Goal: Information Seeking & Learning: Learn about a topic

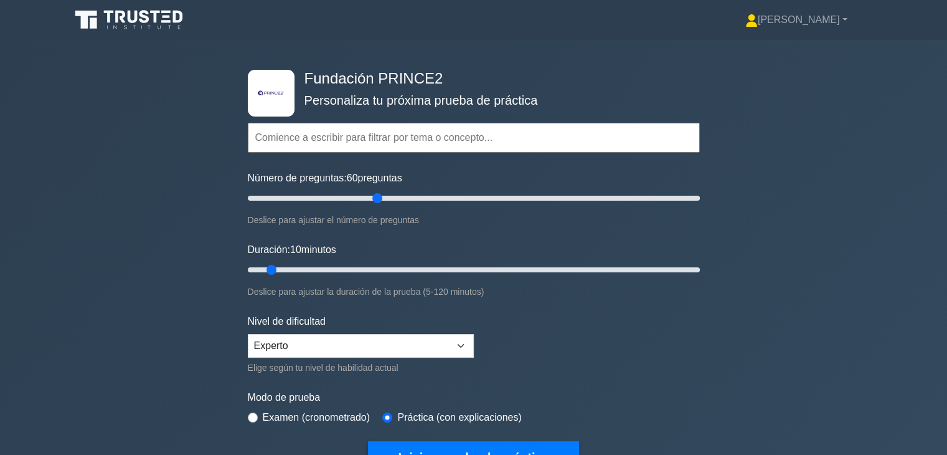
drag, startPoint x: 264, startPoint y: 197, endPoint x: 379, endPoint y: 215, distance: 115.9
type input "60"
click at [379, 206] on input "Número de preguntas: 60 preguntas" at bounding box center [474, 198] width 452 height 15
drag, startPoint x: 272, startPoint y: 267, endPoint x: 458, endPoint y: 295, distance: 188.2
type input "60"
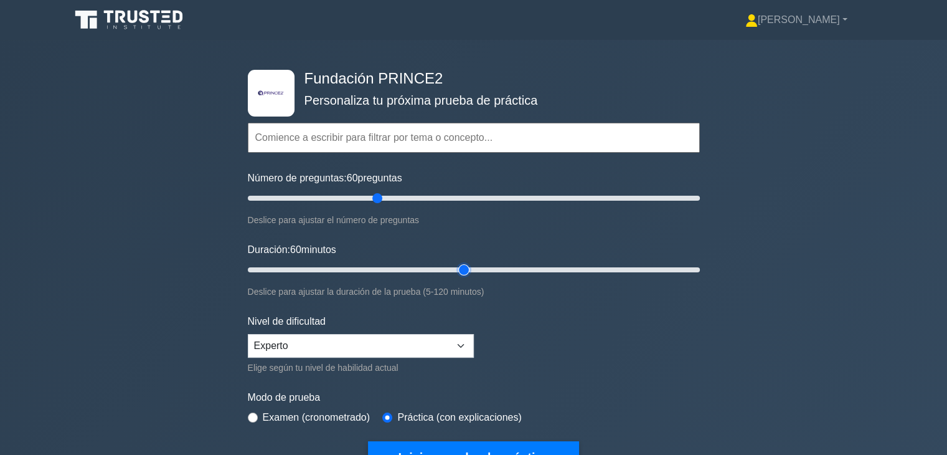
click at [458, 277] on input "Duración: 60 minutos" at bounding box center [474, 269] width 452 height 15
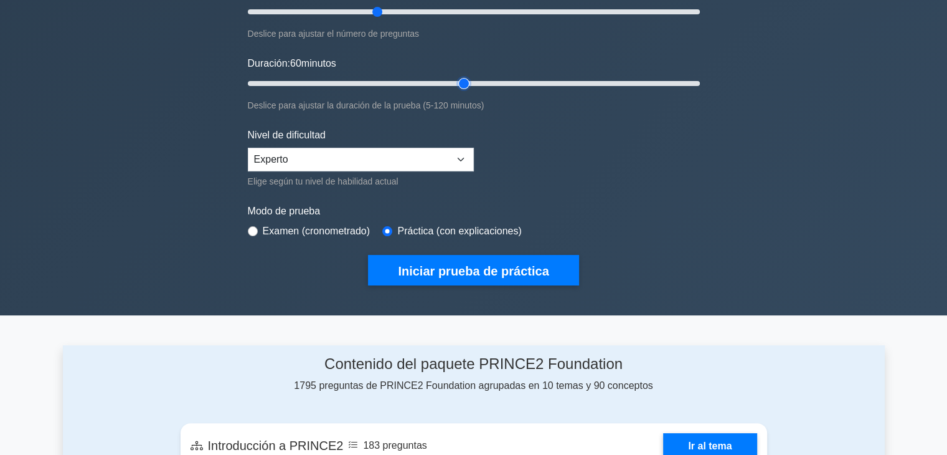
scroll to position [187, 0]
click at [318, 227] on font "Examen (cronometrado)" at bounding box center [317, 230] width 108 height 11
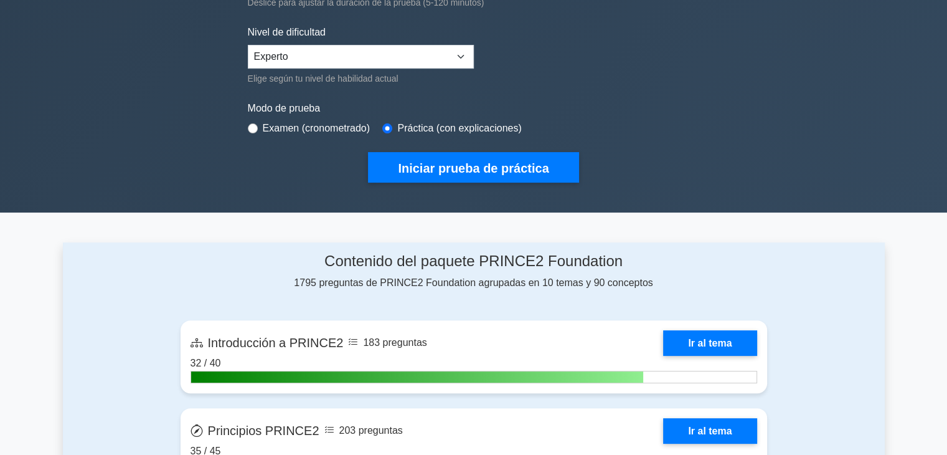
scroll to position [311, 0]
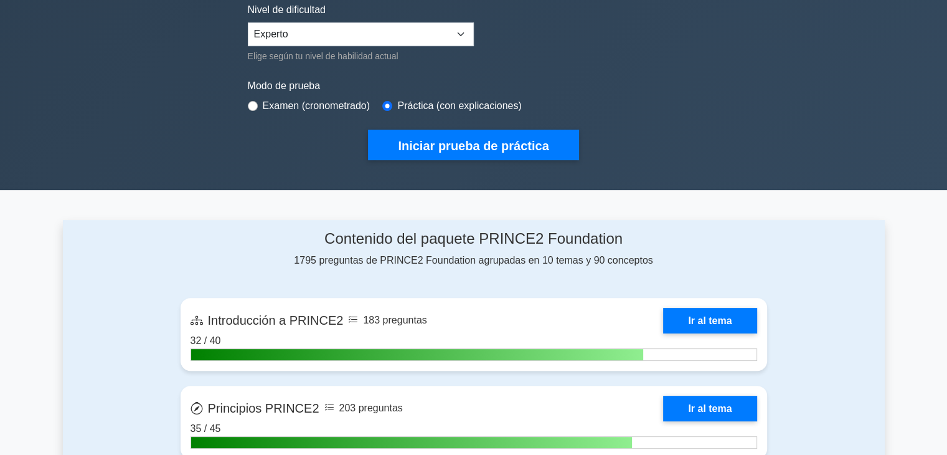
click at [251, 108] on div "Examen (cronometrado)" at bounding box center [309, 105] width 123 height 15
click at [250, 106] on input "radio" at bounding box center [253, 106] width 10 height 10
radio input "true"
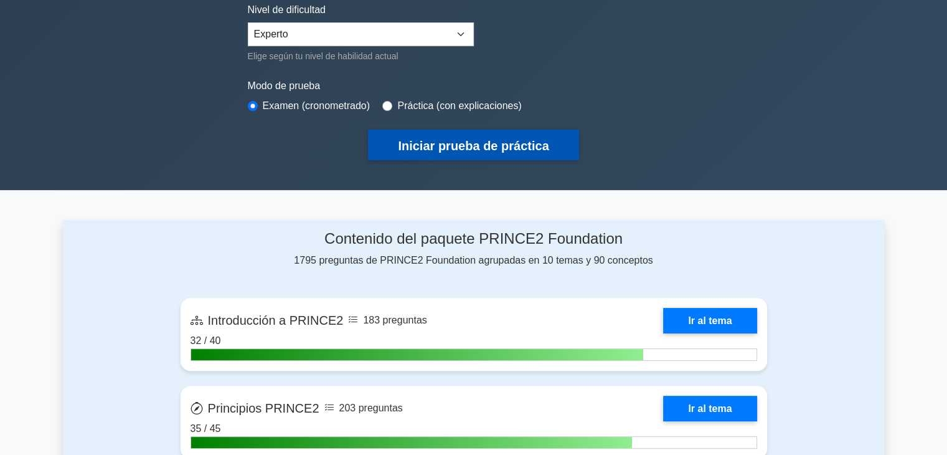
click at [458, 146] on font "Iniciar prueba de práctica" at bounding box center [473, 146] width 151 height 14
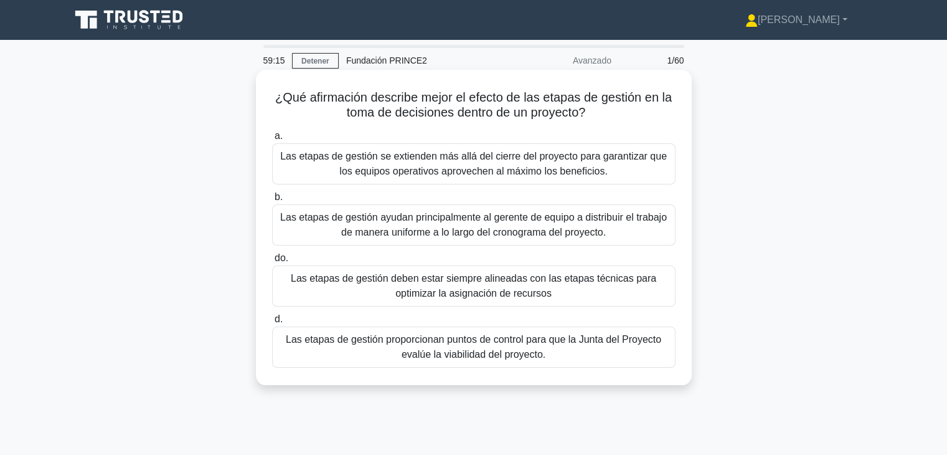
click at [565, 360] on font "Las etapas de gestión proporcionan puntos de control para que la Junta del Proy…" at bounding box center [474, 347] width 392 height 30
click at [272, 323] on input "d. Las etapas de gestión proporcionan puntos de control para que la Junta del P…" at bounding box center [272, 319] width 0 height 8
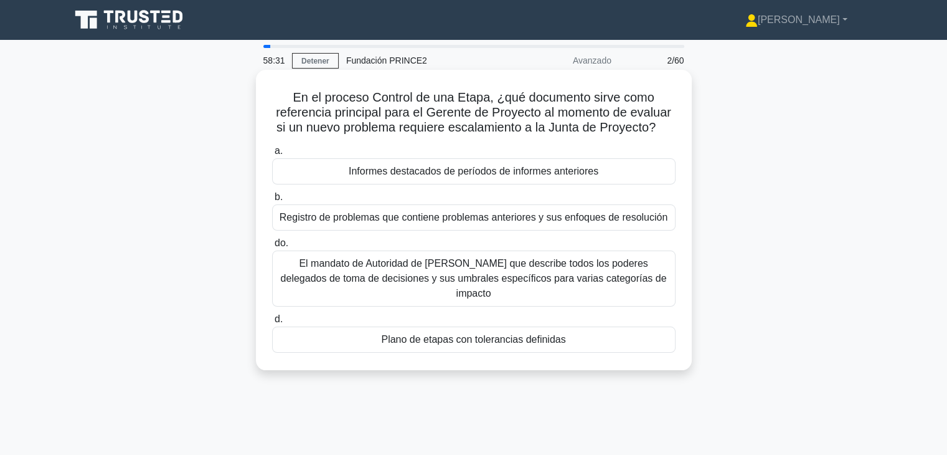
click at [533, 334] on font "Plano de etapas con tolerancias definidas" at bounding box center [473, 339] width 184 height 11
click at [272, 323] on input "d. Plano de etapas con tolerancias definidas" at bounding box center [272, 319] width 0 height 8
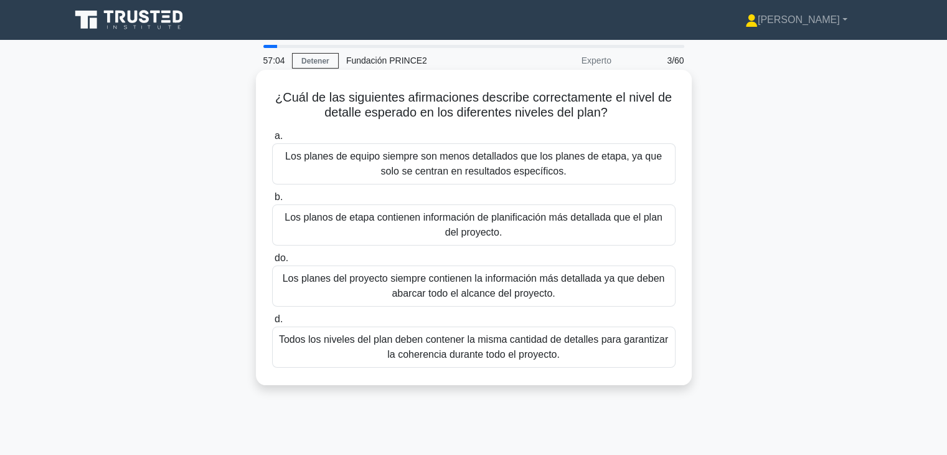
click at [485, 230] on font "Los planos de etapa contienen información de planificación más detallada que el…" at bounding box center [474, 225] width 378 height 26
click at [272, 201] on input "b. Los planos de etapa contienen información de planificación más detallada que…" at bounding box center [272, 197] width 0 height 8
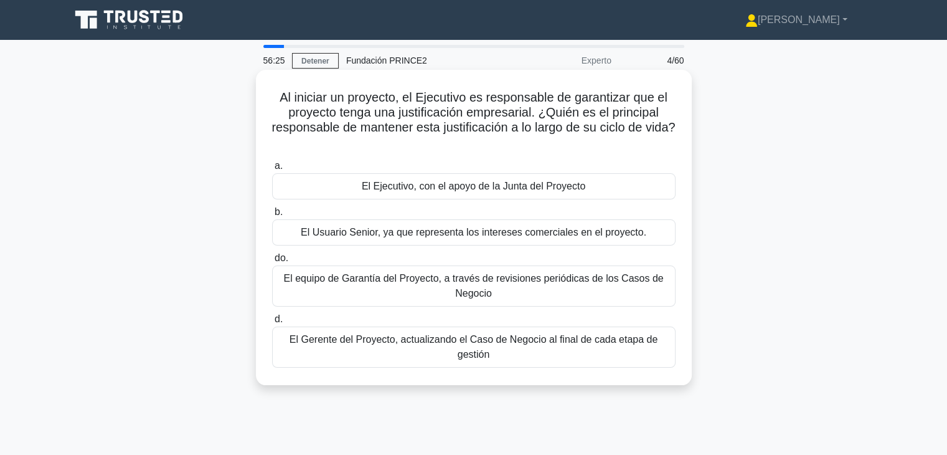
click at [498, 191] on font "El Ejecutivo, con el apoyo de la Junta del Proyecto" at bounding box center [474, 186] width 224 height 11
click at [272, 170] on input "a. El Ejecutivo, con el apoyo de la Junta del Proyecto" at bounding box center [272, 166] width 0 height 8
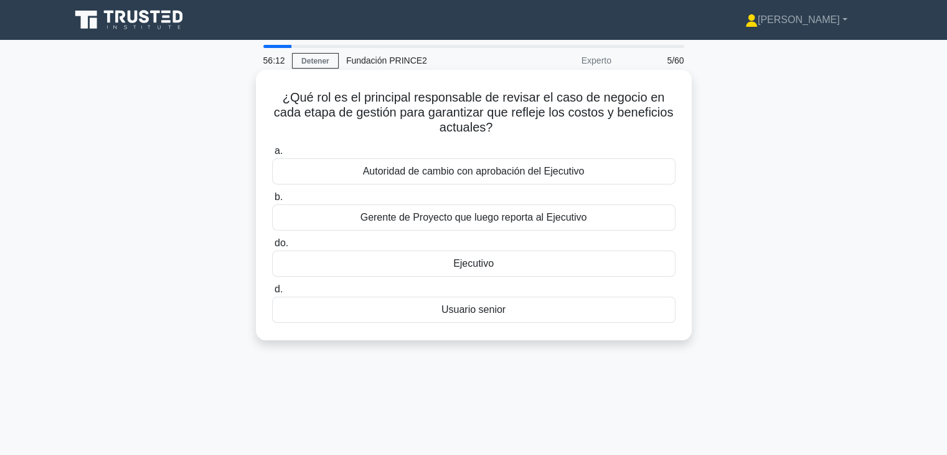
click at [485, 267] on font "Ejecutivo" at bounding box center [473, 263] width 40 height 11
click at [272, 247] on input "do. Ejecutivo" at bounding box center [272, 243] width 0 height 8
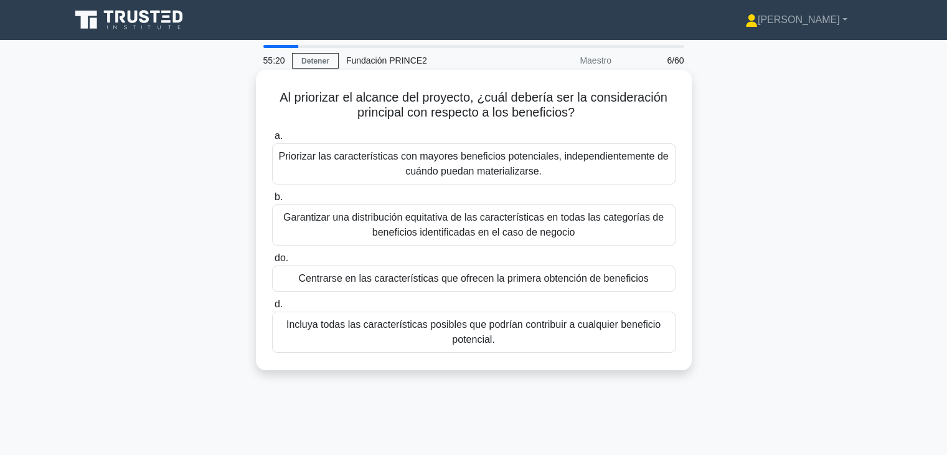
click at [495, 170] on font "Priorizar las características con mayores beneficios potenciales, independiente…" at bounding box center [473, 164] width 390 height 26
click at [272, 140] on input "a. Priorizar las características con mayores beneficios potenciales, independie…" at bounding box center [272, 136] width 0 height 8
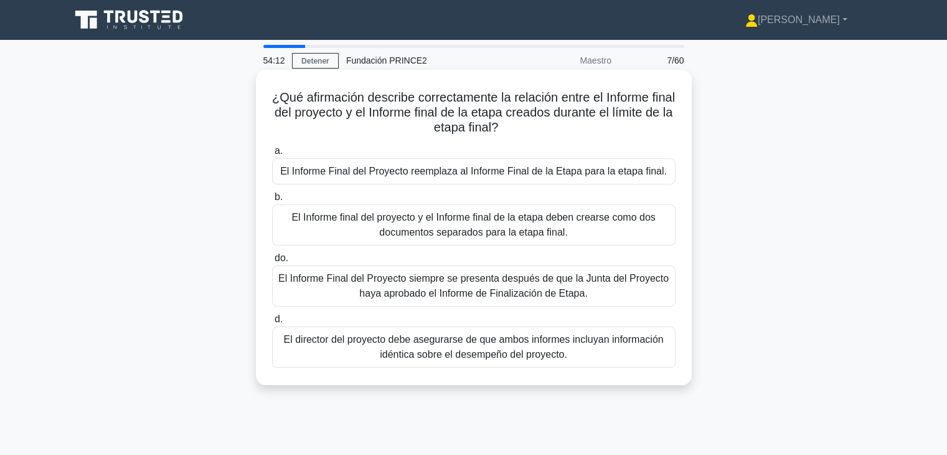
click at [479, 294] on font "El Informe Final del Proyecto siempre se presenta después de que la Junta del P…" at bounding box center [473, 286] width 390 height 26
click at [272, 262] on input "do. El Informe Final del Proyecto siempre se presenta después de que la Junta d…" at bounding box center [272, 258] width 0 height 8
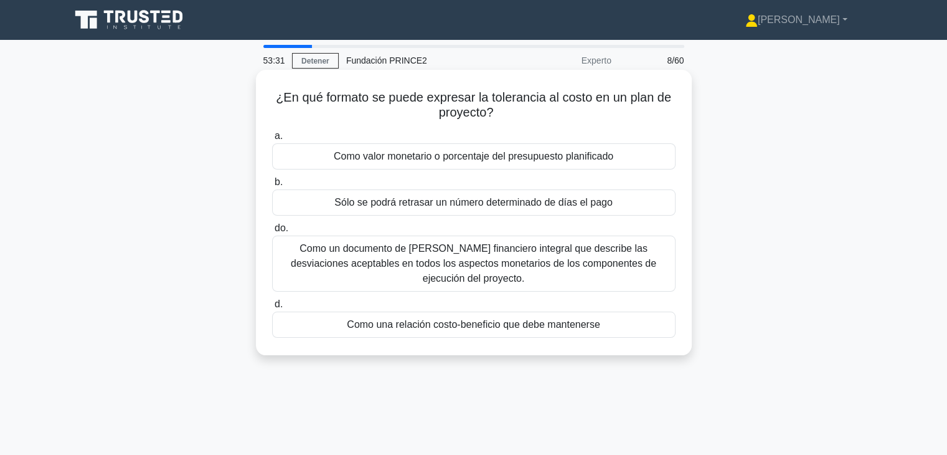
click at [523, 164] on font "Como valor monetario o porcentaje del presupuesto planificado" at bounding box center [474, 156] width 280 height 15
click at [272, 140] on input "a. Como valor monetario o porcentaje del presupuesto planificado" at bounding box center [272, 136] width 0 height 8
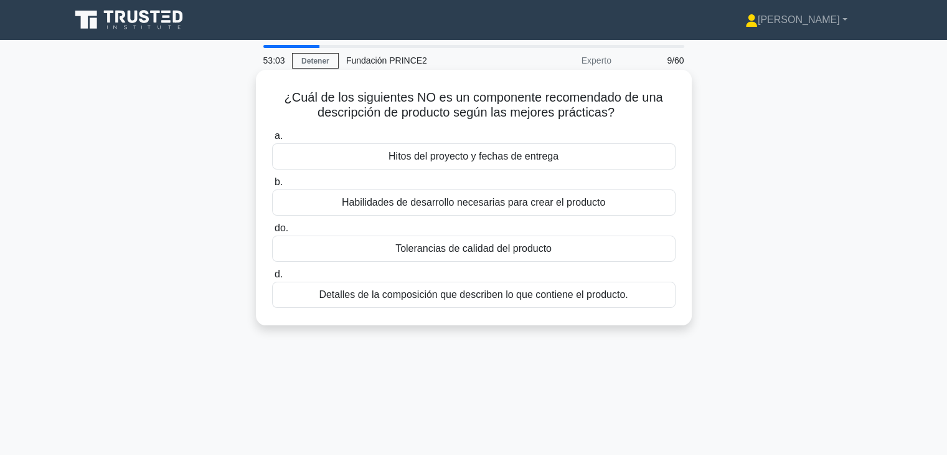
click at [463, 155] on font "Hitos del proyecto y fechas de entrega" at bounding box center [474, 156] width 170 height 11
click at [272, 140] on input "a. Hitos del proyecto y fechas de entrega" at bounding box center [272, 136] width 0 height 8
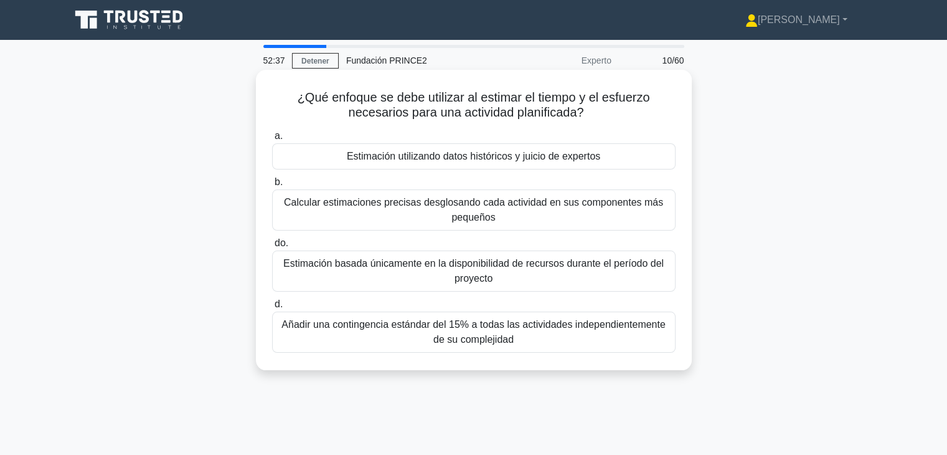
click at [580, 161] on font "Estimación utilizando datos históricos y juicio de expertos" at bounding box center [473, 156] width 253 height 11
click at [272, 140] on input "a. Estimación utilizando datos históricos y juicio de expertos" at bounding box center [272, 136] width 0 height 8
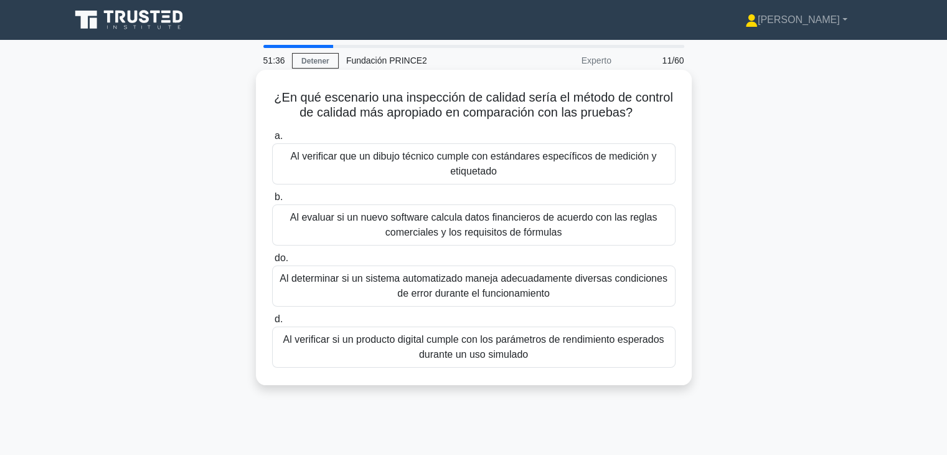
click at [549, 357] on font "Al verificar si un producto digital cumple con los parámetros de rendimiento es…" at bounding box center [474, 347] width 392 height 30
click at [272, 323] on input "d. Al verificar si un producto digital cumple con los parámetros de rendimiento…" at bounding box center [272, 319] width 0 height 8
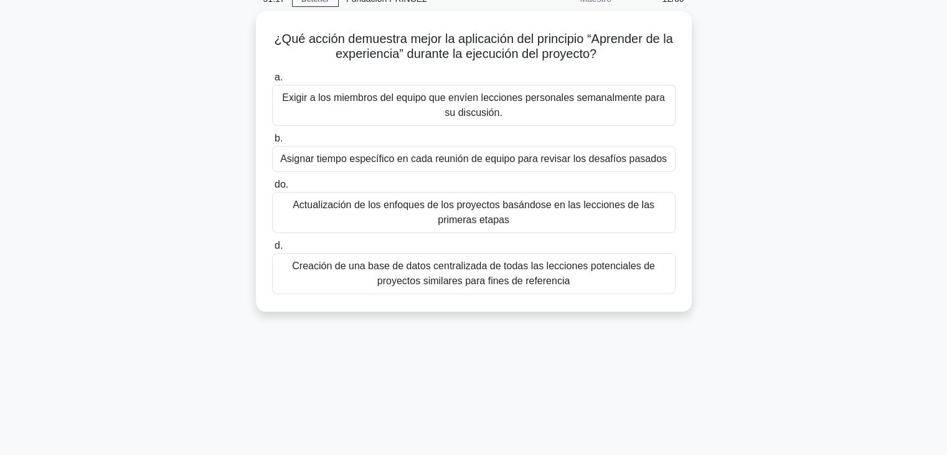
scroll to position [62, 0]
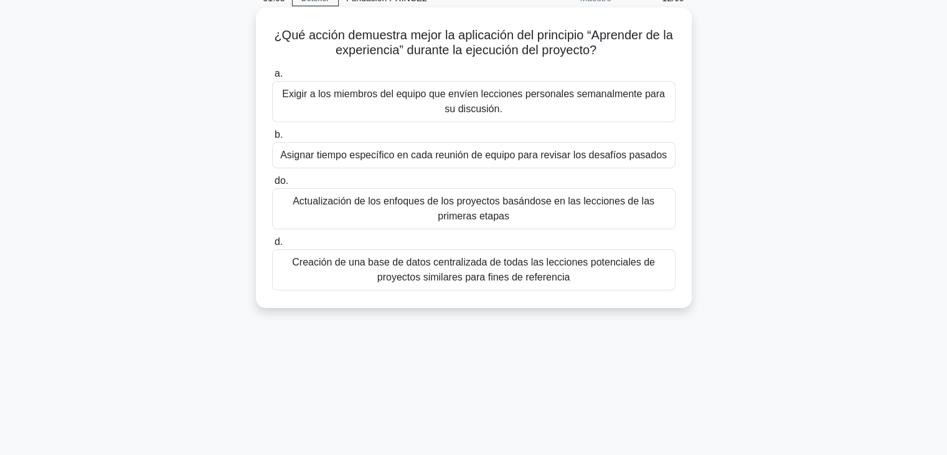
click at [493, 277] on font "Creación de una base de datos centralizada de todas las lecciones potenciales d…" at bounding box center [473, 270] width 363 height 26
click at [272, 246] on input "d. Creación de una base de datos centralizada de todas las lecciones potenciale…" at bounding box center [272, 242] width 0 height 8
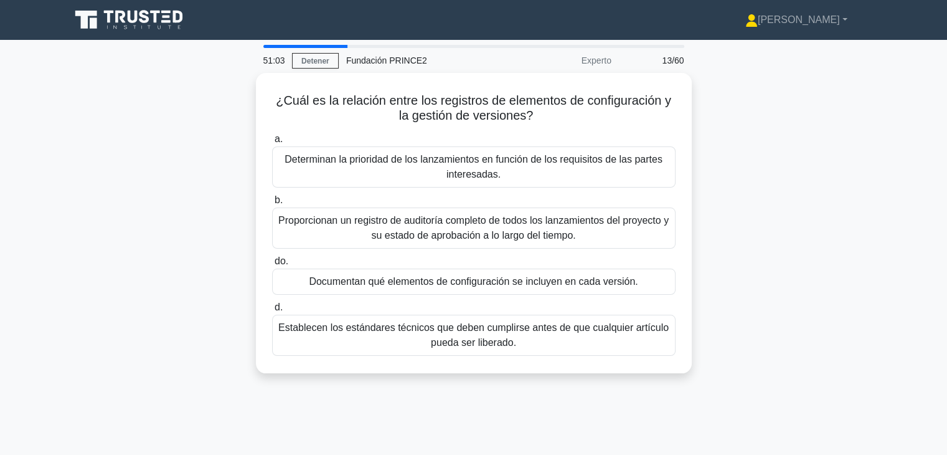
scroll to position [0, 0]
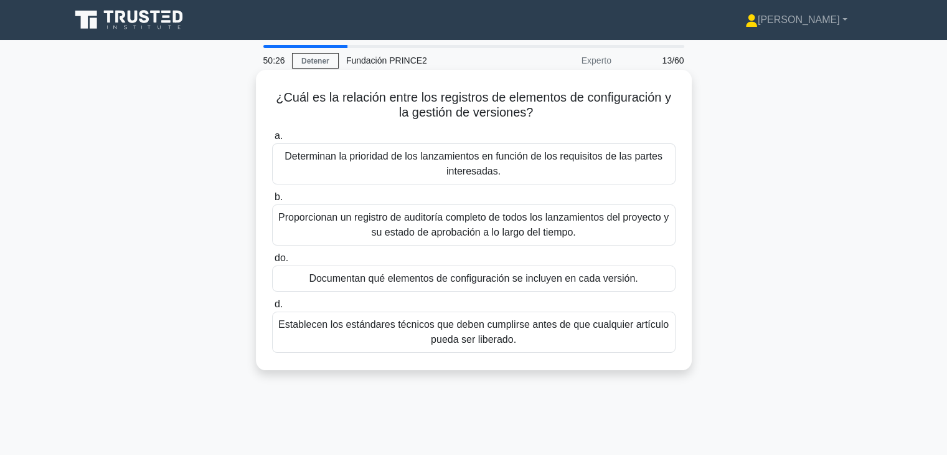
click at [510, 283] on font "Documentan qué elementos de configuración se incluyen en cada versión." at bounding box center [473, 278] width 329 height 11
click at [272, 262] on input "do. Documentan qué elementos de configuración se incluyen en cada versión." at bounding box center [272, 258] width 0 height 8
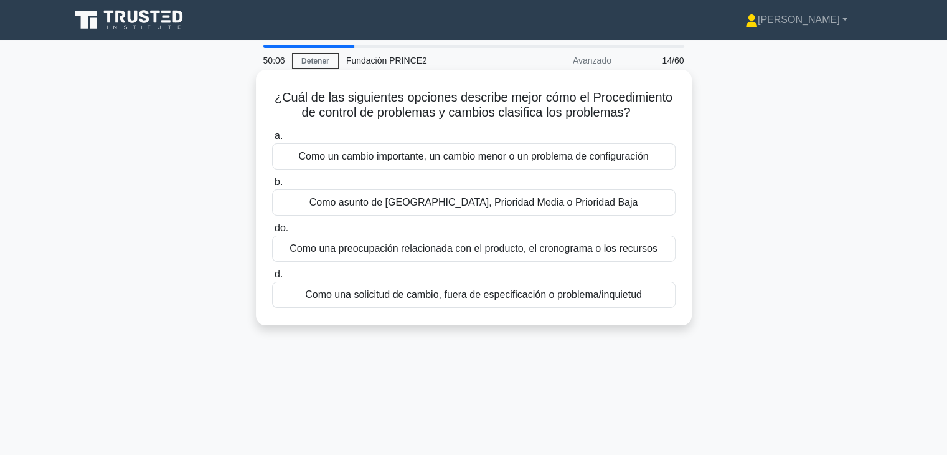
click at [466, 297] on font "Como una solicitud de cambio, fuera de especificación o problema/inquietud" at bounding box center [473, 294] width 337 height 11
click at [272, 278] on input "d. Como una solicitud de cambio, fuera de especificación o problema/inquietud" at bounding box center [272, 274] width 0 height 8
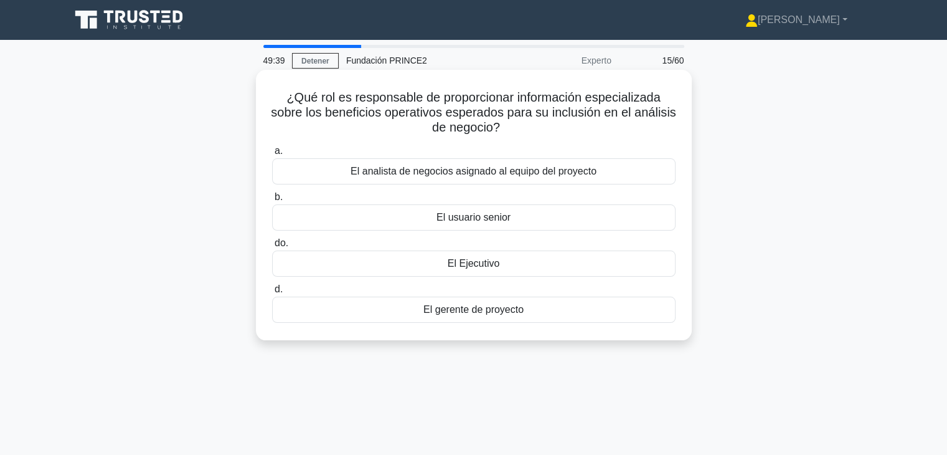
click at [503, 228] on div "El usuario senior" at bounding box center [474, 217] width 404 height 26
click at [272, 201] on input "b. El usuario senior" at bounding box center [272, 197] width 0 height 8
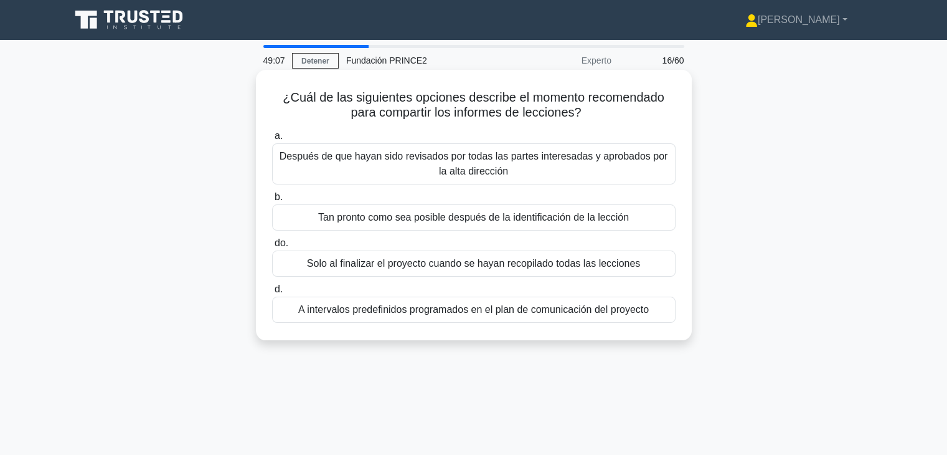
click at [486, 265] on font "Solo al finalizar el proyecto cuando se hayan recopilado todas las lecciones" at bounding box center [473, 263] width 333 height 11
click at [272, 247] on input "do. Solo al finalizar el proyecto cuando se hayan recopilado todas las lecciones" at bounding box center [272, 243] width 0 height 8
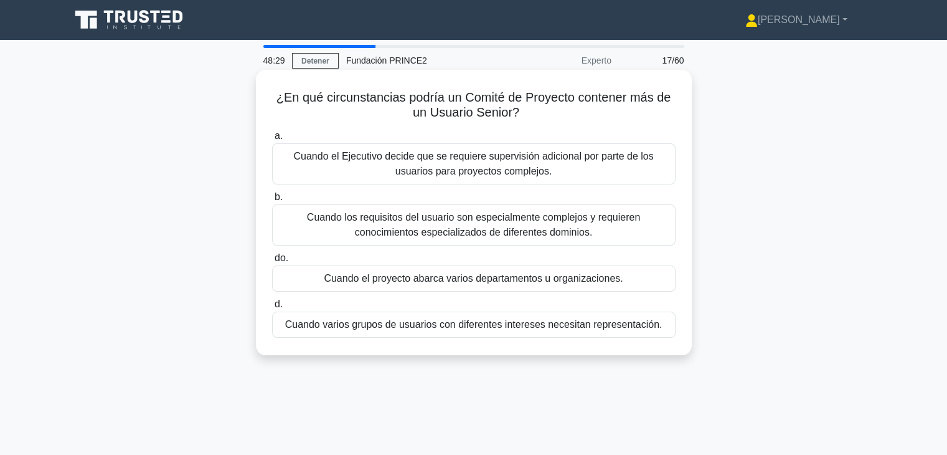
click at [531, 230] on font "Cuando los requisitos del usuario son especialmente complejos y requieren conoc…" at bounding box center [473, 225] width 333 height 26
click at [272, 201] on input "b. Cuando los requisitos del usuario son especialmente complejos y requieren co…" at bounding box center [272, 197] width 0 height 8
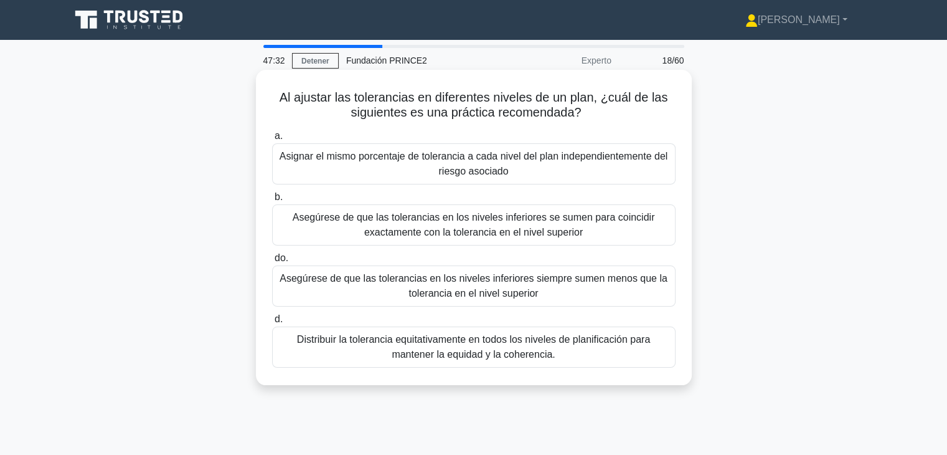
click at [507, 290] on font "Asegúrese de que las tolerancias en los niveles inferiores siempre sumen menos …" at bounding box center [474, 286] width 388 height 26
click at [272, 262] on input "do. Asegúrese de que las tolerancias en los niveles inferiores siempre sumen me…" at bounding box center [272, 258] width 0 height 8
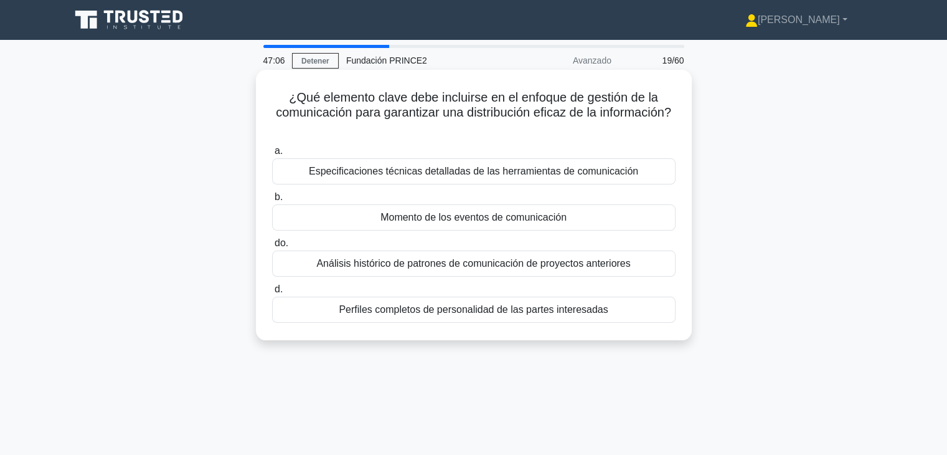
click at [496, 222] on font "Momento de los eventos de comunicación" at bounding box center [474, 217] width 186 height 11
click at [272, 201] on input "b. Momento de los eventos de comunicación" at bounding box center [272, 197] width 0 height 8
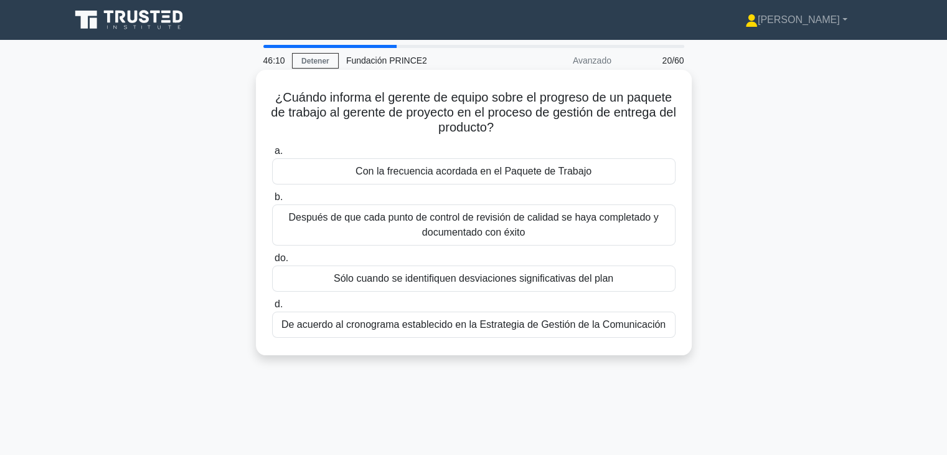
click at [551, 168] on font "Con la frecuencia acordada en el Paquete de Trabajo" at bounding box center [474, 171] width 236 height 11
click at [272, 155] on input "a. Con la frecuencia acordada en el Paquete de Trabajo" at bounding box center [272, 151] width 0 height 8
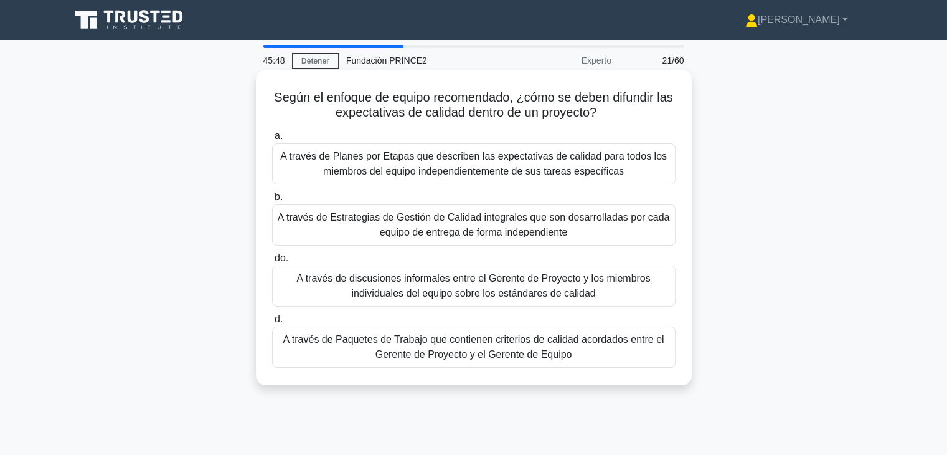
click at [549, 347] on font "A través de Paquetes de Trabajo que contienen criterios de calidad acordados en…" at bounding box center [474, 347] width 392 height 30
click at [272, 323] on input "d. A través de Paquetes de Trabajo que contienen criterios de calidad acordados…" at bounding box center [272, 319] width 0 height 8
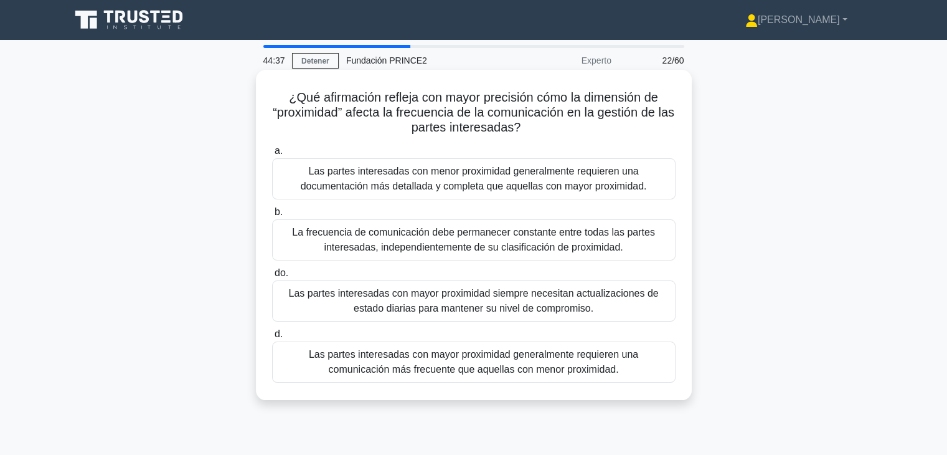
click at [631, 189] on font "Las partes interesadas con menor proximidad generalmente requieren una document…" at bounding box center [474, 179] width 346 height 26
click at [272, 155] on input "a. Las partes interesadas con menor proximidad generalmente requieren una docum…" at bounding box center [272, 151] width 0 height 8
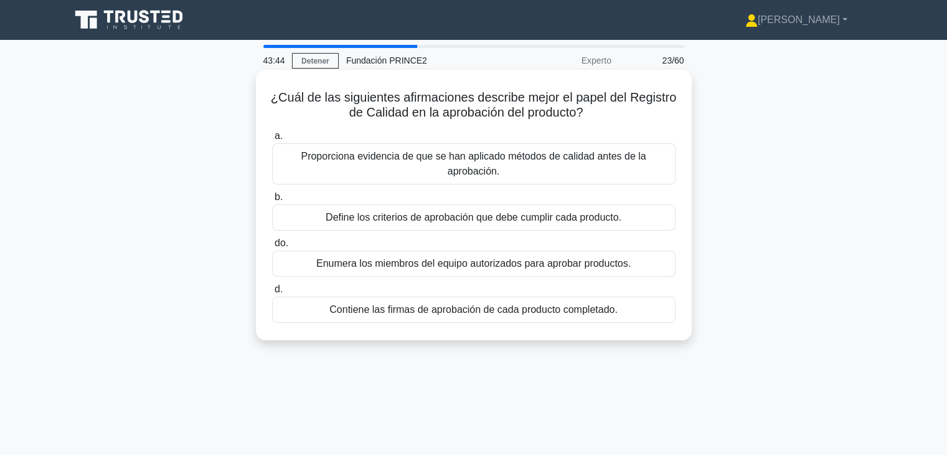
click at [501, 222] on font "Define los criterios de aprobación que debe cumplir cada producto." at bounding box center [474, 217] width 296 height 11
click at [272, 201] on input "b. Define los criterios de aprobación que debe cumplir cada producto." at bounding box center [272, 197] width 0 height 8
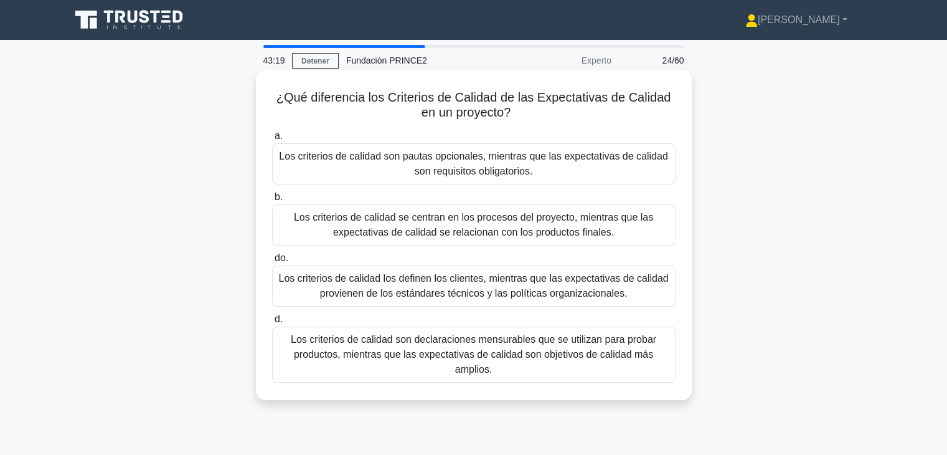
click at [482, 359] on font "Los criterios de calidad son declaraciones mensurables que se utilizan para pro…" at bounding box center [474, 354] width 366 height 40
click at [272, 323] on input "d. Los criterios de calidad son declaraciones mensurables que se utilizan para …" at bounding box center [272, 319] width 0 height 8
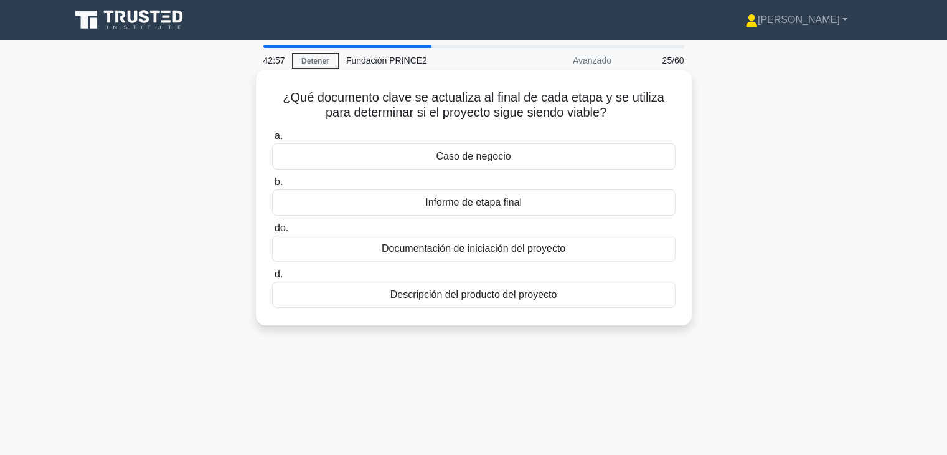
click at [493, 165] on div "Caso de negocio" at bounding box center [474, 156] width 404 height 26
click at [272, 140] on input "a. Caso de negocio" at bounding box center [272, 136] width 0 height 8
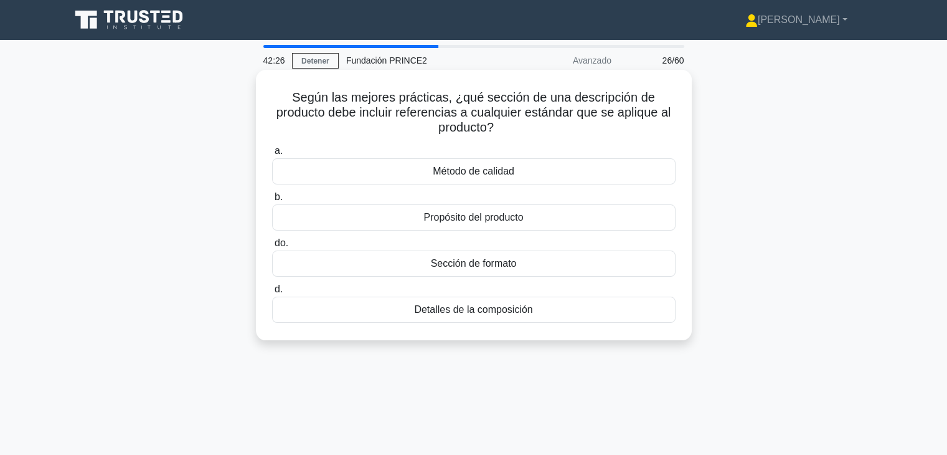
click at [501, 311] on font "Detalles de la composición" at bounding box center [473, 309] width 118 height 11
click at [272, 293] on input "d. Detalles de la composición" at bounding box center [272, 289] width 0 height 8
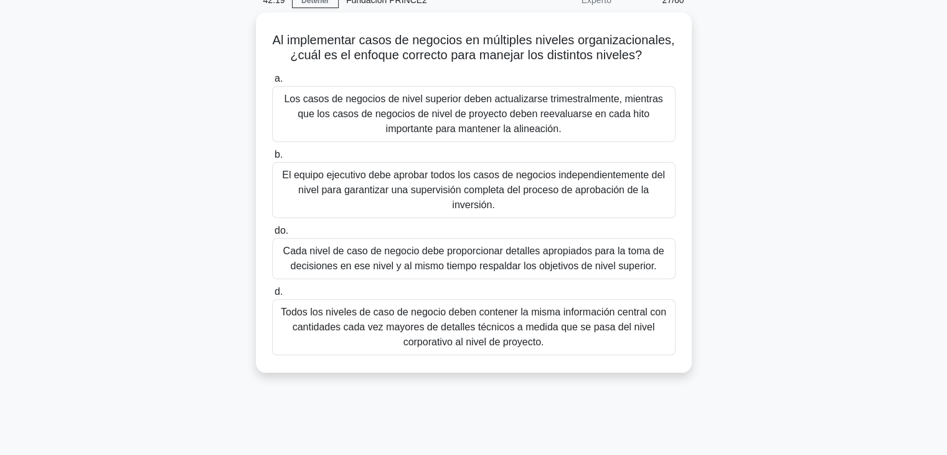
scroll to position [62, 0]
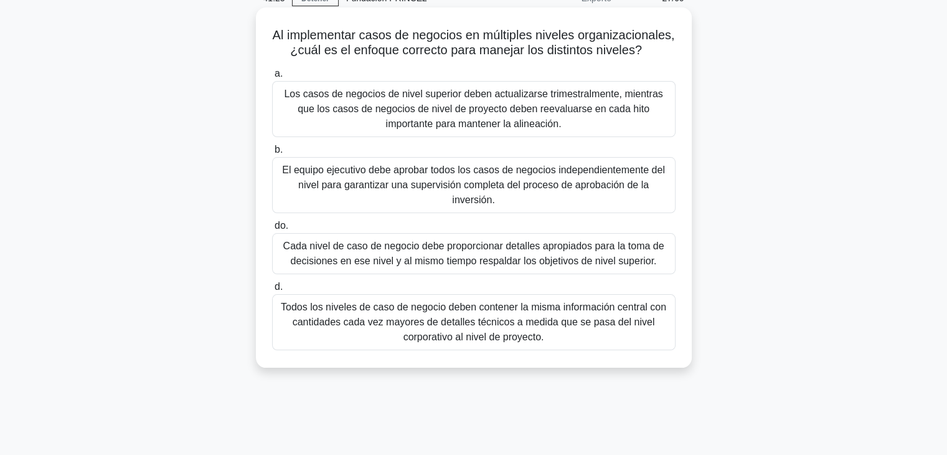
click at [440, 266] on font "Cada nivel de caso de negocio debe proporcionar detalles apropiados para la tom…" at bounding box center [473, 253] width 381 height 26
click at [272, 230] on input "do. Cada nivel de caso de negocio debe proporcionar detalles apropiados para la…" at bounding box center [272, 226] width 0 height 8
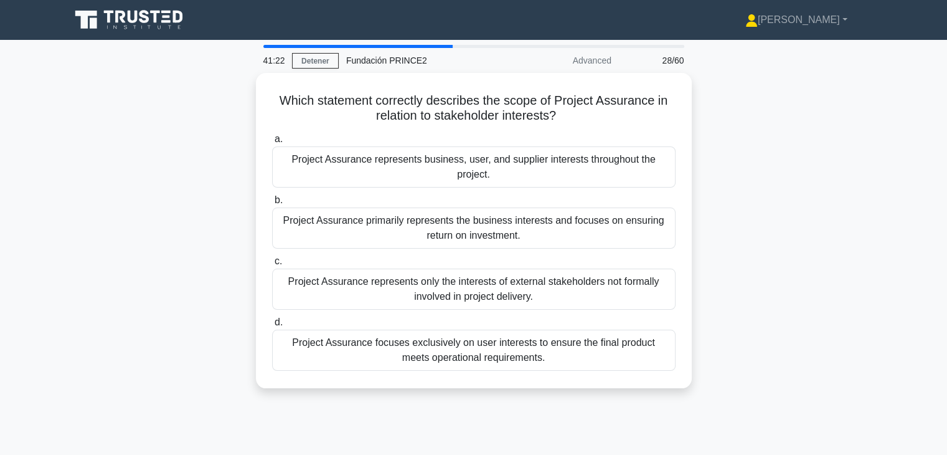
scroll to position [0, 0]
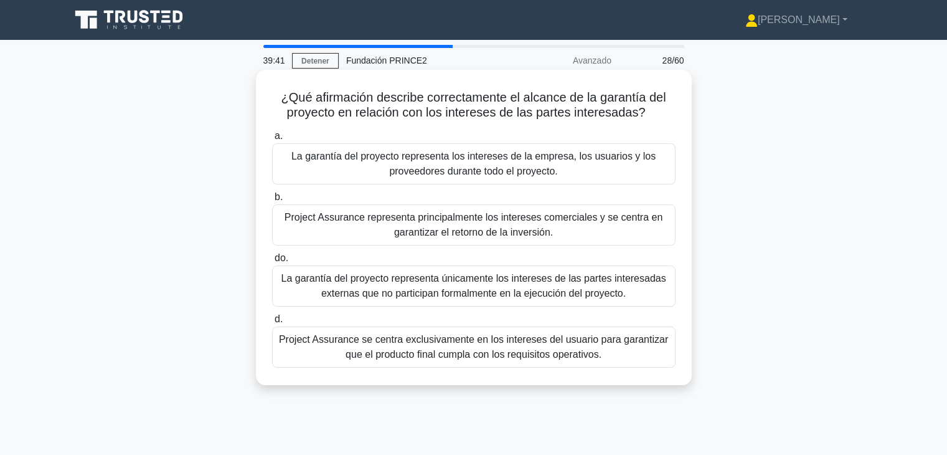
click at [481, 175] on font "La garantía del proyecto representa los intereses de la empresa, los usuarios y…" at bounding box center [473, 164] width 364 height 26
click at [272, 140] on input "a. La garantía del proyecto representa los intereses de la empresa, los usuario…" at bounding box center [272, 136] width 0 height 8
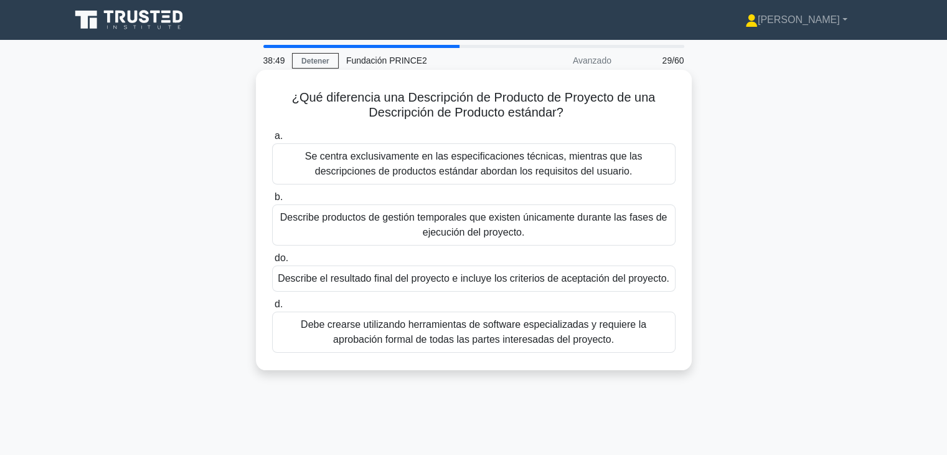
click at [491, 283] on font "Describe el resultado final del proyecto e incluye los criterios de aceptación …" at bounding box center [474, 278] width 392 height 11
click at [272, 262] on input "do. Describe el resultado final del proyecto e incluye los criterios de aceptac…" at bounding box center [272, 258] width 0 height 8
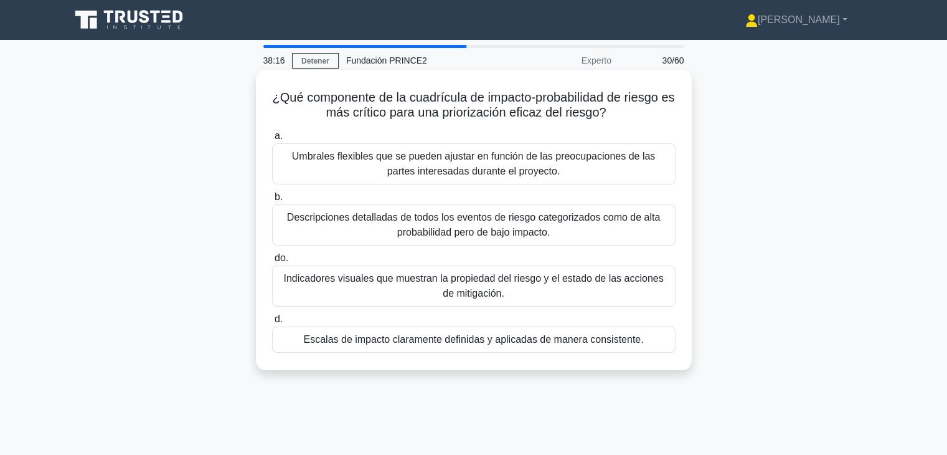
click at [508, 338] on font "Escalas de impacto claramente definidas y aplicadas de manera consistente." at bounding box center [473, 339] width 340 height 11
click at [272, 323] on input "d. Escalas de impacto claramente definidas y aplicadas de manera consistente." at bounding box center [272, 319] width 0 height 8
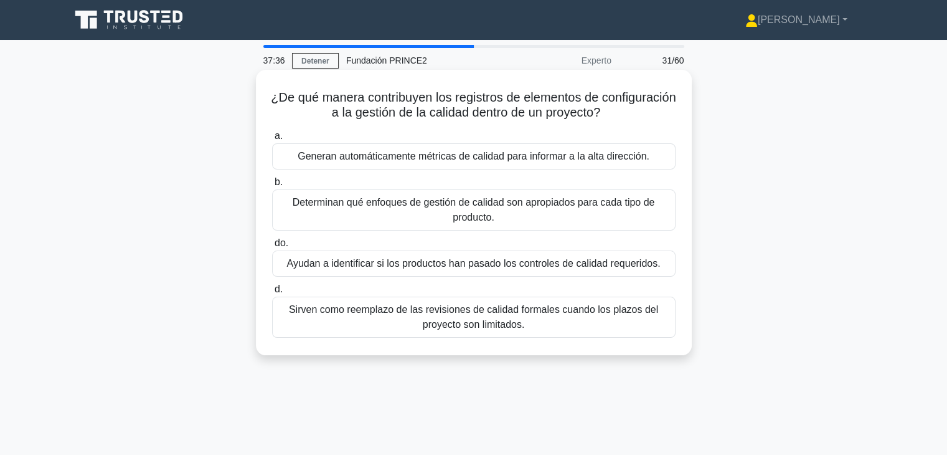
click at [451, 268] on font "Ayudan a identificar si los productos han pasado los controles de calidad reque…" at bounding box center [473, 263] width 374 height 11
click at [272, 247] on input "do. Ayudan a identificar si los productos han pasado los controles de calidad r…" at bounding box center [272, 243] width 0 height 8
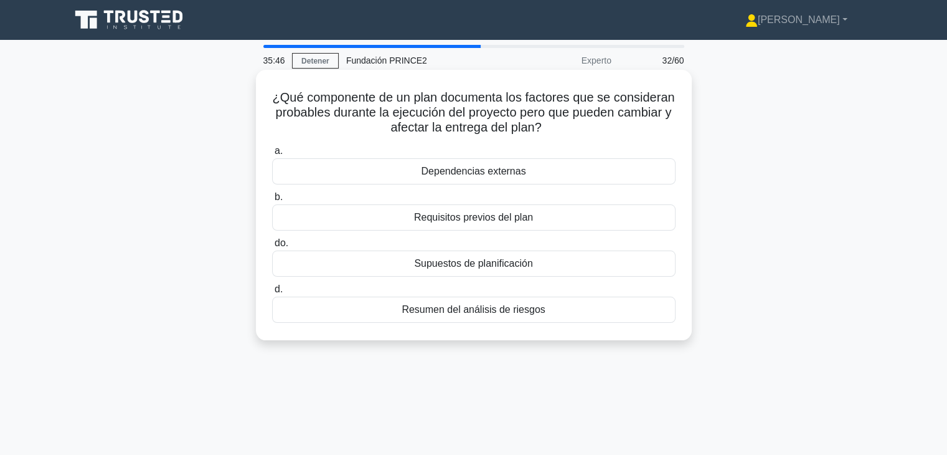
click at [476, 262] on font "Supuestos de planificación" at bounding box center [473, 263] width 118 height 11
click at [272, 247] on input "do. Supuestos de planificación" at bounding box center [272, 243] width 0 height 8
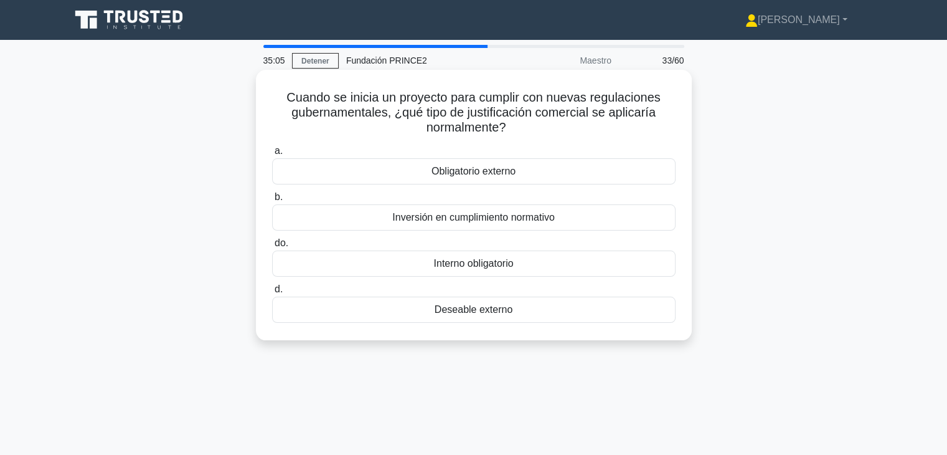
click at [476, 172] on font "Obligatorio externo" at bounding box center [474, 171] width 84 height 11
click at [272, 155] on input "a. Obligatorio externo" at bounding box center [272, 151] width 0 height 8
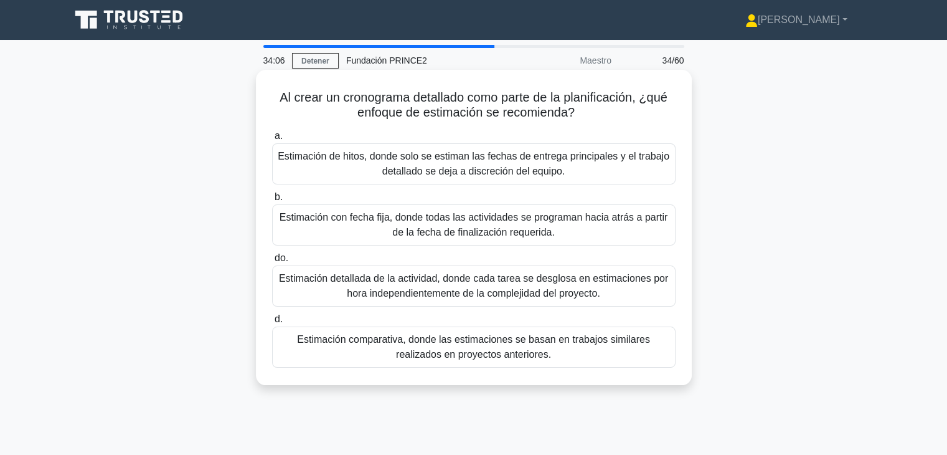
click at [503, 354] on font "Estimación comparativa, donde las estimaciones se basan en trabajos similares r…" at bounding box center [473, 347] width 353 height 26
click at [272, 323] on input "d. Estimación comparativa, donde las estimaciones se basan en trabajos similare…" at bounding box center [272, 319] width 0 height 8
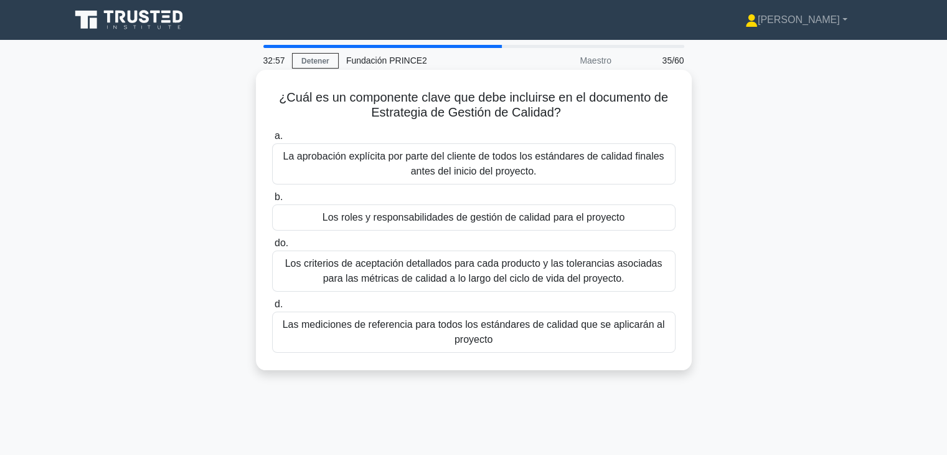
click at [451, 220] on font "Los roles y responsabilidades de gestión de calidad para el proyecto" at bounding box center [474, 217] width 303 height 11
click at [272, 201] on input "b. Los roles y responsabilidades de gestión de calidad para el proyecto" at bounding box center [272, 197] width 0 height 8
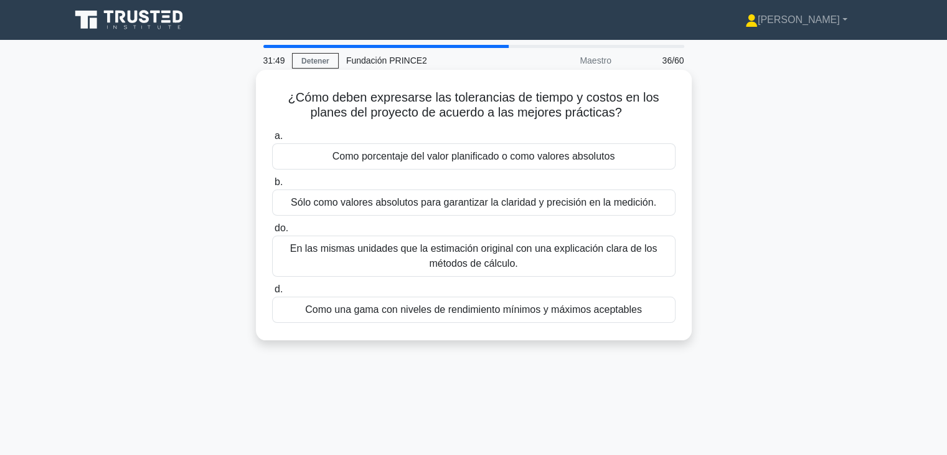
click at [482, 207] on font "Sólo como valores absolutos para garantizar la claridad y precisión en la medic…" at bounding box center [474, 202] width 366 height 11
click at [272, 186] on input "b. Sólo como valores absolutos para garantizar la claridad y precisión en la me…" at bounding box center [272, 182] width 0 height 8
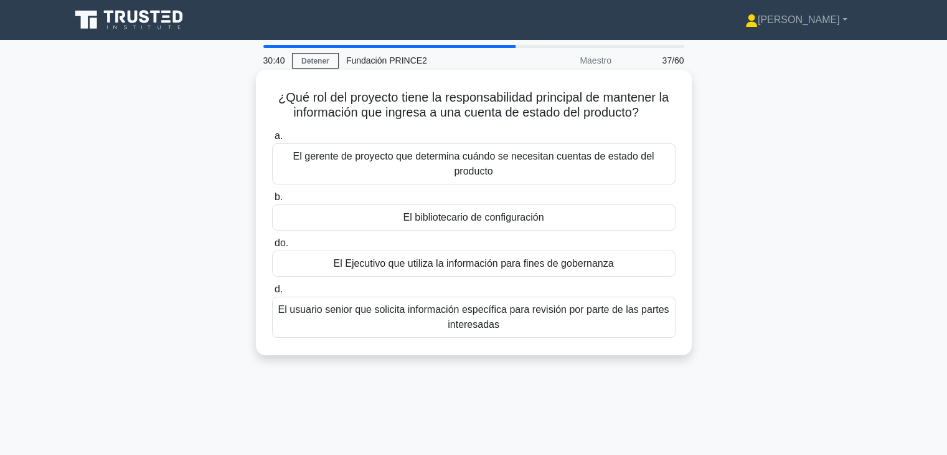
click at [478, 175] on font "El gerente de proyecto que determina cuándo se necesitan cuentas de estado del …" at bounding box center [473, 164] width 361 height 26
click at [272, 140] on input "a. El gerente de proyecto que determina cuándo se necesitan cuentas de estado d…" at bounding box center [272, 136] width 0 height 8
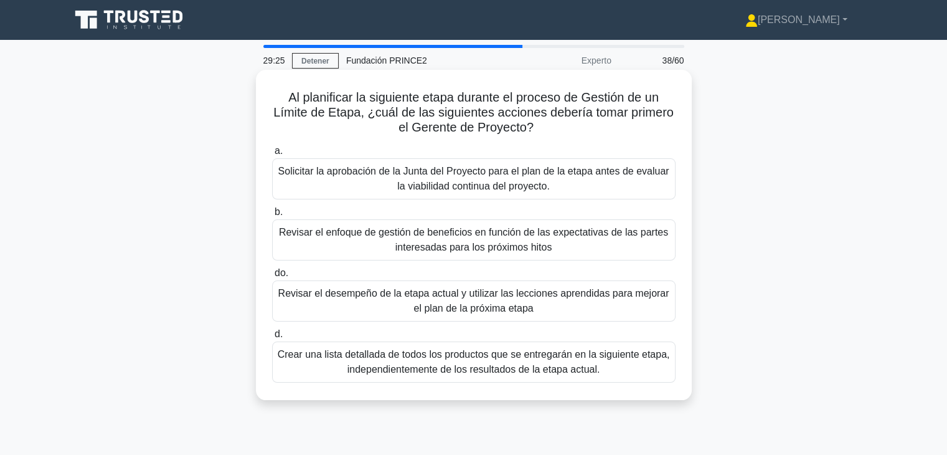
click at [466, 292] on font "Revisar el desempeño de la etapa actual y utilizar las lecciones aprendidas par…" at bounding box center [473, 301] width 391 height 26
click at [272, 277] on input "do. Revisar el desempeño de la etapa actual y utilizar las lecciones aprendidas…" at bounding box center [272, 273] width 0 height 8
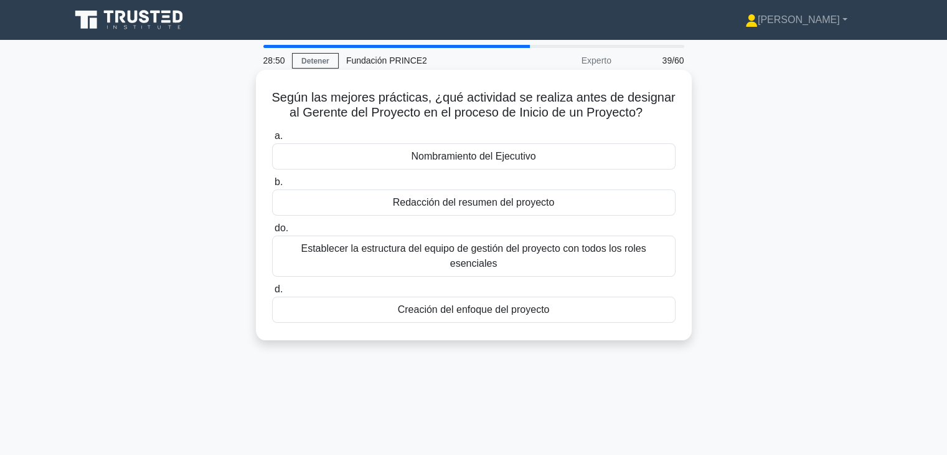
click at [503, 255] on font "Establecer la estructura del equipo de gestión del proyecto con todos los roles…" at bounding box center [474, 256] width 392 height 30
click at [272, 232] on input "do. Establecer la estructura del equipo de gestión del proyecto con todos los r…" at bounding box center [272, 228] width 0 height 8
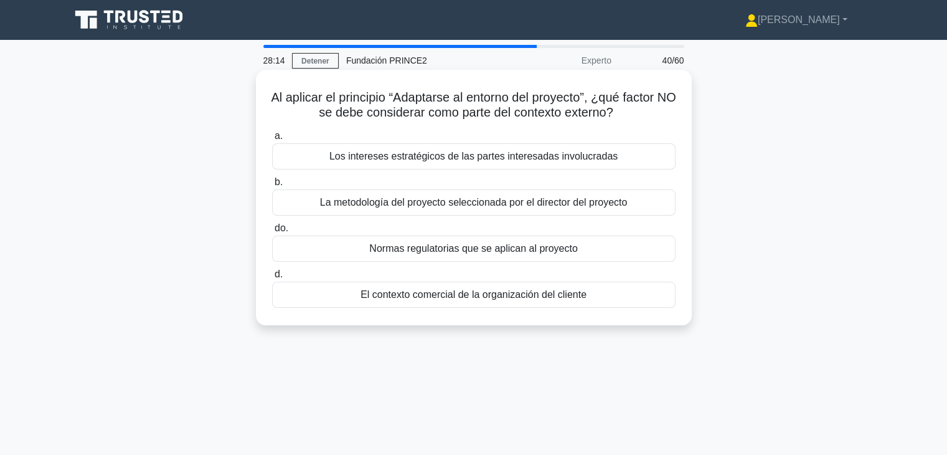
click at [457, 207] on font "La metodología del proyecto seleccionada por el director del proyecto" at bounding box center [474, 202] width 308 height 11
click at [272, 186] on input "b. La metodología del proyecto seleccionada por el director del proyecto" at bounding box center [272, 182] width 0 height 8
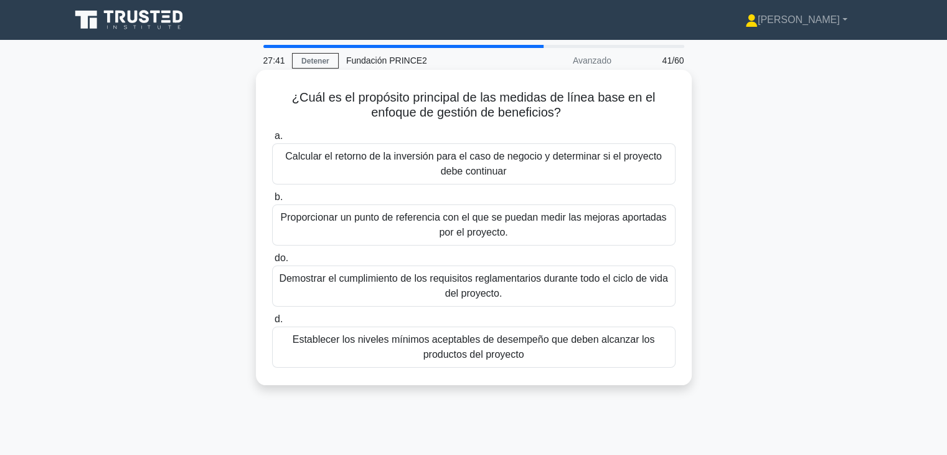
click at [521, 227] on font "Proporcionar un punto de referencia con el que se puedan medir las mejoras apor…" at bounding box center [474, 225] width 392 height 30
click at [272, 201] on input "b. Proporcionar un punto de referencia con el que se puedan medir las mejoras a…" at bounding box center [272, 197] width 0 height 8
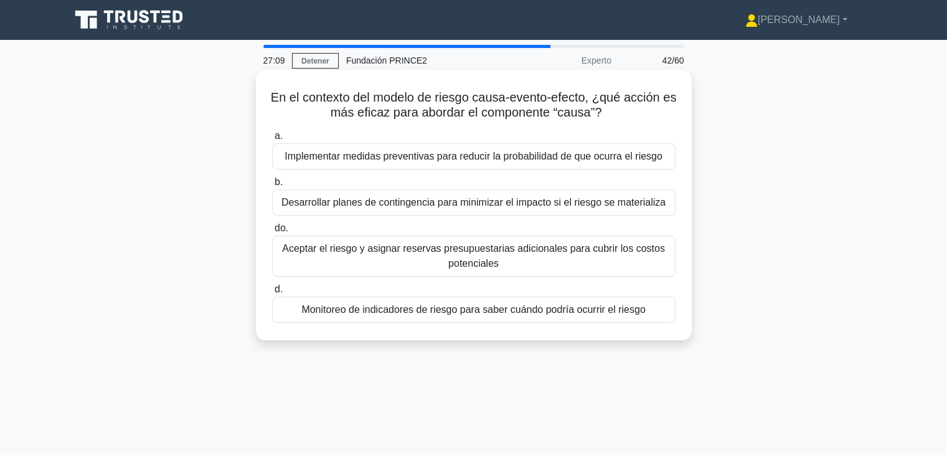
click at [453, 161] on font "Implementar medidas preventivas para reducir la probabilidad de que ocurra el r…" at bounding box center [474, 156] width 378 height 11
click at [272, 140] on input "a. Implementar medidas preventivas para reducir la probabilidad de que ocurra e…" at bounding box center [272, 136] width 0 height 8
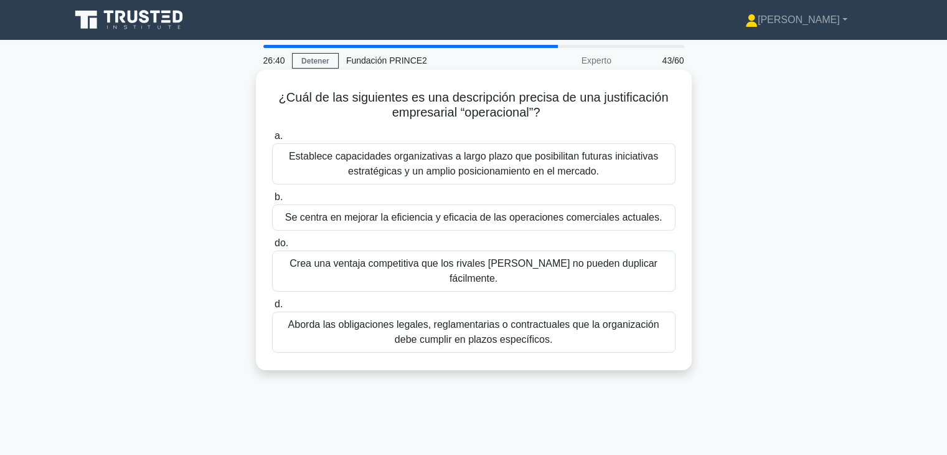
click at [502, 222] on font "Se centra en mejorar la eficiencia y eficacia de las operaciones comerciales ac…" at bounding box center [473, 217] width 377 height 11
click at [272, 201] on input "b. Se centra en mejorar la eficiencia y eficacia de las operaciones comerciales…" at bounding box center [272, 197] width 0 height 8
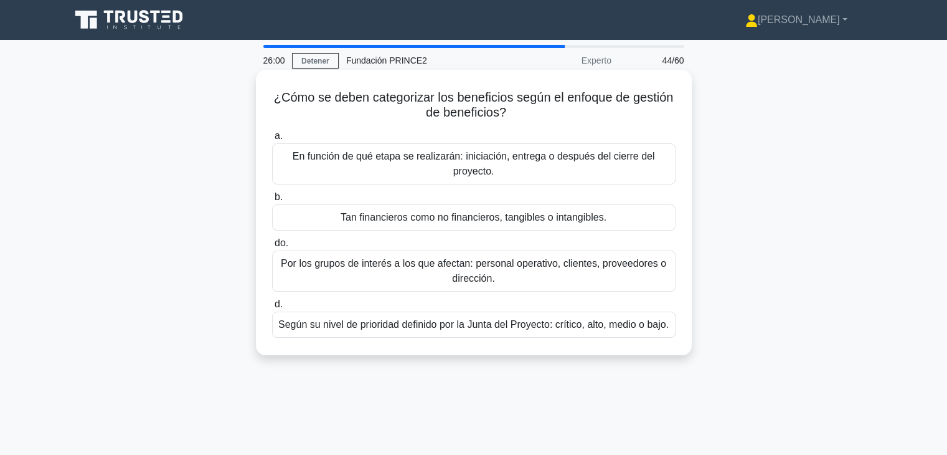
click at [501, 225] on font "Tan financieros como no financieros, tangibles o intangibles." at bounding box center [474, 217] width 266 height 15
click at [272, 201] on input "b. Tan financieros como no financieros, tangibles o intangibles." at bounding box center [272, 197] width 0 height 8
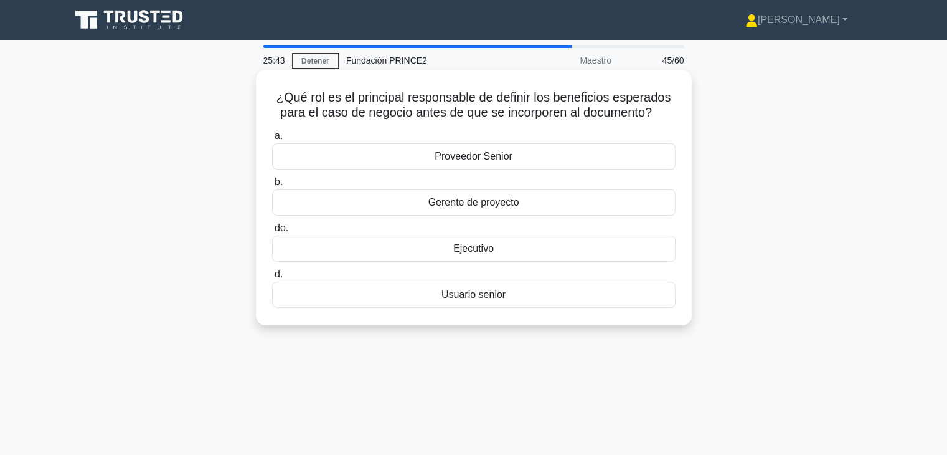
click at [498, 252] on div "Ejecutivo" at bounding box center [474, 248] width 404 height 26
click at [272, 232] on input "do. Ejecutivo" at bounding box center [272, 228] width 0 height 8
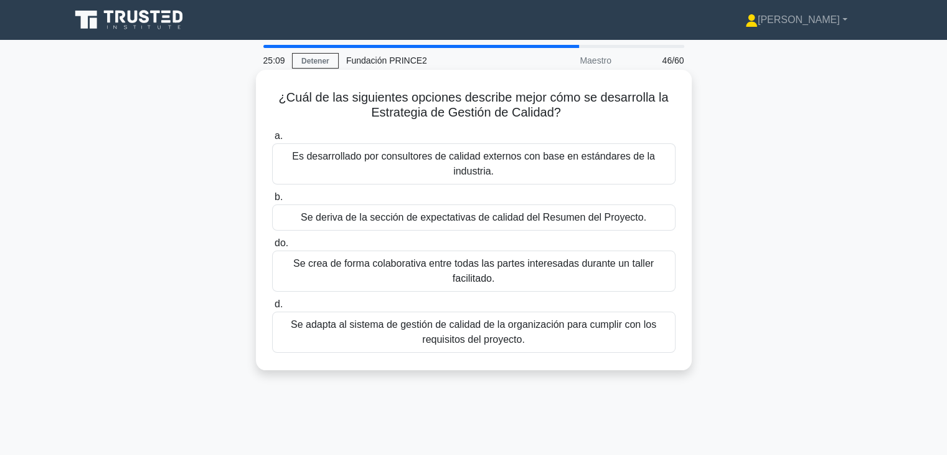
click at [443, 218] on font "Se deriva de la sección de expectativas de calidad del Resumen del Proyecto." at bounding box center [474, 217] width 346 height 11
click at [272, 201] on input "b. Se deriva de la sección de expectativas de calidad del Resumen del Proyecto." at bounding box center [272, 197] width 0 height 8
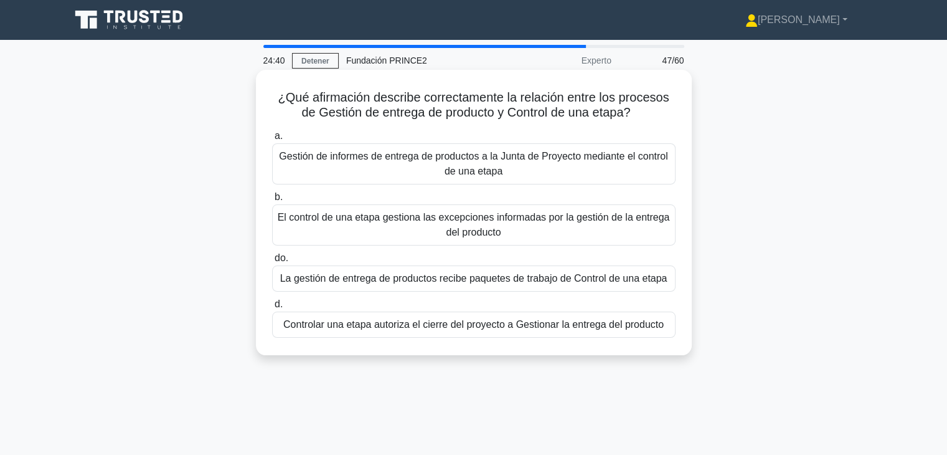
click at [446, 230] on font "El control de una etapa gestiona las excepciones informadas por la gestión de l…" at bounding box center [474, 225] width 392 height 26
click at [272, 201] on input "b. El control de una etapa gestiona las excepciones informadas por la gestión d…" at bounding box center [272, 197] width 0 height 8
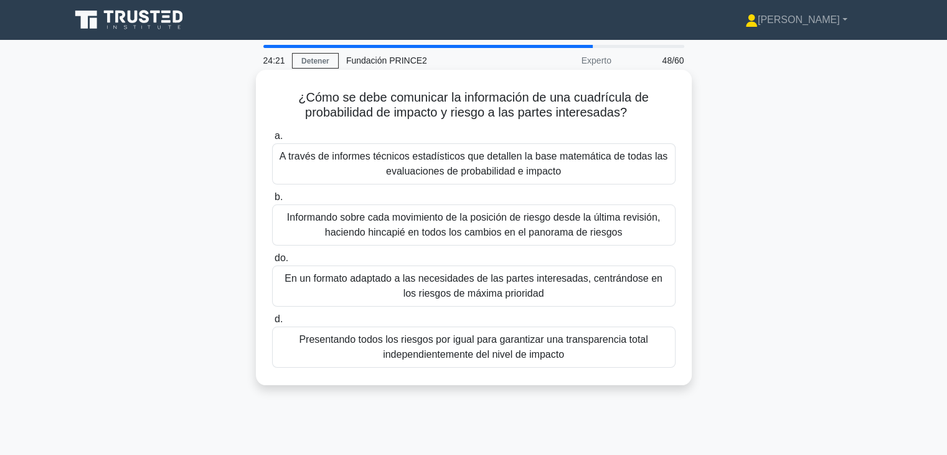
click at [574, 293] on font "En un formato adaptado a las necesidades de las partes interesadas, centrándose…" at bounding box center [474, 286] width 392 height 30
click at [272, 262] on input "do. En un formato adaptado a las necesidades de las partes interesadas, centrán…" at bounding box center [272, 258] width 0 height 8
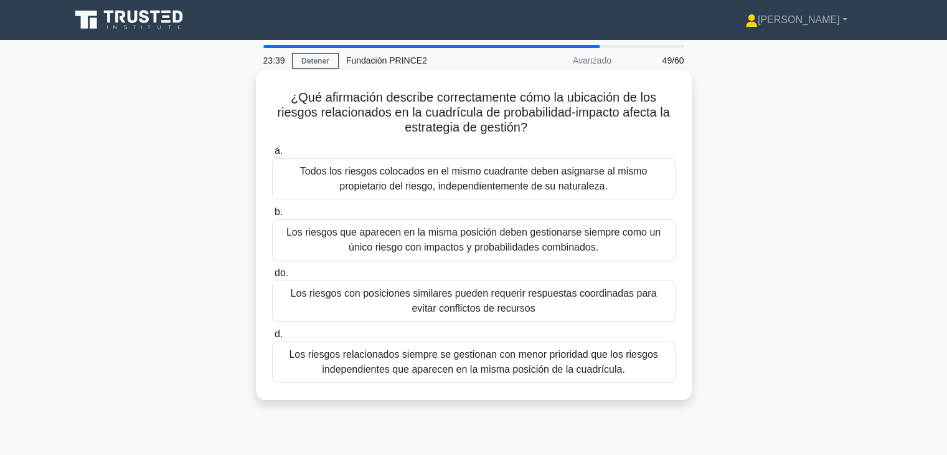
click at [518, 297] on font "Los riesgos con posiciones similares pueden requerir respuestas coordinadas par…" at bounding box center [474, 301] width 366 height 26
click at [272, 277] on input "do. Los riesgos con posiciones similares pueden requerir respuestas coordinadas…" at bounding box center [272, 273] width 0 height 8
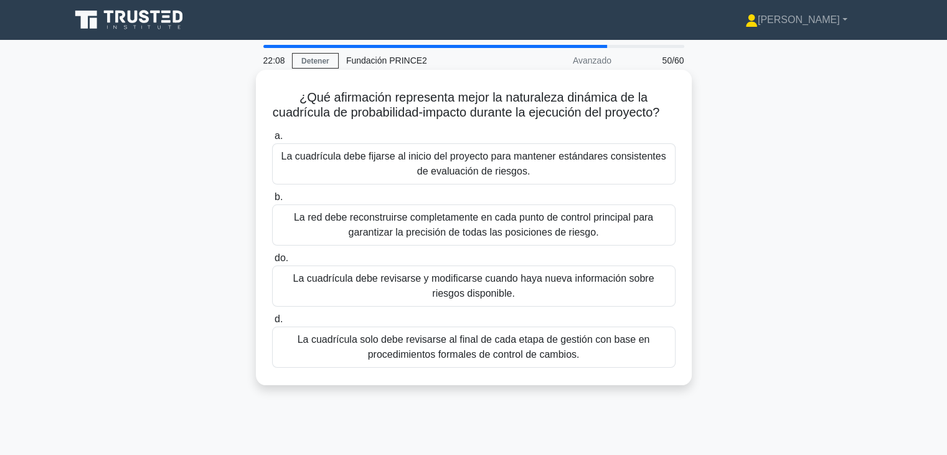
click at [523, 301] on font "La cuadrícula debe revisarse y modificarse cuando haya nueva información sobre …" at bounding box center [474, 286] width 392 height 30
click at [272, 262] on input "do. La cuadrícula debe revisarse y modificarse cuando haya nueva información so…" at bounding box center [272, 258] width 0 height 8
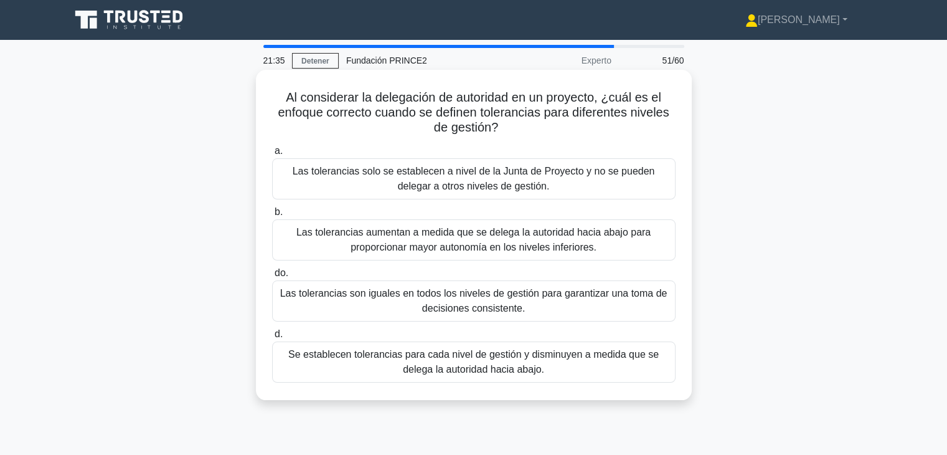
click at [561, 365] on font "Se establecen tolerancias para cada nivel de gestión y disminuyen a medida que …" at bounding box center [474, 362] width 392 height 30
click at [272, 338] on input "d. Se establecen tolerancias para cada nivel de gestión y disminuyen a medida q…" at bounding box center [272, 334] width 0 height 8
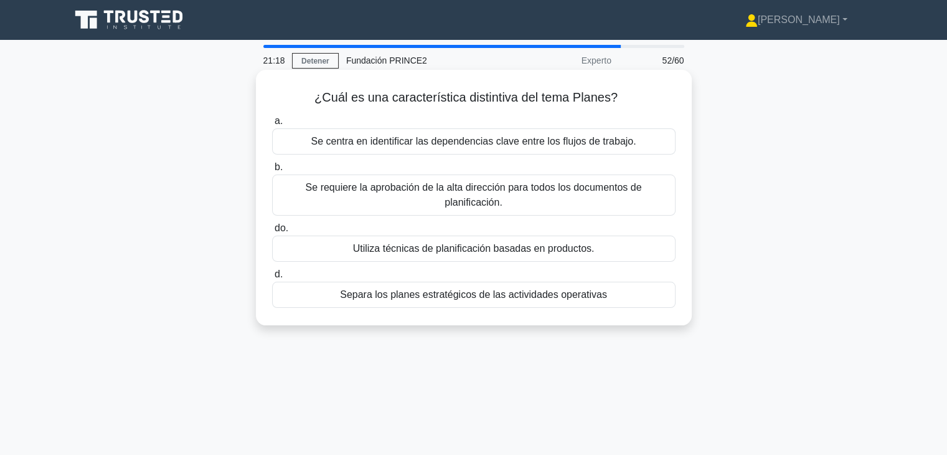
click at [486, 146] on font "Se centra en identificar las dependencias clave entre los flujos de trabajo." at bounding box center [473, 141] width 325 height 11
click at [272, 125] on input "a. Se centra en identificar las dependencias clave entre los flujos de trabajo." at bounding box center [272, 121] width 0 height 8
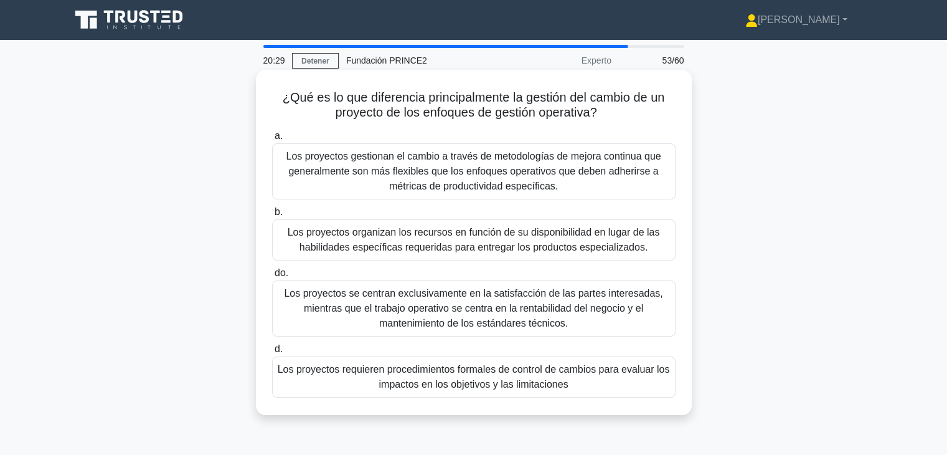
click at [513, 388] on font "Los proyectos requieren procedimientos formales de control de cambios para eval…" at bounding box center [474, 377] width 392 height 26
click at [272, 353] on input "d. Los proyectos requieren procedimientos formales de control de cambios para e…" at bounding box center [272, 349] width 0 height 8
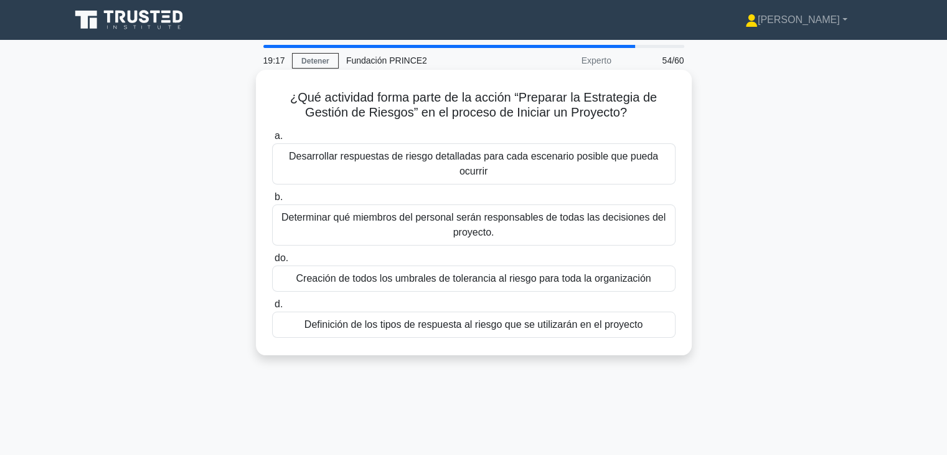
click at [442, 323] on font "Definición de los tipos de respuesta al riesgo que se utilizarán en el proyecto" at bounding box center [474, 324] width 338 height 11
click at [272, 308] on input "d. Definición de los tipos de respuesta al riesgo que se utilizarán en el proye…" at bounding box center [272, 304] width 0 height 8
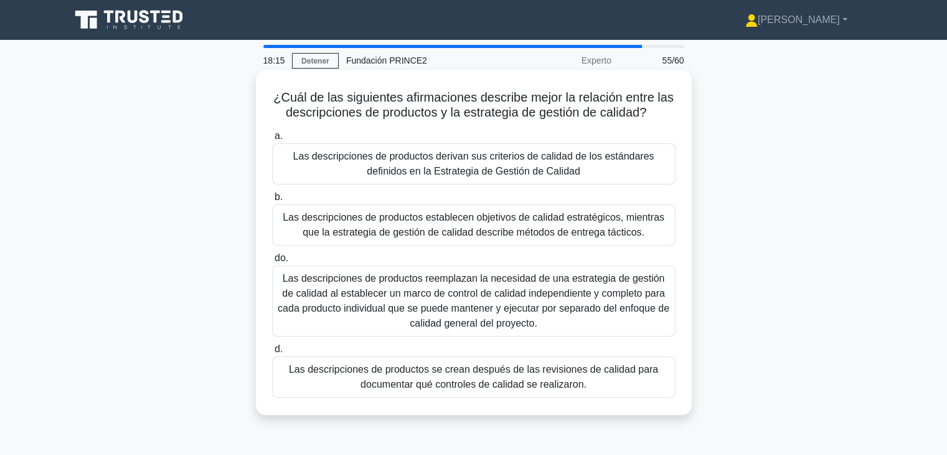
click at [456, 310] on font "Las descripciones de productos reemplazan la necesidad de una estrategia de ges…" at bounding box center [474, 300] width 392 height 55
click at [272, 262] on input "do. Las descripciones de productos reemplazan la necesidad de una estrategia de…" at bounding box center [272, 258] width 0 height 8
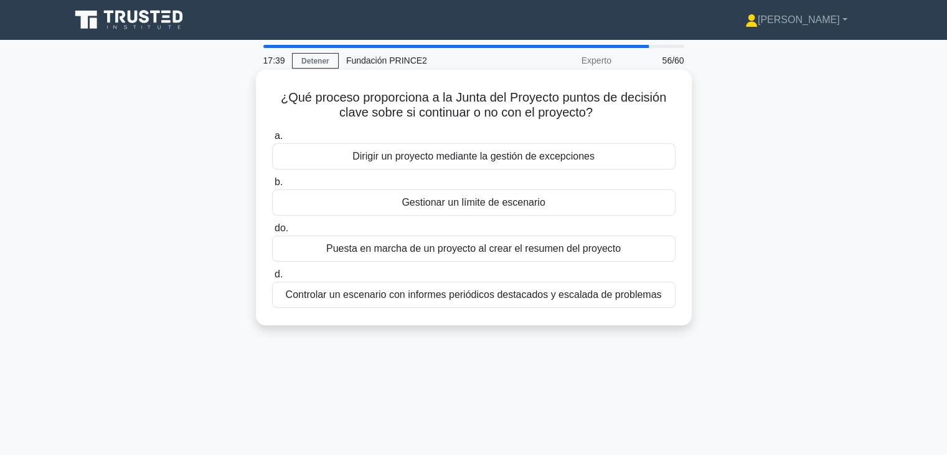
click at [501, 207] on font "Gestionar un límite de escenario" at bounding box center [473, 202] width 143 height 11
click at [272, 186] on input "b. Gestionar un límite de escenario" at bounding box center [272, 182] width 0 height 8
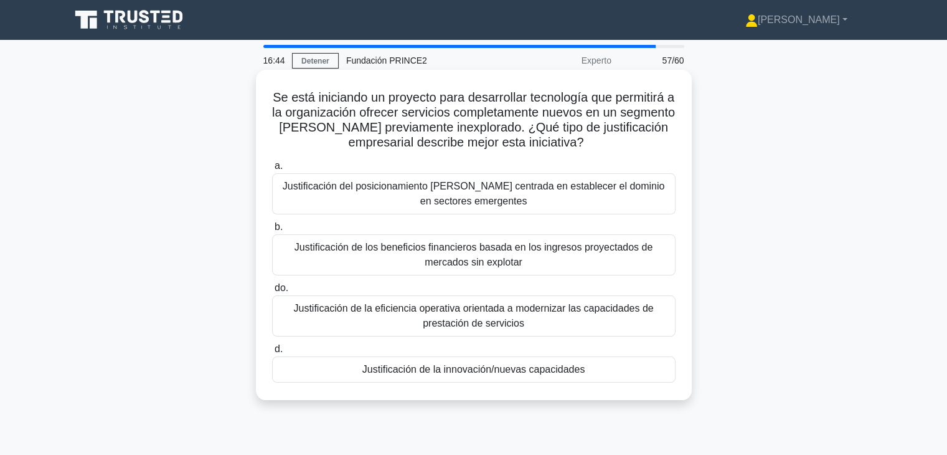
click at [551, 199] on font "Justificación del posicionamiento de mercado centrada en establecer el dominio …" at bounding box center [474, 194] width 392 height 30
click at [272, 170] on input "a. Justificación del posicionamiento de mercado centrada en establecer el domin…" at bounding box center [272, 166] width 0 height 8
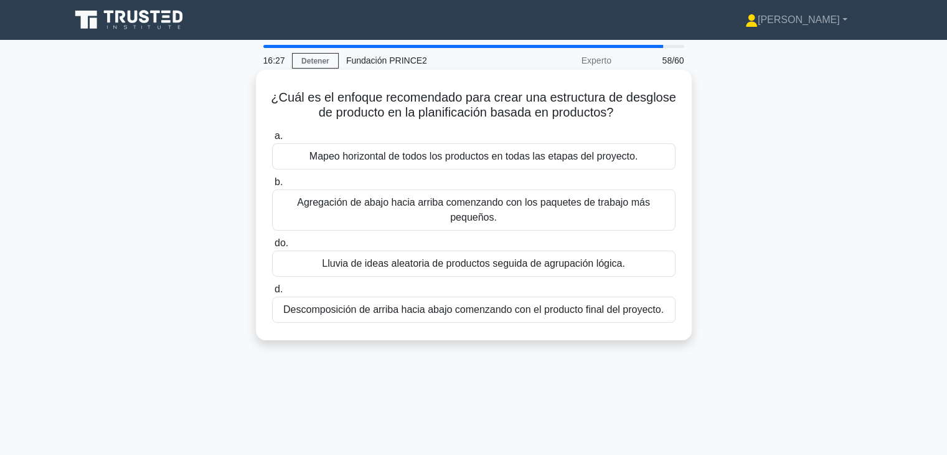
click at [426, 317] on font "Descomposición de arriba hacia abajo comenzando con el producto final del proye…" at bounding box center [473, 309] width 381 height 15
click at [272, 293] on input "d. Descomposición de arriba hacia abajo comenzando con el producto final del pr…" at bounding box center [272, 289] width 0 height 8
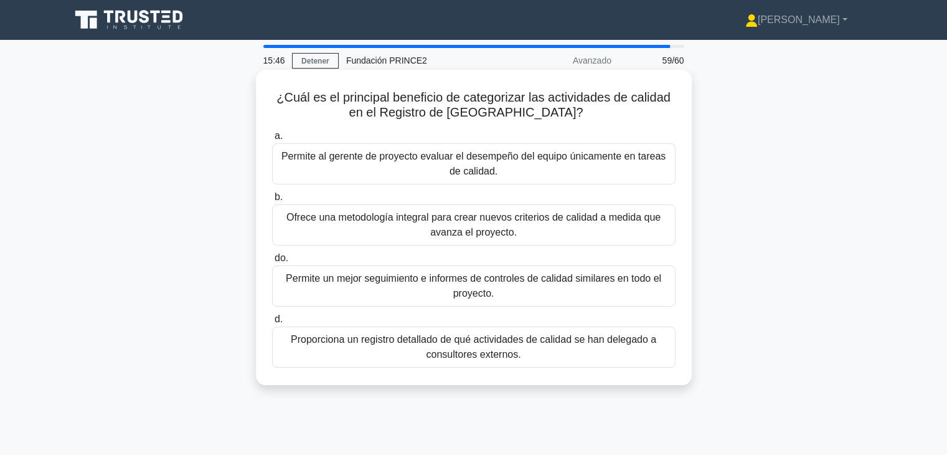
click at [516, 164] on font "Permite al gerente de proyecto evaluar el desempeño del equipo únicamente en ta…" at bounding box center [474, 164] width 392 height 30
click at [272, 140] on input "a. Permite al gerente de proyecto evaluar el desempeño del equipo únicamente en…" at bounding box center [272, 136] width 0 height 8
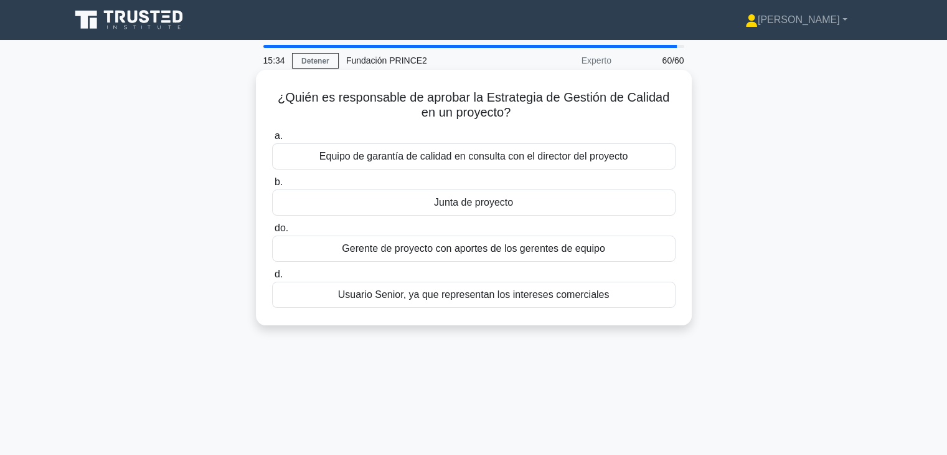
click at [487, 211] on div "Junta de proyecto" at bounding box center [474, 202] width 404 height 26
click at [272, 186] on input "b. Junta de proyecto" at bounding box center [272, 182] width 0 height 8
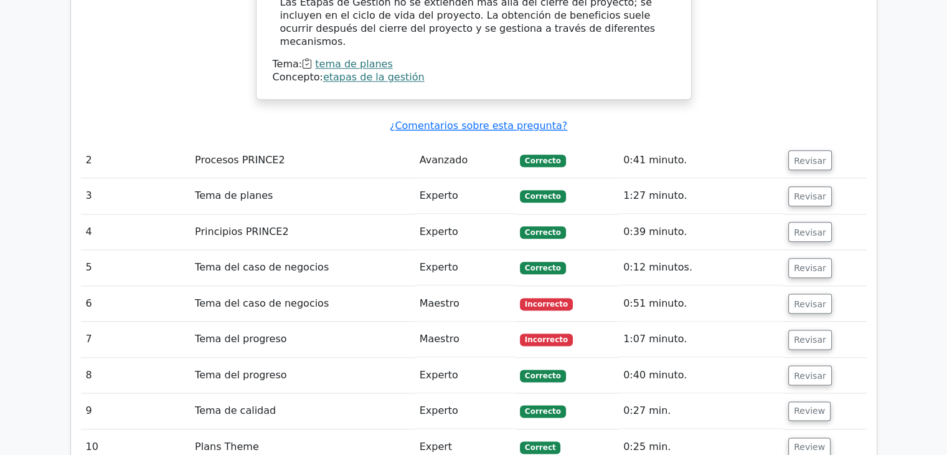
scroll to position [1495, 0]
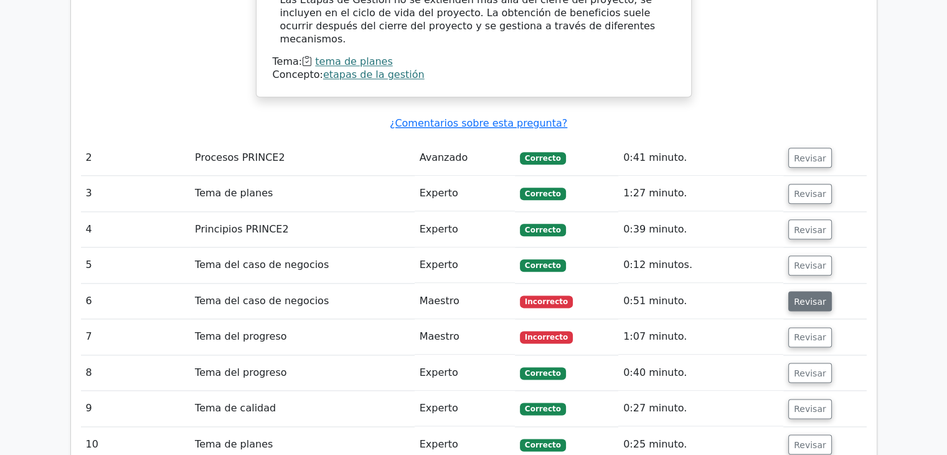
click at [807, 296] on font "Revisar" at bounding box center [810, 301] width 32 height 10
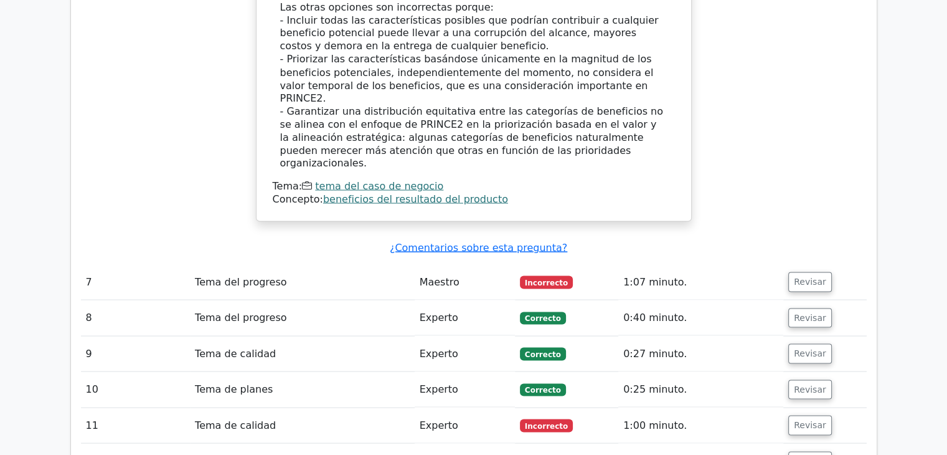
scroll to position [2304, 0]
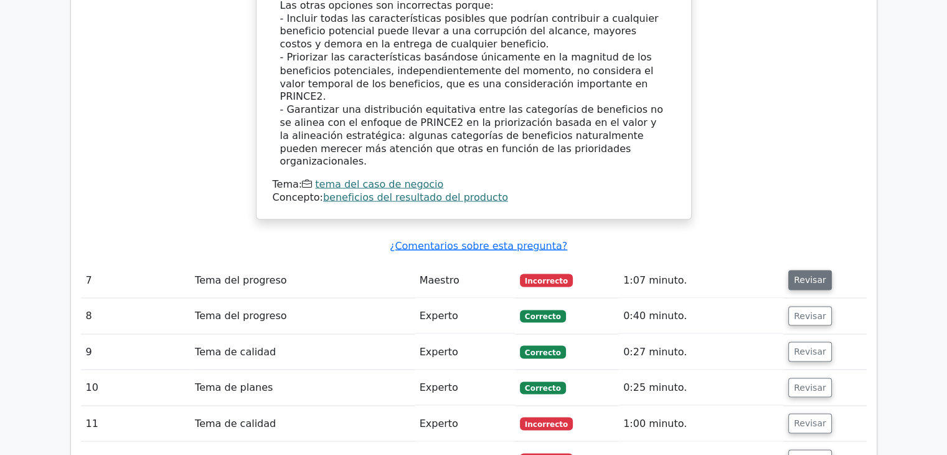
click at [796, 275] on font "Revisar" at bounding box center [810, 280] width 32 height 10
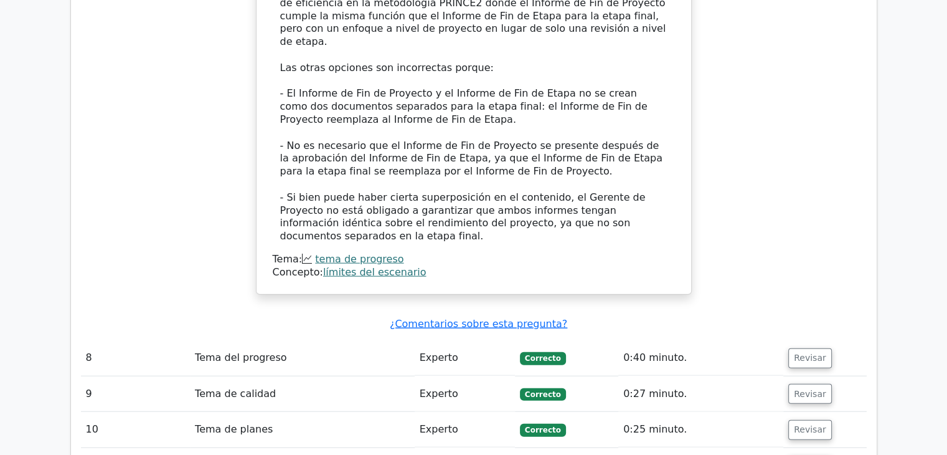
scroll to position [3114, 0]
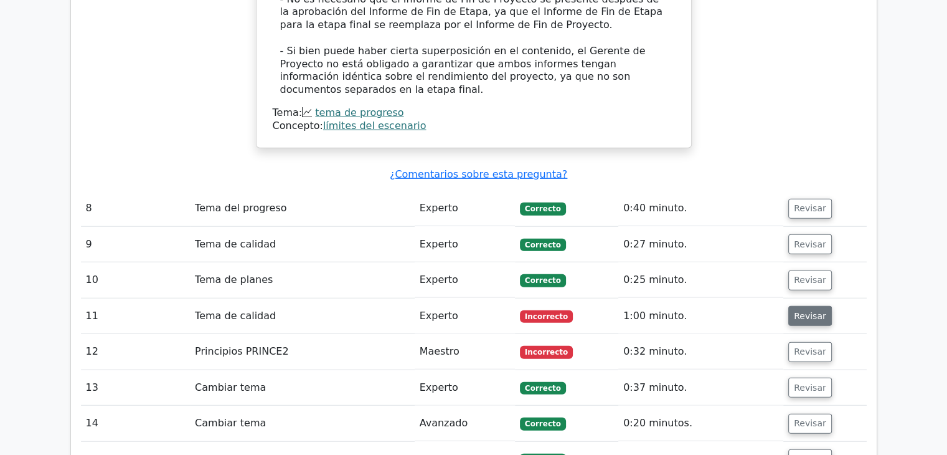
click at [807, 311] on font "Revisar" at bounding box center [810, 316] width 32 height 10
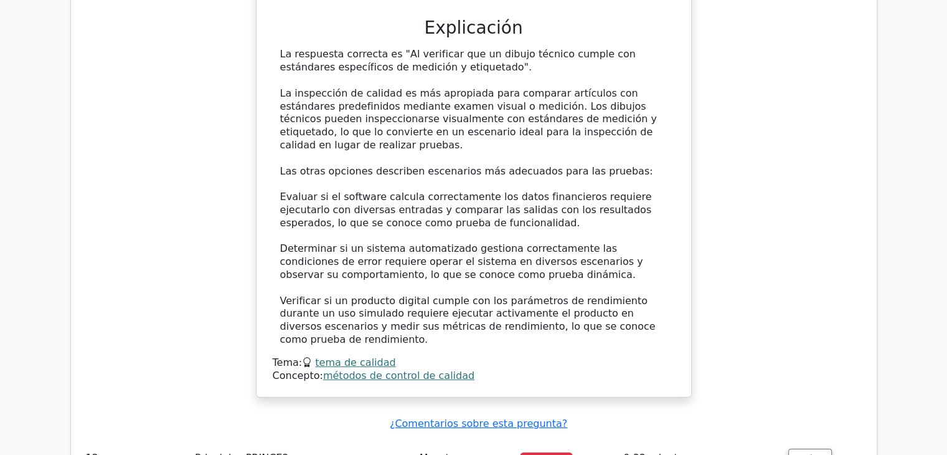
scroll to position [3737, 0]
click at [812, 448] on button "Revisar" at bounding box center [810, 458] width 44 height 20
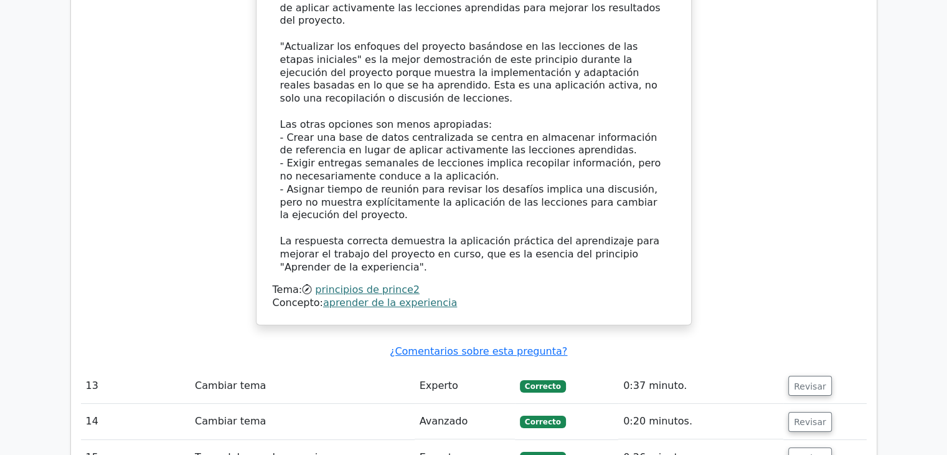
scroll to position [4546, 0]
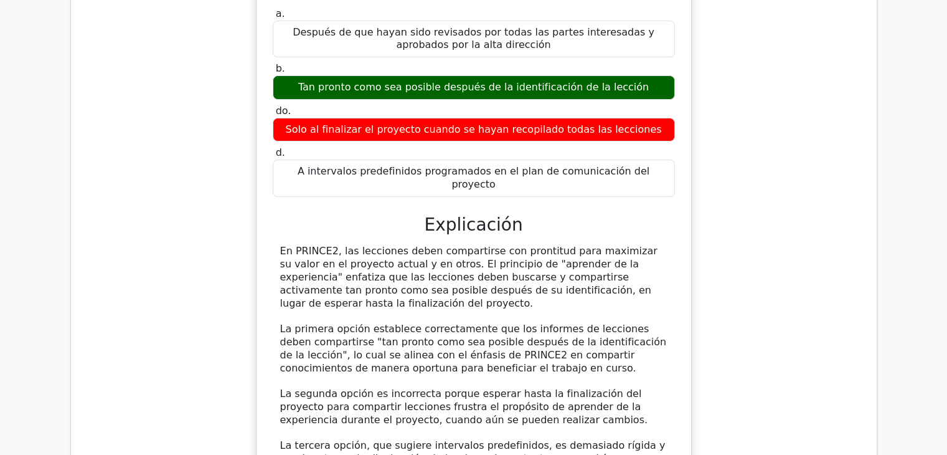
scroll to position [5356, 0]
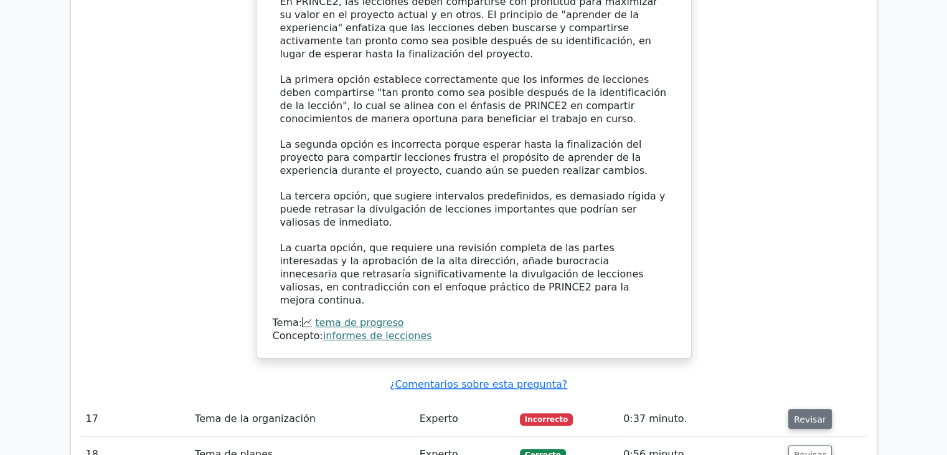
click at [803, 414] on font "Revisar" at bounding box center [810, 419] width 32 height 10
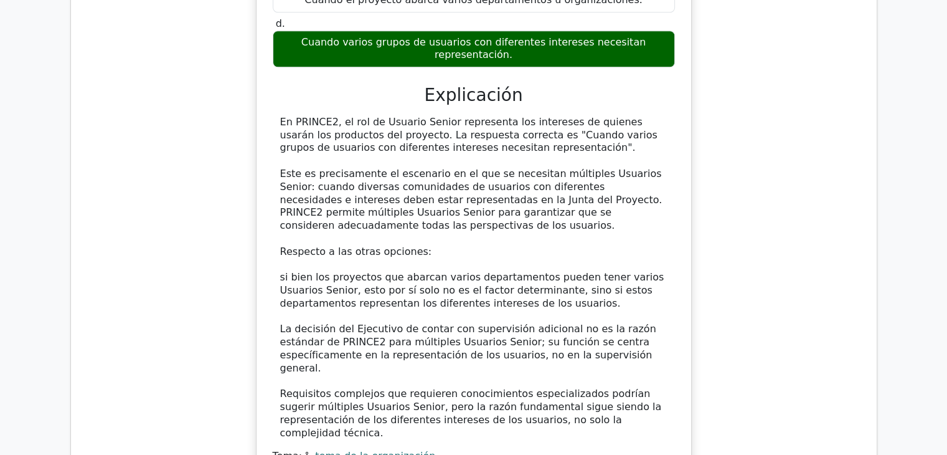
scroll to position [6041, 0]
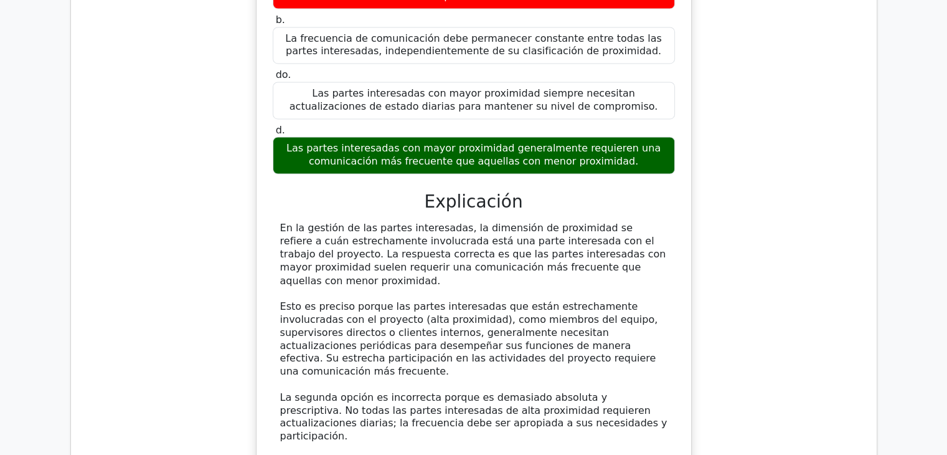
scroll to position [6975, 0]
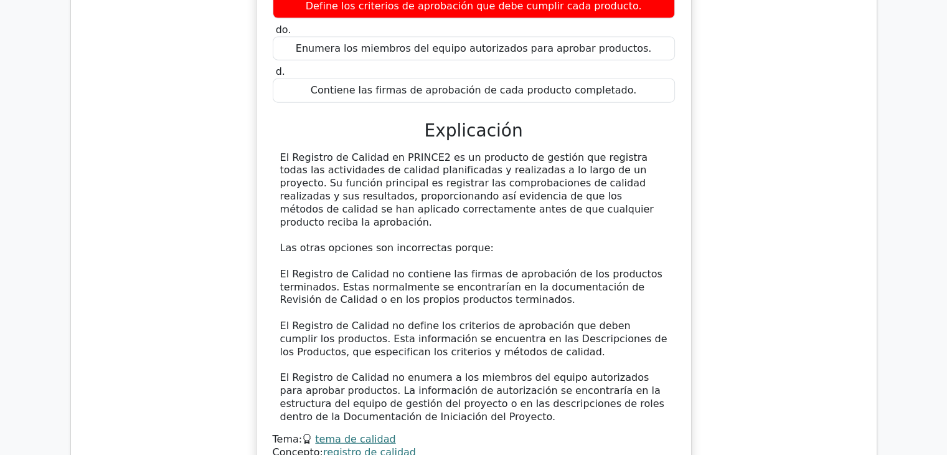
scroll to position [7661, 0]
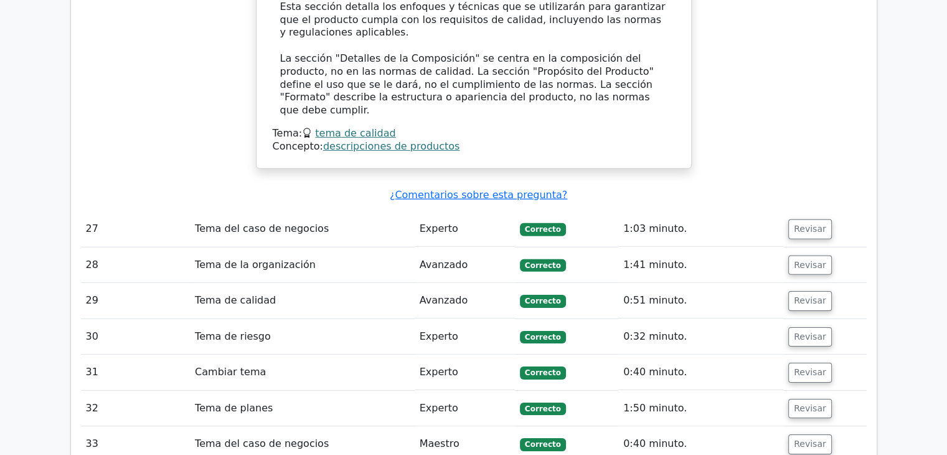
scroll to position [8595, 0]
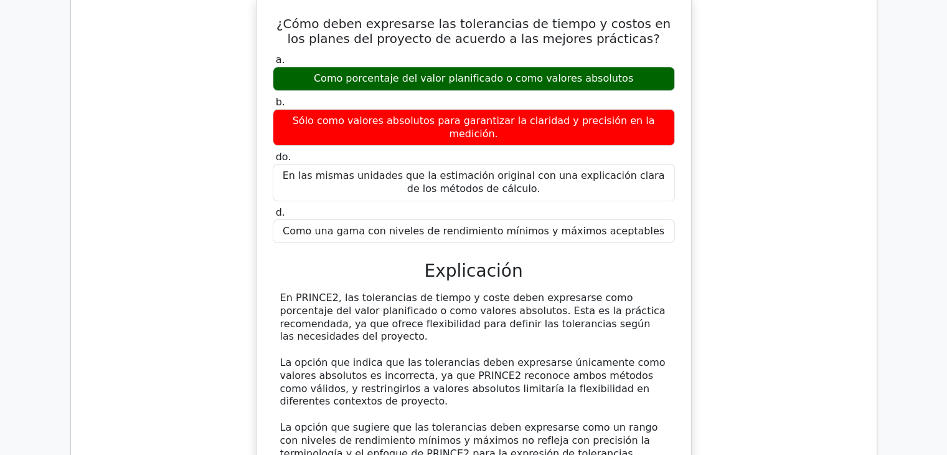
scroll to position [9155, 0]
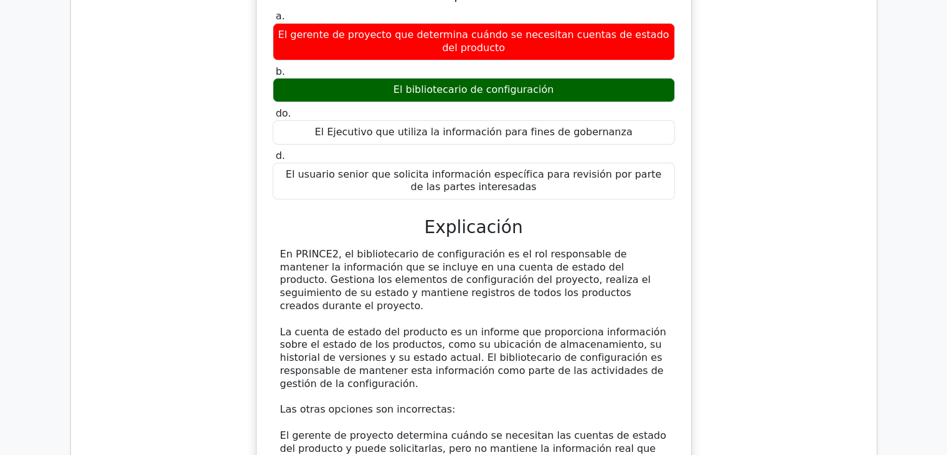
scroll to position [9840, 0]
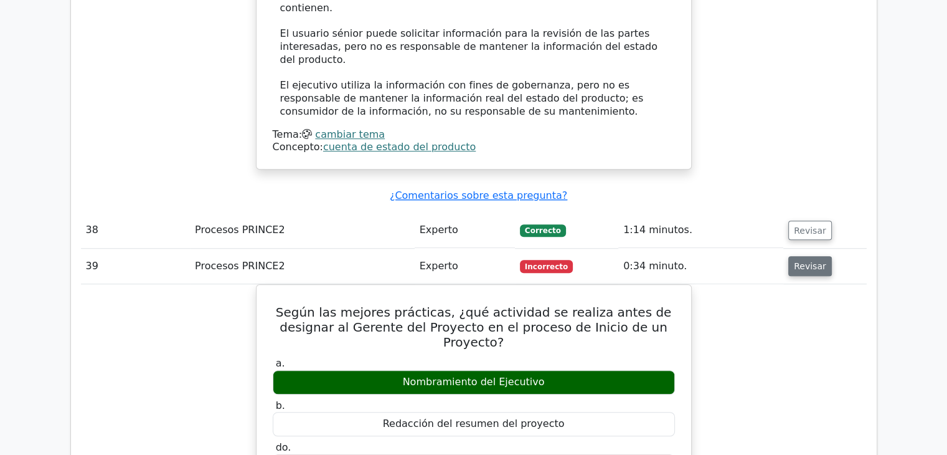
scroll to position [10712, 0]
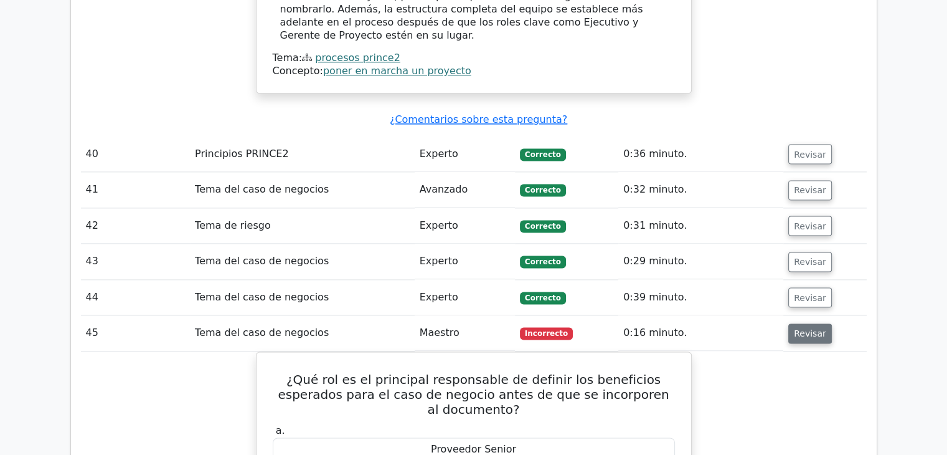
scroll to position [11397, 0]
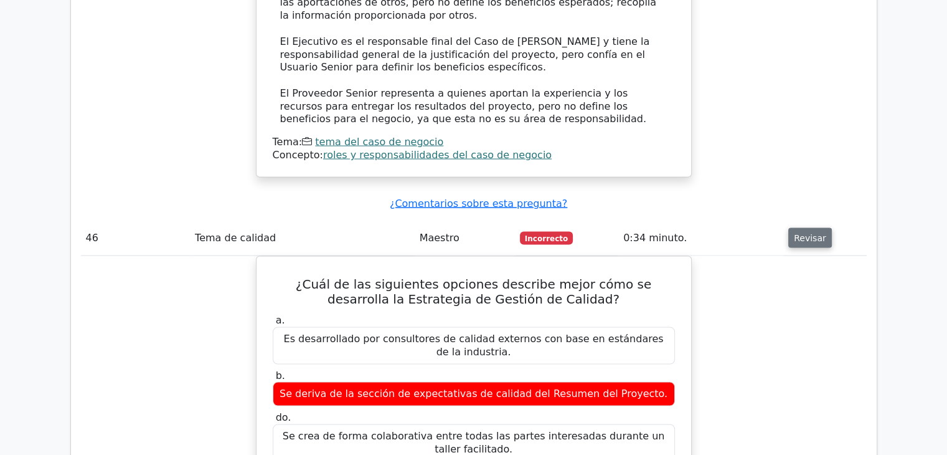
scroll to position [12082, 0]
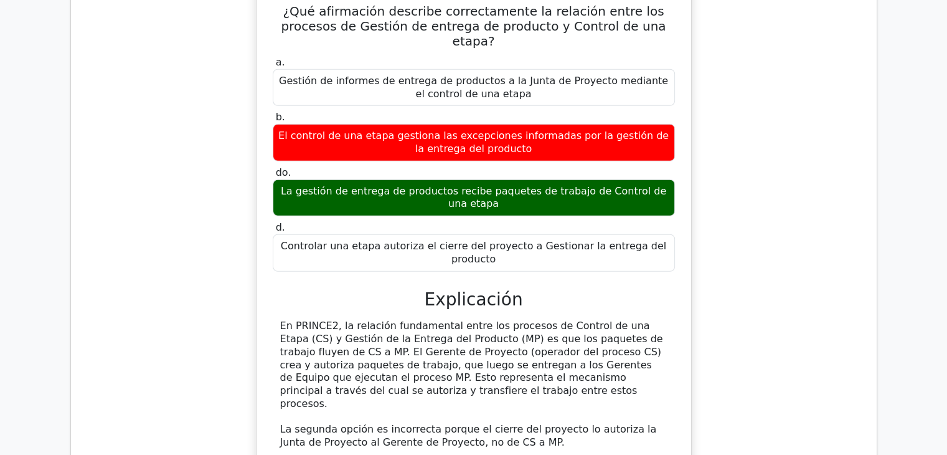
scroll to position [12892, 0]
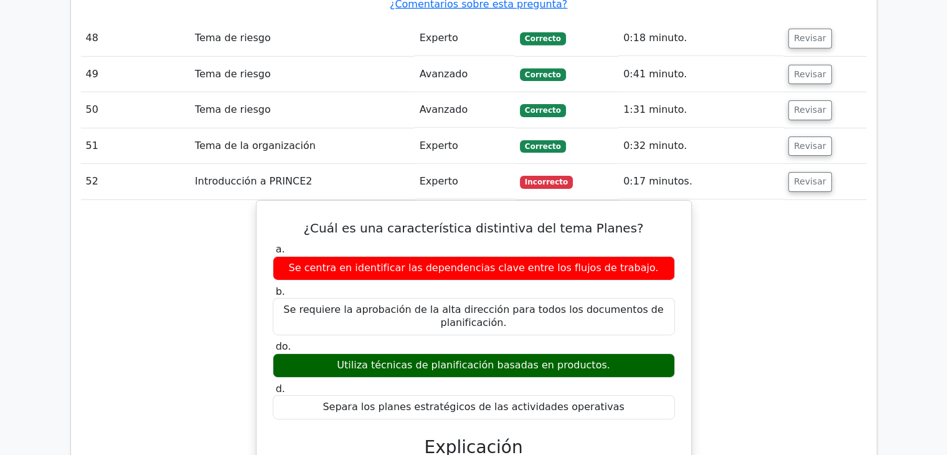
scroll to position [13702, 0]
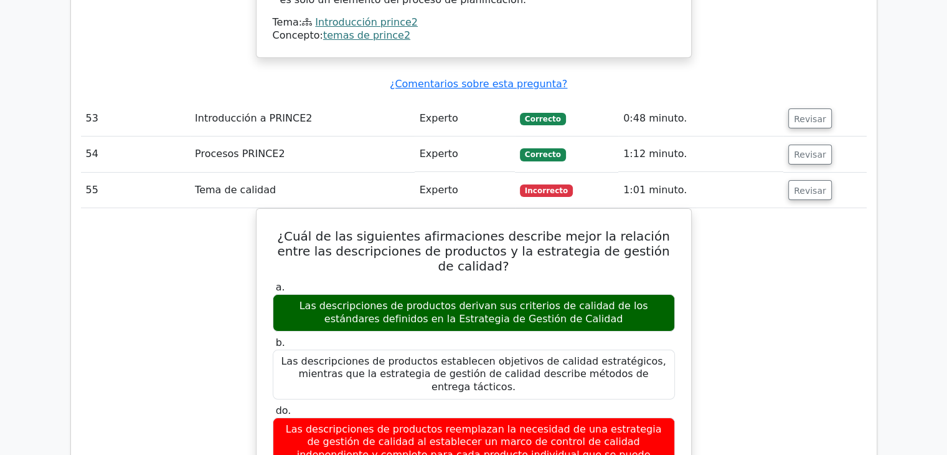
scroll to position [14325, 0]
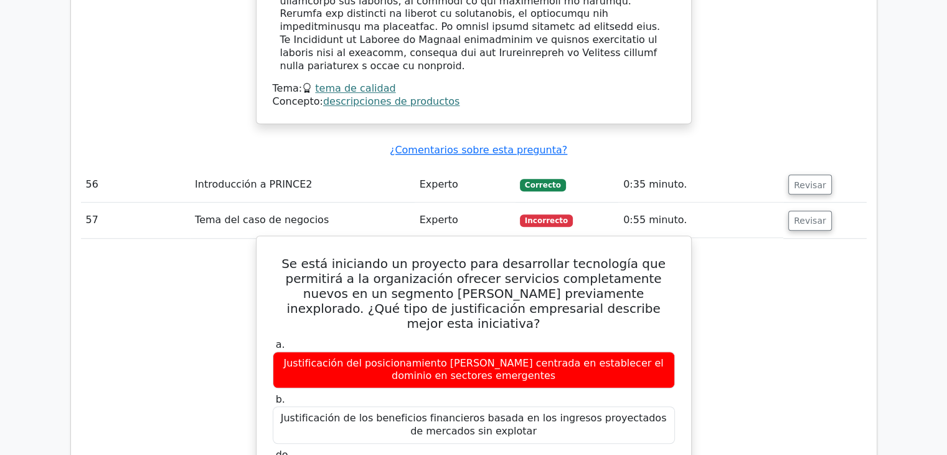
scroll to position [15072, 0]
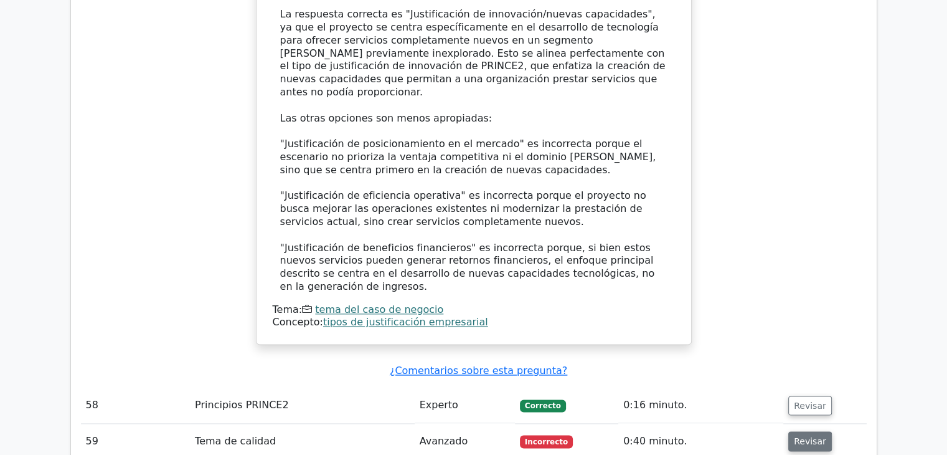
scroll to position [15824, 0]
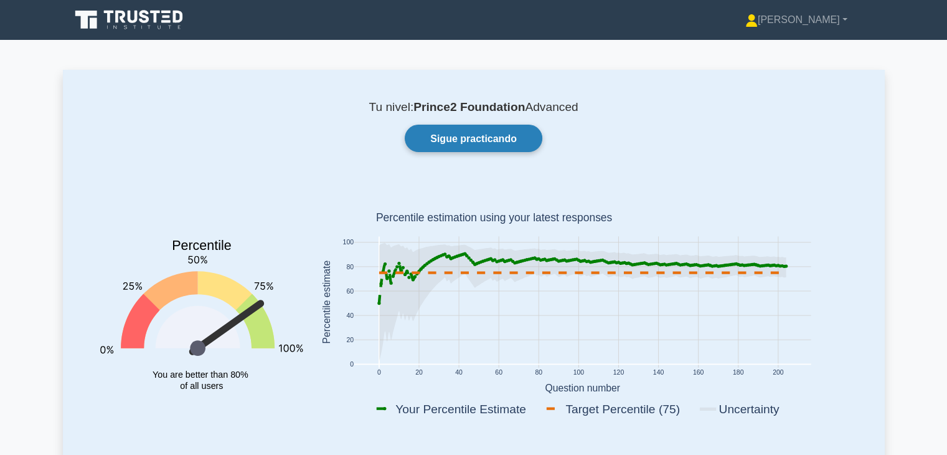
click at [501, 138] on font "Sigue practicando" at bounding box center [473, 138] width 87 height 11
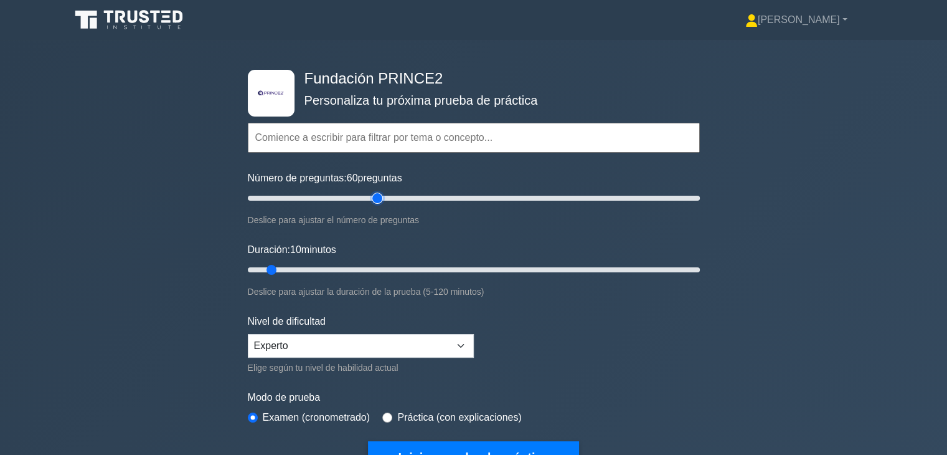
drag, startPoint x: 269, startPoint y: 200, endPoint x: 379, endPoint y: 204, distance: 109.7
type input "60"
click at [379, 204] on input "Número de preguntas: 60 preguntas" at bounding box center [474, 198] width 452 height 15
drag, startPoint x: 275, startPoint y: 268, endPoint x: 468, endPoint y: 285, distance: 194.4
type input "60"
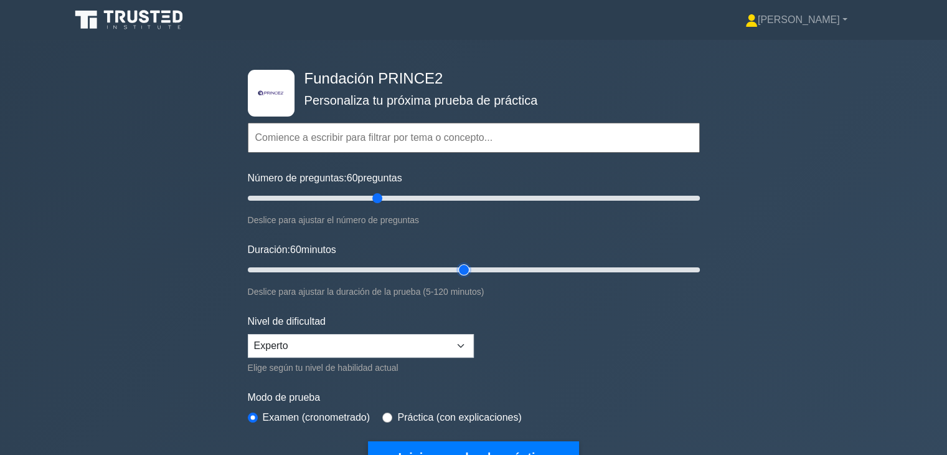
click at [468, 277] on input "Duración: 60 minutos" at bounding box center [474, 269] width 452 height 15
drag, startPoint x: 349, startPoint y: 200, endPoint x: 286, endPoint y: 204, distance: 62.4
type input "20"
click at [286, 204] on input "Número de preguntas: 20 preguntas" at bounding box center [474, 198] width 452 height 15
drag, startPoint x: 460, startPoint y: 270, endPoint x: 318, endPoint y: 274, distance: 141.4
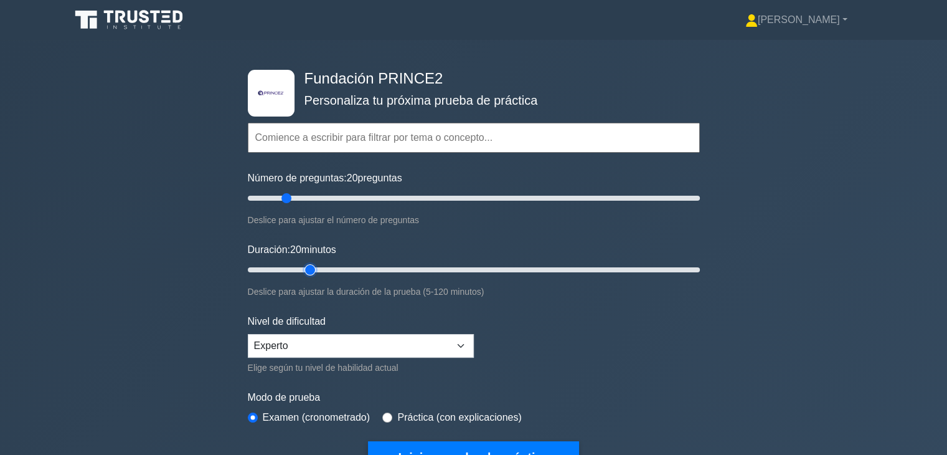
type input "20"
click at [318, 274] on input "Duración: 20 minutos" at bounding box center [474, 269] width 452 height 15
click at [376, 339] on select "Principiante Intermedio Experto" at bounding box center [361, 346] width 226 height 24
select select "beginner"
click at [248, 334] on select "Principiante Intermedio Experto" at bounding box center [361, 346] width 226 height 24
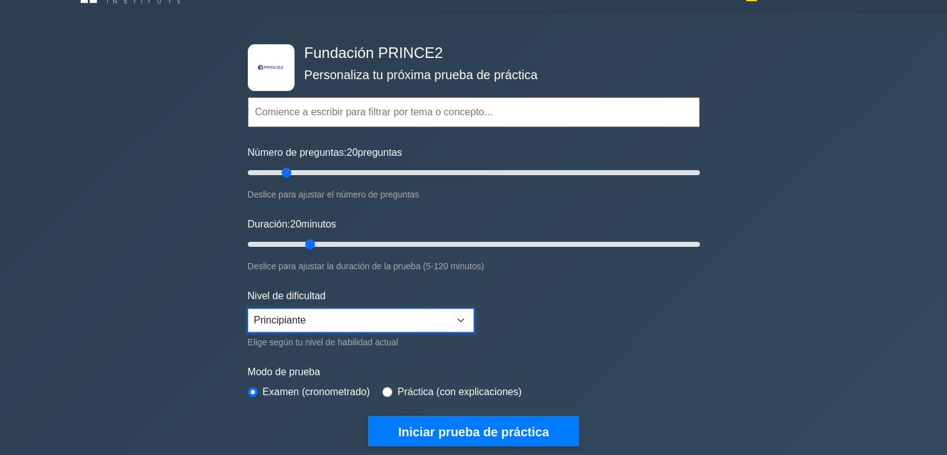
scroll to position [125, 0]
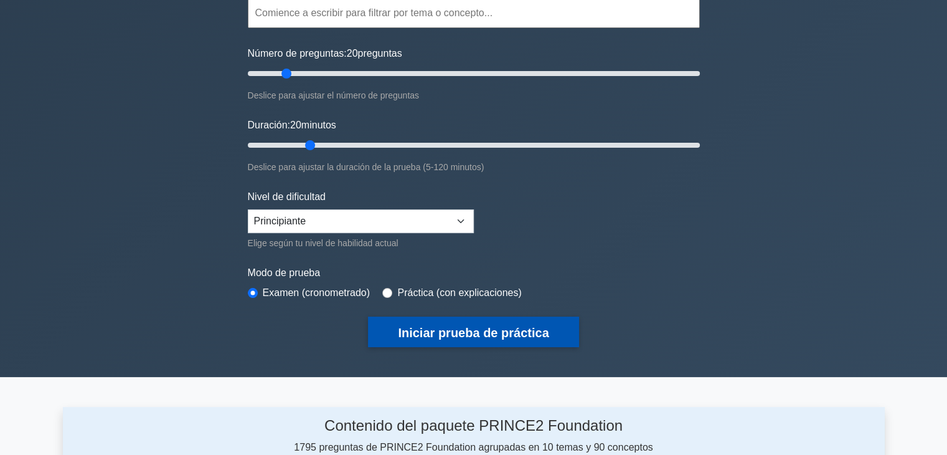
click at [495, 324] on font "Iniciar prueba de práctica" at bounding box center [473, 331] width 151 height 14
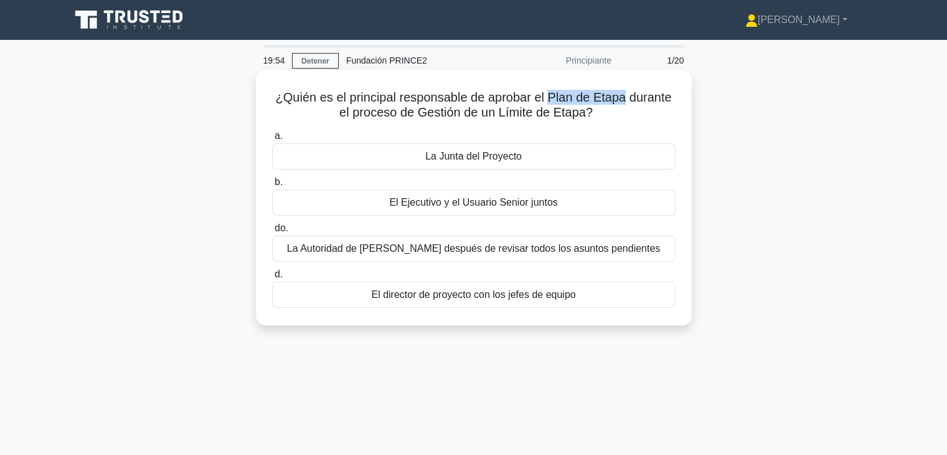
drag, startPoint x: 547, startPoint y: 102, endPoint x: 623, endPoint y: 105, distance: 75.5
click at [623, 105] on font "¿Quién es el principal responsable de aprobar el Plan de Etapa durante el proce…" at bounding box center [474, 104] width 396 height 29
click at [534, 168] on div "La Junta del Proyecto" at bounding box center [474, 156] width 404 height 26
click at [272, 140] on input "a. La Junta del Proyecto" at bounding box center [272, 136] width 0 height 8
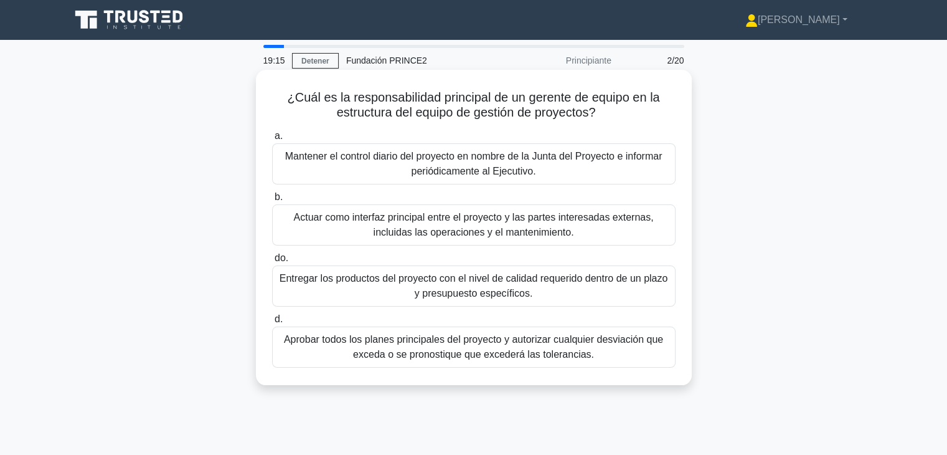
click at [549, 300] on font "Entregar los productos del proyecto con el nivel de calidad requerido dentro de…" at bounding box center [474, 286] width 392 height 30
click at [272, 262] on input "do. Entregar los productos del proyecto con el nivel de calidad requerido dentr…" at bounding box center [272, 258] width 0 height 8
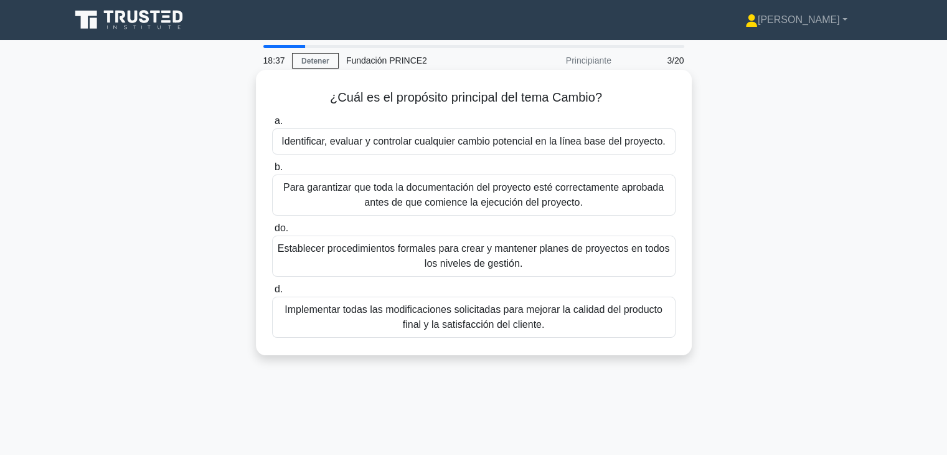
click at [608, 329] on font "Implementar todas las modificaciones solicitadas para mejorar la calidad del pr…" at bounding box center [474, 317] width 392 height 30
click at [272, 293] on input "d. Implementar todas las modificaciones solicitadas para mejorar la calidad del…" at bounding box center [272, 289] width 0 height 8
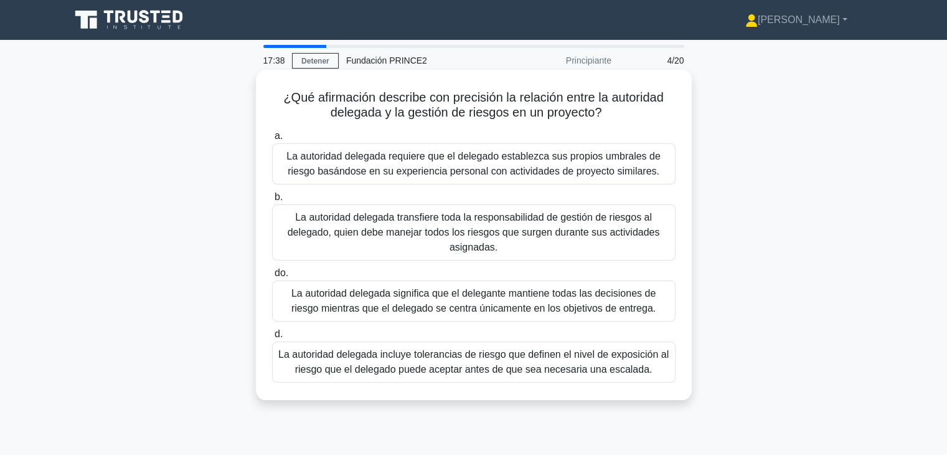
click at [537, 313] on font "La autoridad delegada significa que el delegante mantiene todas las decisiones …" at bounding box center [473, 301] width 364 height 26
click at [272, 277] on input "do. La autoridad delegada significa que el delegante mantiene todas las decisio…" at bounding box center [272, 273] width 0 height 8
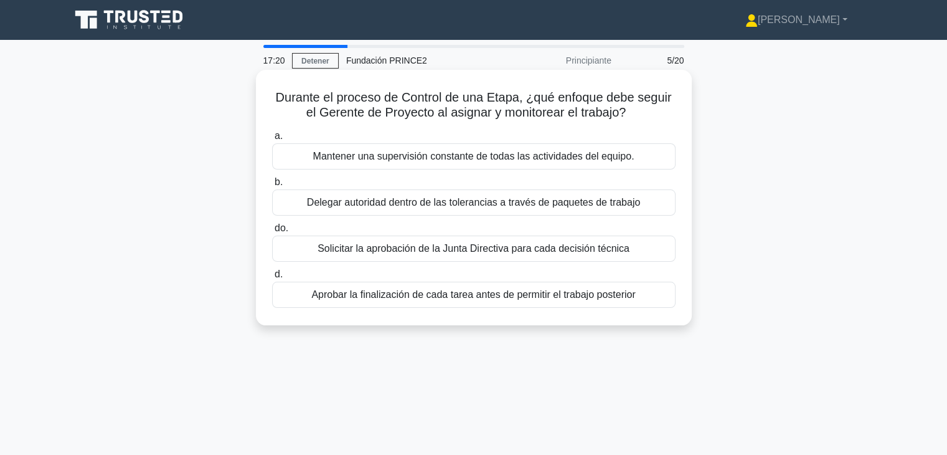
click at [514, 211] on div "Delegar autoridad dentro de las tolerancias a través de paquetes de trabajo" at bounding box center [474, 202] width 404 height 26
click at [272, 186] on input "b. Delegar autoridad dentro de las tolerancias a través de paquetes de trabajo" at bounding box center [272, 182] width 0 height 8
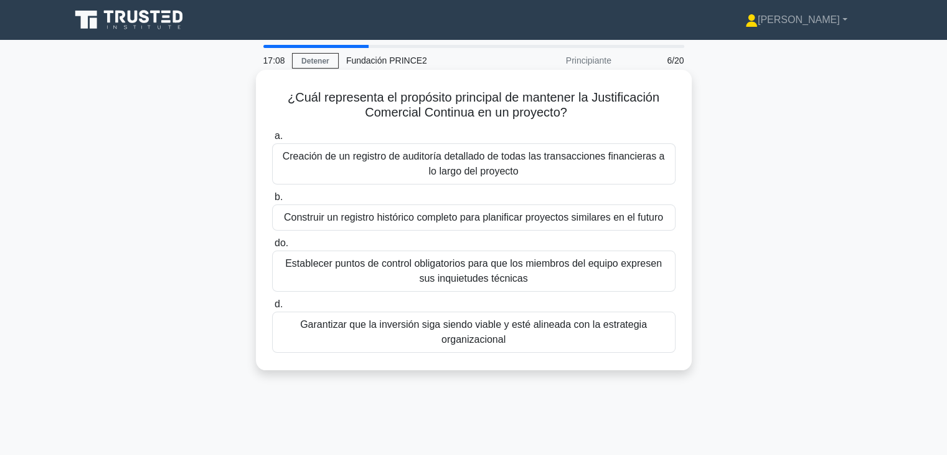
click at [442, 334] on font "Garantizar que la inversión siga siendo viable y esté alineada con la estrategi…" at bounding box center [473, 332] width 347 height 26
click at [272, 308] on input "d. Garantizar que la inversión siga siendo viable y esté alineada con la estrat…" at bounding box center [272, 304] width 0 height 8
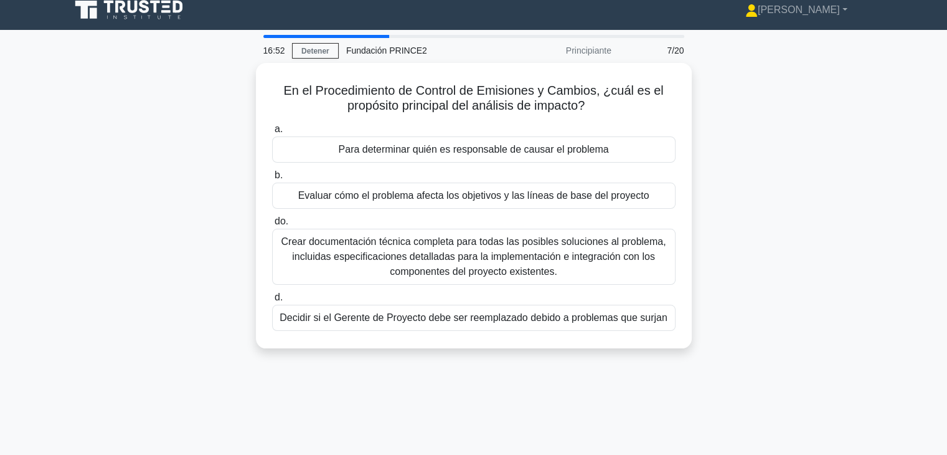
scroll to position [14, 0]
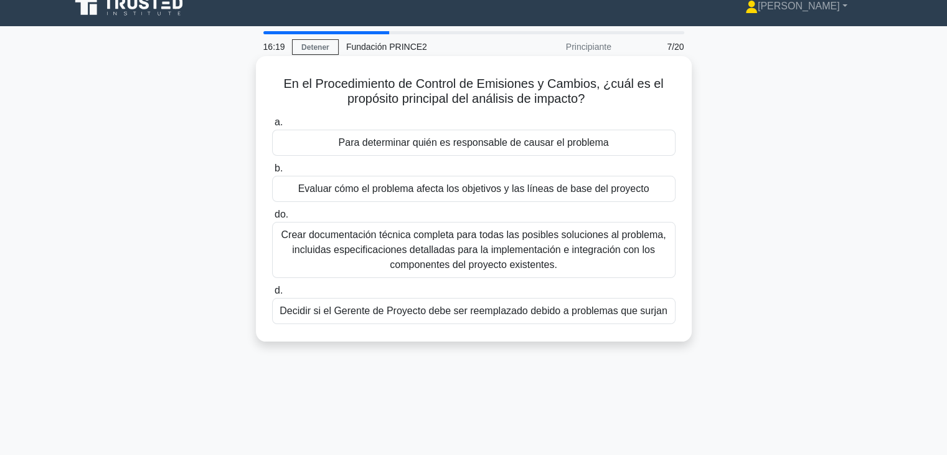
click at [516, 194] on font "Evaluar cómo el problema afecta los objetivos y las líneas de base del proyecto" at bounding box center [473, 188] width 351 height 11
click at [272, 173] on input "b. Evaluar cómo el problema afecta los objetivos y las líneas de base del proye…" at bounding box center [272, 168] width 0 height 8
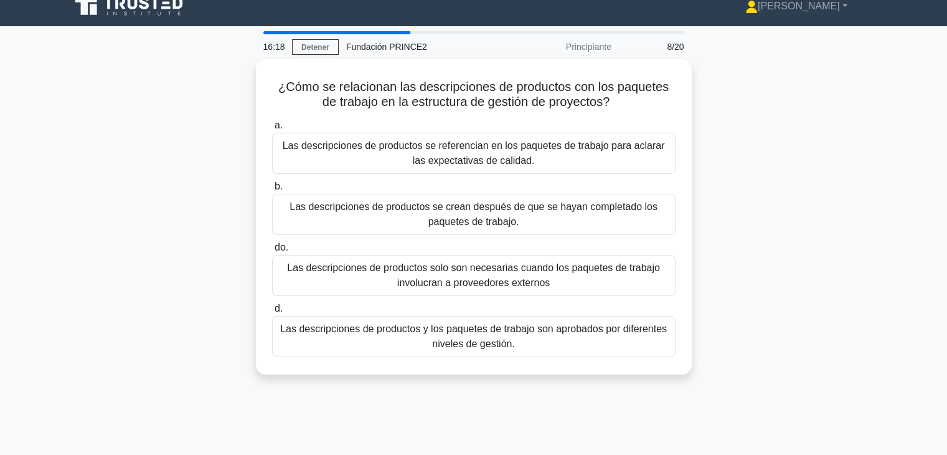
scroll to position [0, 0]
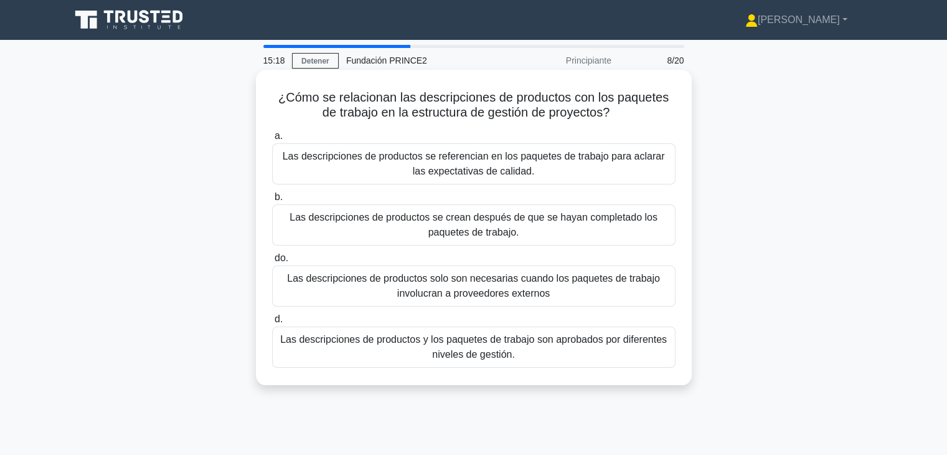
click at [503, 176] on font "Las descripciones de productos se referencian en los paquetes de trabajo para a…" at bounding box center [474, 164] width 382 height 26
click at [272, 140] on input "a. Las descripciones de productos se referencian en los paquetes de trabajo par…" at bounding box center [272, 136] width 0 height 8
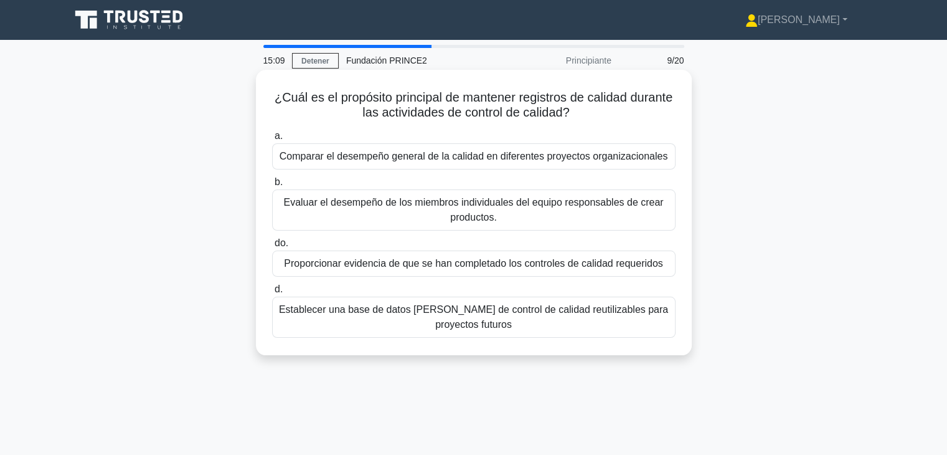
click at [514, 270] on font "Proporcionar evidencia de que se han completado los controles de calidad requer…" at bounding box center [473, 263] width 379 height 15
click at [272, 247] on input "do. Proporcionar evidencia de que se han completado los controles de calidad re…" at bounding box center [272, 243] width 0 height 8
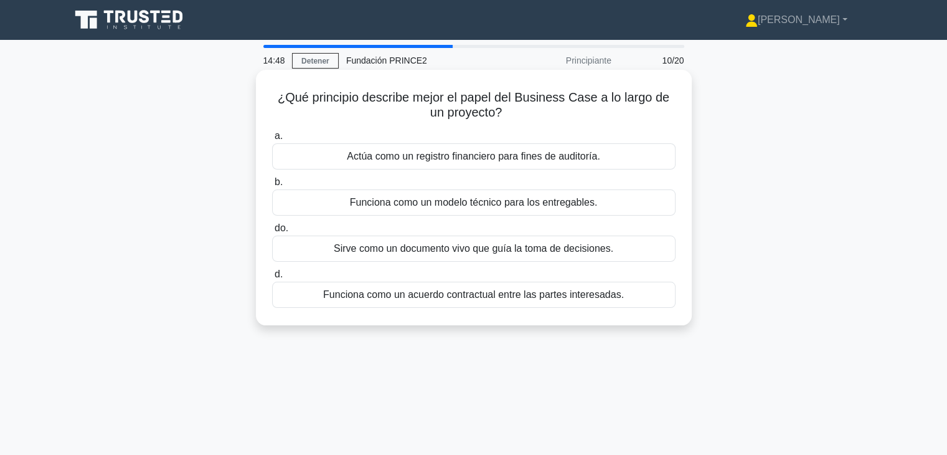
click at [499, 245] on font "Sirve como un documento vivo que guía la toma de decisiones." at bounding box center [474, 248] width 280 height 11
click at [272, 232] on input "do. Sirve como un documento vivo que guía la toma de decisiones." at bounding box center [272, 228] width 0 height 8
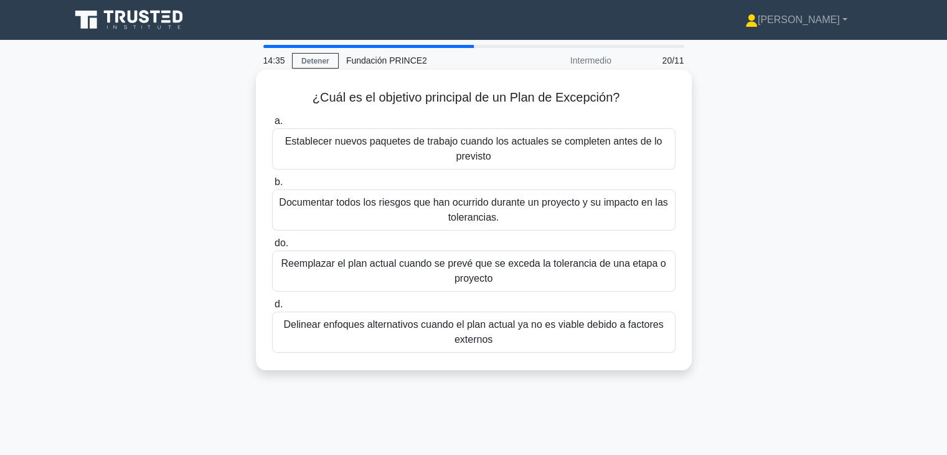
click at [483, 277] on font "Reemplazar el plan actual cuando se prevé que se exceda la tolerancia de una et…" at bounding box center [473, 271] width 385 height 26
click at [272, 247] on input "do. Reemplazar el plan actual cuando se prevé que se exceda la tolerancia de un…" at bounding box center [272, 243] width 0 height 8
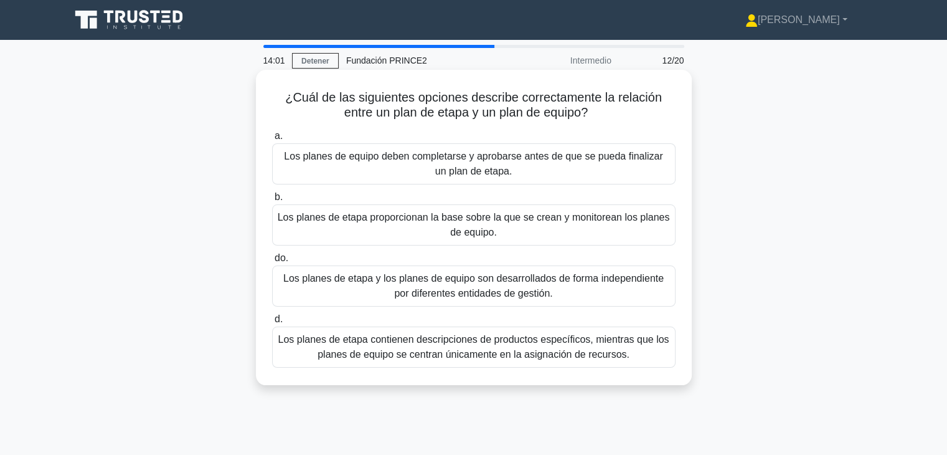
click at [452, 229] on font "Los planes de etapa proporcionan la base sobre la que se crean y monitorean los…" at bounding box center [474, 225] width 392 height 26
click at [272, 201] on input "b. Los planes de etapa proporcionan la base sobre la que se crean y monitorean …" at bounding box center [272, 197] width 0 height 8
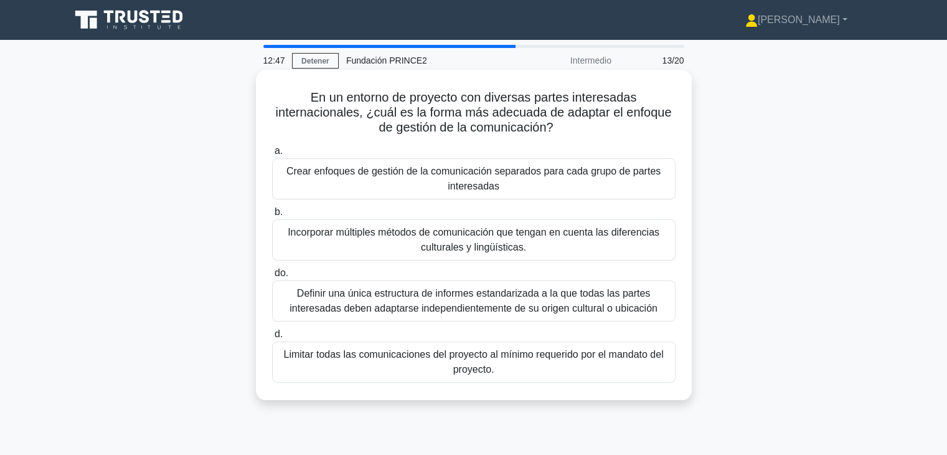
click at [508, 232] on font "Incorporar múltiples métodos de comunicación que tengan en cuenta las diferenci…" at bounding box center [474, 240] width 372 height 26
click at [272, 216] on input "b. Incorporar múltiples métodos de comunicación que tengan en cuenta las difere…" at bounding box center [272, 212] width 0 height 8
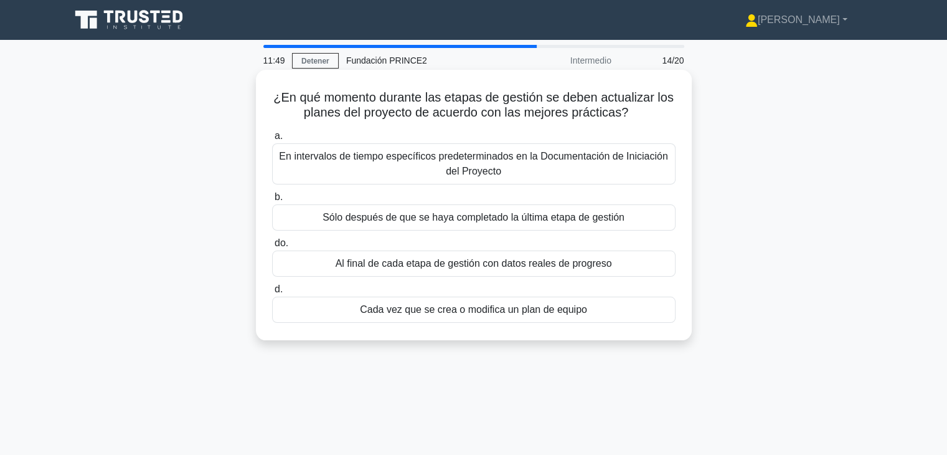
click at [424, 267] on font "Al final de cada etapa de gestión con datos reales de progreso" at bounding box center [474, 263] width 277 height 11
click at [272, 247] on input "do. Al final de cada etapa de gestión con datos reales de progreso" at bounding box center [272, 243] width 0 height 8
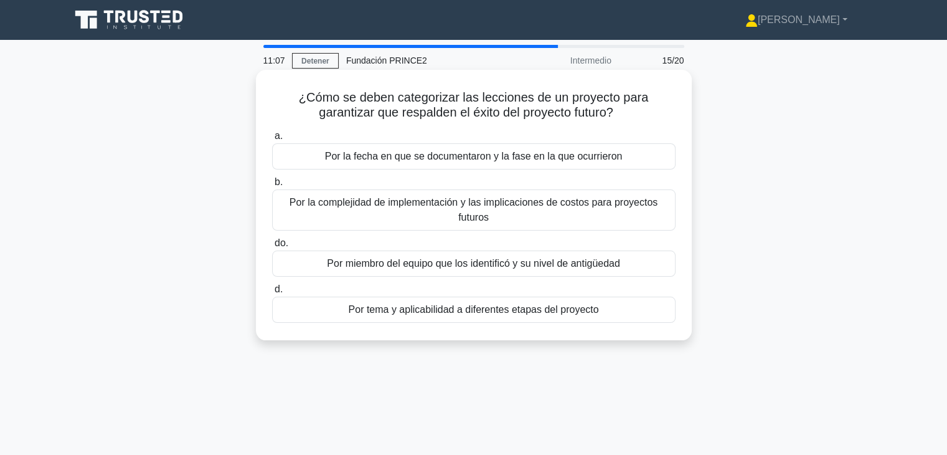
click at [424, 217] on font "Por la complejidad de implementación y las implicaciones de costos para proyect…" at bounding box center [474, 210] width 392 height 30
click at [272, 186] on input "b. Por la complejidad de implementación y las implicaciones de costos para proy…" at bounding box center [272, 182] width 0 height 8
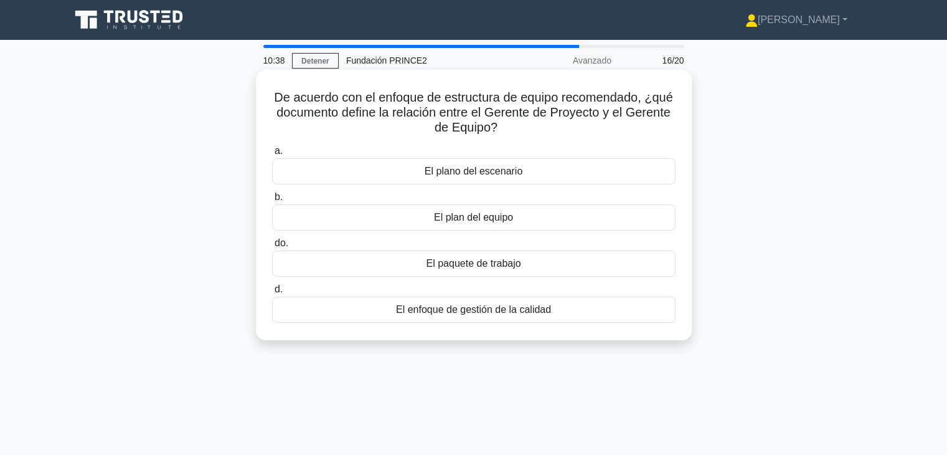
click at [491, 268] on font "El paquete de trabajo" at bounding box center [473, 263] width 95 height 11
click at [272, 247] on input "do. El paquete de trabajo" at bounding box center [272, 243] width 0 height 8
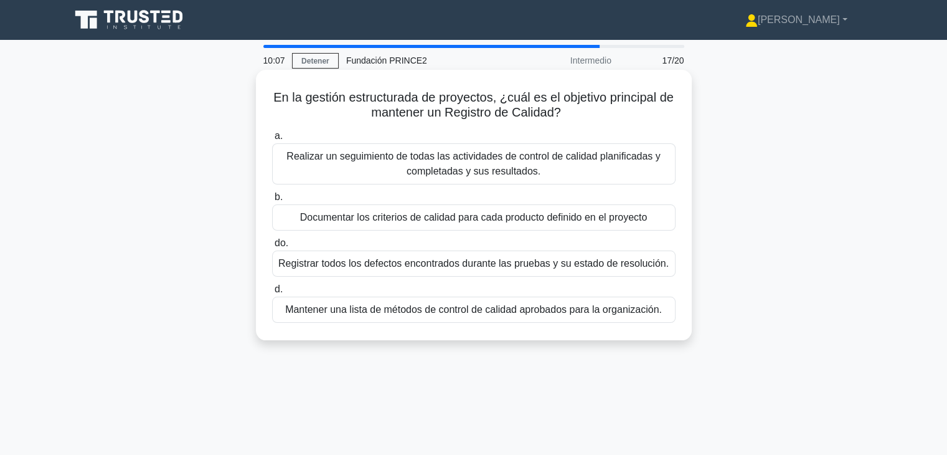
click at [558, 165] on font "Realizar un seguimiento de todas las actividades de control de calidad planific…" at bounding box center [474, 164] width 392 height 30
click at [272, 140] on input "a. Realizar un seguimiento de todas las actividades de control de calidad plani…" at bounding box center [272, 136] width 0 height 8
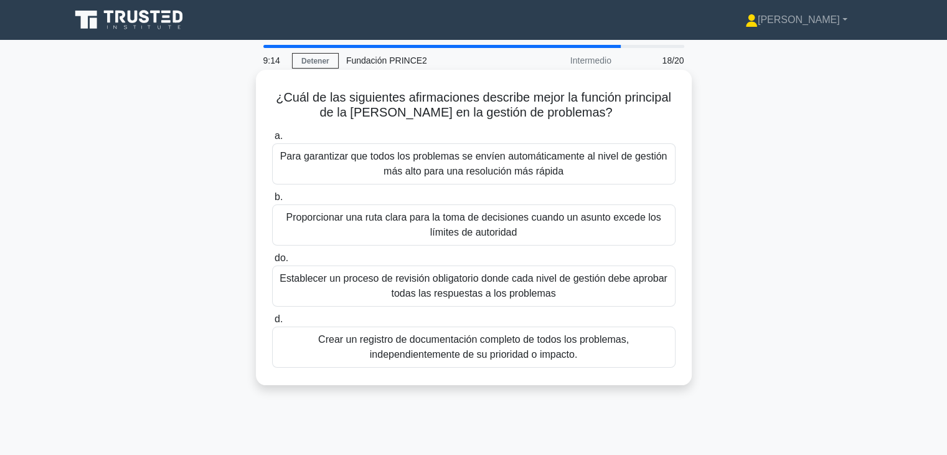
click at [608, 235] on font "Proporcionar una ruta clara para la toma de decisiones cuando un asunto excede …" at bounding box center [474, 225] width 392 height 30
click at [272, 201] on input "b. Proporcionar una ruta clara para la toma de decisiones cuando un asunto exce…" at bounding box center [272, 197] width 0 height 8
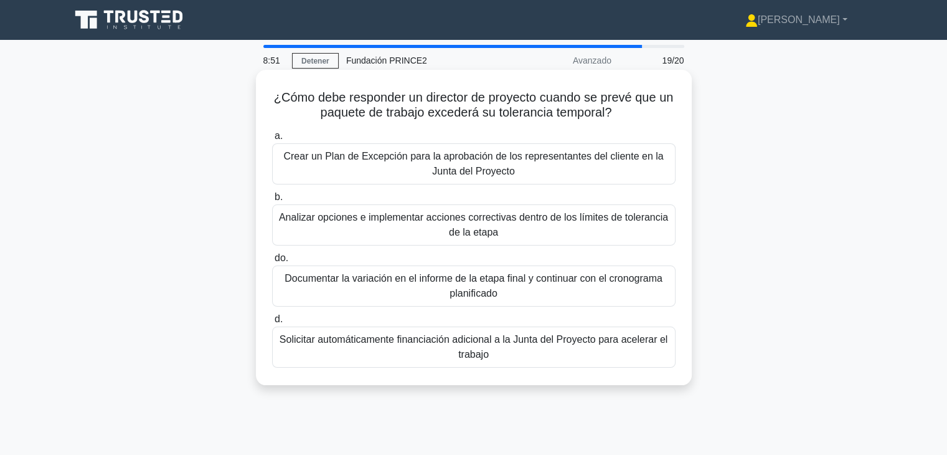
click at [556, 174] on font "Crear un Plan de Excepción para la aprobación de los representantes del cliente…" at bounding box center [474, 164] width 392 height 30
click at [272, 140] on input "a. Crear un Plan de Excepción para la aprobación de los representantes del clie…" at bounding box center [272, 136] width 0 height 8
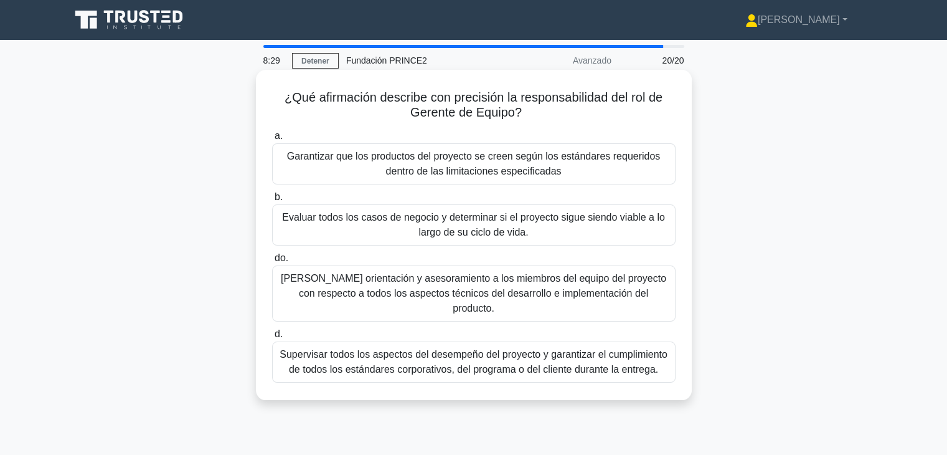
click at [556, 176] on font "Garantizar que los productos del proyecto se creen según los estándares requeri…" at bounding box center [473, 164] width 373 height 26
click at [272, 140] on input "a. Garantizar que los productos del proyecto se creen según los estándares requ…" at bounding box center [272, 136] width 0 height 8
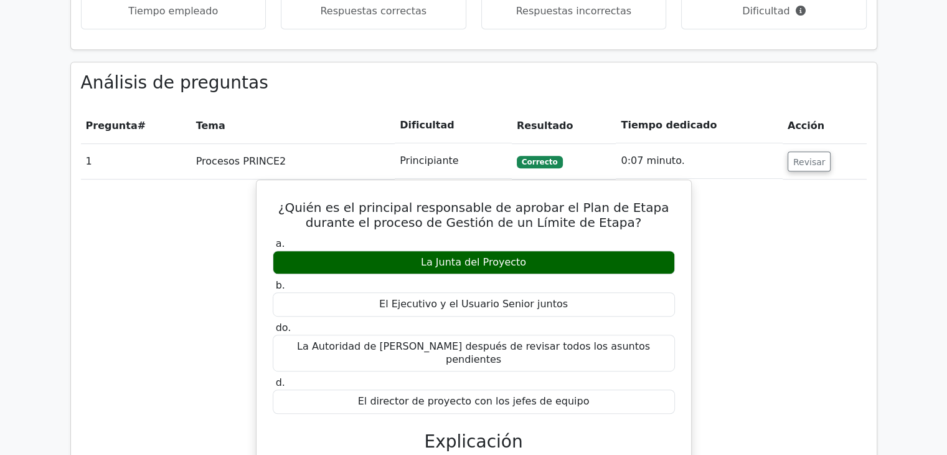
scroll to position [1121, 0]
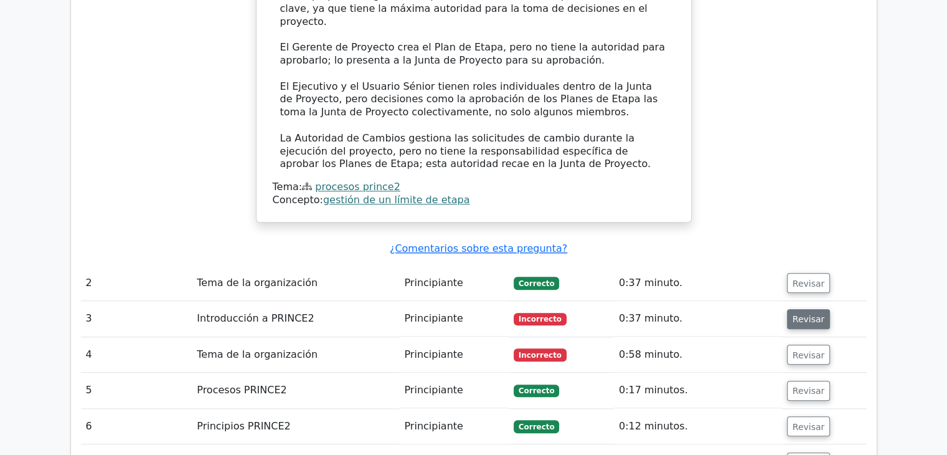
click at [793, 314] on font "Revisar" at bounding box center [809, 319] width 32 height 10
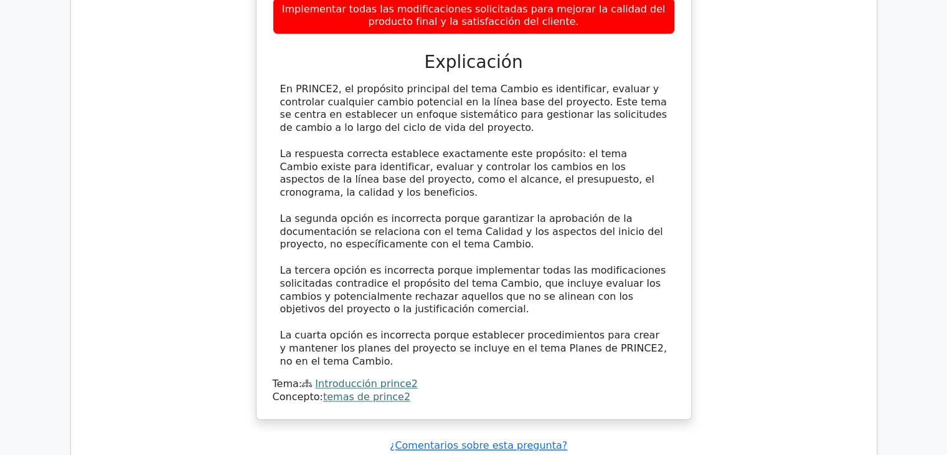
scroll to position [2055, 0]
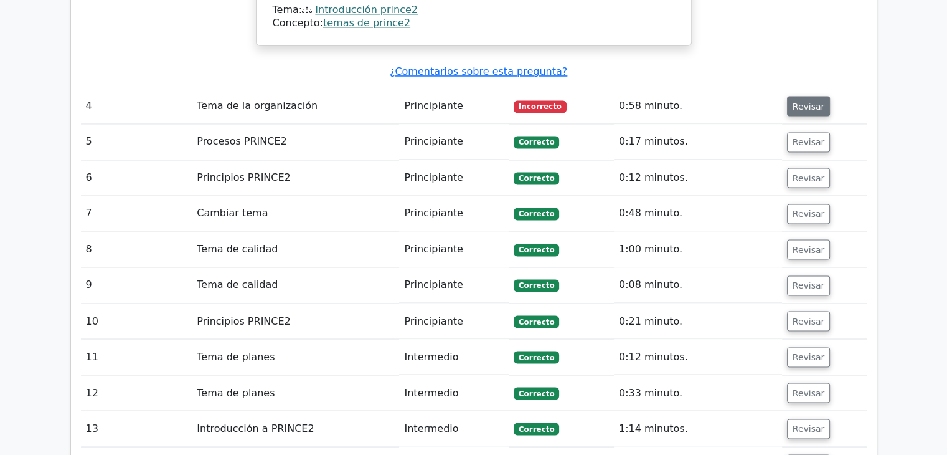
click at [817, 96] on button "Revisar" at bounding box center [809, 106] width 44 height 20
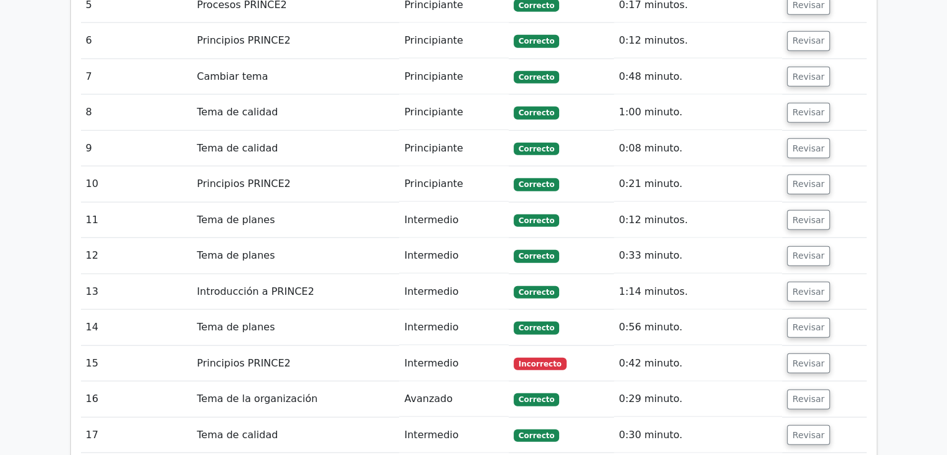
scroll to position [3052, 0]
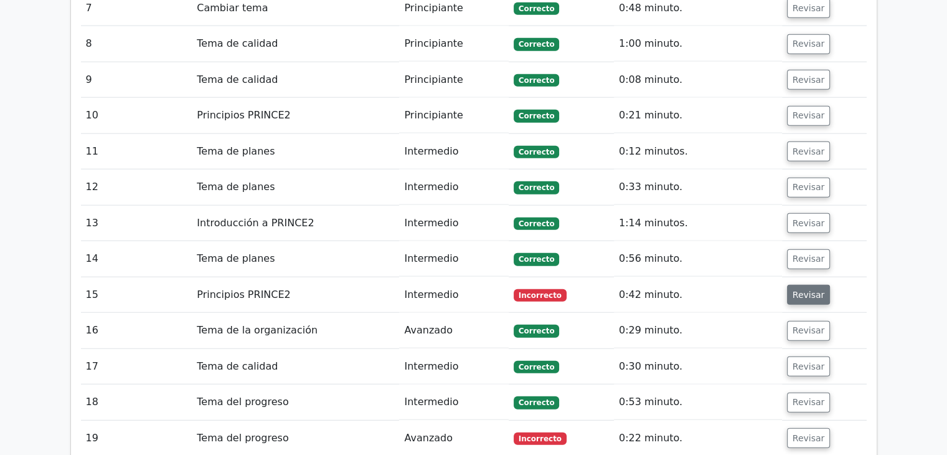
click at [800, 285] on button "Revisar" at bounding box center [809, 295] width 44 height 20
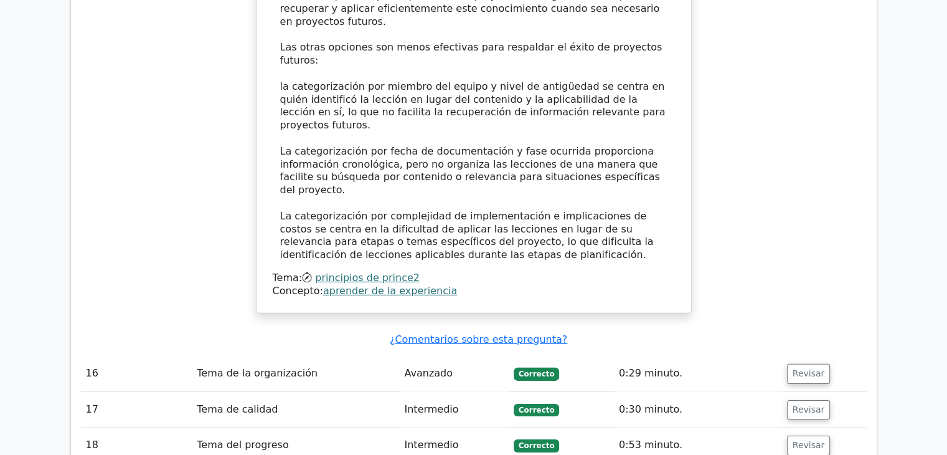
scroll to position [3861, 0]
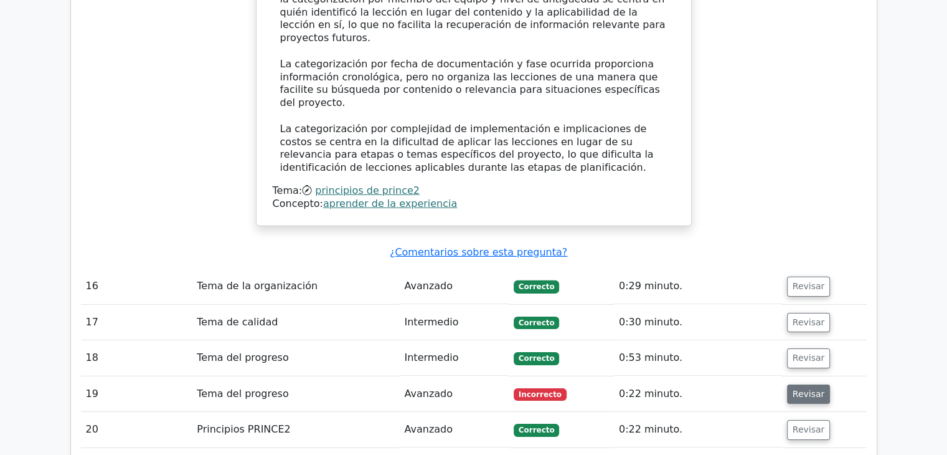
click at [799, 384] on button "Revisar" at bounding box center [809, 394] width 44 height 20
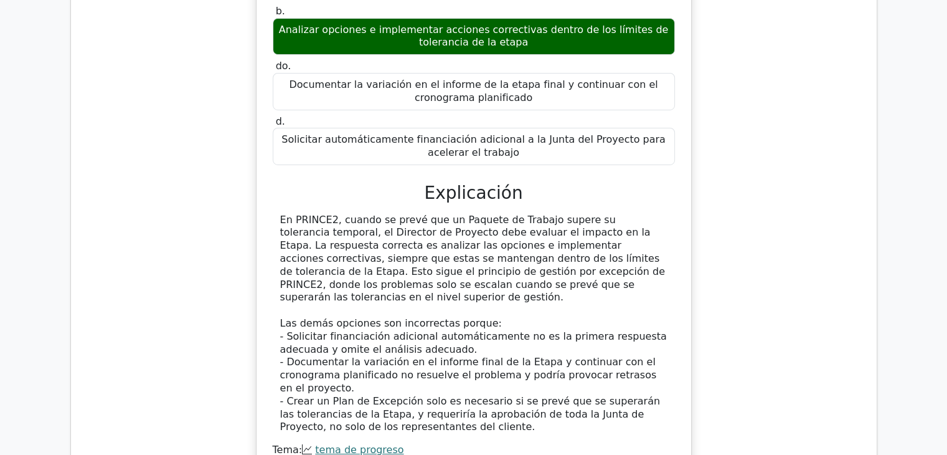
scroll to position [4422, 0]
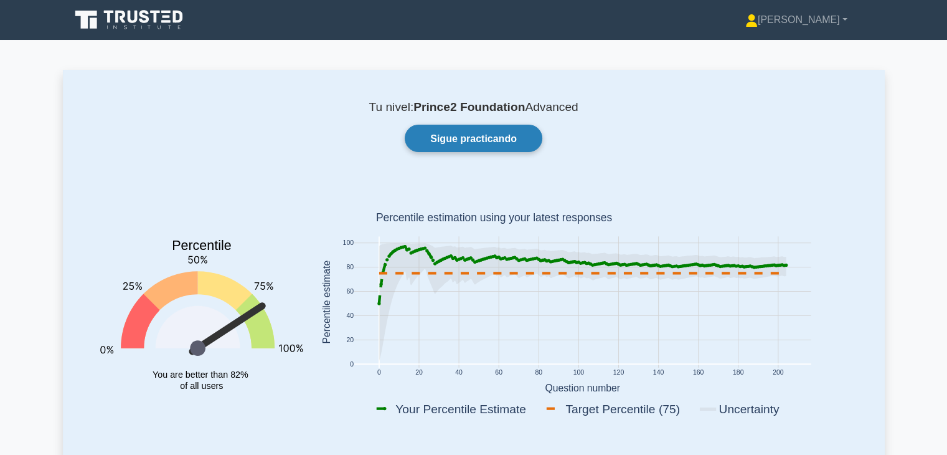
click at [501, 147] on link "Sigue practicando" at bounding box center [474, 138] width 138 height 27
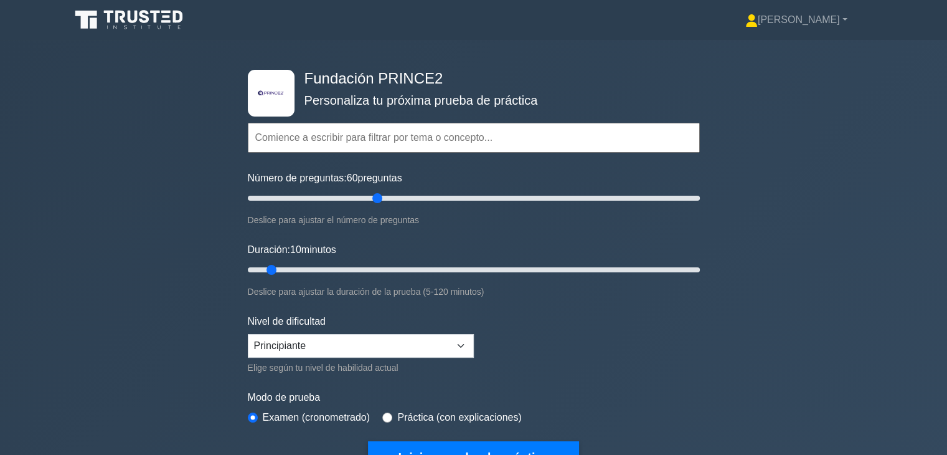
drag, startPoint x: 263, startPoint y: 202, endPoint x: 374, endPoint y: 225, distance: 113.1
type input "60"
click at [374, 206] on input "Número de preguntas: 60 preguntas" at bounding box center [474, 198] width 452 height 15
drag, startPoint x: 277, startPoint y: 266, endPoint x: 458, endPoint y: 260, distance: 181.3
type input "60"
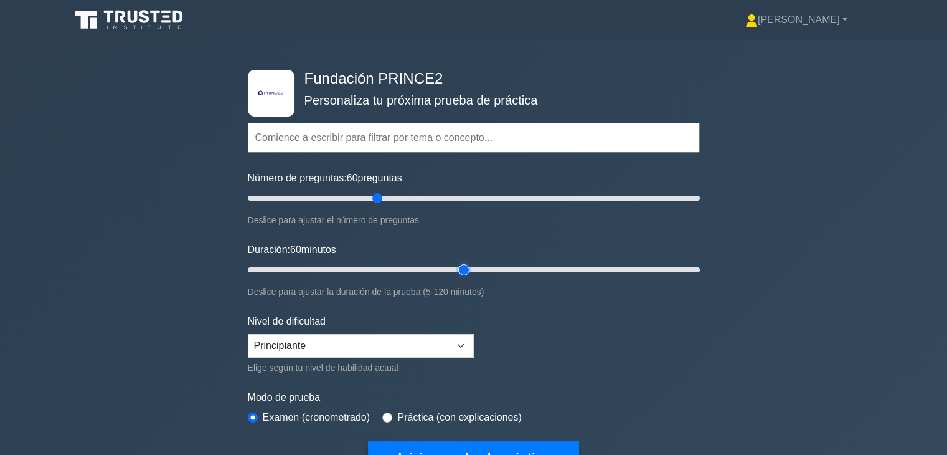
click at [458, 262] on input "Duración: 60 minutos" at bounding box center [474, 269] width 452 height 15
click at [442, 339] on select "Principiante Intermedio Experto" at bounding box center [361, 346] width 226 height 24
select select "intermediate"
click at [248, 334] on select "Principiante Intermedio Experto" at bounding box center [361, 346] width 226 height 24
drag, startPoint x: 371, startPoint y: 200, endPoint x: 285, endPoint y: 199, distance: 86.6
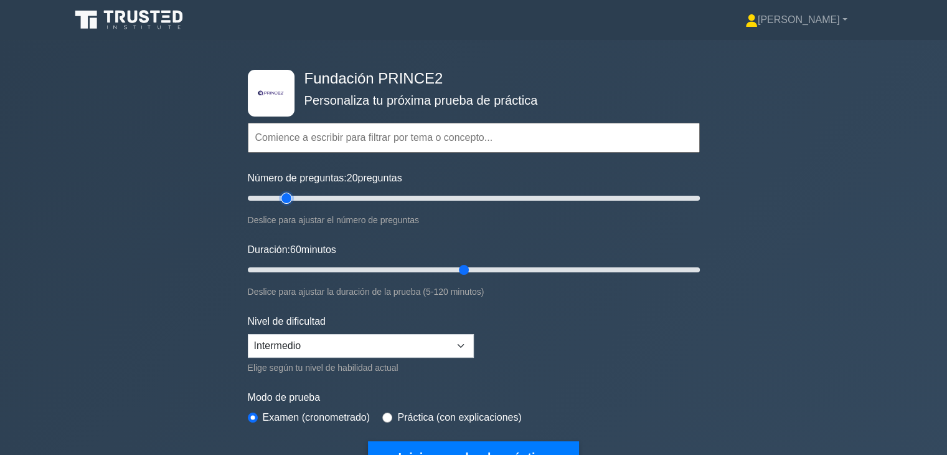
type input "20"
click at [285, 199] on input "Número de preguntas: 20 preguntas" at bounding box center [474, 198] width 452 height 15
drag, startPoint x: 466, startPoint y: 265, endPoint x: 314, endPoint y: 267, distance: 152.6
type input "20"
click at [314, 267] on input "Duración: 20 minutos" at bounding box center [474, 269] width 452 height 15
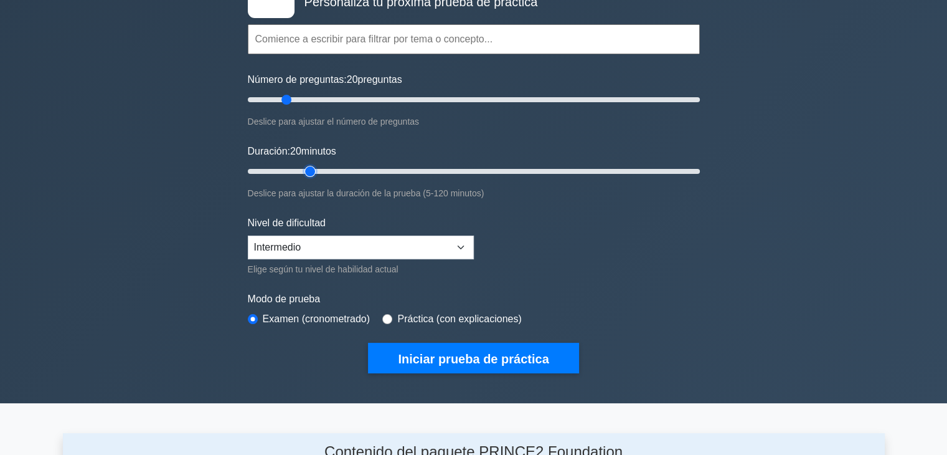
scroll to position [125, 0]
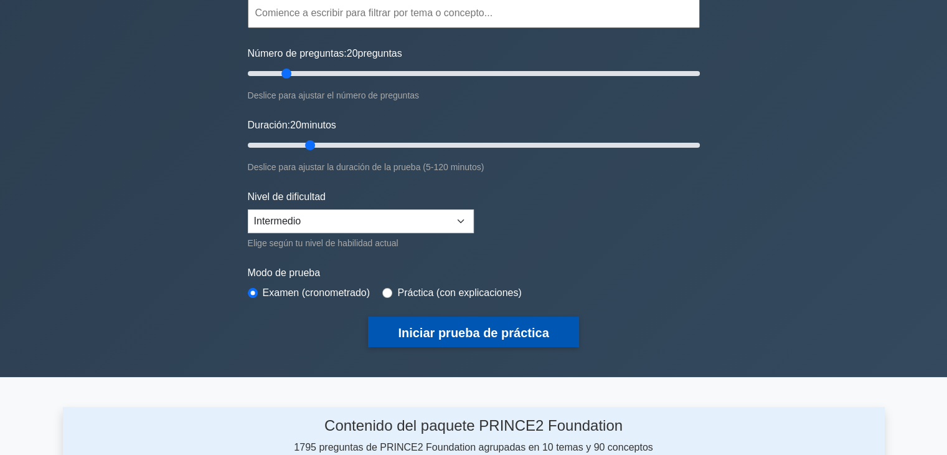
click at [471, 326] on font "Iniciar prueba de práctica" at bounding box center [473, 333] width 151 height 14
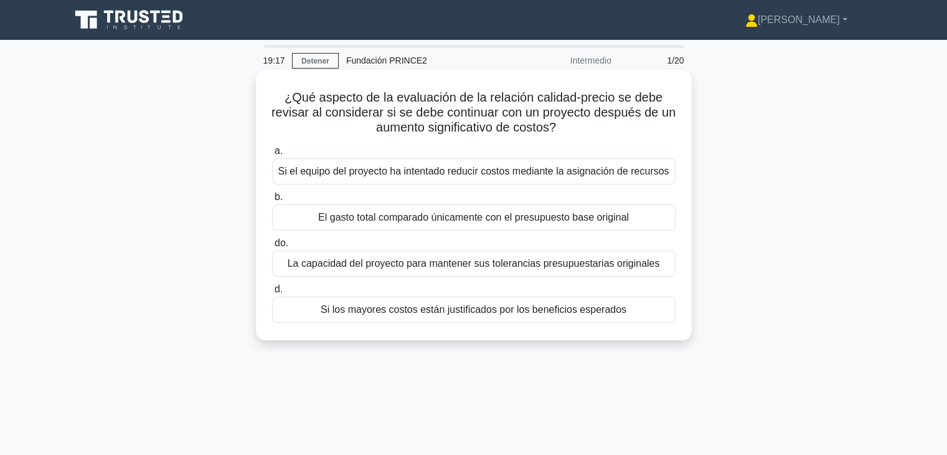
click at [513, 260] on font "La capacidad del proyecto para mantener sus tolerancias presupuestarias origina…" at bounding box center [474, 263] width 372 height 11
click at [272, 247] on input "do. La capacidad del proyecto para mantener sus tolerancias presupuestarias ori…" at bounding box center [272, 243] width 0 height 8
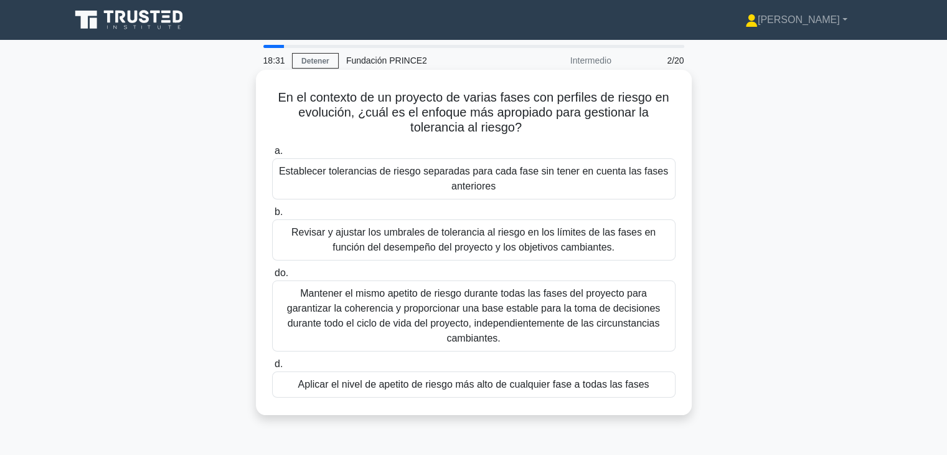
click at [474, 314] on font "Mantener el mismo apetito de riesgo durante todas las fases del proyecto para g…" at bounding box center [473, 315] width 373 height 55
click at [272, 277] on input "do. Mantener el mismo apetito de riesgo durante todas las fases del proyecto pa…" at bounding box center [272, 273] width 0 height 8
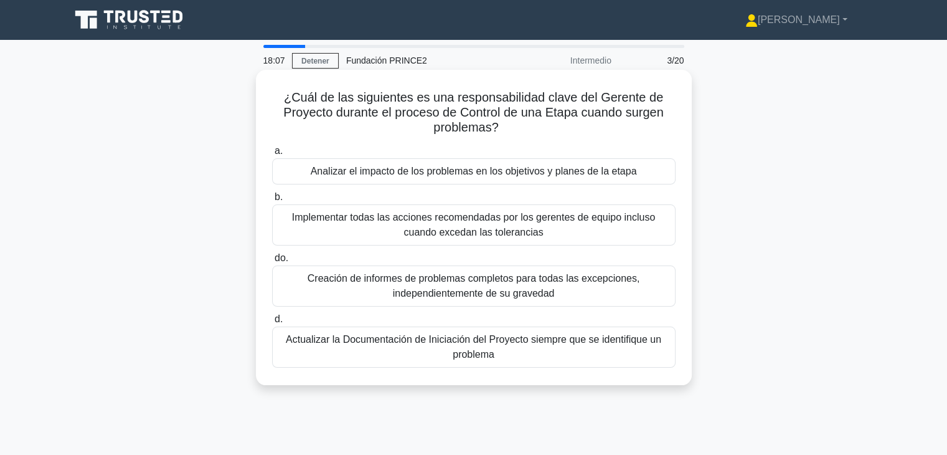
click at [504, 175] on font "Analizar el impacto de los problemas en los objetivos y planes de la etapa" at bounding box center [474, 171] width 326 height 11
click at [272, 155] on input "a. Analizar el impacto de los problemas en los objetivos y planes de la etapa" at bounding box center [272, 151] width 0 height 8
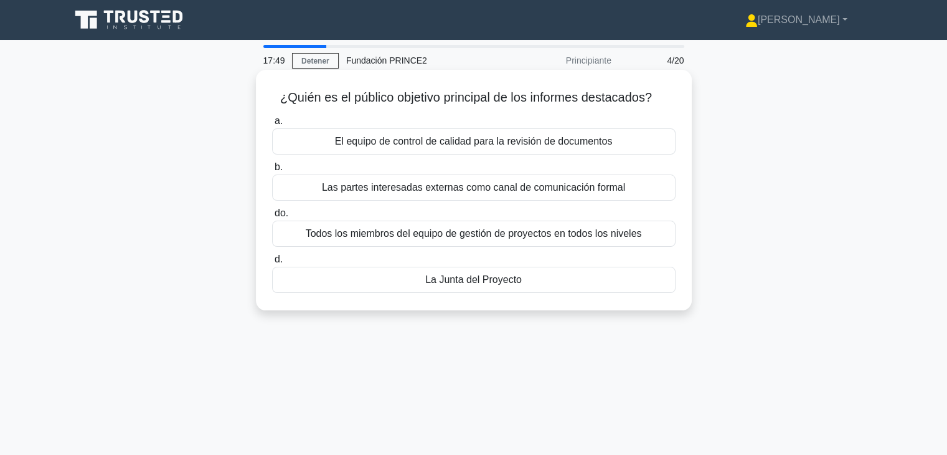
click at [494, 285] on font "La Junta del Proyecto" at bounding box center [473, 279] width 97 height 11
click at [272, 263] on input "d. La Junta del Proyecto" at bounding box center [272, 259] width 0 height 8
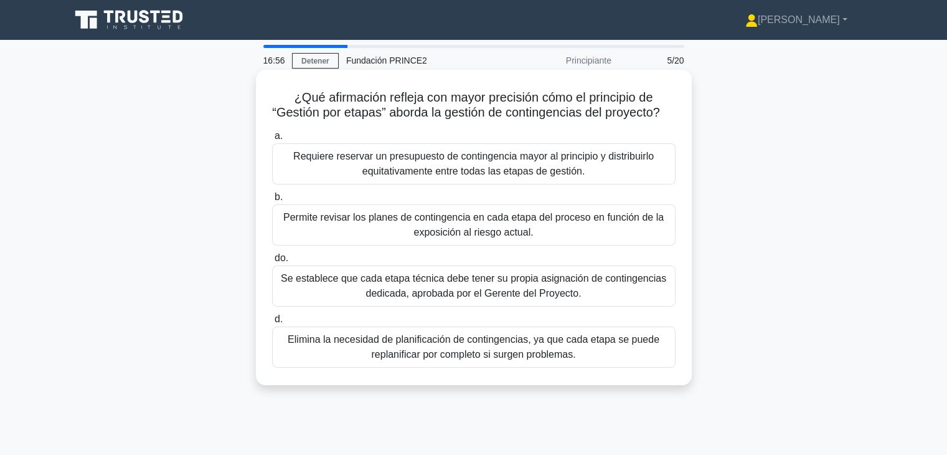
click at [503, 237] on font "Permite revisar los planes de contingencia en cada etapa del proceso en función…" at bounding box center [473, 225] width 381 height 26
click at [272, 201] on input "b. Permite revisar los planes de contingencia en cada etapa del proceso en func…" at bounding box center [272, 197] width 0 height 8
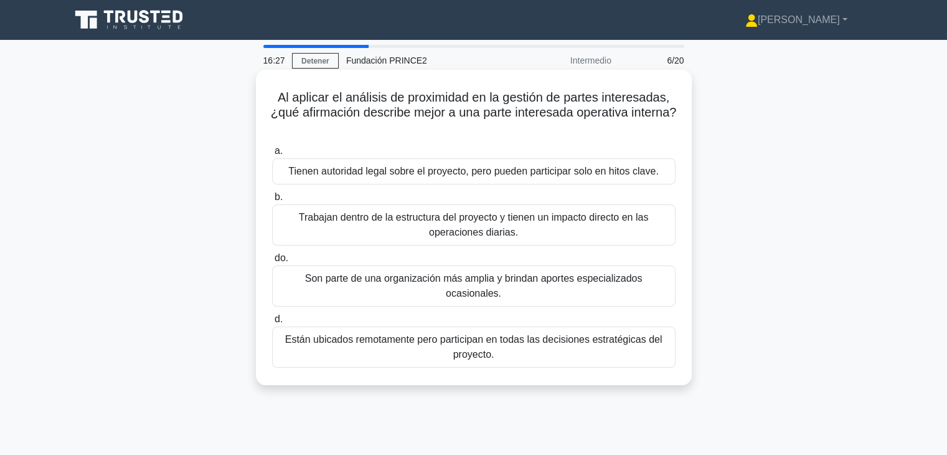
click at [433, 217] on font "Trabajan dentro de la estructura del proyecto y tienen un impacto directo en la…" at bounding box center [474, 225] width 350 height 26
click at [272, 201] on input "b. Trabajan dentro de la estructura del proyecto y tienen un impacto directo en…" at bounding box center [272, 197] width 0 height 8
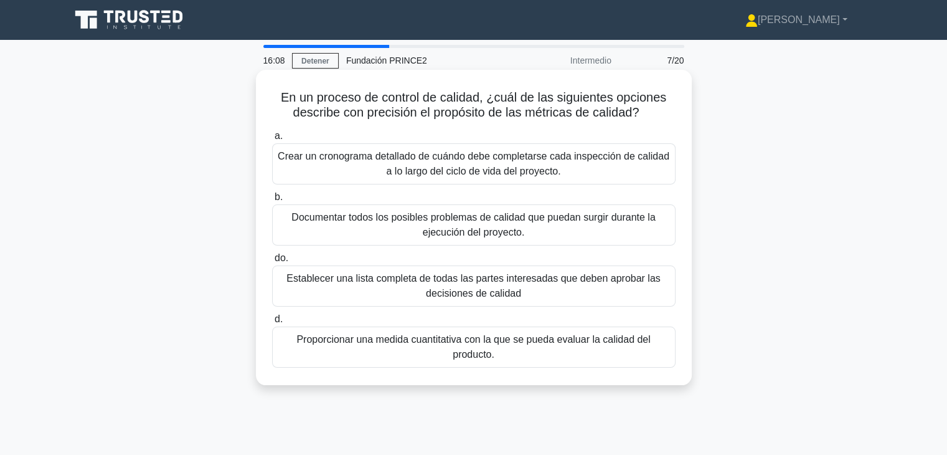
click at [451, 355] on font "Proporcionar una medida cuantitativa con la que se pueda evaluar la calidad del…" at bounding box center [474, 347] width 392 height 30
click at [272, 323] on input "d. Proporcionar una medida cuantitativa con la que se pueda evaluar la calidad …" at bounding box center [272, 319] width 0 height 8
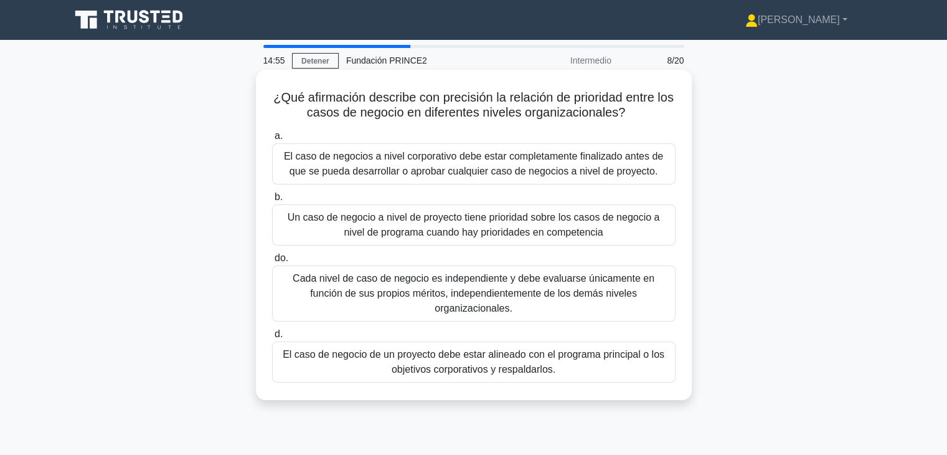
click at [438, 357] on font "El caso de negocio de un proyecto debe estar alineado con el programa principal…" at bounding box center [474, 362] width 382 height 26
click at [272, 338] on input "d. El caso de negocio de un proyecto debe estar alineado con el programa princi…" at bounding box center [272, 334] width 0 height 8
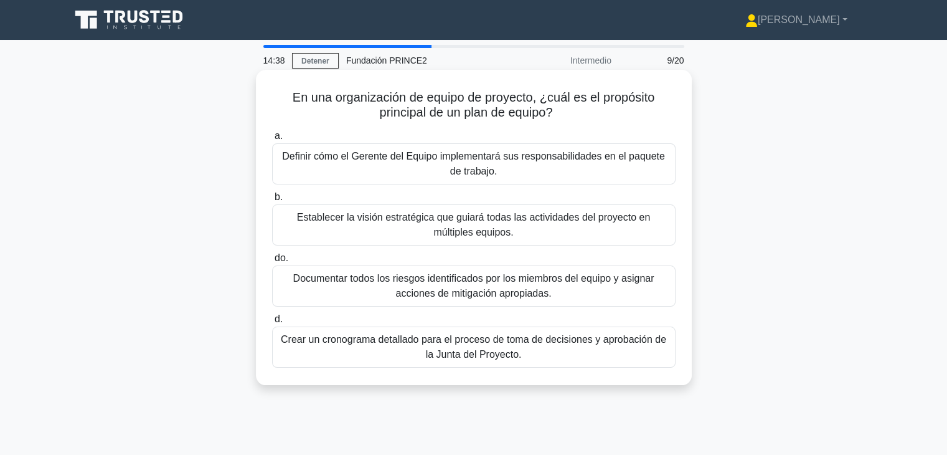
click at [615, 165] on font "Definir cómo el Gerente del Equipo implementará sus responsabilidades en el paq…" at bounding box center [474, 164] width 392 height 30
click at [272, 140] on input "a. Definir cómo el Gerente del Equipo implementará sus responsabilidades en el …" at bounding box center [272, 136] width 0 height 8
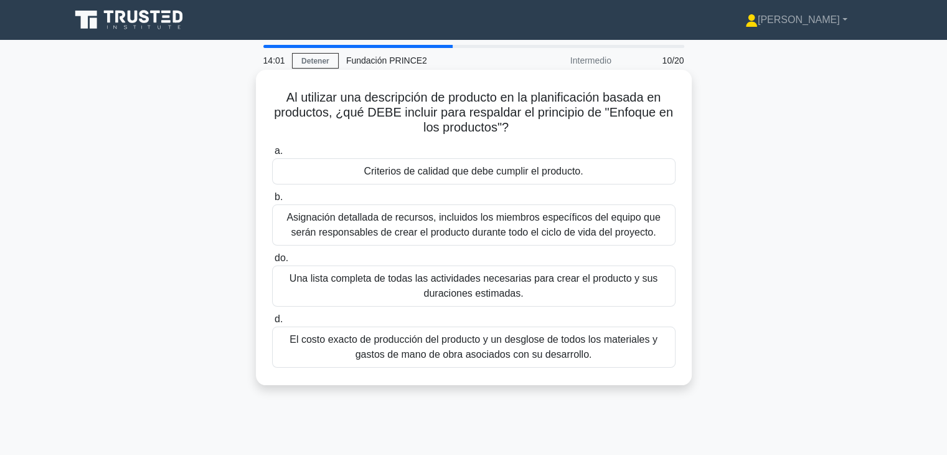
click at [526, 174] on font "Criterios de calidad que debe cumplir el producto." at bounding box center [473, 171] width 219 height 11
click at [272, 155] on input "a. Criterios de calidad que debe cumplir el producto." at bounding box center [272, 151] width 0 height 8
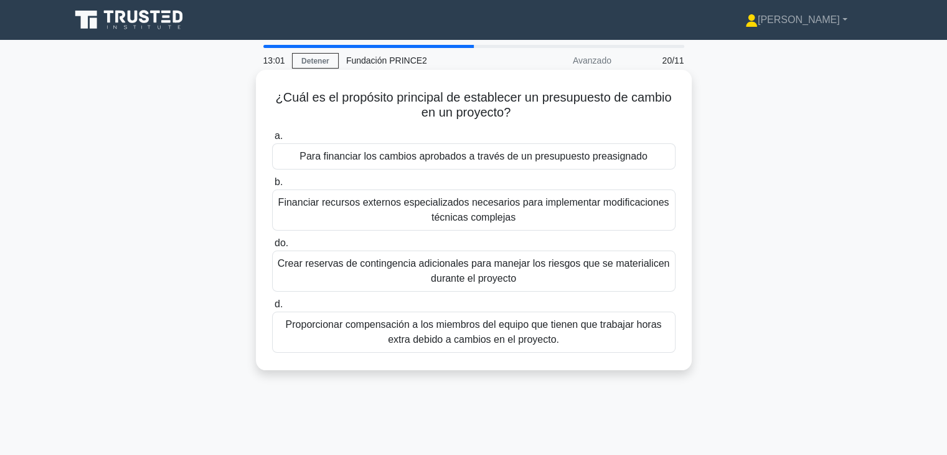
click at [485, 265] on font "Crear reservas de contingencia adicionales para manejar los riesgos que se mate…" at bounding box center [474, 271] width 392 height 26
click at [272, 247] on input "do. Crear reservas de contingencia adicionales para manejar los riesgos que se …" at bounding box center [272, 243] width 0 height 8
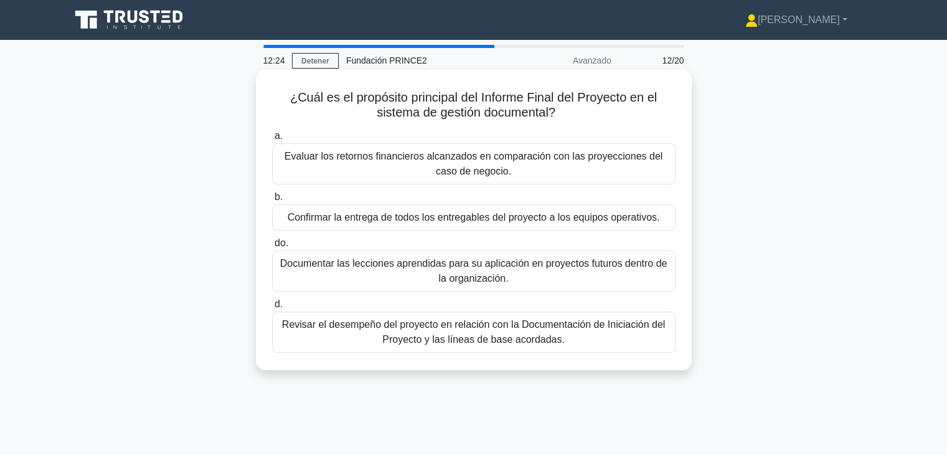
click at [399, 342] on font "Revisar el desempeño del proyecto en relación con la Documentación de Iniciació…" at bounding box center [473, 332] width 383 height 26
click at [272, 308] on input "d. Revisar el desempeño del proyecto en relación con la Documentación de Inicia…" at bounding box center [272, 304] width 0 height 8
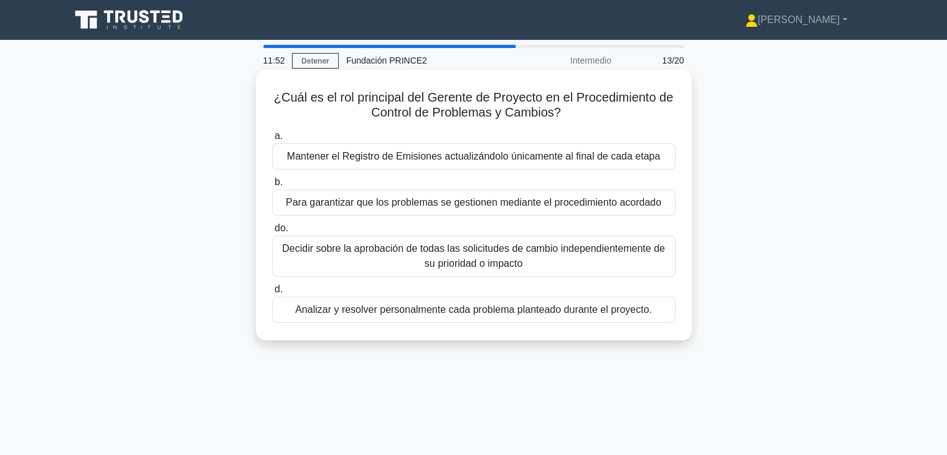
click at [421, 207] on font "Para garantizar que los problemas se gestionen mediante el procedimiento acorda…" at bounding box center [474, 202] width 376 height 11
click at [272, 186] on input "b. Para garantizar que los problemas se gestionen mediante el procedimiento aco…" at bounding box center [272, 182] width 0 height 8
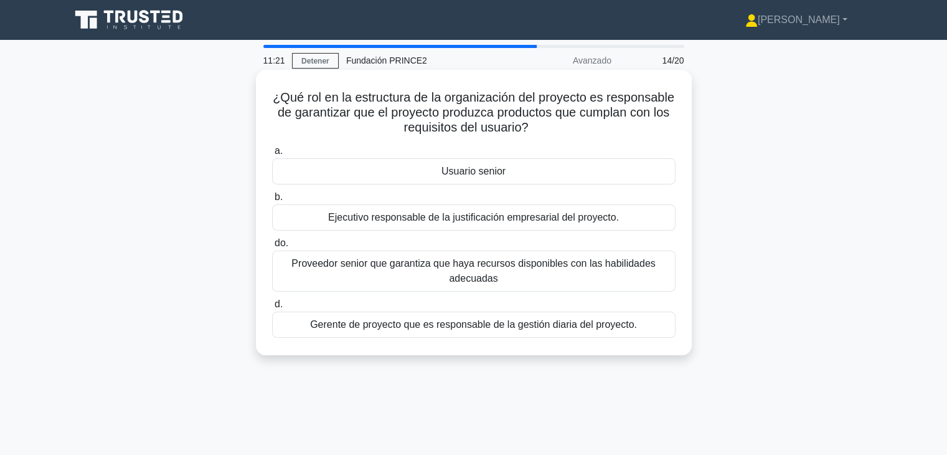
click at [498, 324] on font "Gerente de proyecto que es responsable de la gestión diaria del proyecto." at bounding box center [473, 324] width 327 height 11
click at [272, 308] on input "d. Gerente de proyecto que es responsable de la gestión diaria del proyecto." at bounding box center [272, 304] width 0 height 8
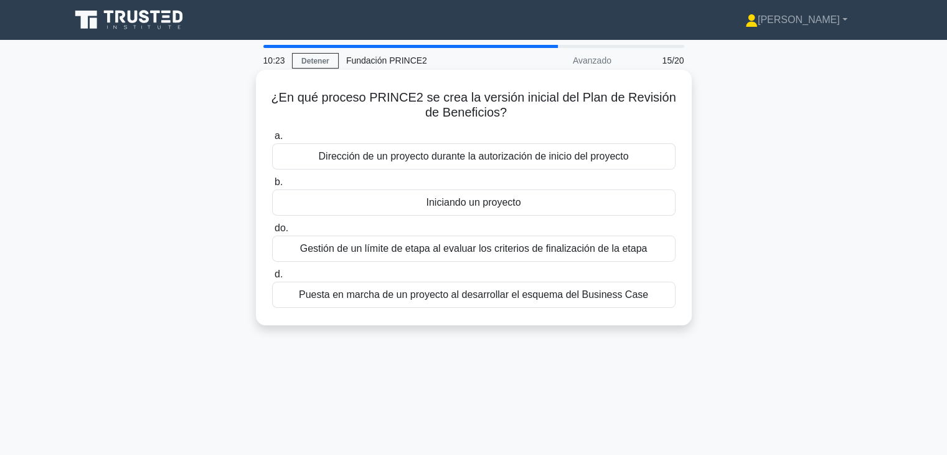
click at [502, 204] on font "Iniciando un proyecto" at bounding box center [473, 202] width 95 height 11
click at [272, 186] on input "b. Iniciando un proyecto" at bounding box center [272, 182] width 0 height 8
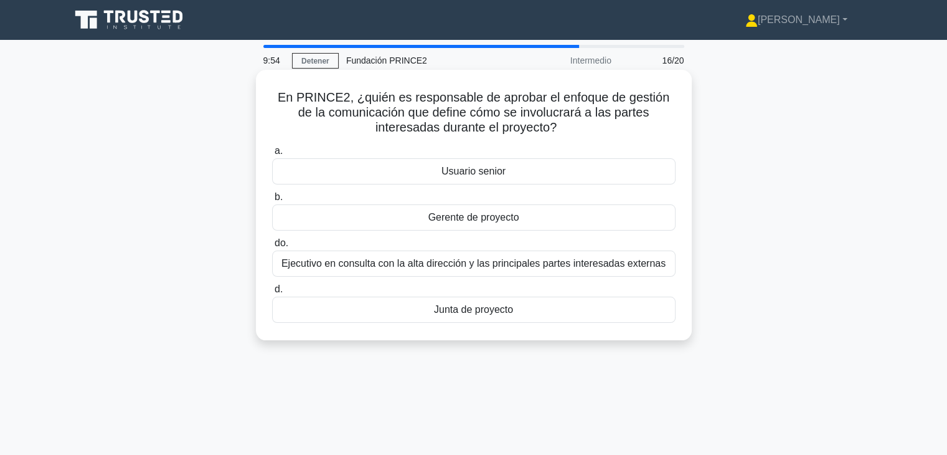
click at [452, 306] on font "Junta de proyecto" at bounding box center [473, 309] width 79 height 11
click at [272, 293] on input "d. Junta de proyecto" at bounding box center [272, 289] width 0 height 8
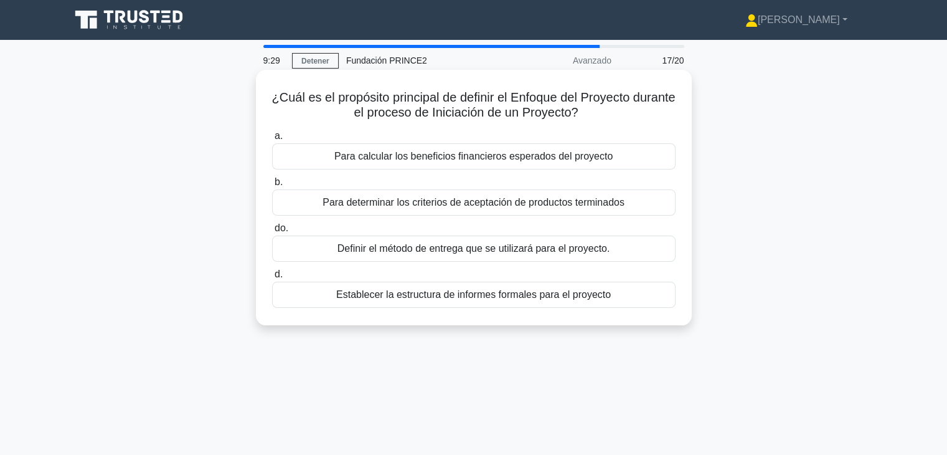
click at [466, 255] on font "Definir el método de entrega que se utilizará para el proyecto." at bounding box center [474, 248] width 273 height 15
click at [272, 232] on input "do. Definir el método de entrega que se utilizará para el proyecto." at bounding box center [272, 228] width 0 height 8
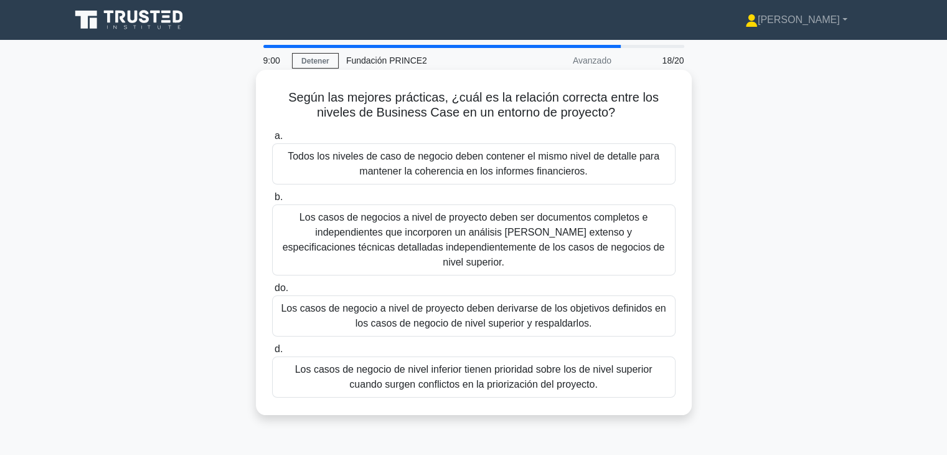
click at [429, 301] on font "Los casos de negocio a nivel de proyecto deben derivarse de los objetivos defin…" at bounding box center [474, 316] width 392 height 30
click at [272, 292] on input "do. Los casos de negocio a nivel de proyecto deben derivarse de los objetivos d…" at bounding box center [272, 288] width 0 height 8
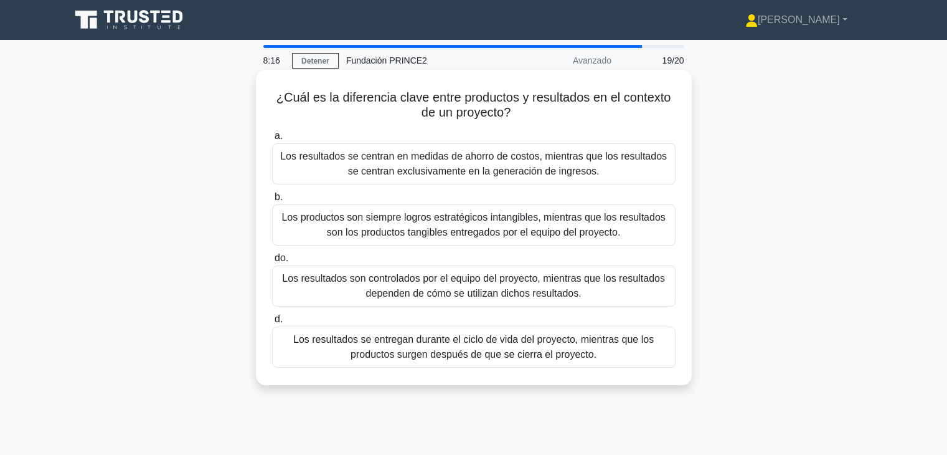
click at [468, 357] on font "Los resultados se entregan durante el ciclo de vida del proyecto, mientras que …" at bounding box center [473, 347] width 361 height 26
click at [272, 323] on input "d. Los resultados se entregan durante el ciclo de vida del proyecto, mientras q…" at bounding box center [272, 319] width 0 height 8
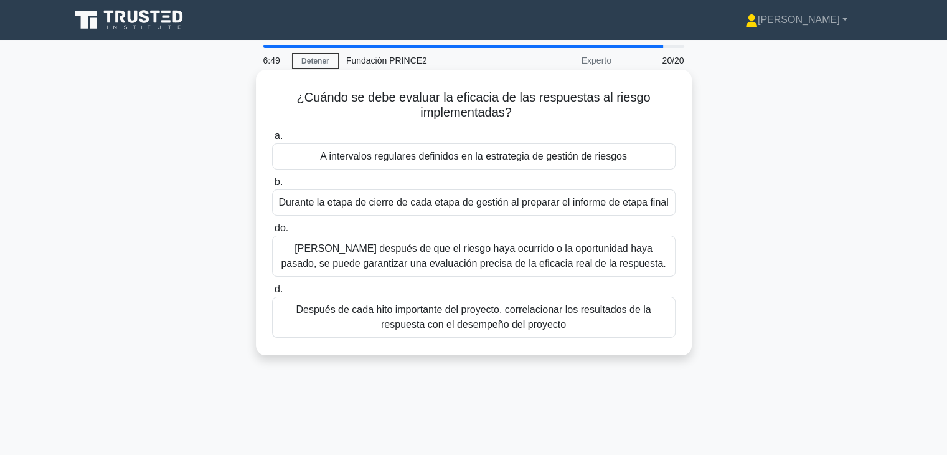
click at [414, 262] on font "Sólo después de que el riesgo haya ocurrido o la oportunidad haya pasado, se pu…" at bounding box center [473, 256] width 385 height 26
click at [272, 232] on input "do. Sólo después de que el riesgo haya ocurrido o la oportunidad haya pasado, s…" at bounding box center [272, 228] width 0 height 8
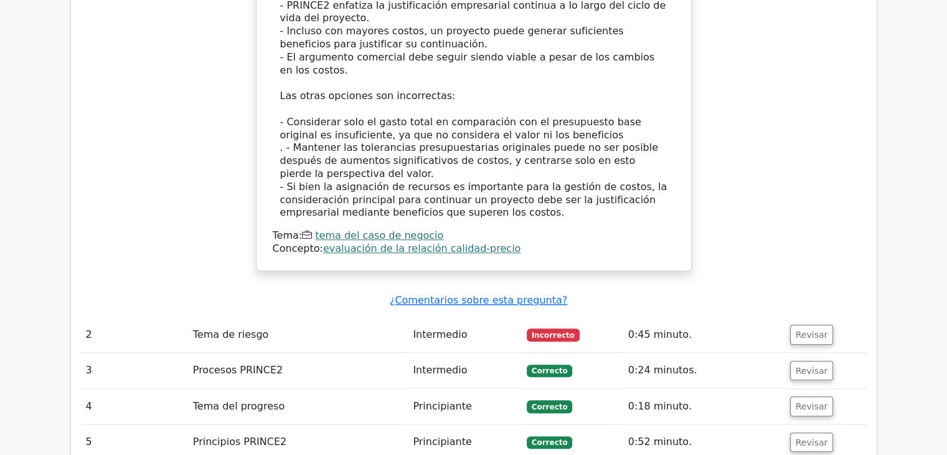
scroll to position [1308, 0]
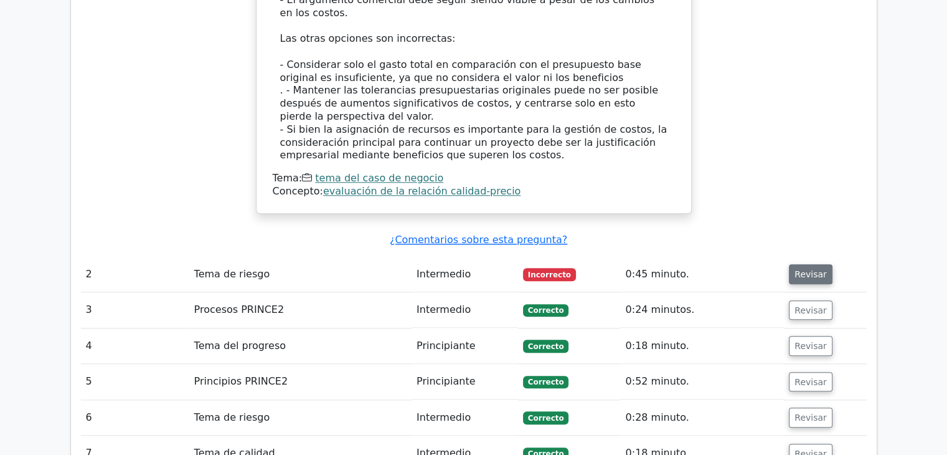
click at [798, 269] on font "Revisar" at bounding box center [811, 274] width 32 height 10
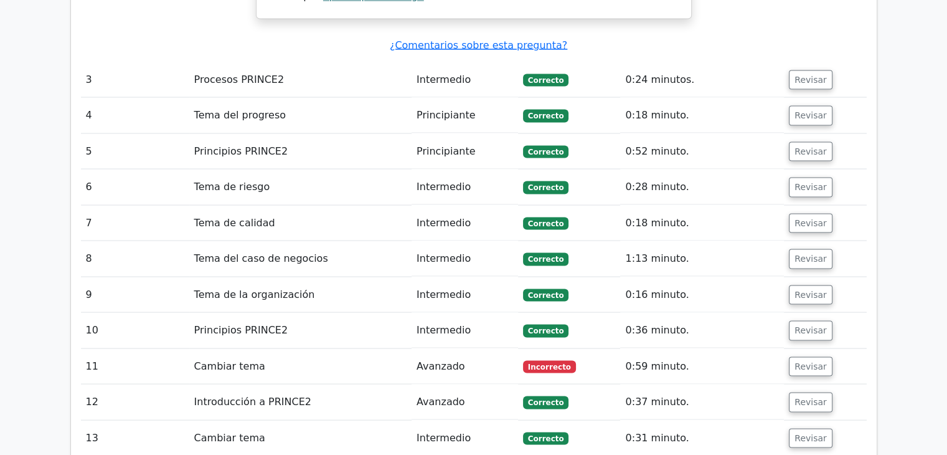
scroll to position [2491, 0]
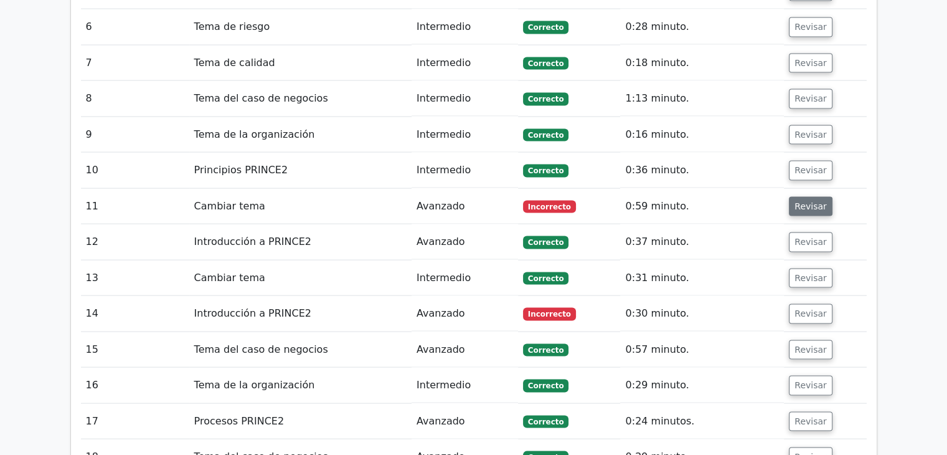
click at [806, 201] on font "Revisar" at bounding box center [811, 206] width 32 height 10
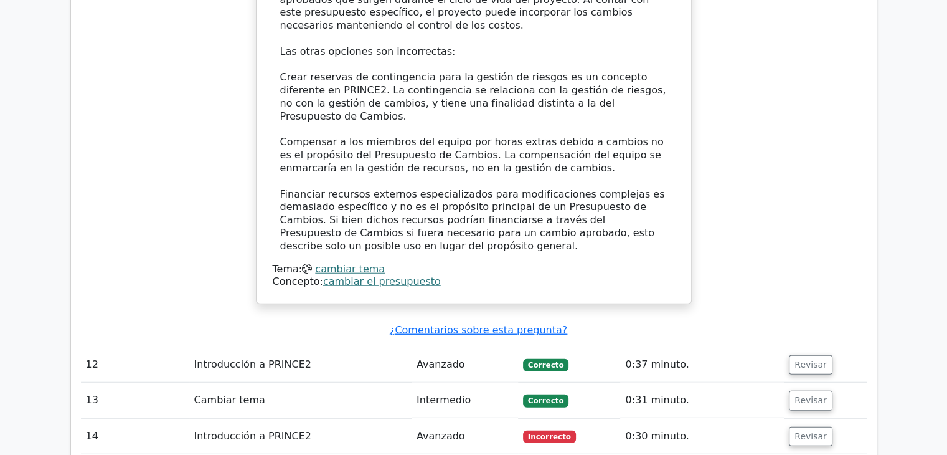
scroll to position [3239, 0]
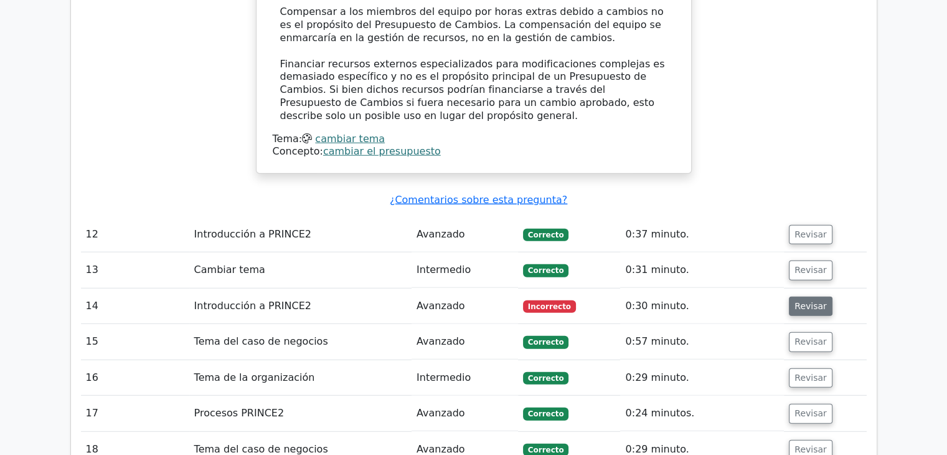
click at [795, 301] on font "Revisar" at bounding box center [811, 306] width 32 height 10
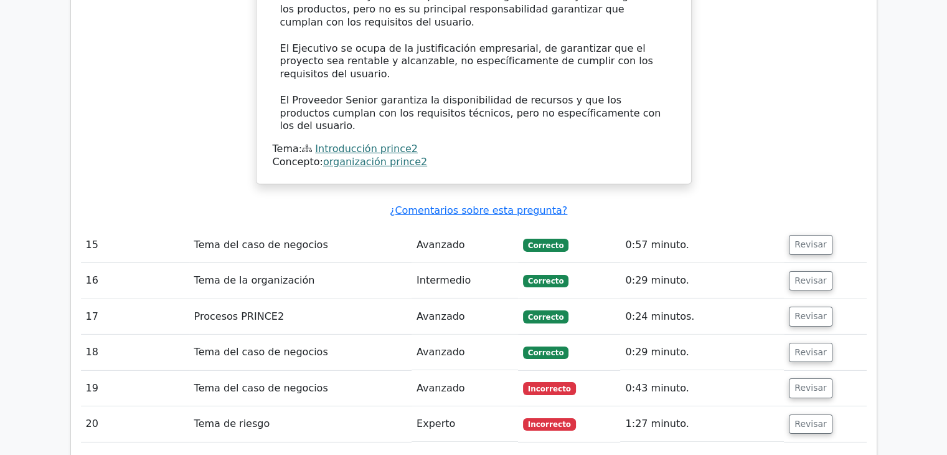
scroll to position [3924, 0]
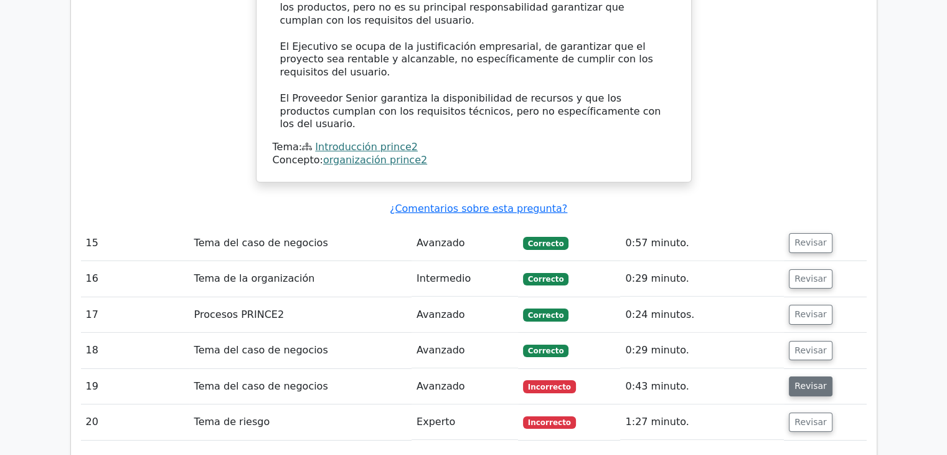
click at [790, 376] on button "Revisar" at bounding box center [811, 386] width 44 height 20
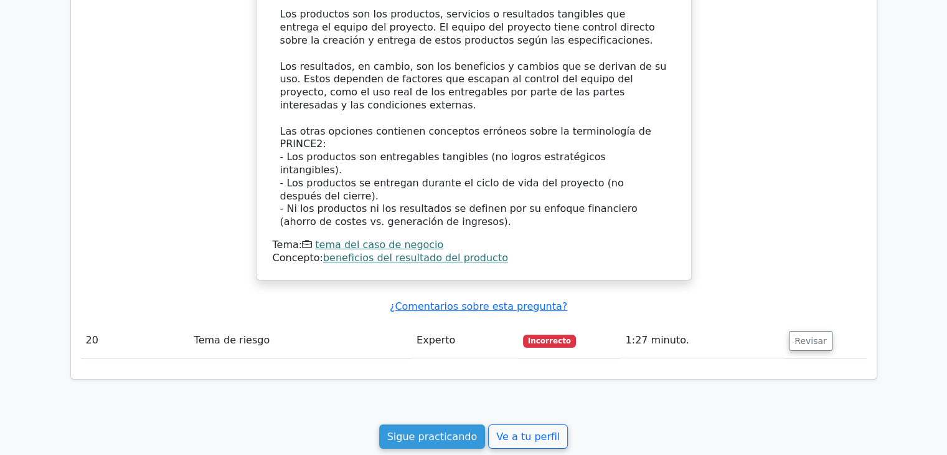
scroll to position [4698, 0]
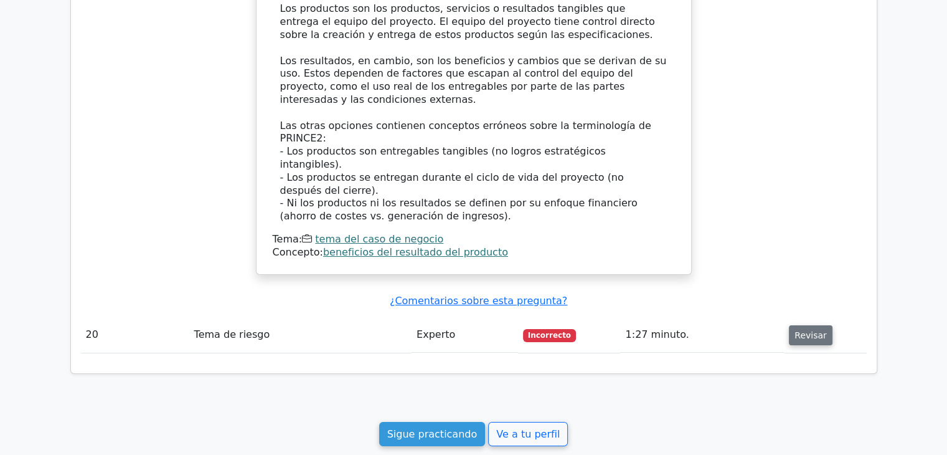
click at [820, 330] on font "Revisar" at bounding box center [811, 335] width 32 height 10
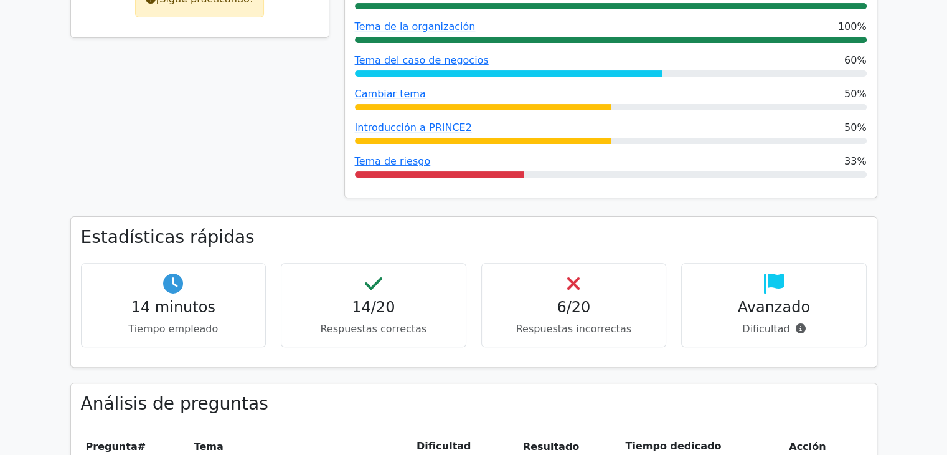
scroll to position [339, 0]
click at [389, 159] on font "Tema de riesgo" at bounding box center [393, 161] width 76 height 12
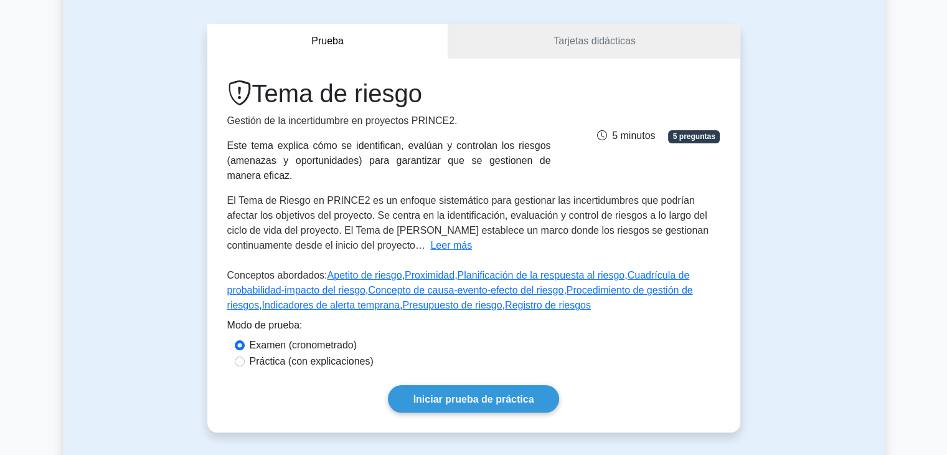
scroll to position [125, 0]
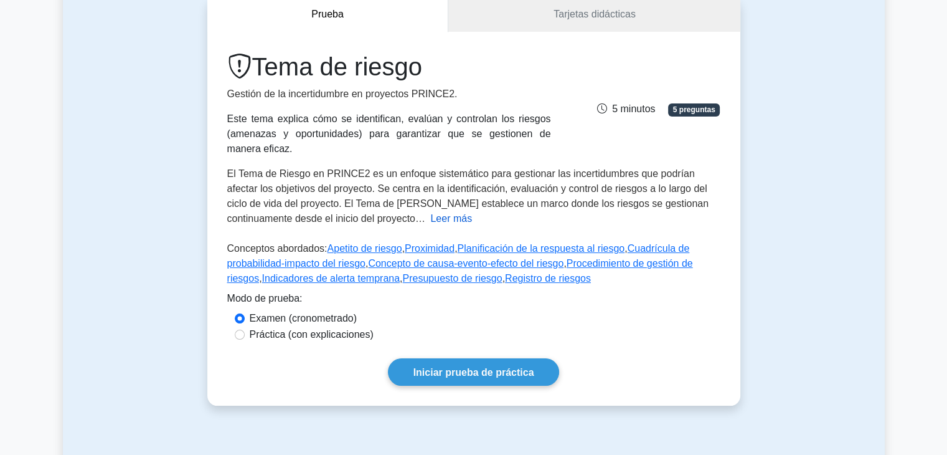
click at [430, 224] on font "Leer más" at bounding box center [451, 218] width 42 height 11
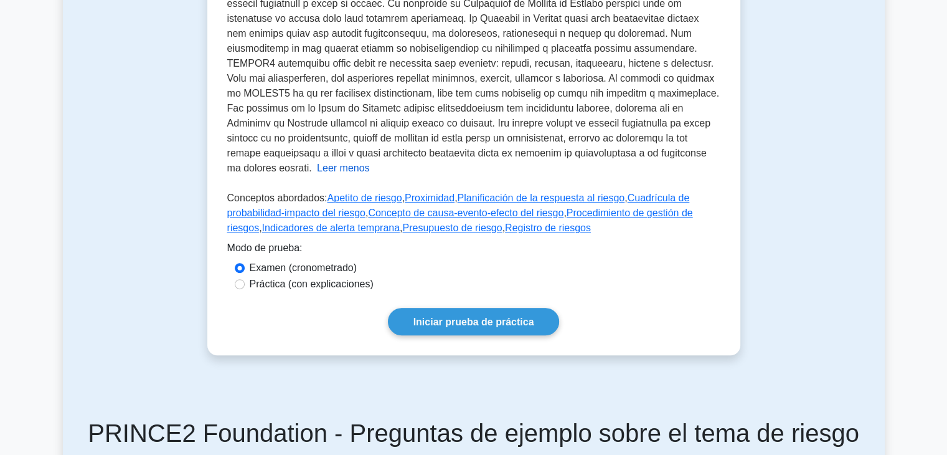
scroll to position [934, 0]
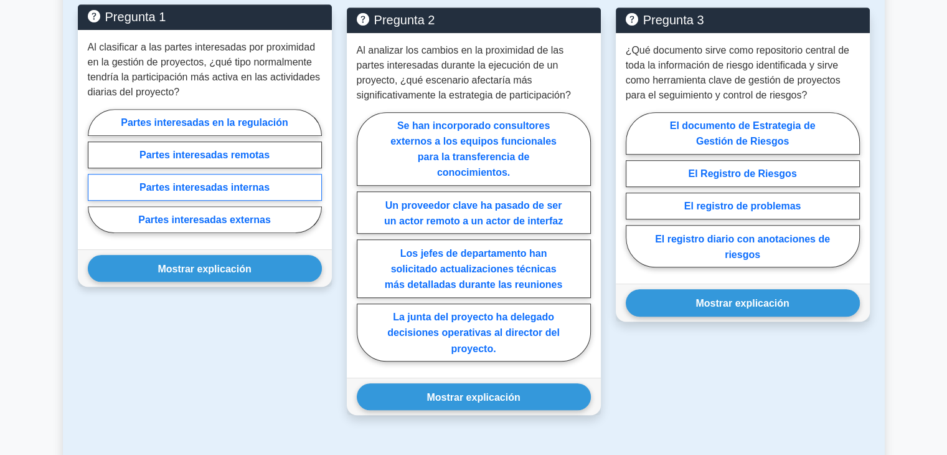
click at [253, 182] on font "Partes interesadas internas" at bounding box center [205, 187] width 130 height 11
click at [96, 176] on input "Partes interesadas internas" at bounding box center [92, 174] width 8 height 8
radio input "true"
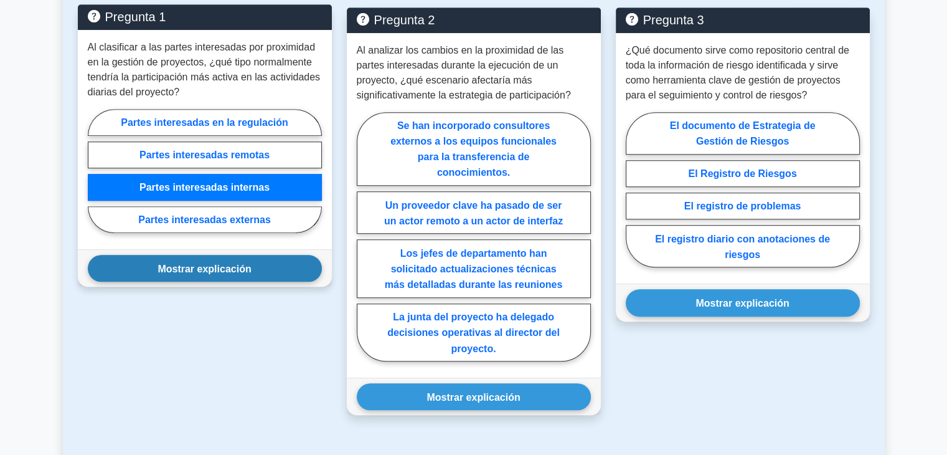
click at [250, 263] on font "Mostrar explicación" at bounding box center [204, 268] width 93 height 11
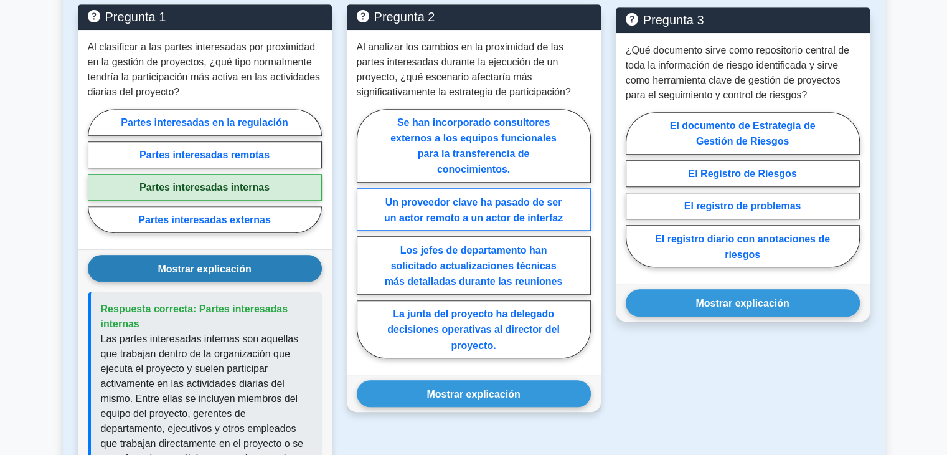
click at [520, 208] on font "Un proveedor clave ha pasado de ser un actor remoto a un actor de interfaz" at bounding box center [473, 209] width 179 height 26
click at [365, 233] on input "Un proveedor clave ha pasado de ser un actor remoto a un actor de interfaz" at bounding box center [361, 237] width 8 height 8
radio input "true"
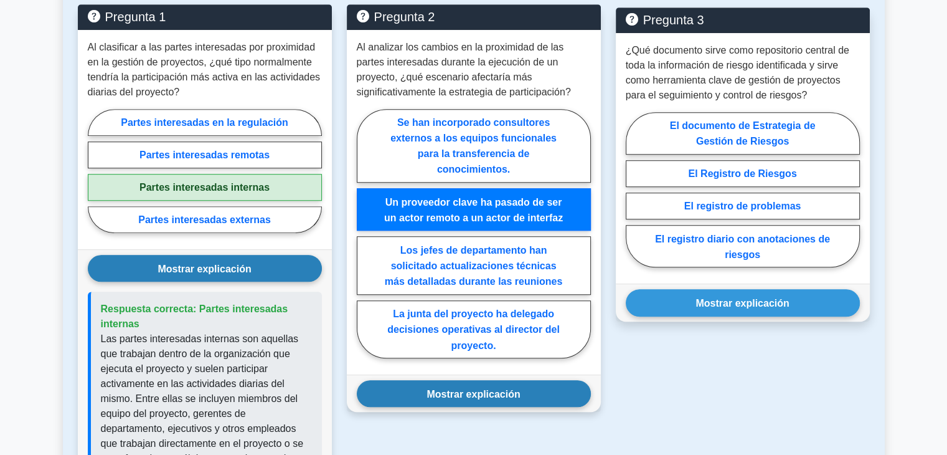
click at [508, 380] on button "Mostrar explicación" at bounding box center [474, 393] width 234 height 27
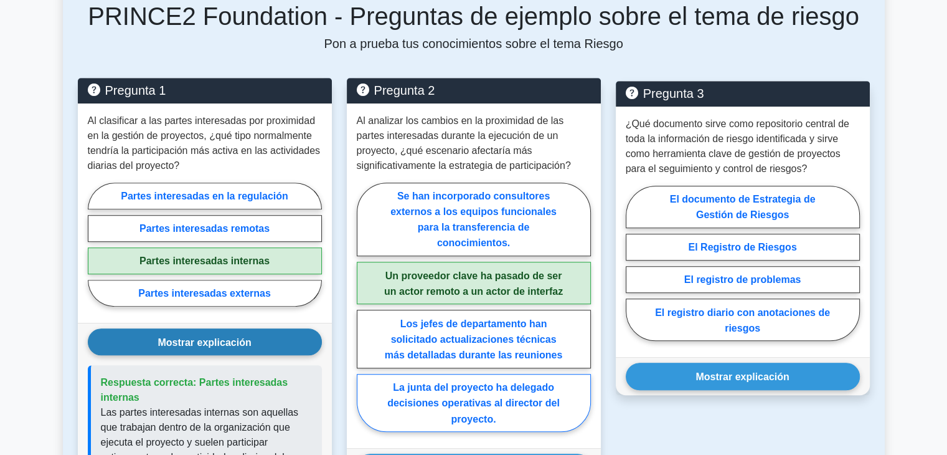
scroll to position [872, 0]
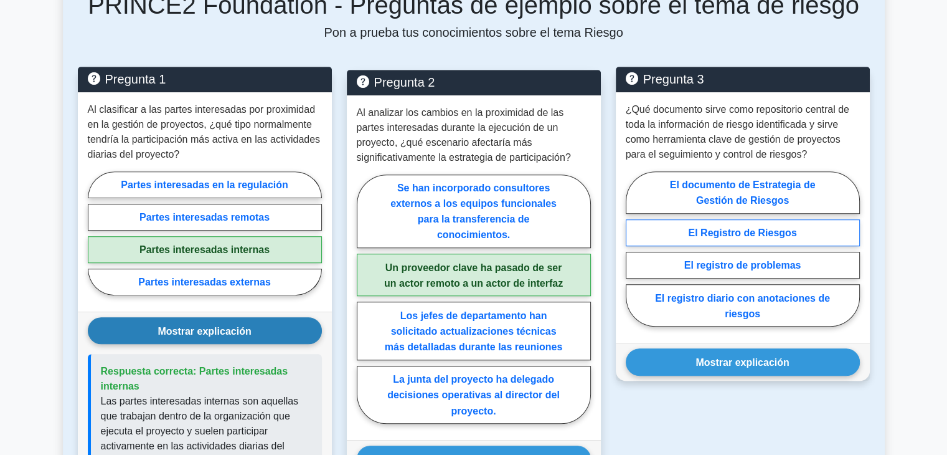
click at [749, 227] on font "El Registro de Riesgos" at bounding box center [742, 232] width 108 height 11
click at [634, 248] on input "El Registro de Riesgos" at bounding box center [630, 252] width 8 height 8
radio input "true"
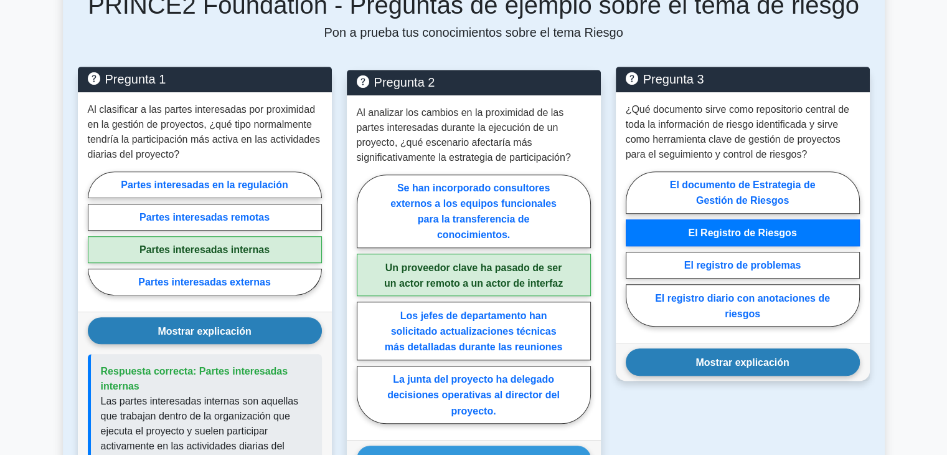
click at [726, 357] on font "Mostrar explicación" at bounding box center [742, 362] width 93 height 11
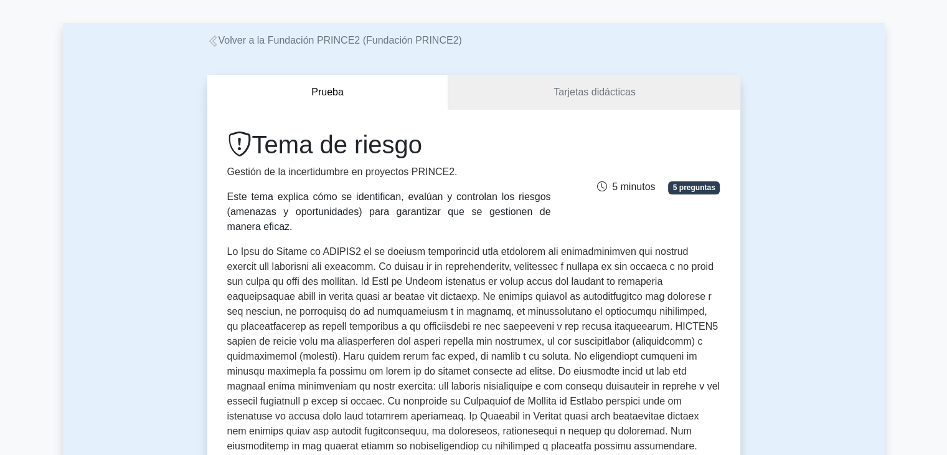
scroll to position [0, 0]
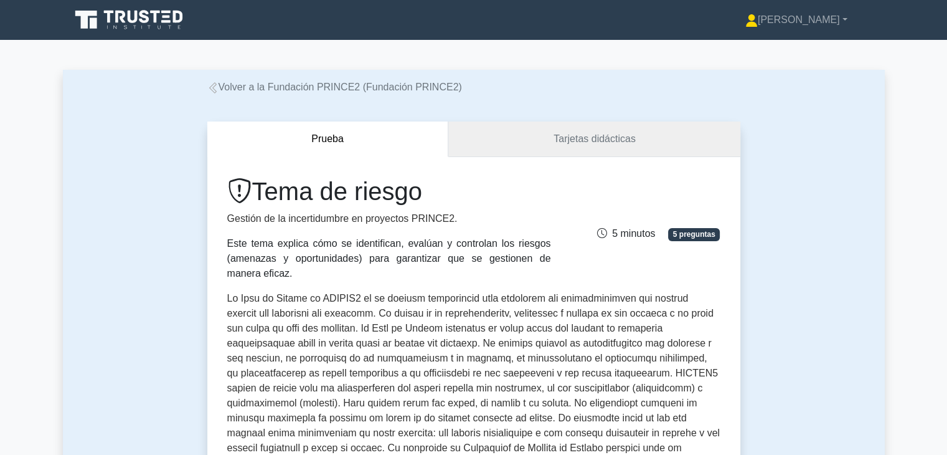
click at [553, 143] on link "Tarjetas didácticas" at bounding box center [593, 138] width 291 height 35
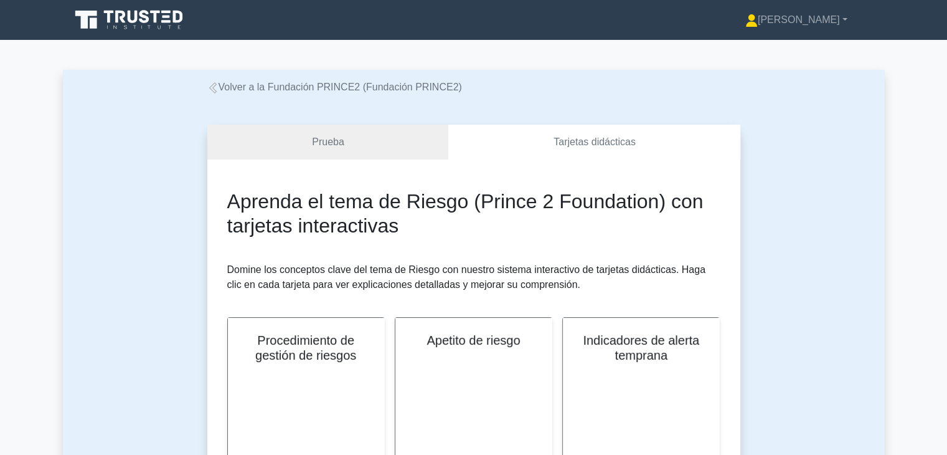
click at [142, 5] on link at bounding box center [130, 20] width 120 height 30
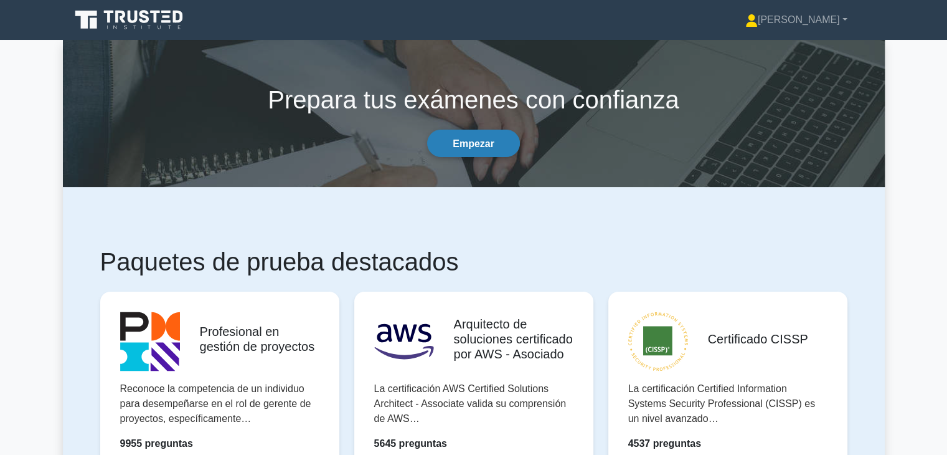
click at [456, 134] on link "Empezar" at bounding box center [473, 143] width 93 height 27
click at [829, 29] on link "[PERSON_NAME]" at bounding box center [797, 19] width 162 height 25
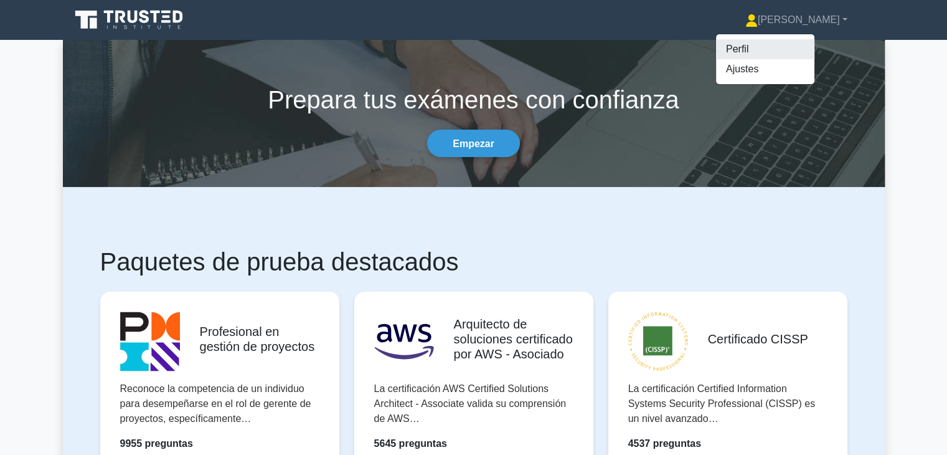
click at [815, 57] on link "Perfil" at bounding box center [765, 49] width 98 height 20
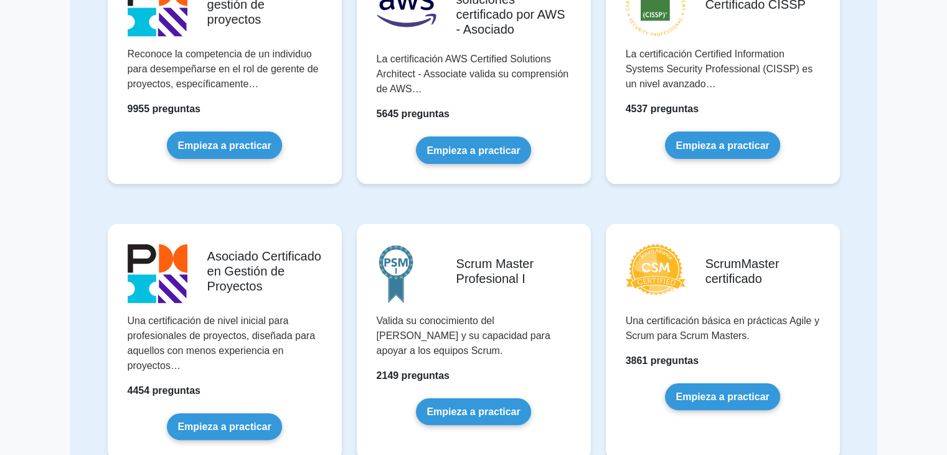
scroll to position [311, 0]
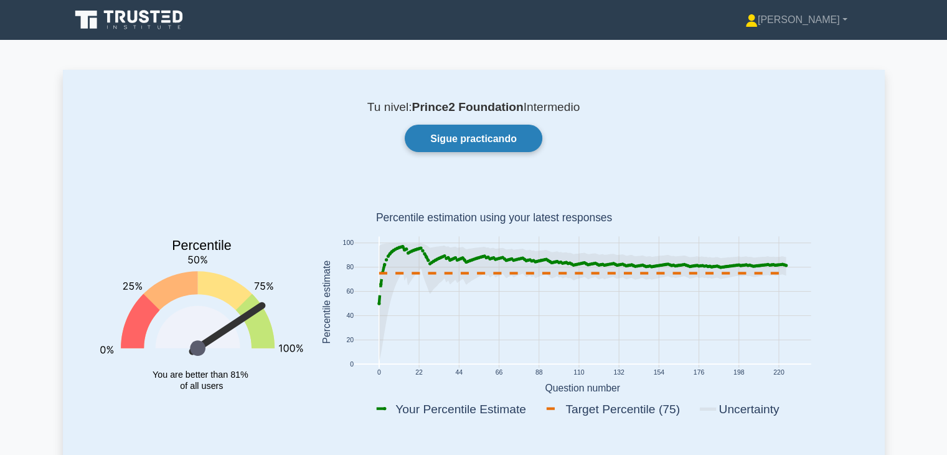
click at [463, 134] on font "Sigue practicando" at bounding box center [473, 138] width 87 height 11
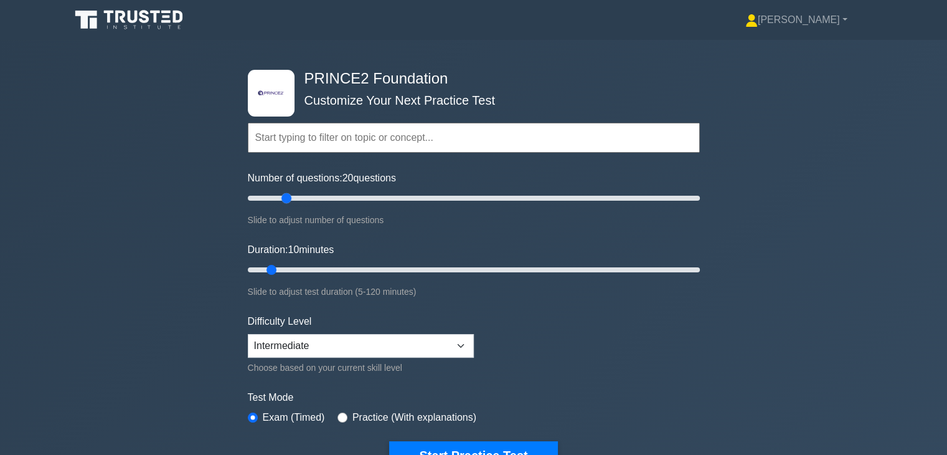
drag, startPoint x: 263, startPoint y: 200, endPoint x: 285, endPoint y: 206, distance: 22.1
type input "20"
click at [285, 206] on input "Number of questions: 20 questions" at bounding box center [474, 198] width 452 height 15
drag, startPoint x: 270, startPoint y: 268, endPoint x: 303, endPoint y: 272, distance: 33.8
type input "20"
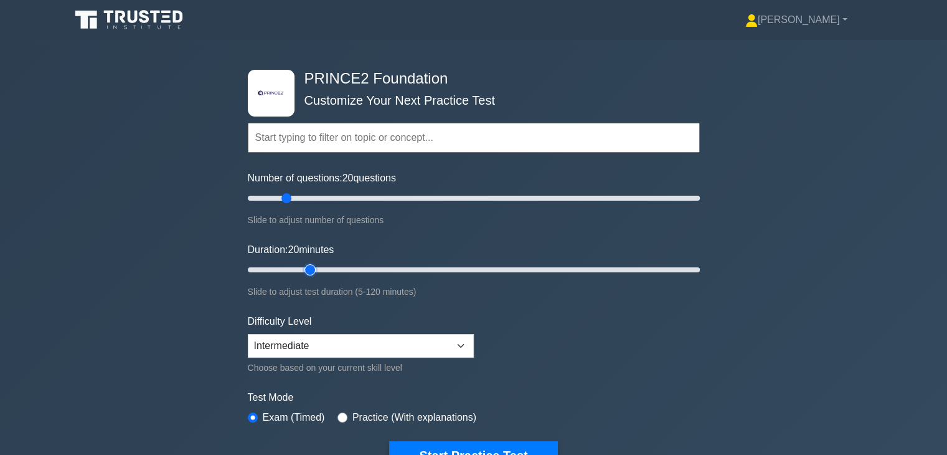
click at [303, 272] on input "Duration: 20 minutes" at bounding box center [474, 269] width 452 height 15
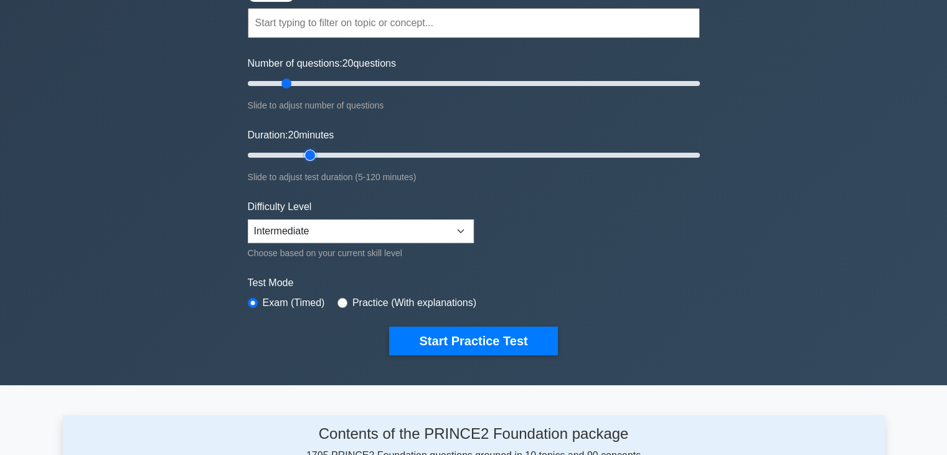
scroll to position [125, 0]
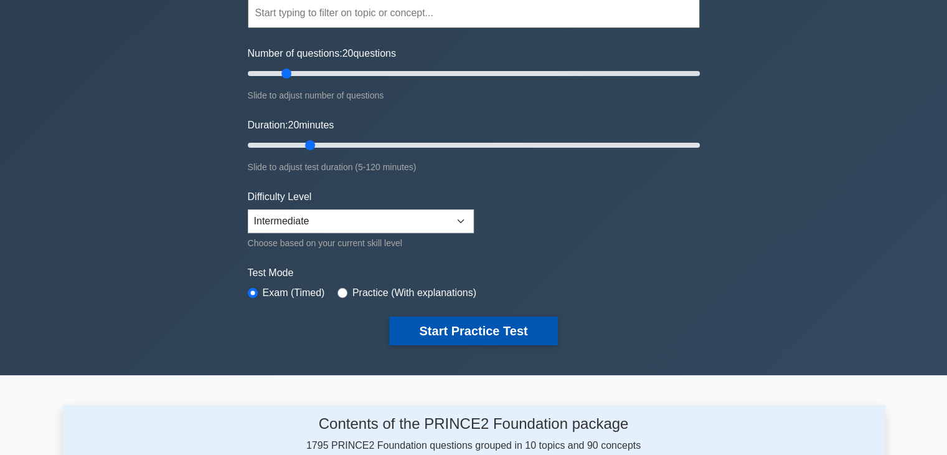
click at [440, 329] on button "Start Practice Test" at bounding box center [473, 330] width 168 height 29
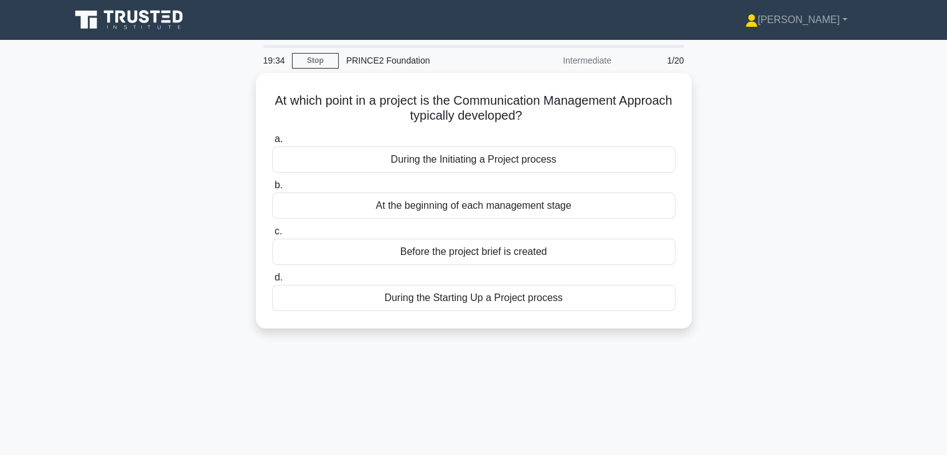
drag, startPoint x: 784, startPoint y: 31, endPoint x: 819, endPoint y: 108, distance: 85.3
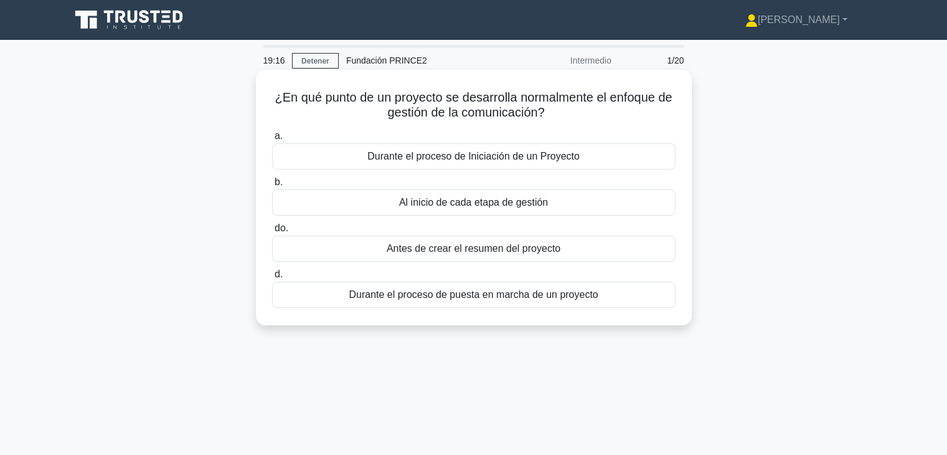
click at [528, 161] on font "Durante el proceso de Iniciación de un Proyecto" at bounding box center [473, 156] width 212 height 11
click at [272, 140] on input "a. Durante el proceso de Iniciación de un Proyecto" at bounding box center [272, 136] width 0 height 8
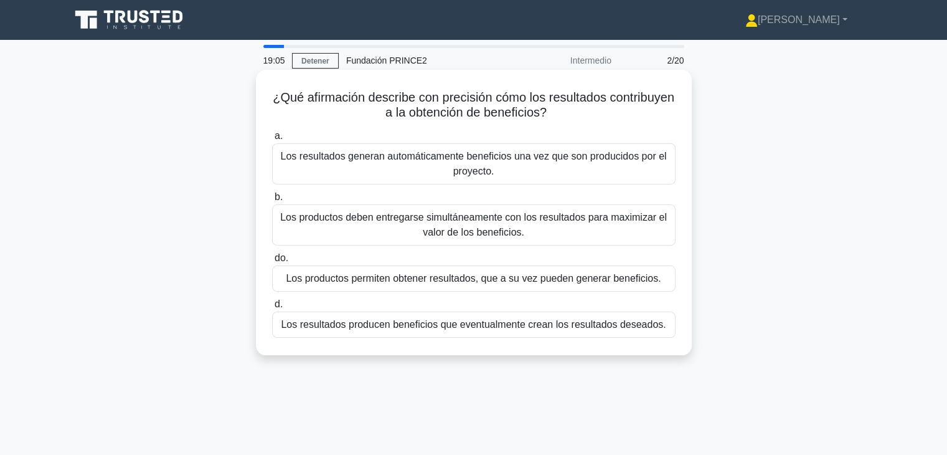
click at [431, 280] on font "Los productos permiten obtener resultados, que a su vez pueden generar benefici…" at bounding box center [473, 278] width 375 height 11
click at [272, 262] on input "do. Los productos permiten obtener resultados, que a su vez pueden generar bene…" at bounding box center [272, 258] width 0 height 8
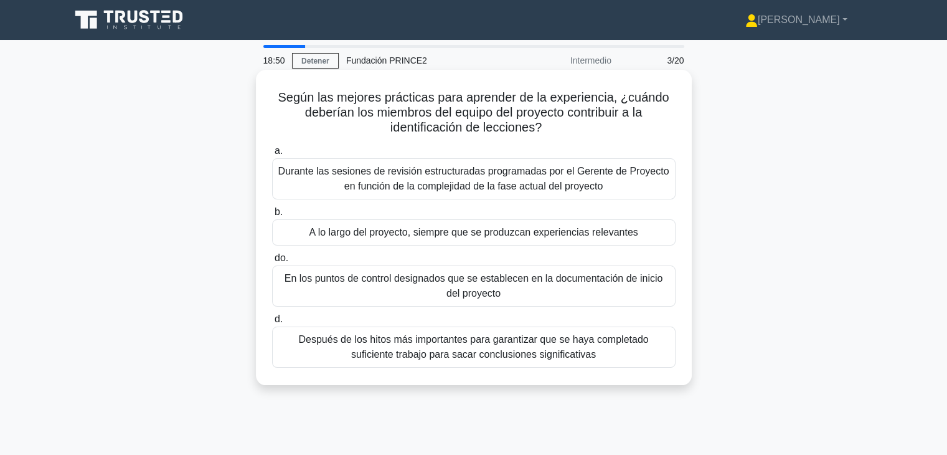
click at [519, 235] on font "A lo largo del proyecto, siempre que se produzcan experiencias relevantes" at bounding box center [473, 232] width 329 height 11
click at [272, 216] on input "b. A lo largo del proyecto, siempre que se produzcan experiencias relevantes" at bounding box center [272, 212] width 0 height 8
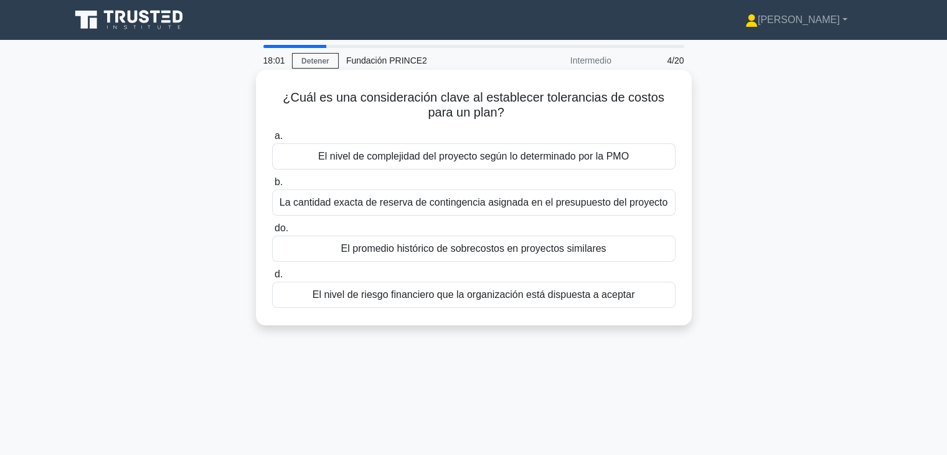
click at [537, 299] on font "El nivel de riesgo financiero que la organización está dispuesta a aceptar" at bounding box center [474, 294] width 323 height 11
click at [272, 278] on input "d. El nivel de riesgo financiero que la organización está dispuesta a aceptar" at bounding box center [272, 274] width 0 height 8
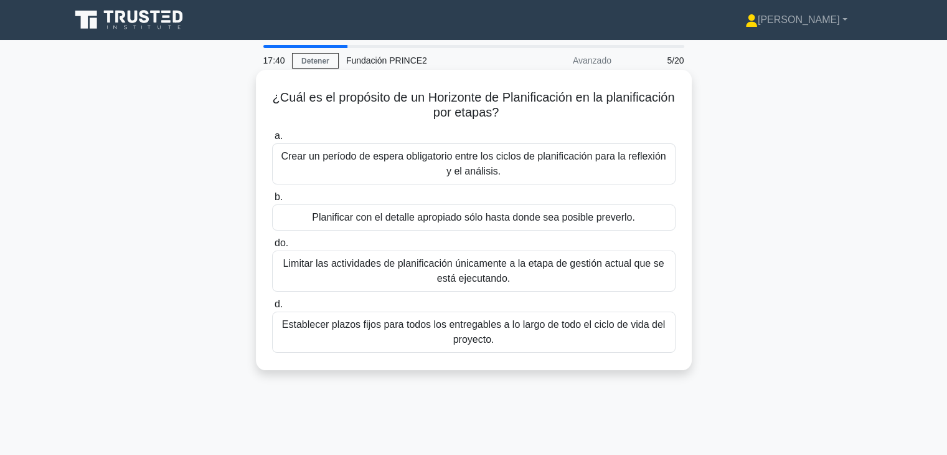
click at [531, 220] on font "Planificar con el detalle apropiado sólo hasta donde sea posible preverlo." at bounding box center [473, 217] width 323 height 11
click at [272, 201] on input "b. Planificar con el detalle apropiado sólo hasta donde sea posible preverlo." at bounding box center [272, 197] width 0 height 8
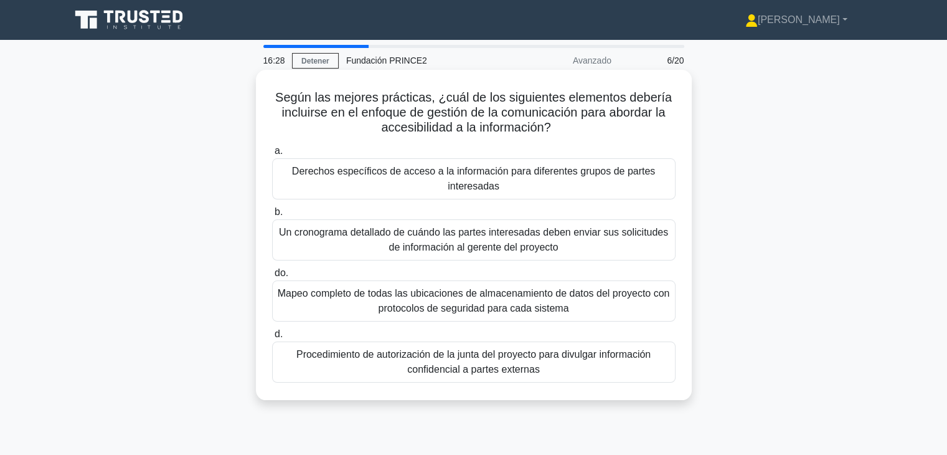
click at [622, 367] on font "Procedimiento de autorización de la junta del proyecto para divulgar informació…" at bounding box center [474, 362] width 392 height 30
click at [272, 338] on input "d. Procedimiento de autorización de la junta del proyecto para divulgar informa…" at bounding box center [272, 334] width 0 height 8
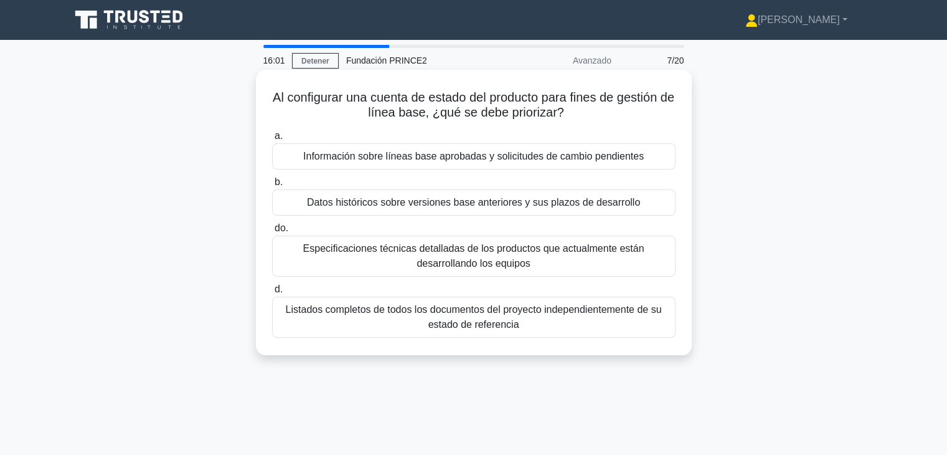
click at [495, 161] on font "Información sobre líneas base aprobadas y solicitudes de cambio pendientes" at bounding box center [473, 156] width 341 height 11
click at [272, 140] on input "a. Información sobre líneas base aprobadas y solicitudes de cambio pendientes" at bounding box center [272, 136] width 0 height 8
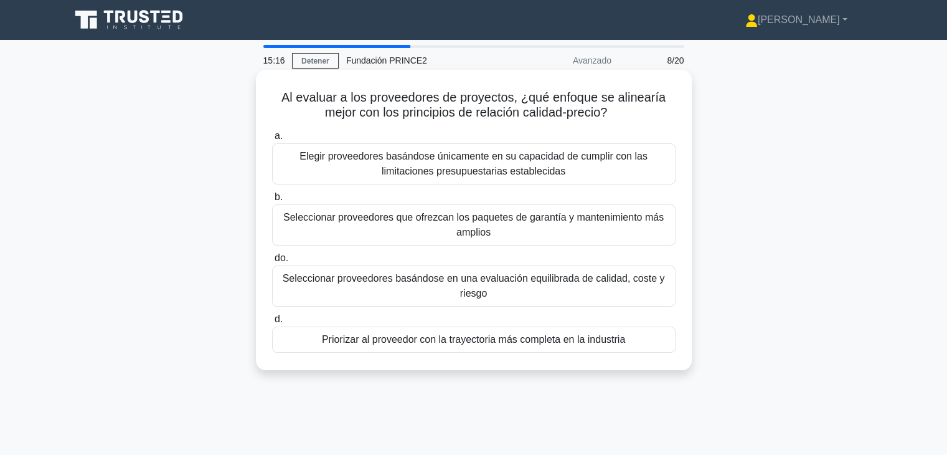
click at [526, 283] on font "Seleccionar proveedores basándose en una evaluación equilibrada de calidad, cos…" at bounding box center [474, 286] width 382 height 26
click at [272, 262] on input "do. Seleccionar proveedores basándose en una evaluación equilibrada de calidad,…" at bounding box center [272, 258] width 0 height 8
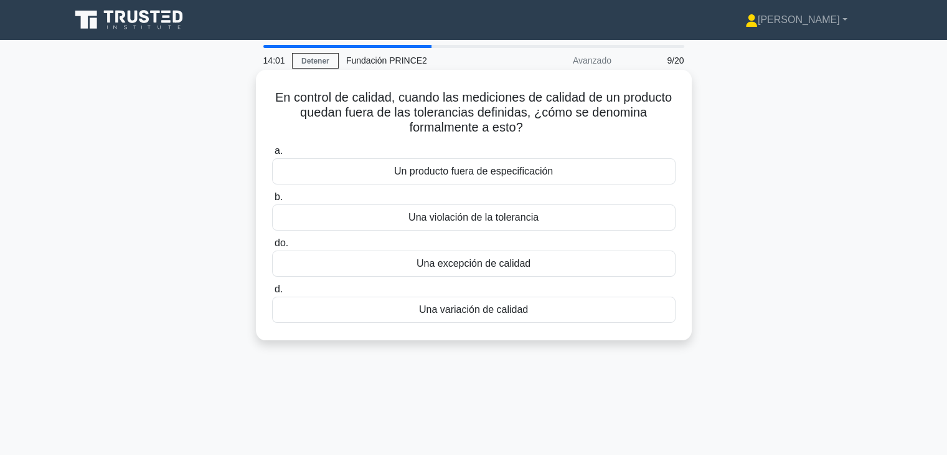
click at [523, 174] on font "Un producto fuera de especificación" at bounding box center [473, 171] width 159 height 11
click at [272, 155] on input "a. Un producto fuera de especificación" at bounding box center [272, 151] width 0 height 8
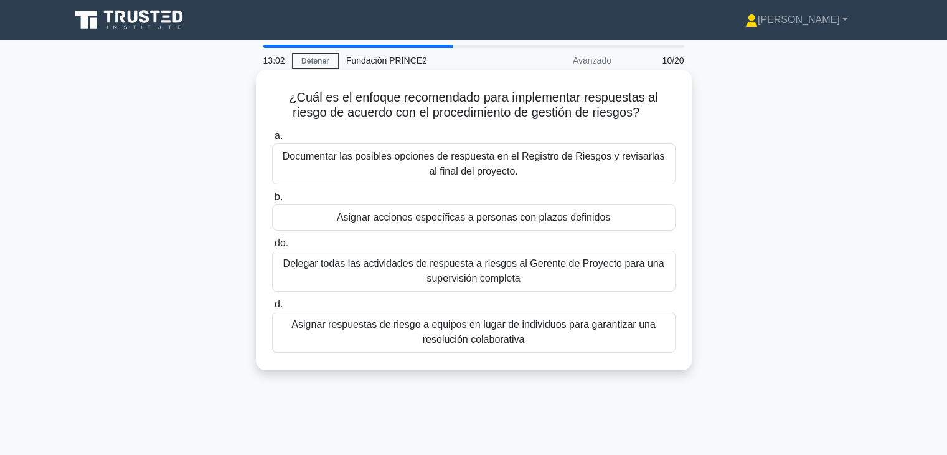
click at [491, 340] on font "Asignar respuestas de riesgo a equipos en lugar de individuos para garantizar u…" at bounding box center [473, 332] width 364 height 26
click at [272, 308] on input "d. Asignar respuestas de riesgo a equipos en lugar de individuos para garantiza…" at bounding box center [272, 304] width 0 height 8
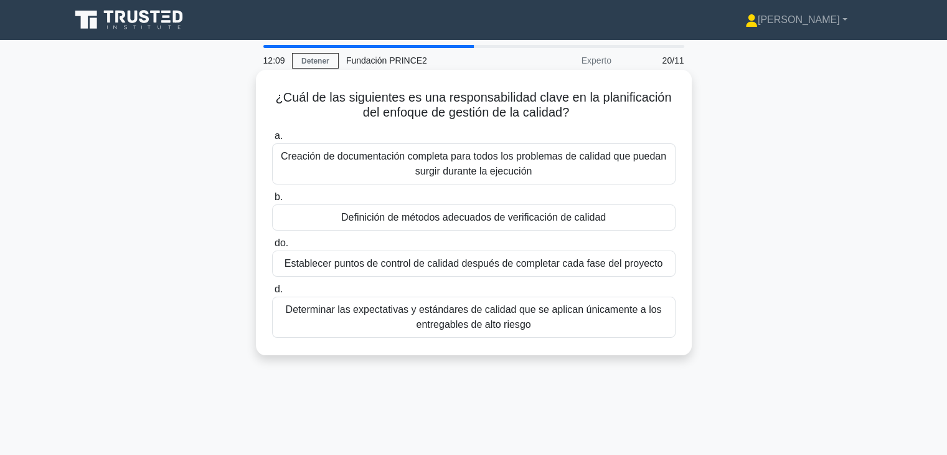
click at [510, 227] on div "Definición de métodos adecuados de verificación de calidad" at bounding box center [474, 217] width 404 height 26
click at [272, 201] on input "b. Definición de métodos adecuados de verificación de calidad" at bounding box center [272, 197] width 0 height 8
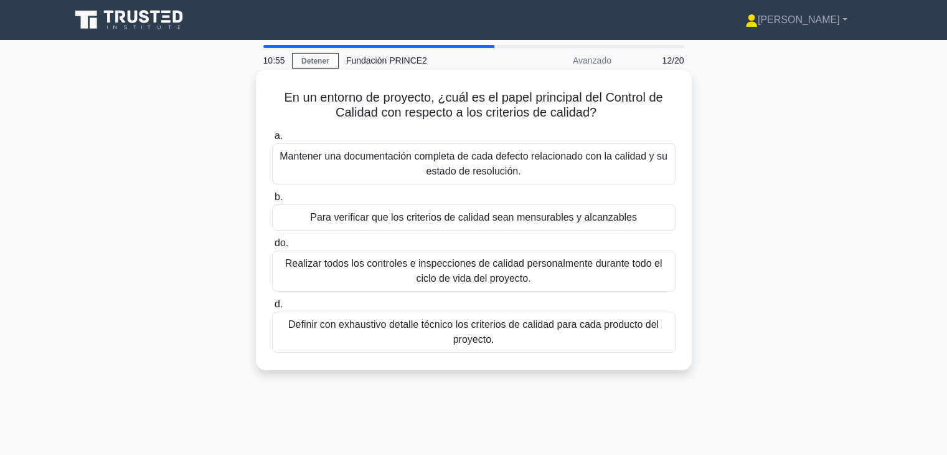
click at [413, 225] on font "Para verificar que los criterios de calidad sean mensurables y alcanzables" at bounding box center [473, 217] width 327 height 15
click at [272, 201] on input "b. Para verificar que los criterios de calidad sean mensurables y alcanzables" at bounding box center [272, 197] width 0 height 8
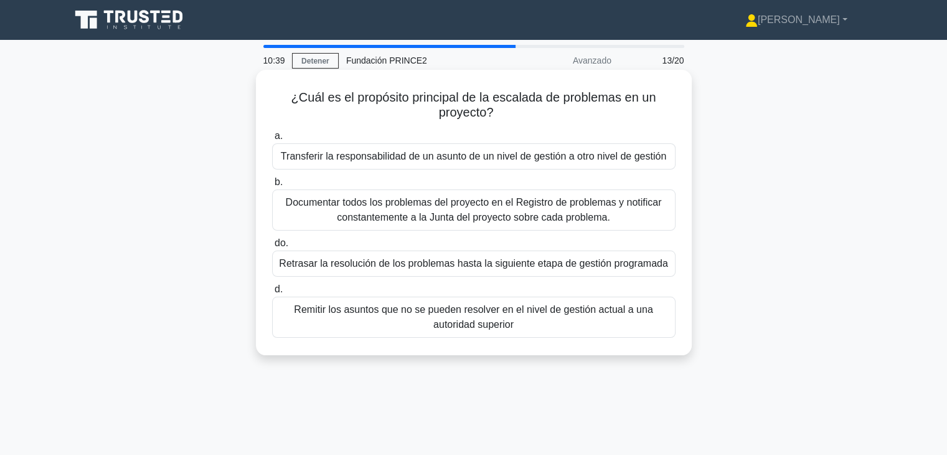
click at [445, 165] on div "Transferir la responsabilidad de un asunto de un nivel de gestión a otro nivel …" at bounding box center [474, 156] width 404 height 26
click at [272, 140] on input "a. Transferir la responsabilidad de un asunto de un nivel de gestión a otro niv…" at bounding box center [272, 136] width 0 height 8
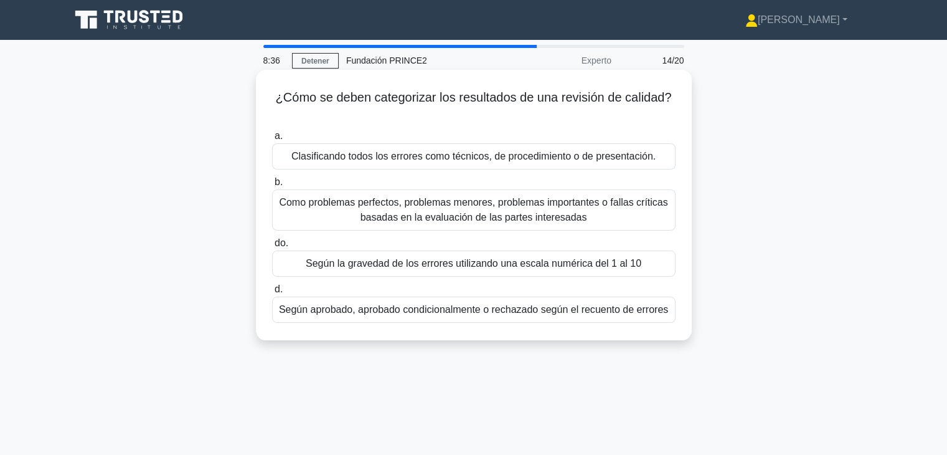
click at [615, 211] on font "Como problemas perfectos, problemas menores, problemas importantes o fallas crí…" at bounding box center [474, 210] width 392 height 30
click at [272, 186] on input "b. Como problemas perfectos, problemas menores, problemas importantes o fallas …" at bounding box center [272, 182] width 0 height 8
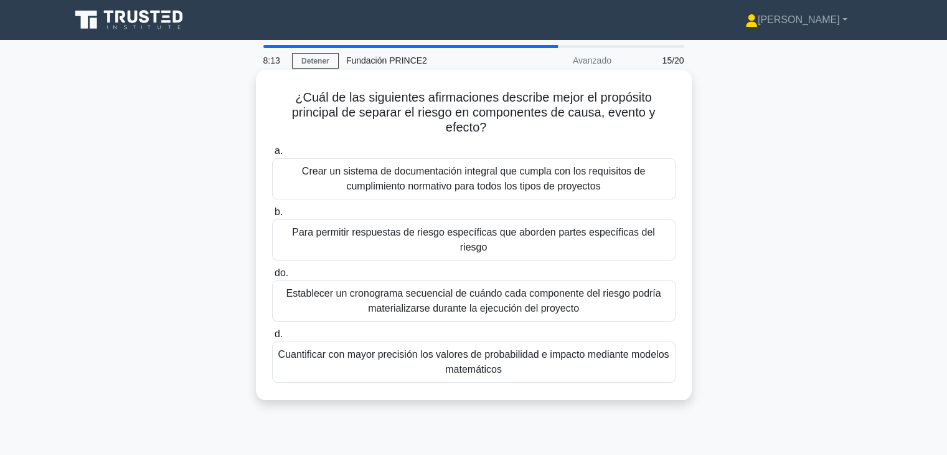
click at [466, 236] on font "Para permitir respuestas de riesgo específicas que aborden partes específicas d…" at bounding box center [473, 240] width 363 height 26
click at [272, 216] on input "b. Para permitir respuestas de riesgo específicas que aborden partes específica…" at bounding box center [272, 212] width 0 height 8
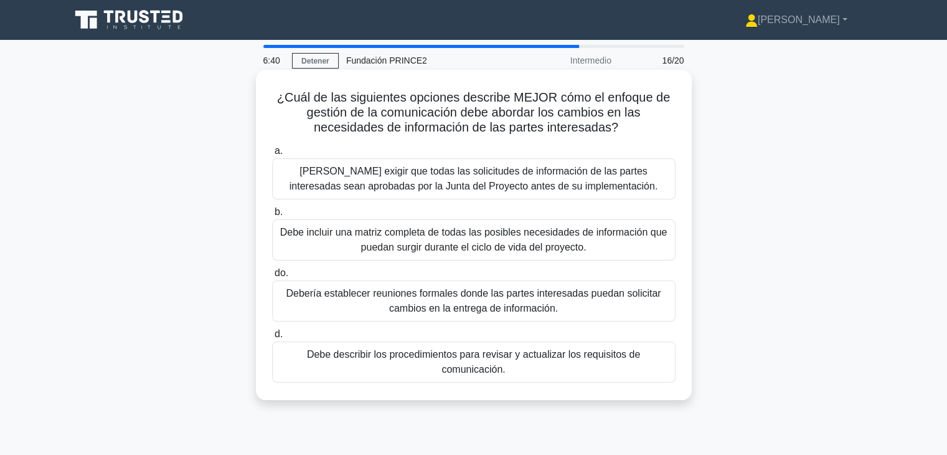
click at [428, 301] on font "Debería establecer reuniones formales donde las partes interesadas puedan solic…" at bounding box center [474, 301] width 392 height 30
click at [272, 277] on input "do. [PERSON_NAME] establecer reuniones formales donde las partes interesadas pu…" at bounding box center [272, 273] width 0 height 8
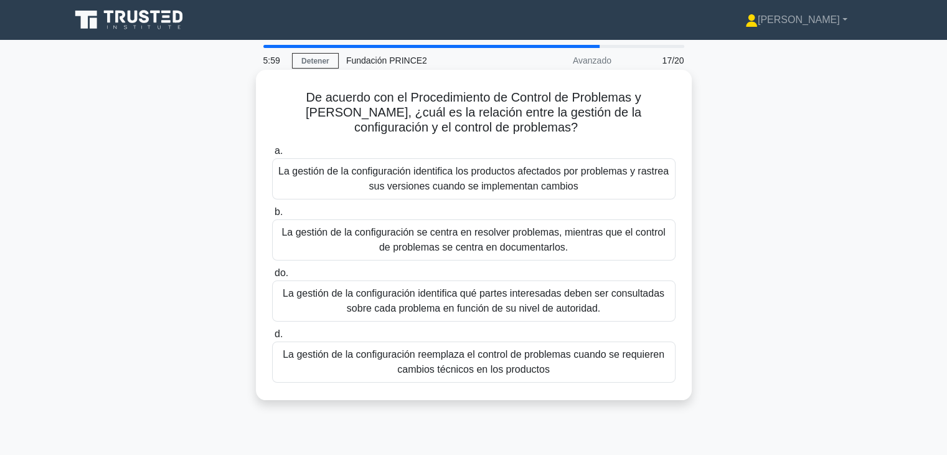
click at [509, 191] on font "La gestión de la configuración identifica los productos afectados por problemas…" at bounding box center [473, 179] width 390 height 26
click at [272, 155] on input "a. La gestión de la configuración identifica los productos afectados por proble…" at bounding box center [272, 151] width 0 height 8
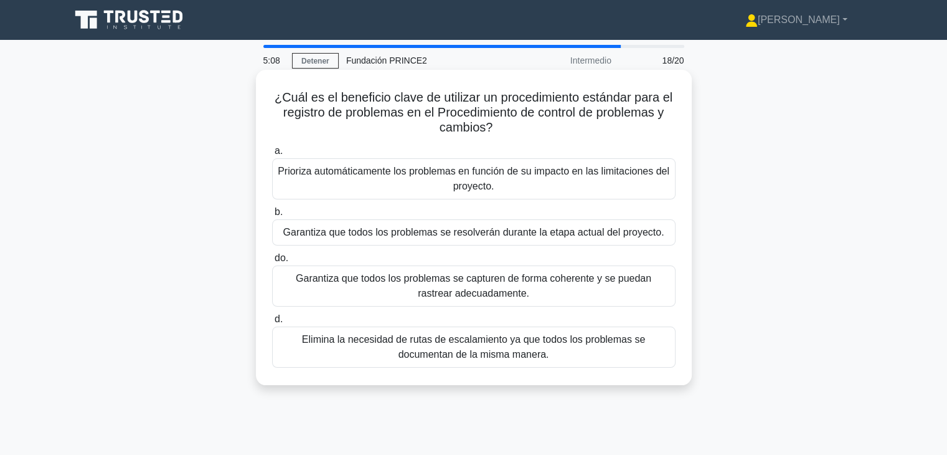
click at [480, 282] on font "Garantiza que todos los problemas se capturen de forma coherente y se puedan ra…" at bounding box center [474, 286] width 356 height 26
click at [272, 262] on input "do. Garantiza que todos los problemas se capturen de forma coherente y se pueda…" at bounding box center [272, 258] width 0 height 8
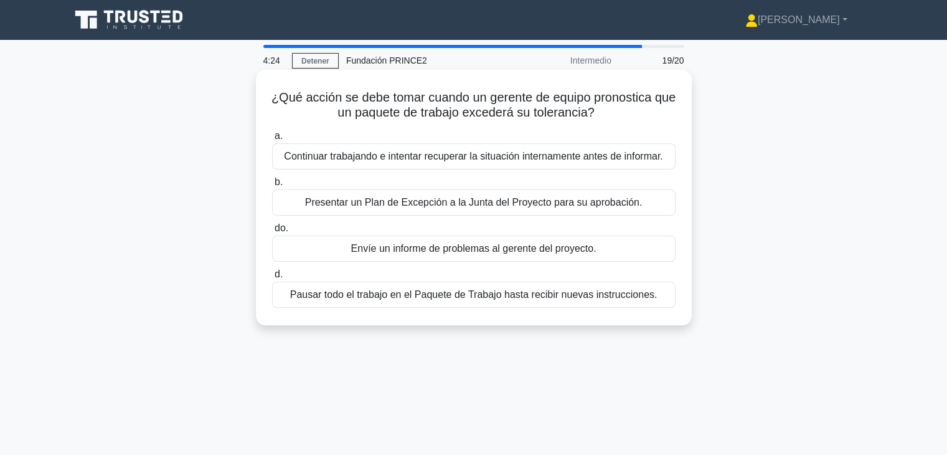
click at [390, 250] on font "Envíe un informe de problemas al gerente del proyecto." at bounding box center [473, 248] width 245 height 11
click at [272, 232] on input "do. Envíe un informe de problemas al gerente del proyecto." at bounding box center [272, 228] width 0 height 8
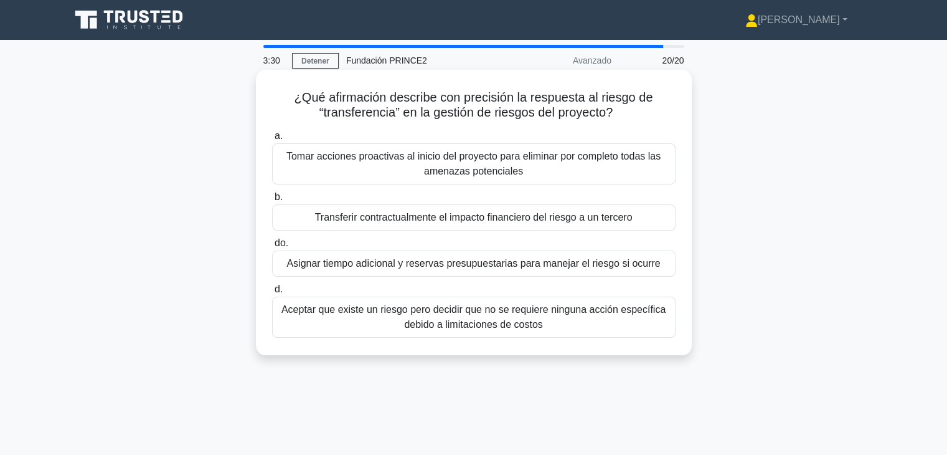
click at [466, 222] on font "Transferir contractualmente el impacto financiero del riesgo a un tercero" at bounding box center [474, 217] width 318 height 11
click at [272, 201] on input "b. Transferir contractualmente el impacto financiero del riesgo a un tercero" at bounding box center [272, 197] width 0 height 8
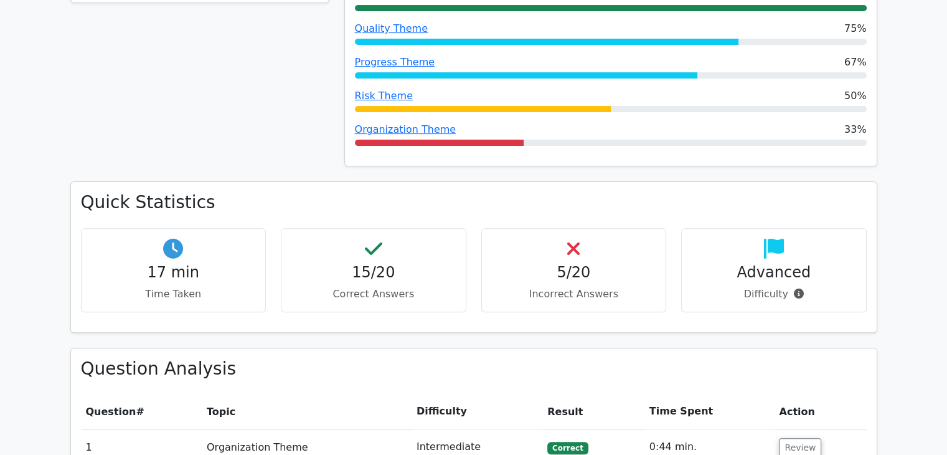
scroll to position [125, 0]
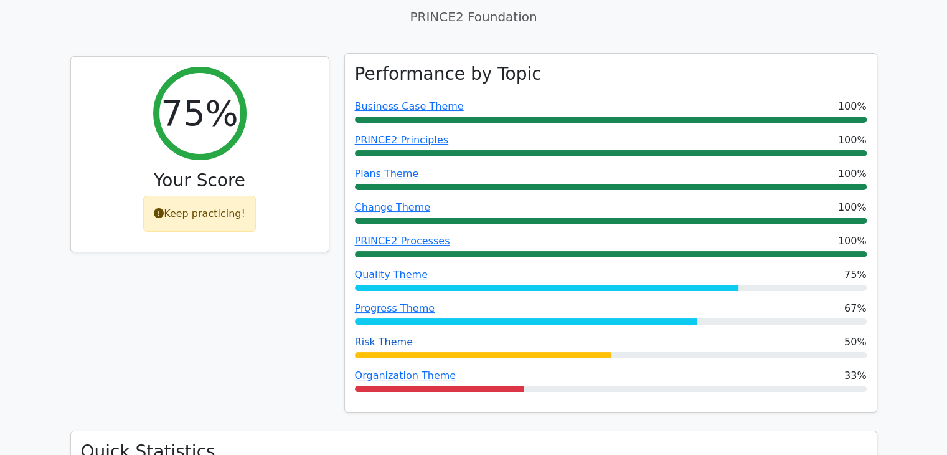
click at [384, 342] on link "Risk Theme" at bounding box center [384, 342] width 58 height 12
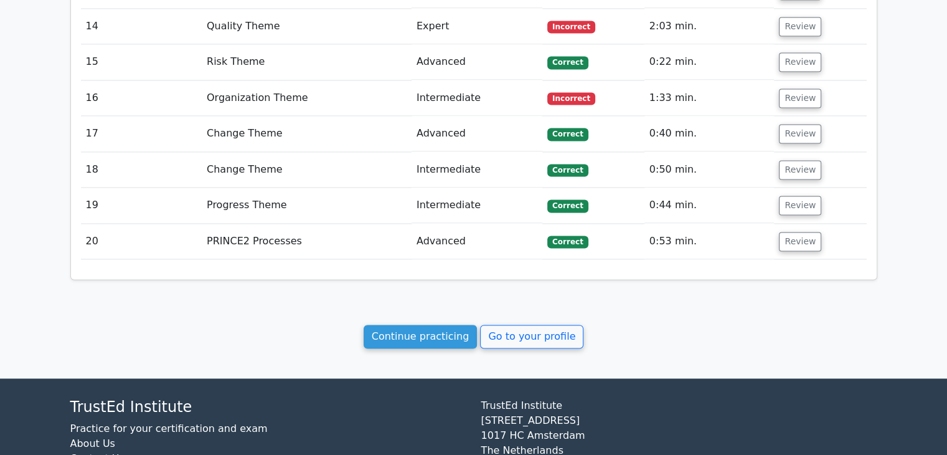
scroll to position [1830, 0]
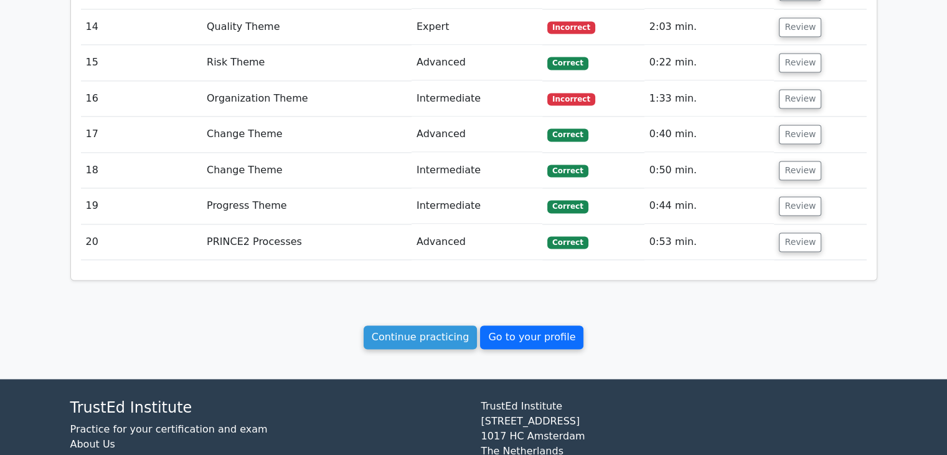
click at [506, 325] on link "Go to your profile" at bounding box center [531, 337] width 103 height 24
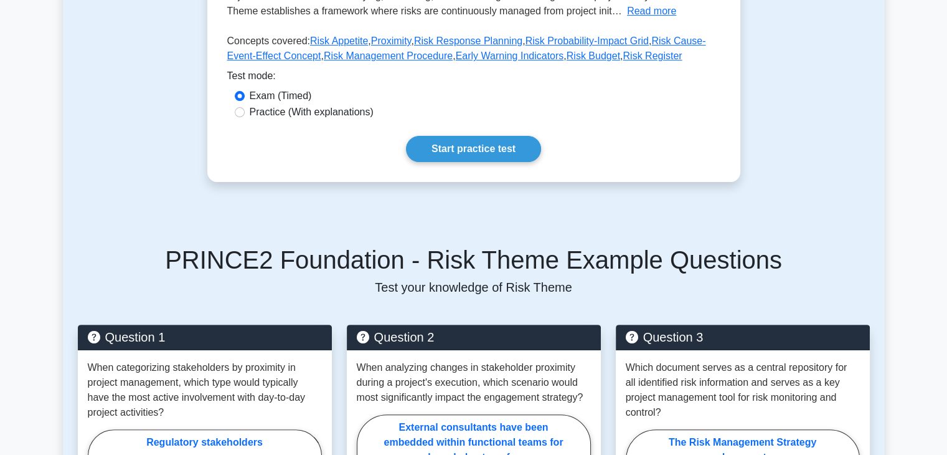
scroll to position [62, 0]
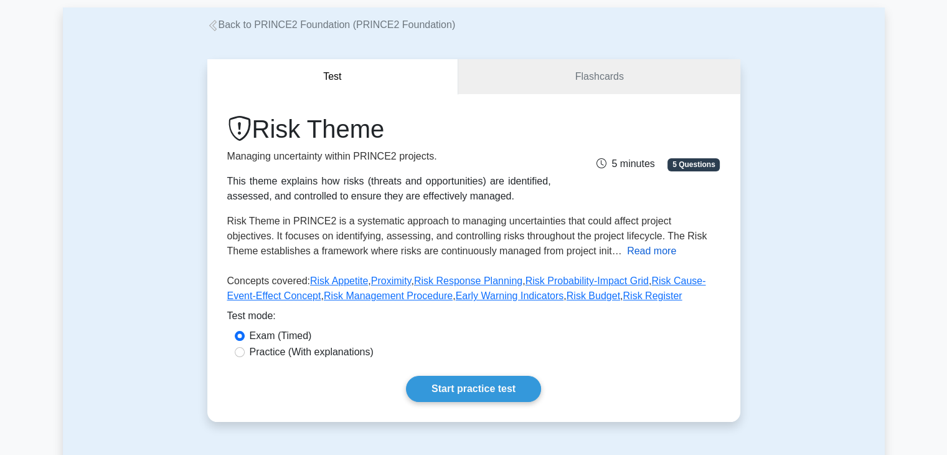
click at [627, 253] on button "Read more" at bounding box center [651, 251] width 49 height 15
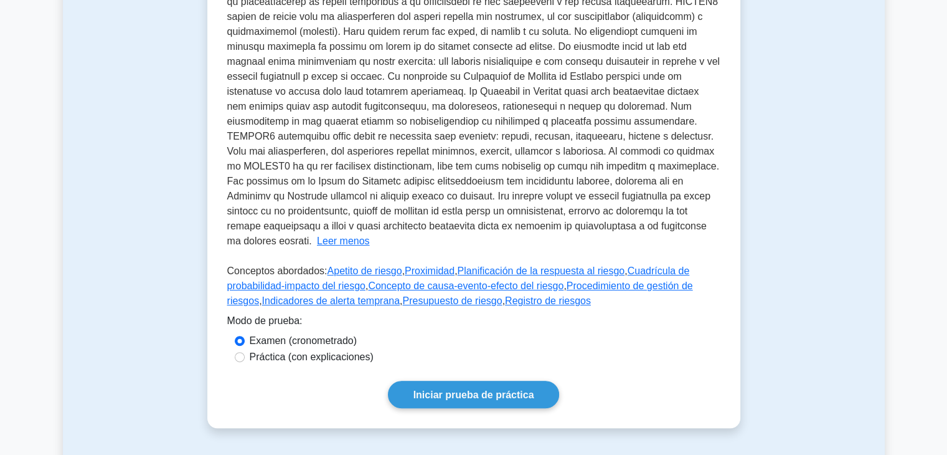
scroll to position [374, 0]
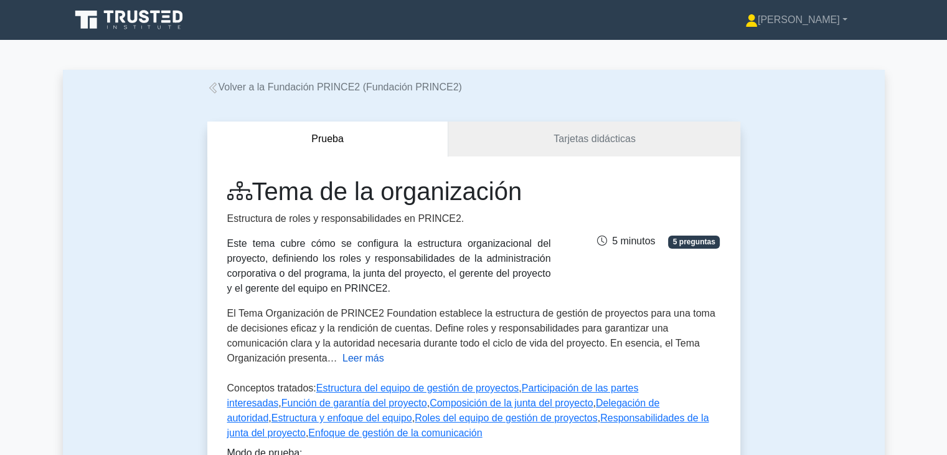
click at [343, 359] on font "Leer más" at bounding box center [364, 358] width 42 height 11
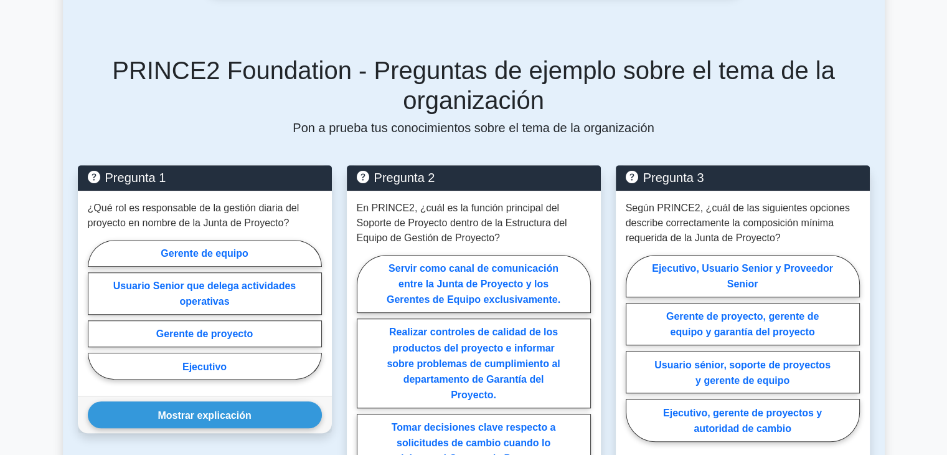
scroll to position [872, 0]
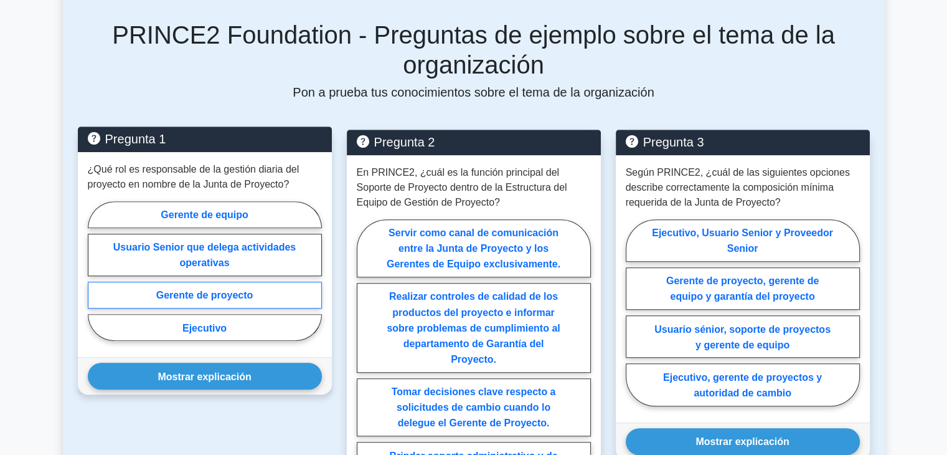
click at [210, 300] on font "Gerente de proyecto" at bounding box center [204, 295] width 97 height 11
click at [96, 278] on input "Gerente de proyecto" at bounding box center [92, 274] width 8 height 8
radio input "true"
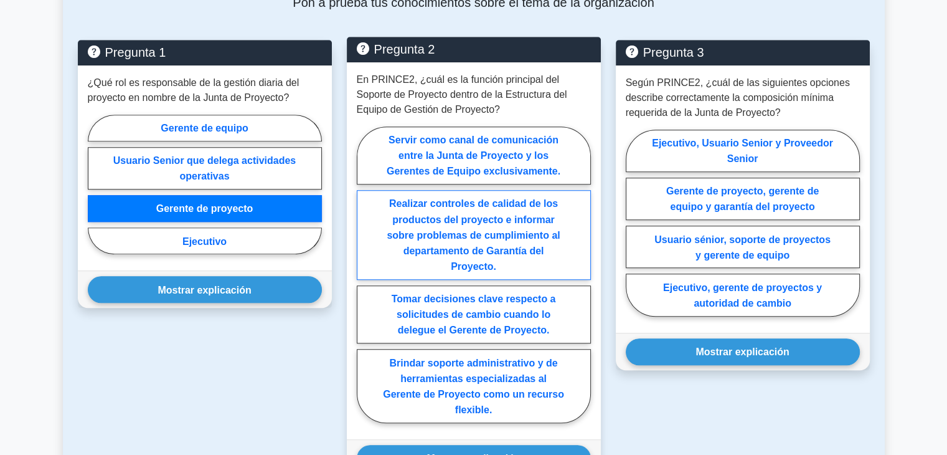
scroll to position [996, 0]
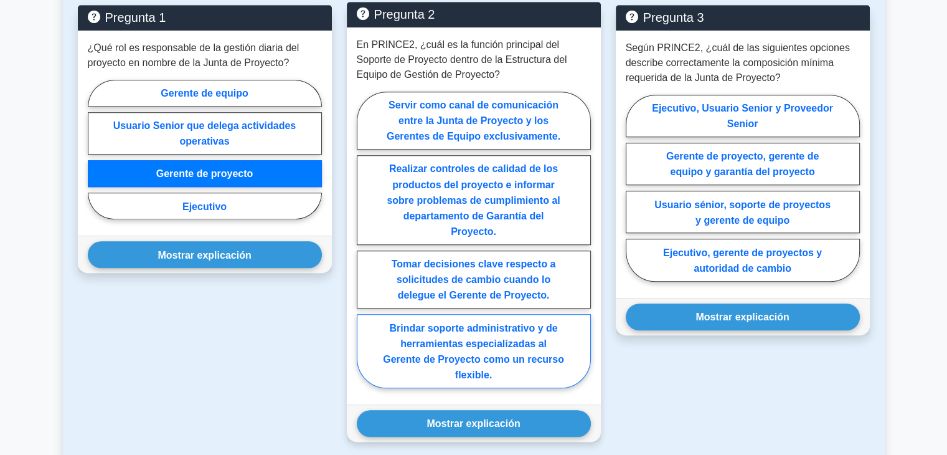
click at [529, 372] on font "Brindar soporte administrativo y de herramientas especializadas al Gerente de P…" at bounding box center [473, 350] width 181 height 57
click at [365, 247] on input "Brindar soporte administrativo y de herramientas especializadas al Gerente de P…" at bounding box center [361, 243] width 8 height 8
radio input "true"
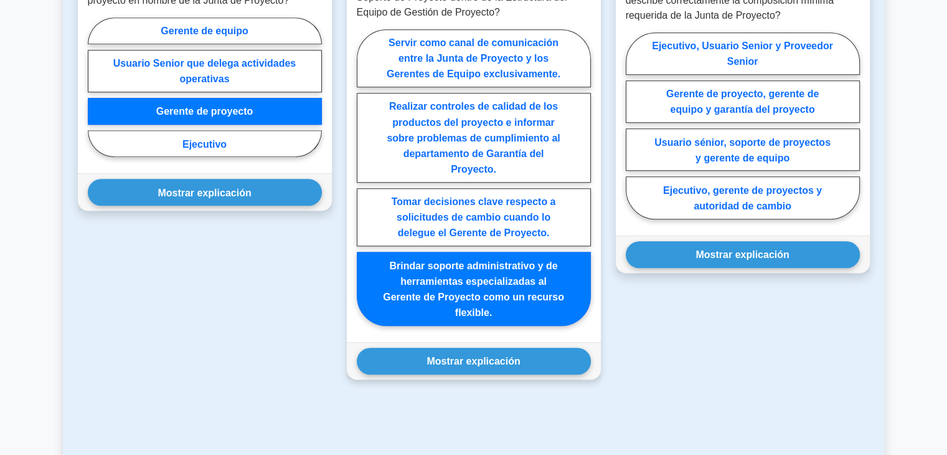
scroll to position [872, 0]
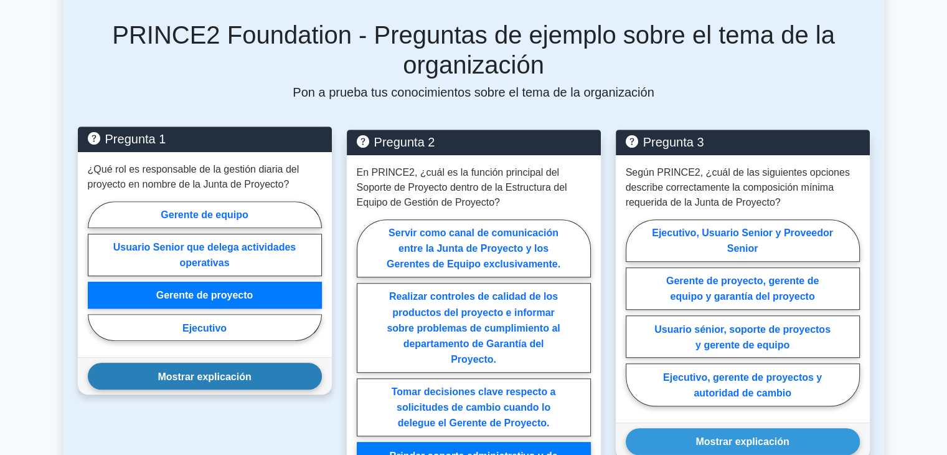
click at [206, 389] on button "Mostrar explicación" at bounding box center [205, 375] width 234 height 27
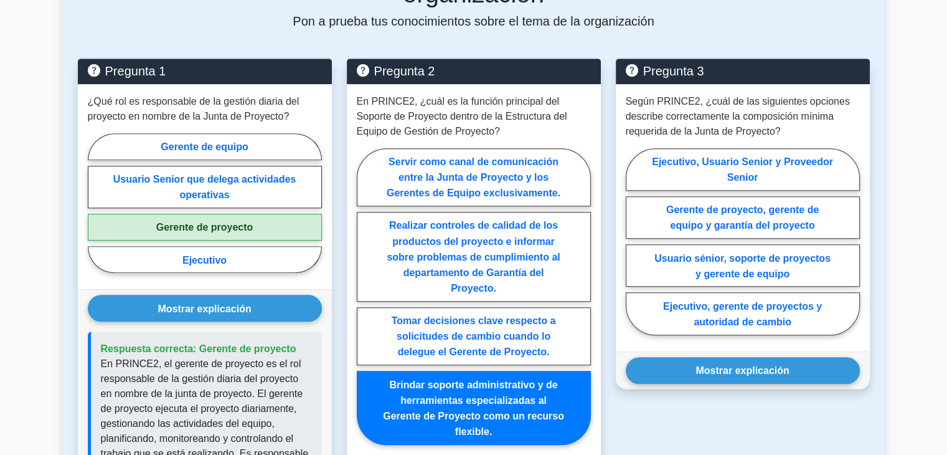
scroll to position [1121, 0]
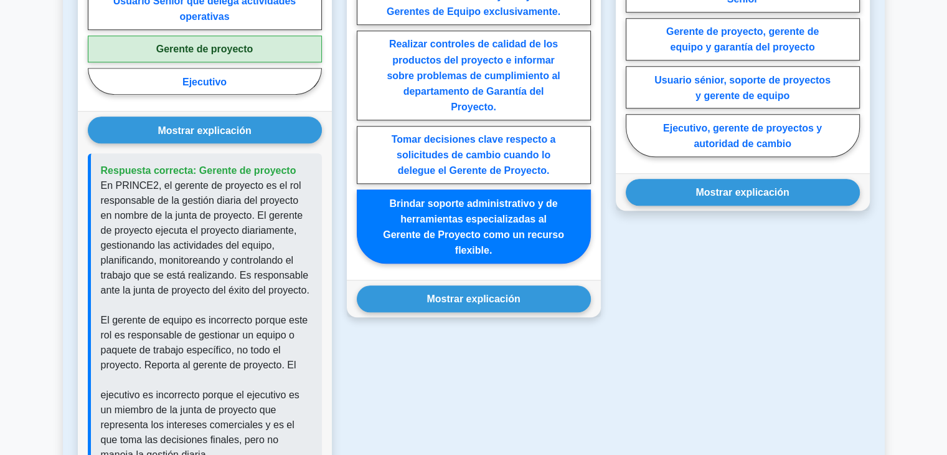
click at [457, 327] on div "Pregunta 2 En PRINCE2, ¿cuál es la función principal del Soporte de Proyecto de…" at bounding box center [473, 231] width 269 height 702
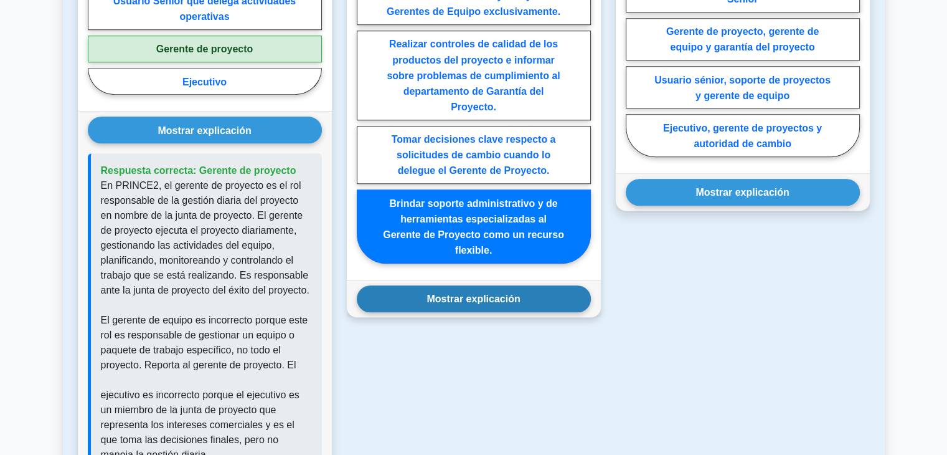
click at [521, 312] on button "Mostrar explicación" at bounding box center [474, 298] width 234 height 27
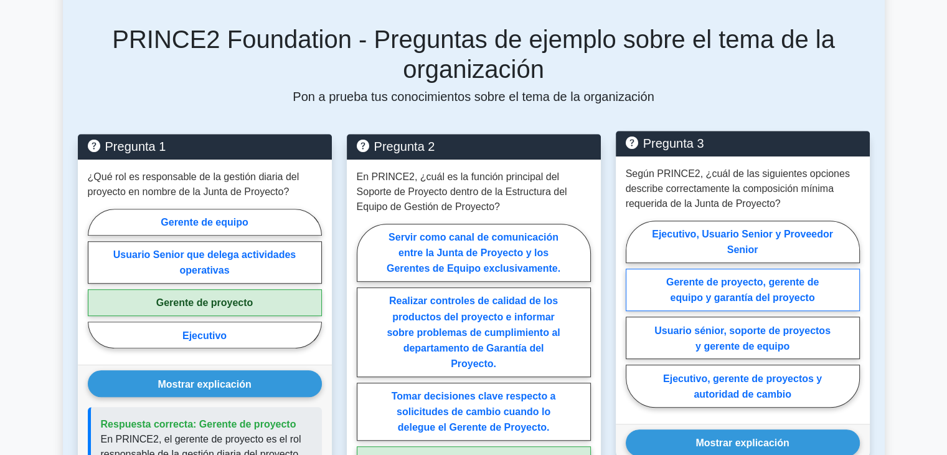
scroll to position [872, 0]
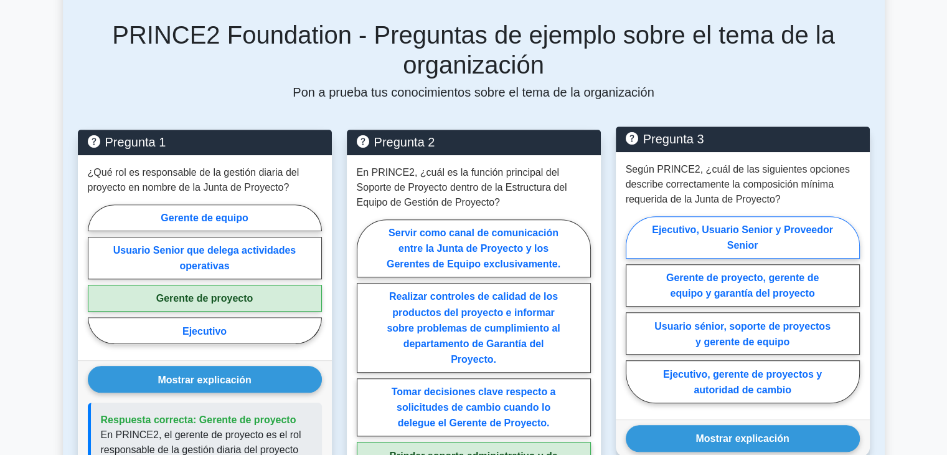
click at [759, 227] on font "Ejecutivo, Usuario Senior y Proveedor Senior" at bounding box center [742, 237] width 181 height 26
click at [634, 309] on input "Ejecutivo, Usuario Senior y Proveedor Senior" at bounding box center [630, 313] width 8 height 8
radio input "true"
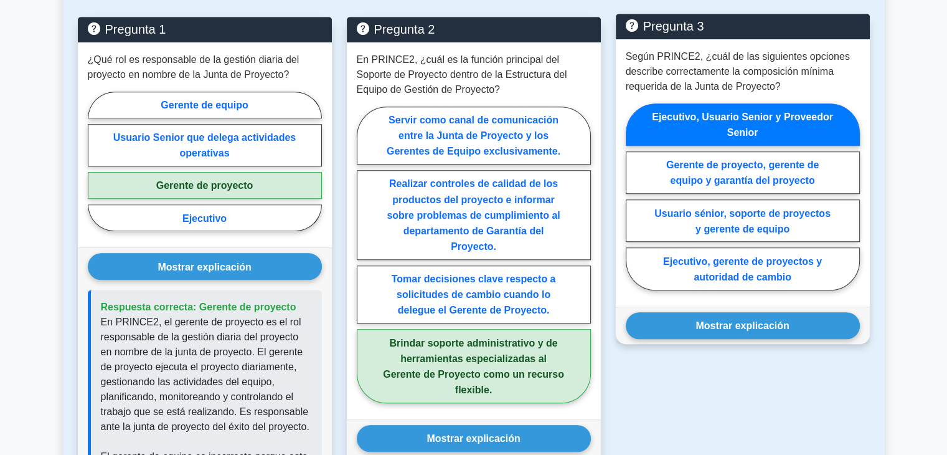
scroll to position [996, 0]
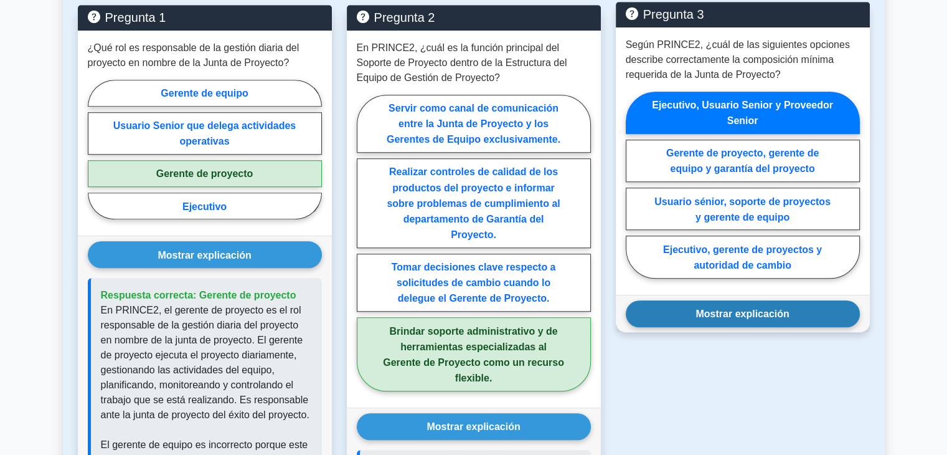
click at [758, 313] on font "Mostrar explicación" at bounding box center [742, 313] width 93 height 11
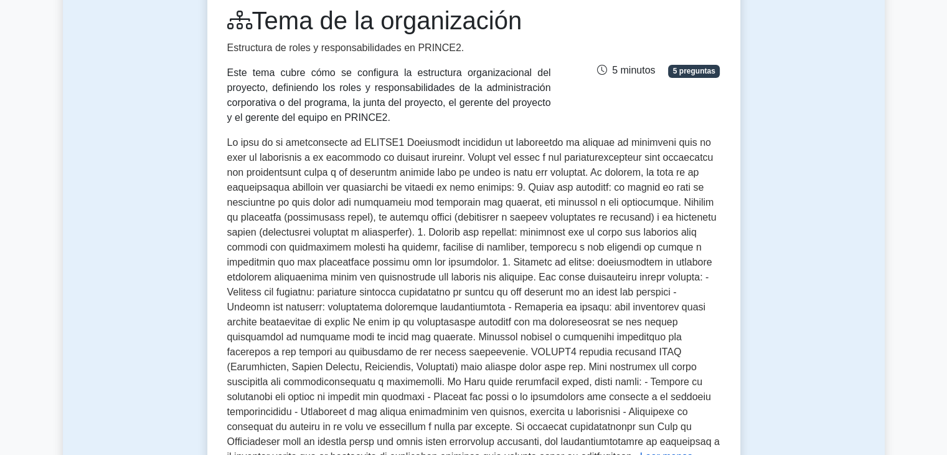
scroll to position [0, 0]
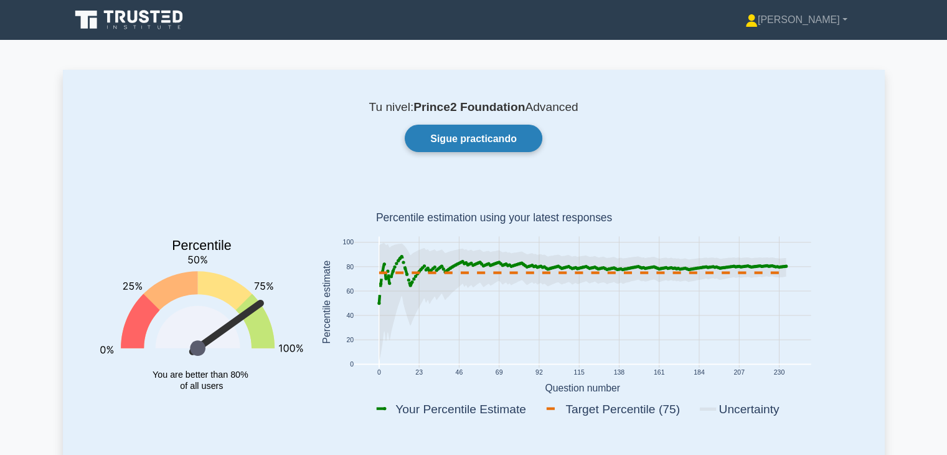
click at [478, 136] on font "Sigue practicando" at bounding box center [473, 138] width 87 height 11
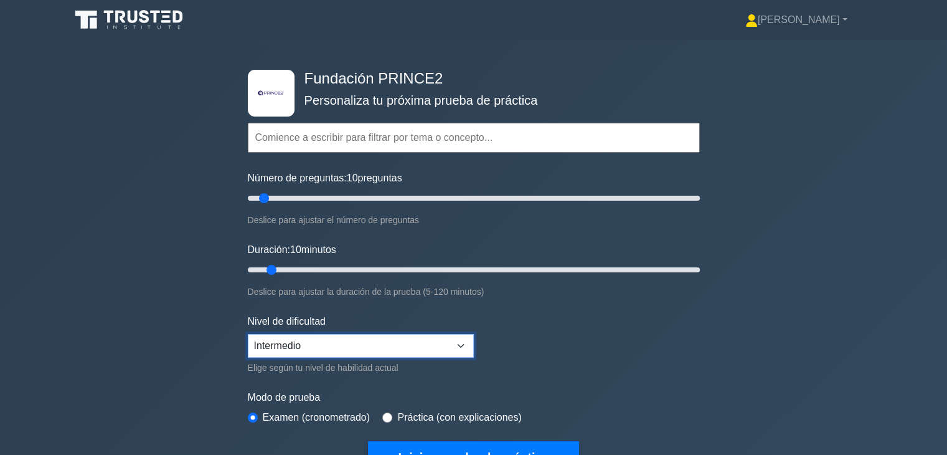
click at [334, 342] on select "Principiante Intermedio Experto" at bounding box center [361, 346] width 226 height 24
drag, startPoint x: 272, startPoint y: 199, endPoint x: 306, endPoint y: 206, distance: 35.5
type input "30"
click at [306, 206] on input "Número de preguntas: 30 preguntas" at bounding box center [474, 198] width 452 height 15
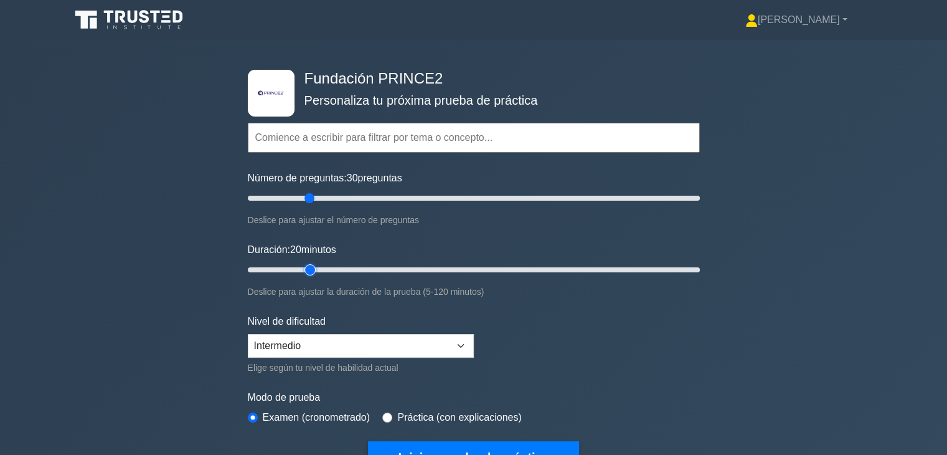
drag, startPoint x: 274, startPoint y: 268, endPoint x: 306, endPoint y: 272, distance: 32.0
type input "20"
click at [306, 272] on input "Duración: 20 minutos" at bounding box center [474, 269] width 452 height 15
drag, startPoint x: 311, startPoint y: 192, endPoint x: 286, endPoint y: 191, distance: 24.9
type input "20"
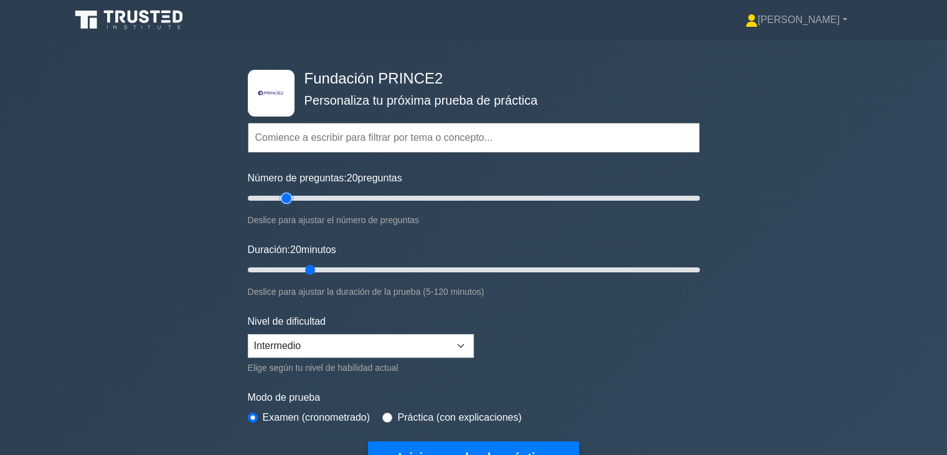
click at [286, 191] on input "Número de preguntas: 20 preguntas" at bounding box center [474, 198] width 452 height 15
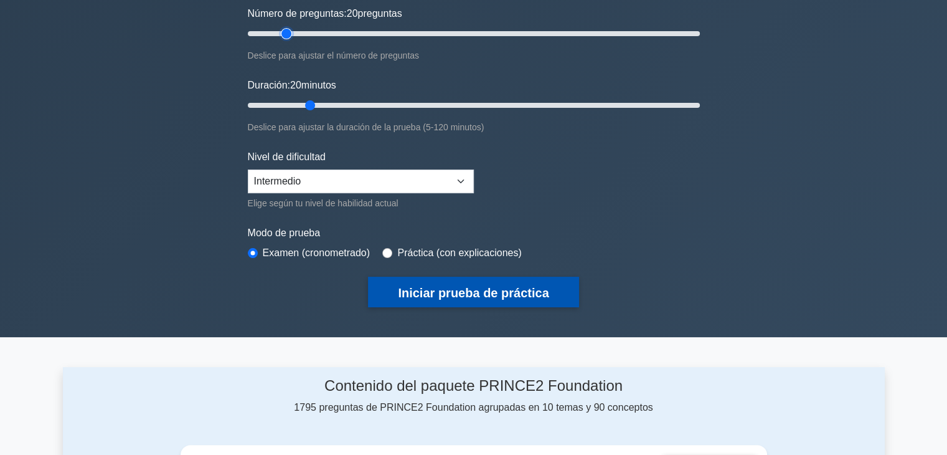
scroll to position [187, 0]
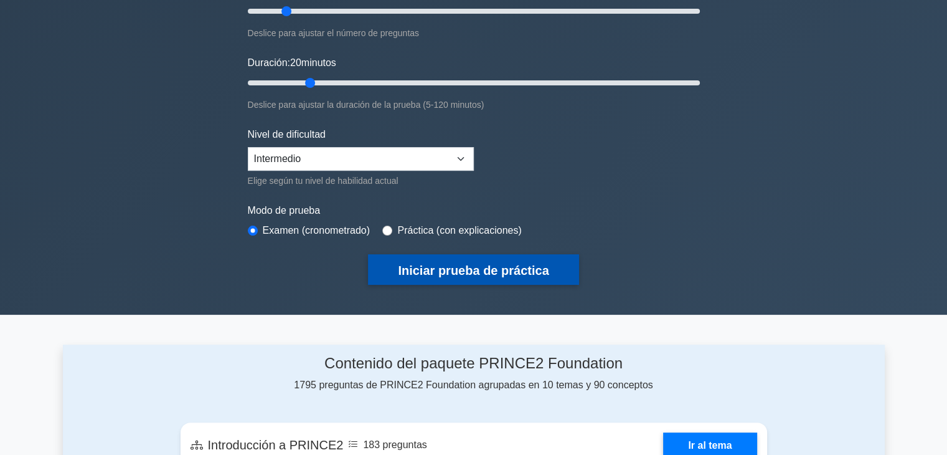
click at [466, 275] on button "Iniciar prueba de práctica" at bounding box center [473, 269] width 211 height 31
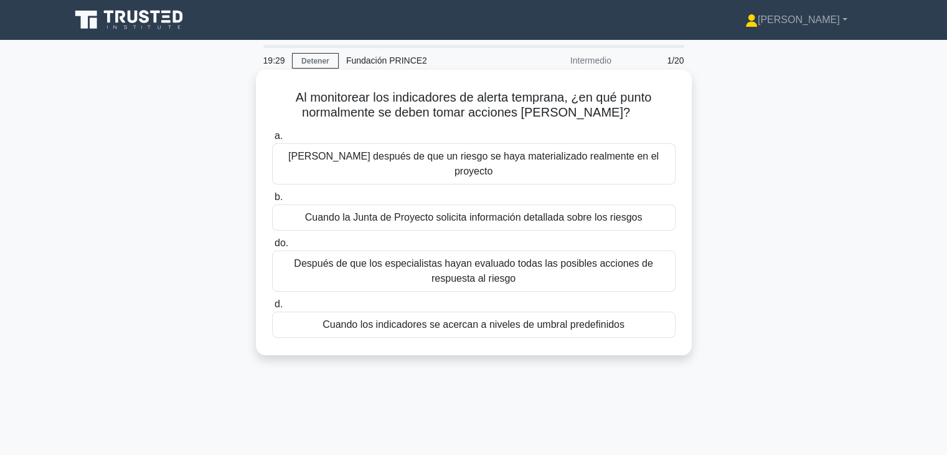
click at [458, 319] on font "Cuando los indicadores se acercan a niveles de umbral predefinidos" at bounding box center [474, 324] width 302 height 11
click at [272, 308] on input "d. Cuando los indicadores se acercan a niveles de umbral predefinidos" at bounding box center [272, 304] width 0 height 8
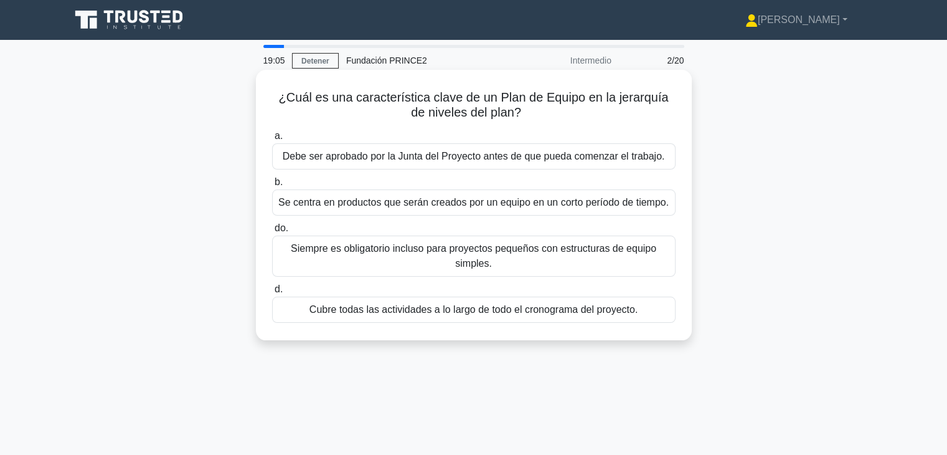
click at [455, 207] on font "Se centra en productos que serán creados por un equipo en un corto período de t…" at bounding box center [473, 202] width 390 height 11
click at [272, 186] on input "b. Se centra en productos que serán creados por un equipo en un corto período d…" at bounding box center [272, 182] width 0 height 8
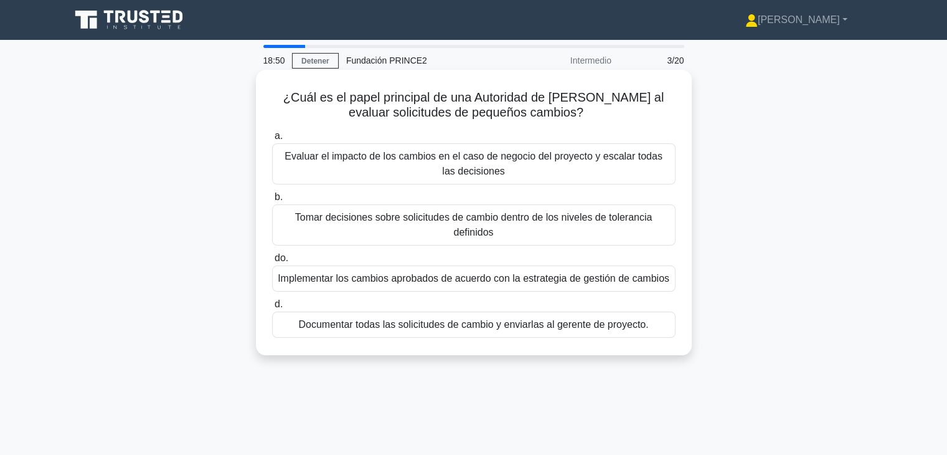
click at [367, 230] on font "Tomar decisiones sobre solicitudes de cambio dentro de los niveles de toleranci…" at bounding box center [474, 225] width 392 height 30
click at [272, 201] on input "b. Tomar decisiones sobre solicitudes de cambio dentro de los niveles de tolera…" at bounding box center [272, 197] width 0 height 8
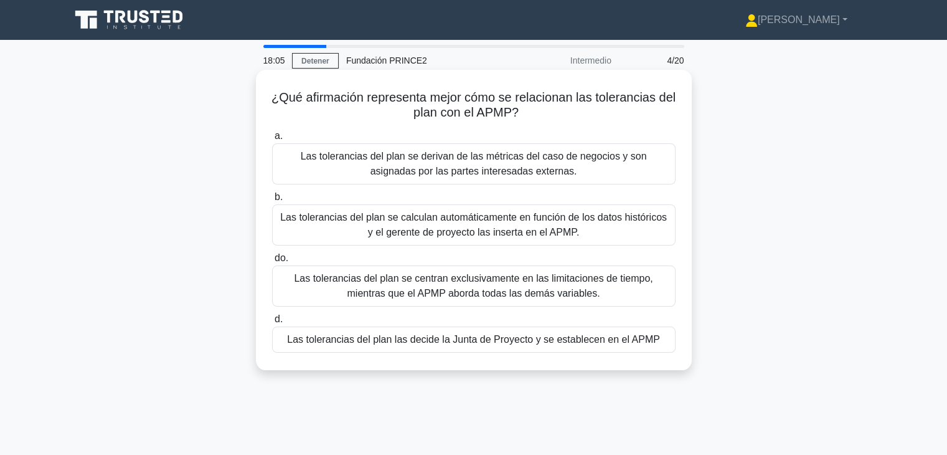
click at [451, 340] on font "Las tolerancias del plan las decide la Junta de Proyecto y se establecen en el …" at bounding box center [473, 339] width 373 height 11
click at [272, 323] on input "d. Las tolerancias del plan las decide la Junta de Proyecto y se establecen en …" at bounding box center [272, 319] width 0 height 8
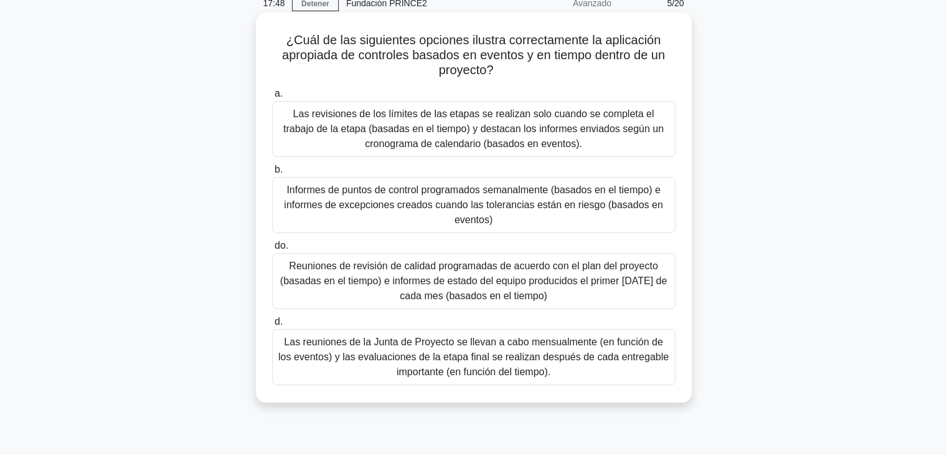
scroll to position [62, 0]
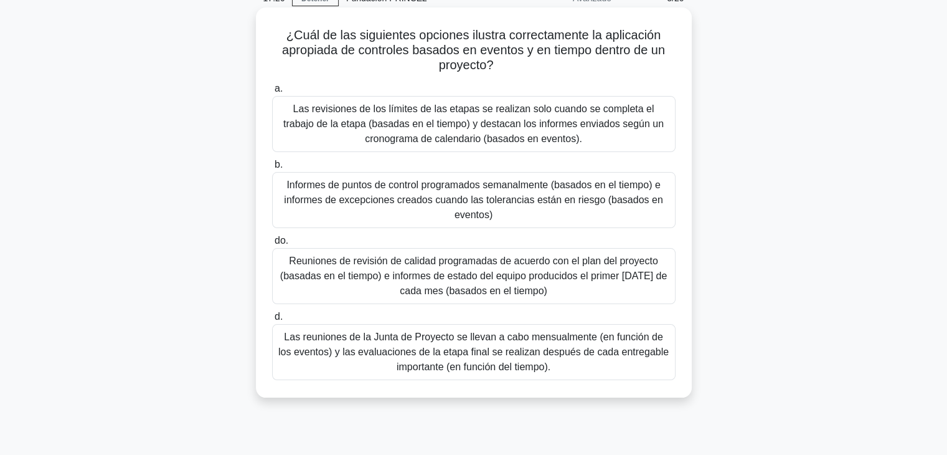
click at [450, 192] on font "Informes de puntos de control programados semanalmente (basados ​​en el tiempo)…" at bounding box center [473, 199] width 379 height 40
click at [272, 169] on input "b. Informes de puntos de control programados semanalmente (basados ​​en el tiem…" at bounding box center [272, 165] width 0 height 8
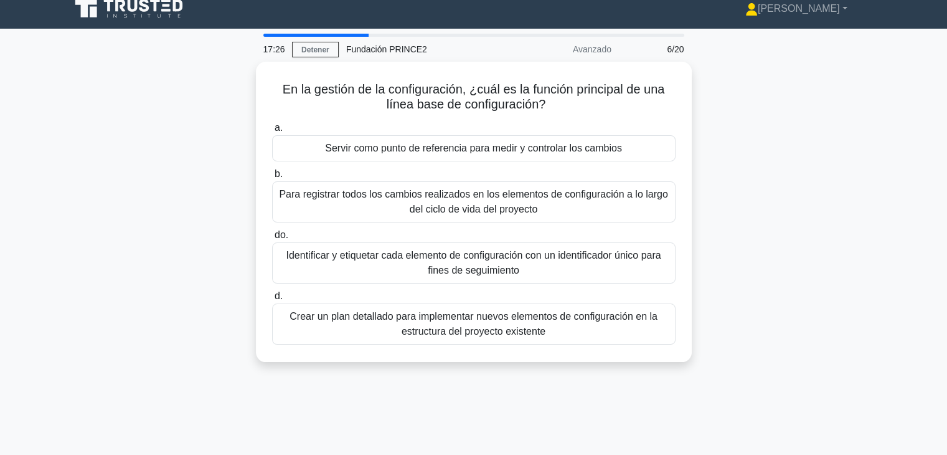
scroll to position [0, 0]
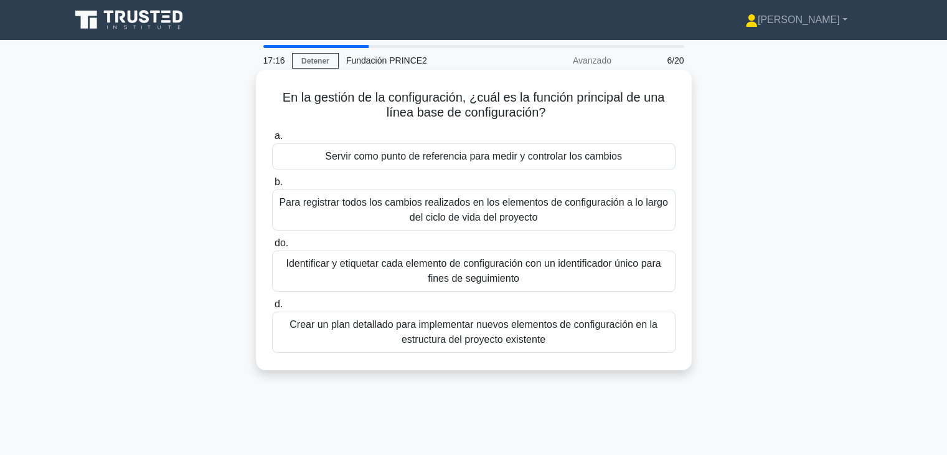
click at [517, 155] on font "Servir como punto de referencia para medir y controlar los cambios" at bounding box center [473, 156] width 297 height 11
click at [272, 140] on input "a. Servir como punto de referencia para medir y controlar los cambios" at bounding box center [272, 136] width 0 height 8
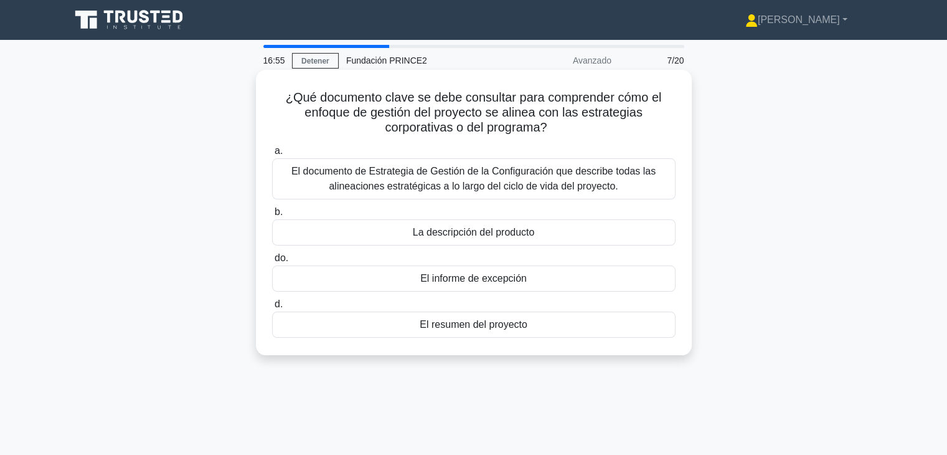
click at [485, 329] on font "El resumen del proyecto" at bounding box center [474, 324] width 108 height 11
click at [272, 308] on input "d. El resumen del proyecto" at bounding box center [272, 304] width 0 height 8
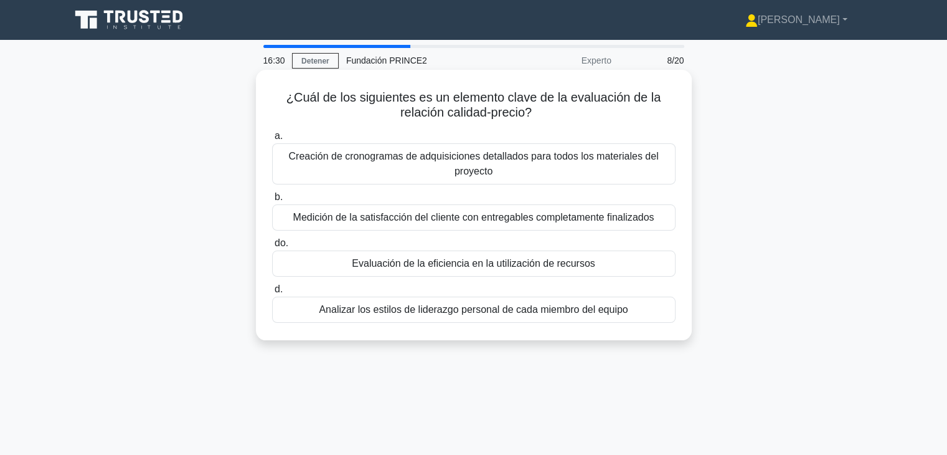
click at [541, 268] on font "Evaluación de la eficiencia en la utilización de recursos" at bounding box center [473, 263] width 243 height 11
click at [272, 247] on input "do. Evaluación de la eficiencia en la utilización de recursos" at bounding box center [272, 243] width 0 height 8
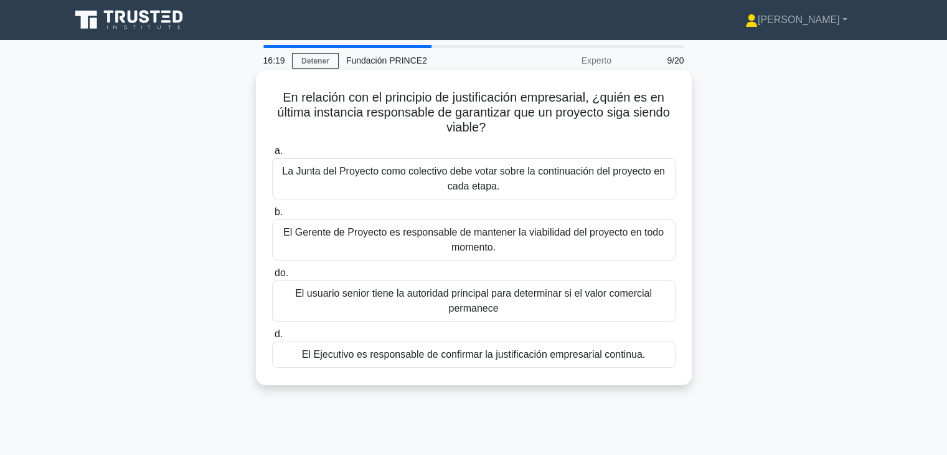
click at [488, 359] on font "El Ejecutivo es responsable de confirmar la justificación empresarial continua." at bounding box center [473, 354] width 343 height 11
click at [272, 338] on input "d. El Ejecutivo es responsable de confirmar la justificación empresarial contin…" at bounding box center [272, 334] width 0 height 8
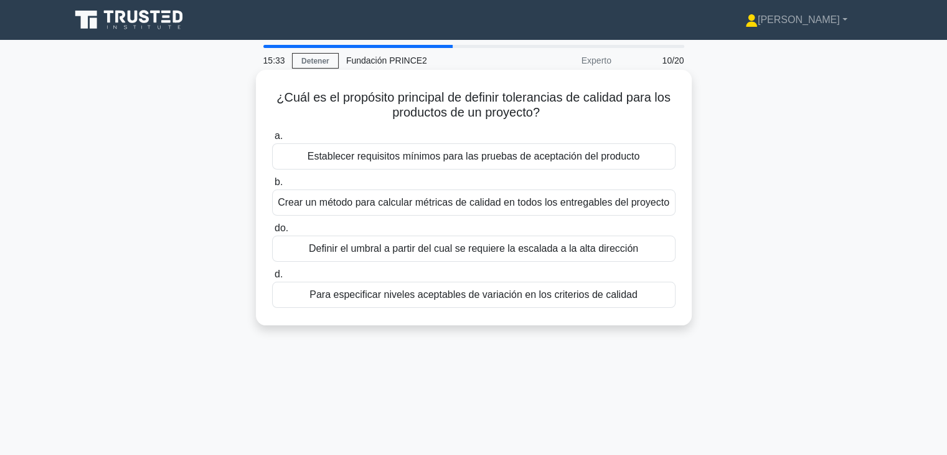
click at [465, 302] on div "Para especificar niveles aceptables de variación en los criterios de calidad" at bounding box center [474, 295] width 404 height 26
click at [272, 278] on input "d. Para especificar niveles aceptables de variación en los criterios de calidad" at bounding box center [272, 274] width 0 height 8
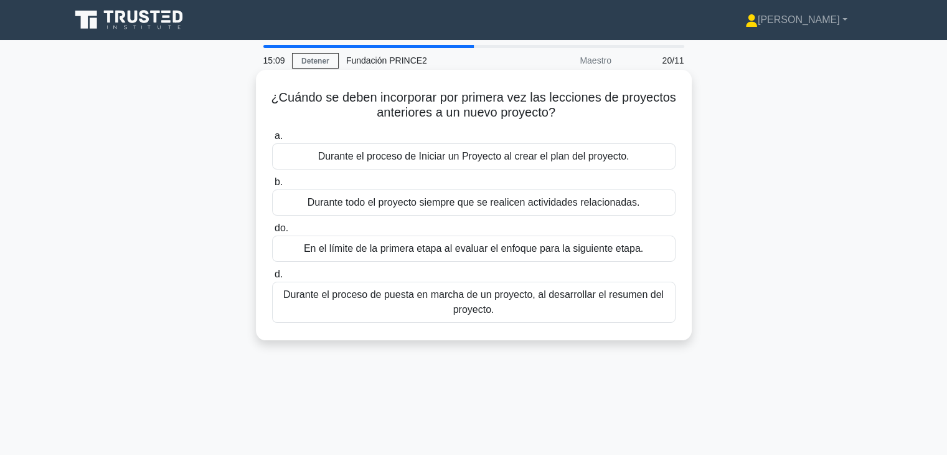
click at [414, 161] on font "Durante el proceso de Iniciar un Proyecto al crear el plan del proyecto." at bounding box center [473, 156] width 311 height 11
click at [272, 140] on input "a. Durante el proceso de Iniciar un Proyecto al crear el plan del proyecto." at bounding box center [272, 136] width 0 height 8
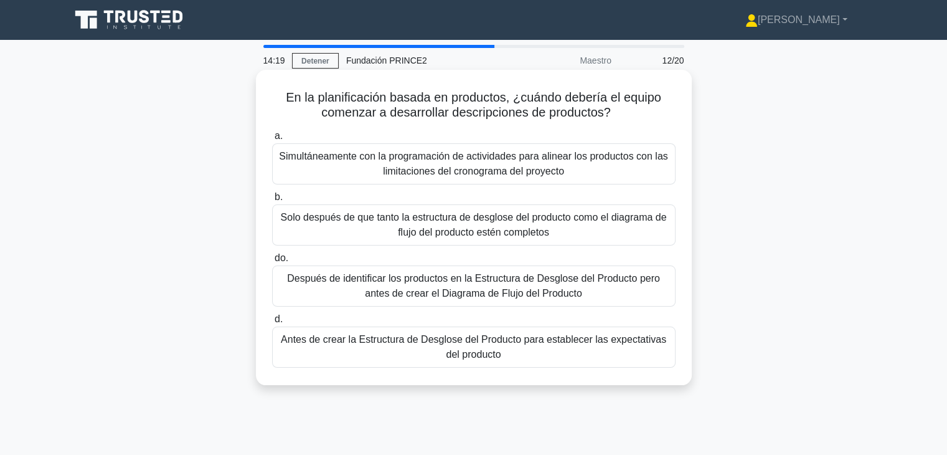
click at [553, 357] on font "Antes de crear la Estructura de Desglose del Producto para establecer las expec…" at bounding box center [474, 347] width 392 height 30
click at [272, 323] on input "d. Antes de crear la Estructura de Desglose del Producto para establecer las ex…" at bounding box center [272, 319] width 0 height 8
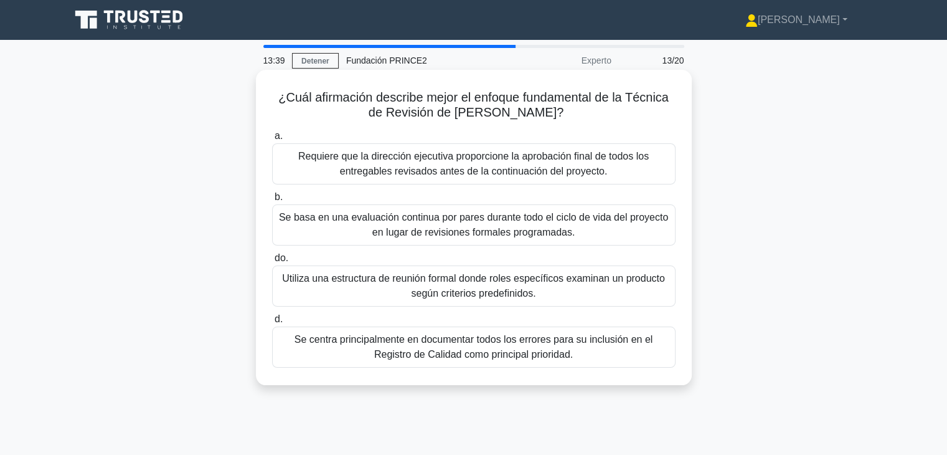
click at [580, 290] on font "Utiliza una estructura de reunión formal donde roles específicos examinan un pr…" at bounding box center [474, 286] width 392 height 30
click at [272, 262] on input "do. Utiliza una estructura de reunión formal donde roles específicos examinan u…" at bounding box center [272, 258] width 0 height 8
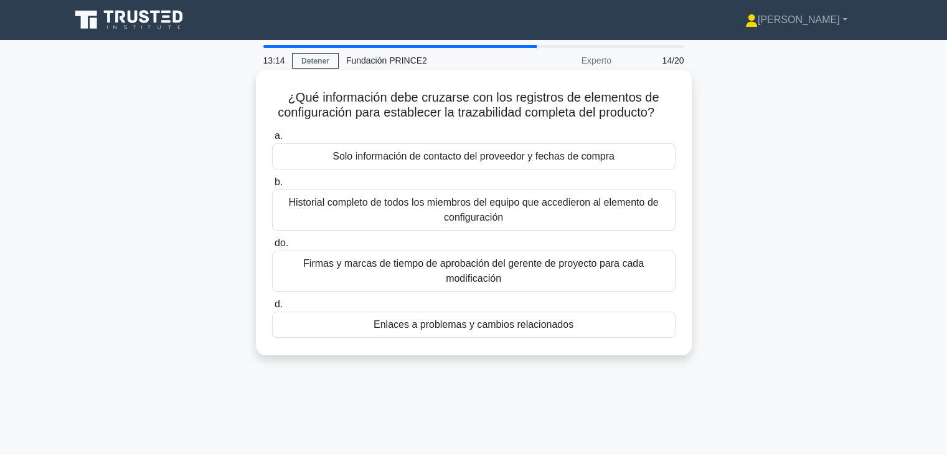
click at [524, 329] on font "Enlaces a problemas y cambios relacionados" at bounding box center [474, 324] width 200 height 11
click at [272, 308] on input "d. Enlaces a problemas y cambios relacionados" at bounding box center [272, 304] width 0 height 8
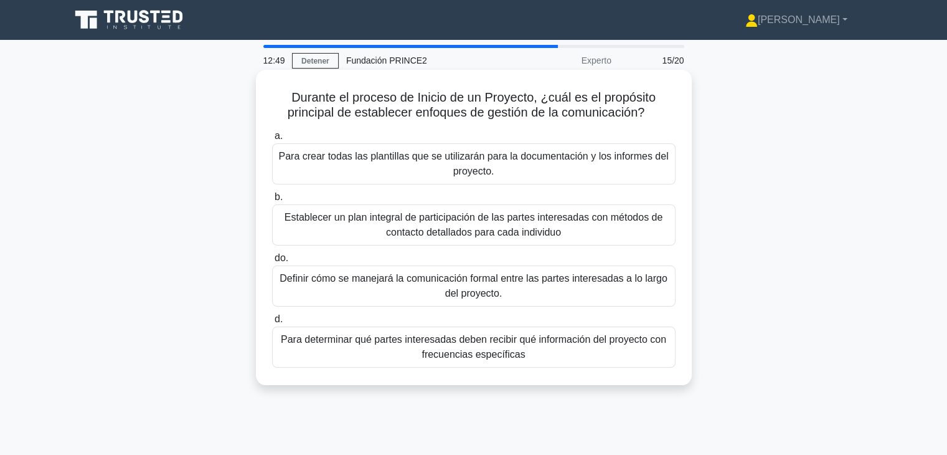
click at [492, 292] on font "Definir cómo se manejará la comunicación formal entre las partes interesadas a …" at bounding box center [474, 286] width 388 height 26
click at [272, 262] on input "do. Definir cómo se manejará la comunicación formal entre las partes interesada…" at bounding box center [272, 258] width 0 height 8
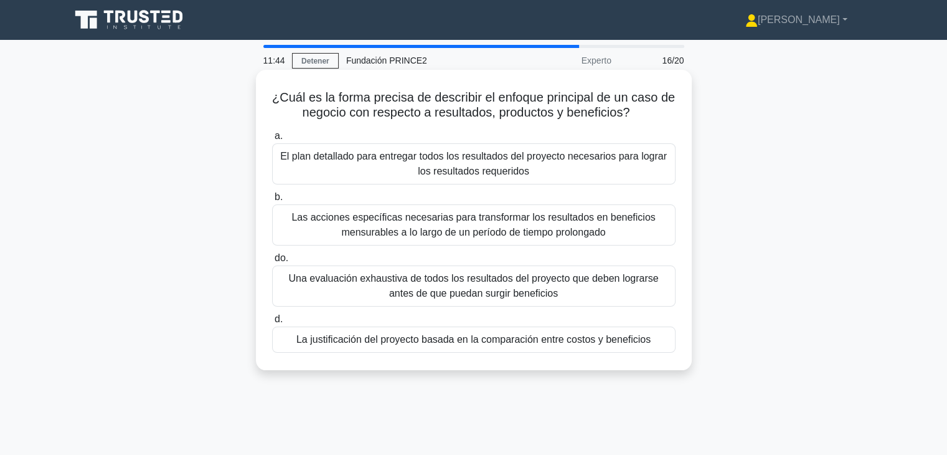
drag, startPoint x: 645, startPoint y: 113, endPoint x: 282, endPoint y: 102, distance: 363.9
click at [282, 102] on h5 "¿Cuál es la forma precisa de describir el enfoque principal de un caso de negoc…" at bounding box center [474, 105] width 406 height 31
click at [538, 114] on font "¿Cuál es la forma precisa de describir el enfoque principal de un caso de negoc…" at bounding box center [473, 104] width 403 height 29
click at [460, 347] on div "La justificación del proyecto basada en la comparación entre costos y beneficios" at bounding box center [474, 339] width 404 height 26
click at [272, 323] on input "d. La justificación del proyecto basada en la comparación entre costos y benefi…" at bounding box center [272, 319] width 0 height 8
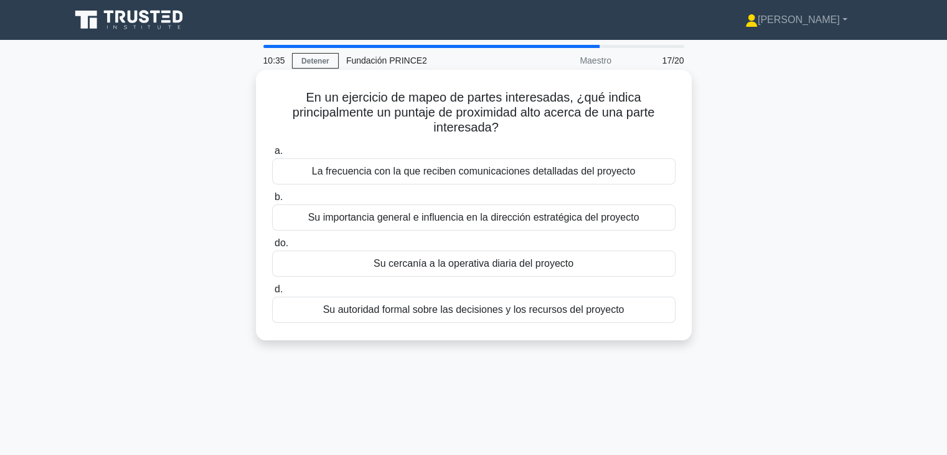
click at [486, 179] on font "La frecuencia con la que reciben comunicaciones detalladas del proyecto" at bounding box center [473, 171] width 323 height 15
click at [272, 155] on input "a. La frecuencia con la que reciben comunicaciones detalladas del proyecto" at bounding box center [272, 151] width 0 height 8
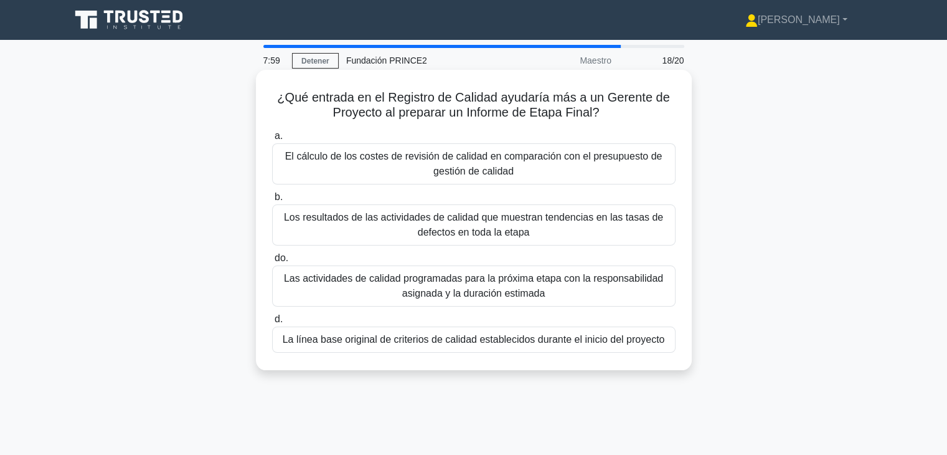
click at [476, 344] on font "La línea base original de criterios de calidad establecidos durante el inicio d…" at bounding box center [474, 339] width 382 height 11
click at [272, 323] on input "d. La línea base original de criterios de calidad establecidos durante el inici…" at bounding box center [272, 319] width 0 height 8
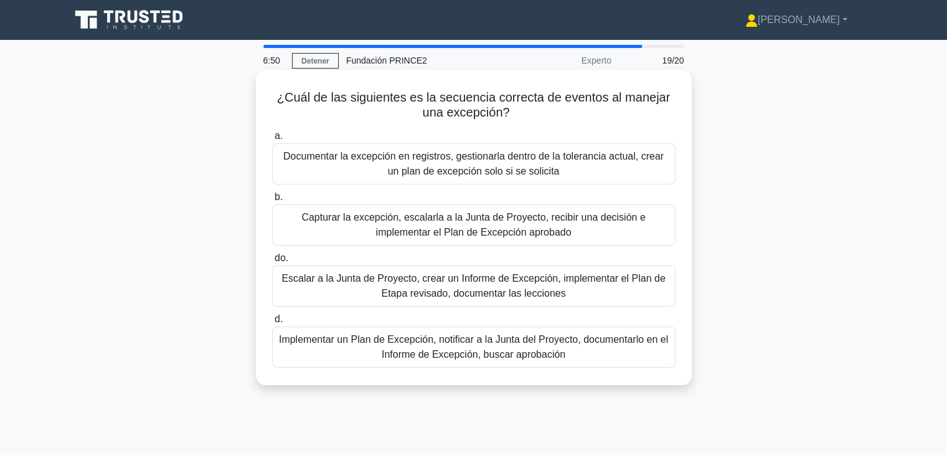
click at [448, 235] on font "Capturar la excepción, escalarla a la Junta de Proyecto, recibir una decisión e…" at bounding box center [473, 225] width 344 height 26
click at [272, 201] on input "b. Capturar la excepción, escalarla a la Junta de Proyecto, recibir una decisió…" at bounding box center [272, 197] width 0 height 8
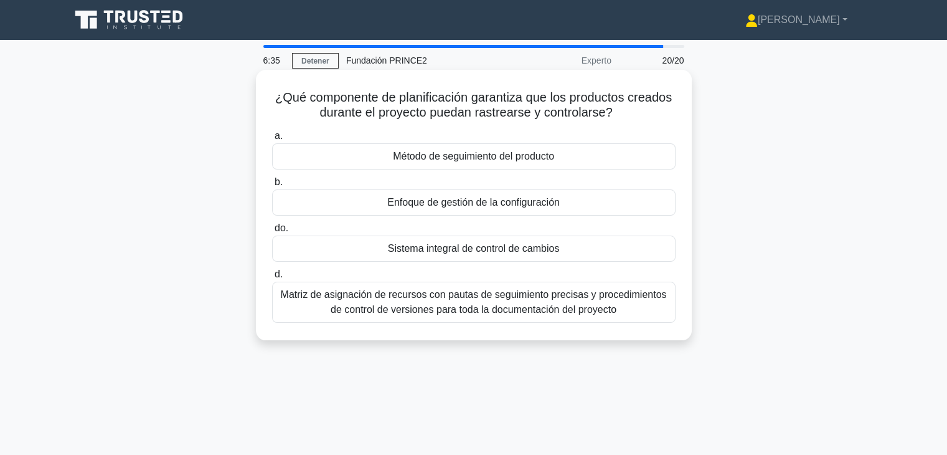
click at [532, 210] on font "Enfoque de gestión de la configuración" at bounding box center [473, 202] width 173 height 15
click at [272, 186] on input "b. Enfoque de gestión de la configuración" at bounding box center [272, 182] width 0 height 8
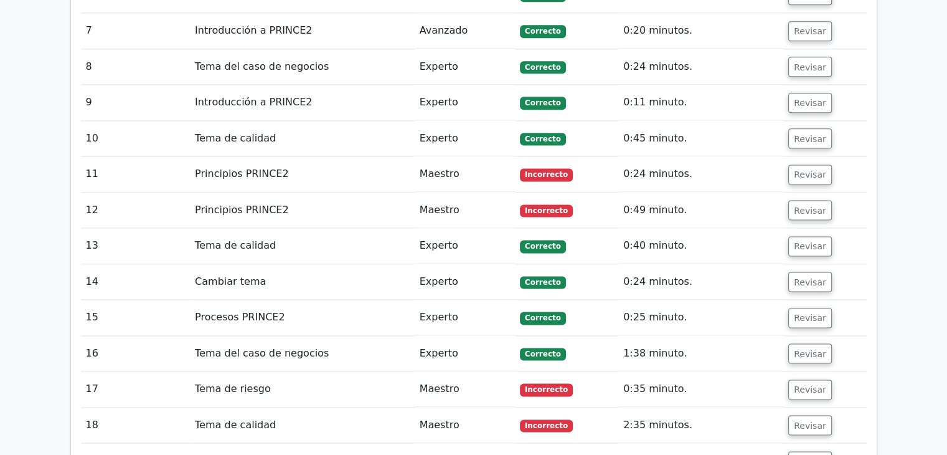
scroll to position [1619, 0]
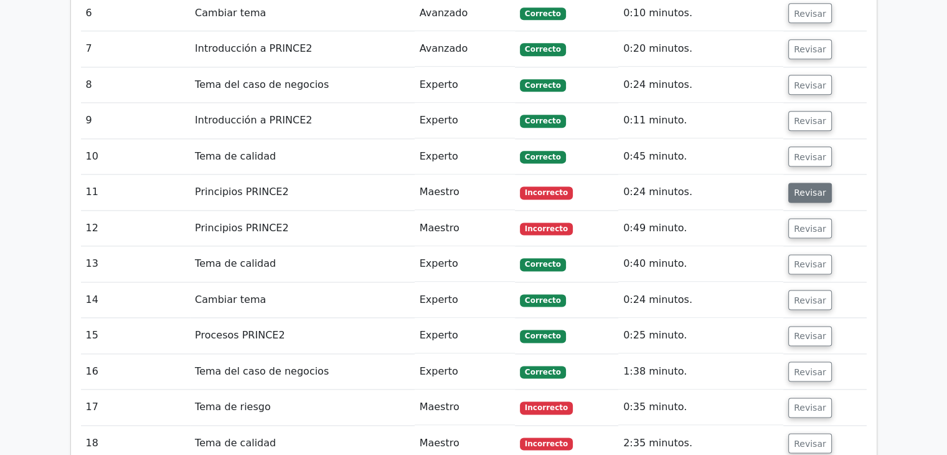
click at [818, 187] on font "Revisar" at bounding box center [810, 192] width 32 height 10
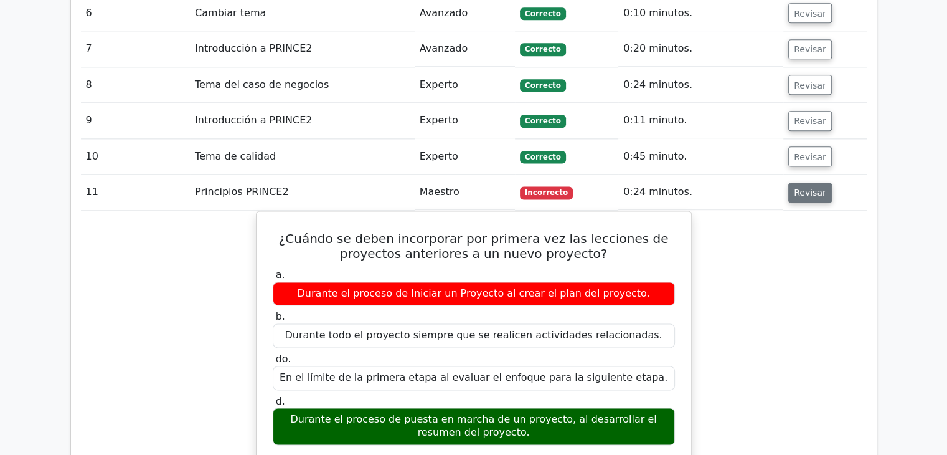
click at [818, 187] on font "Revisar" at bounding box center [810, 192] width 32 height 10
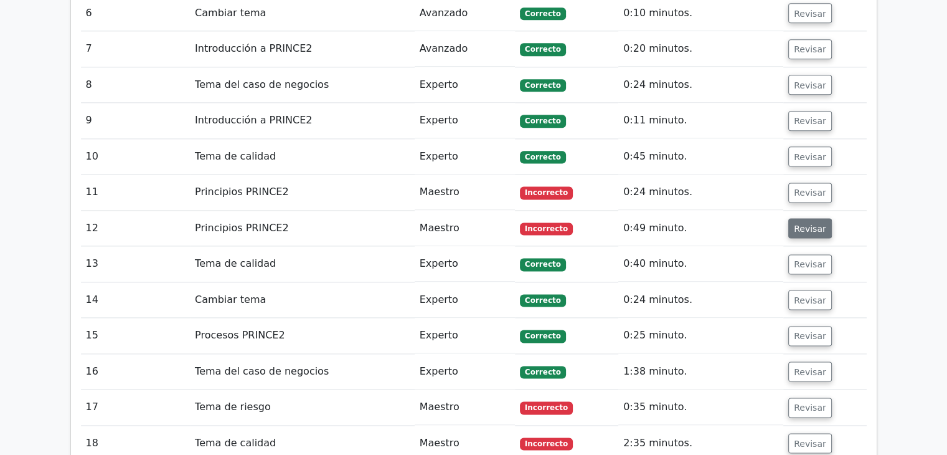
click at [803, 223] on font "Revisar" at bounding box center [810, 228] width 32 height 10
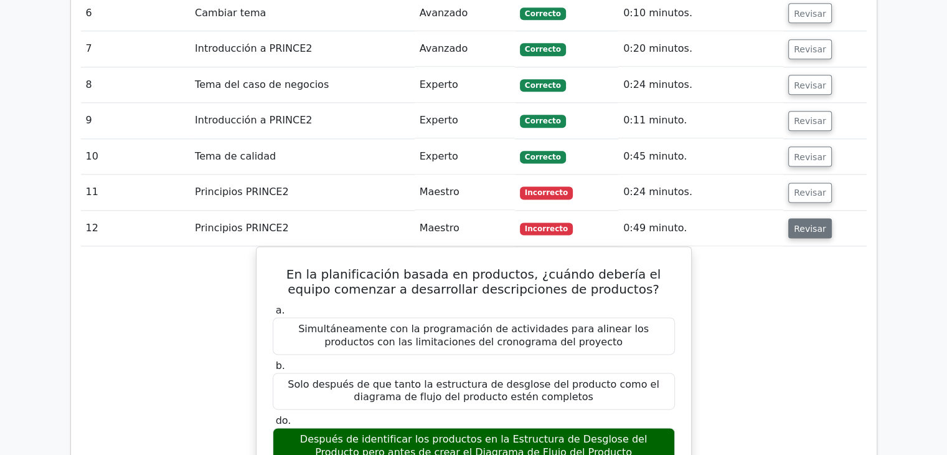
click at [803, 223] on font "Revisar" at bounding box center [810, 228] width 32 height 10
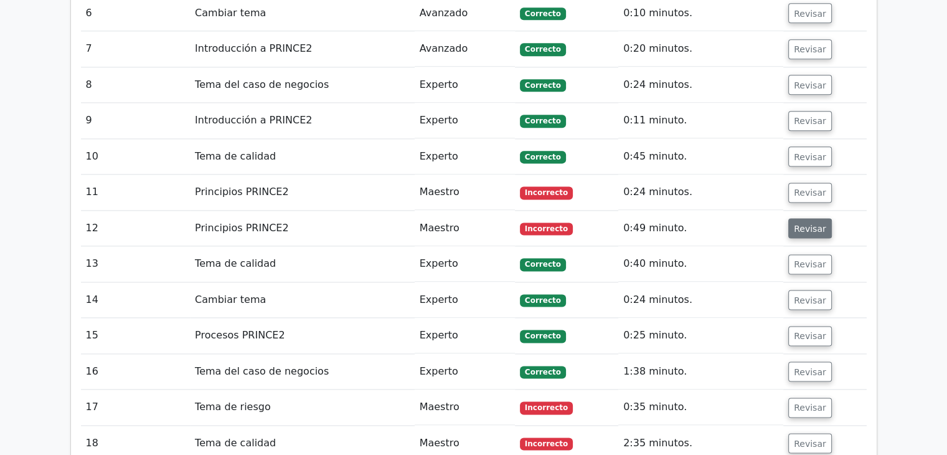
click at [803, 223] on font "Revisar" at bounding box center [810, 228] width 32 height 10
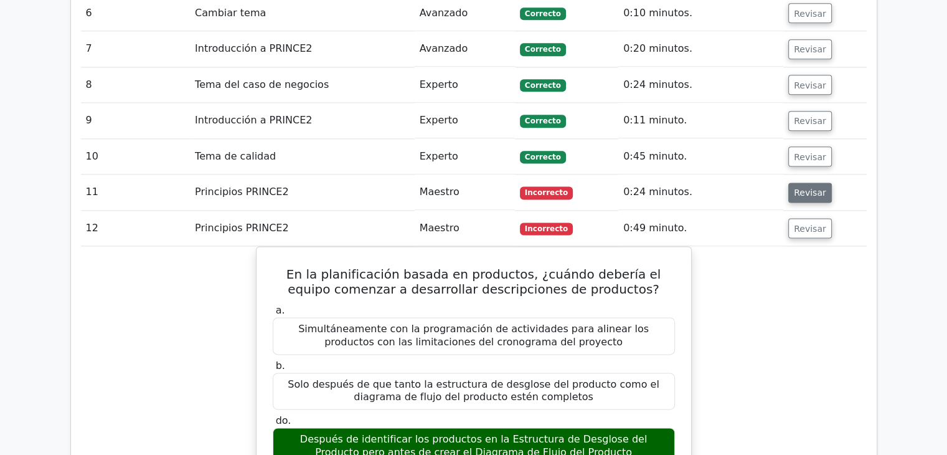
click at [795, 182] on button "Revisar" at bounding box center [810, 192] width 44 height 20
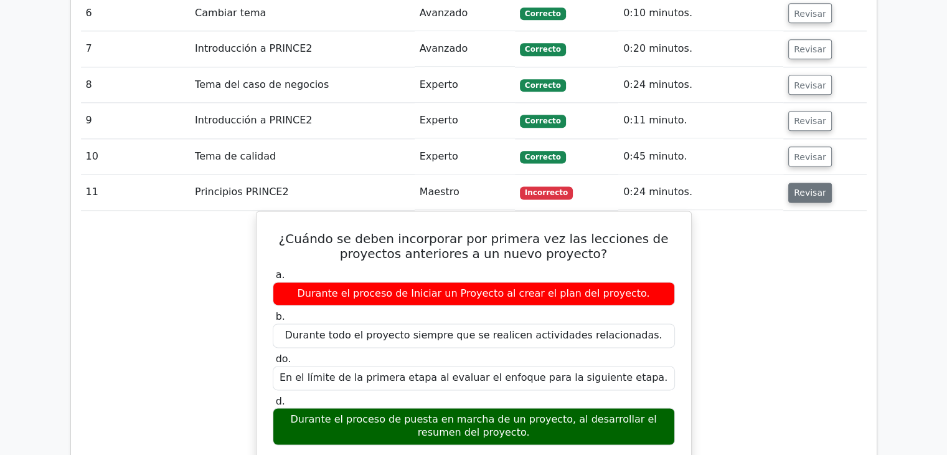
click at [795, 182] on button "Revisar" at bounding box center [810, 192] width 44 height 20
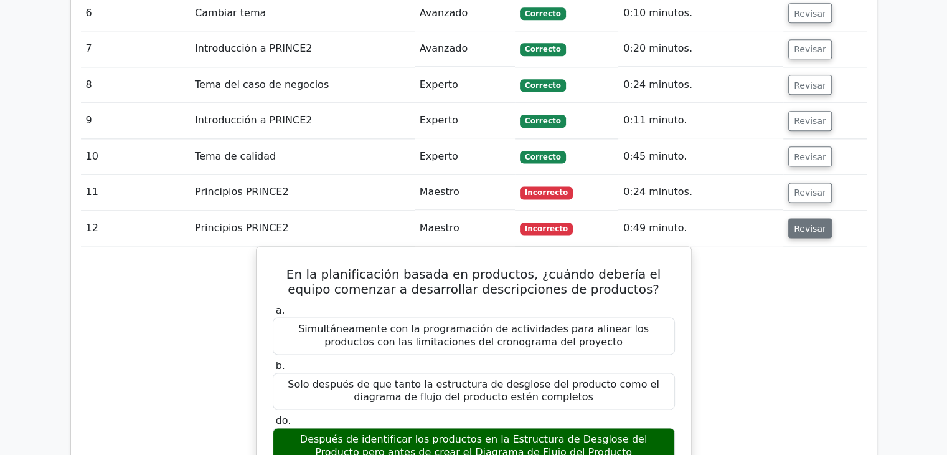
click at [798, 218] on button "Revisar" at bounding box center [810, 228] width 44 height 20
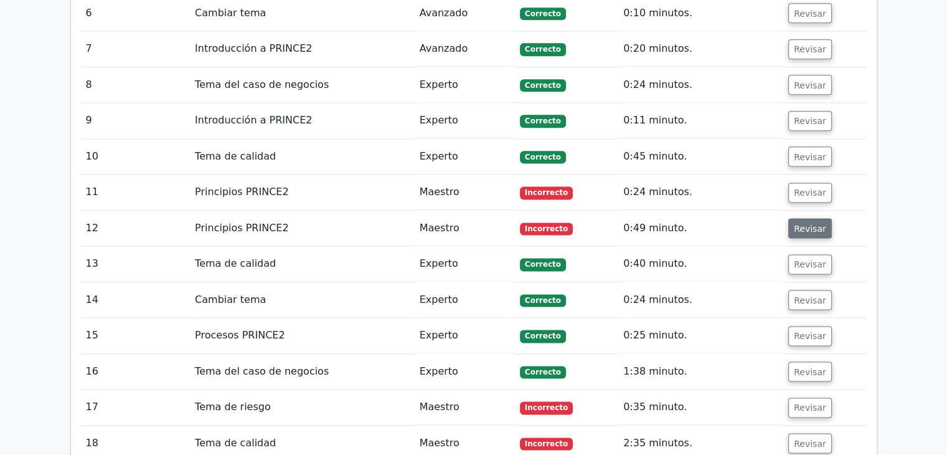
click at [798, 218] on button "Revisar" at bounding box center [810, 228] width 44 height 20
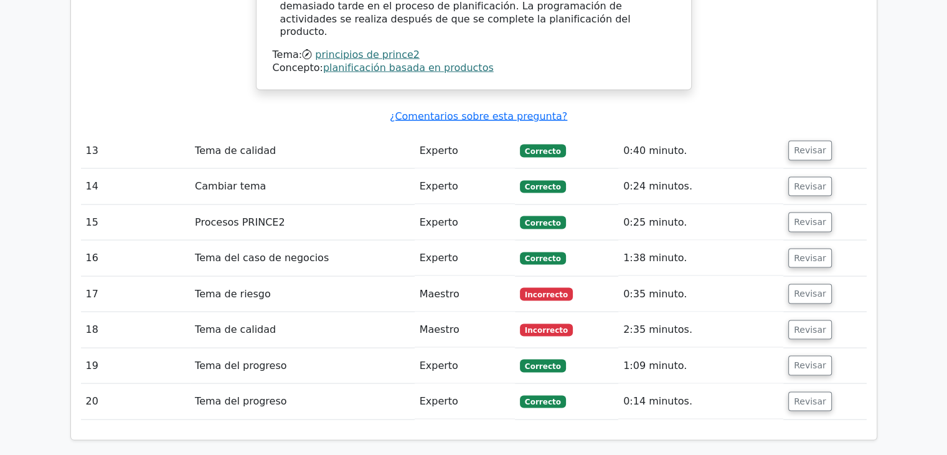
scroll to position [2491, 0]
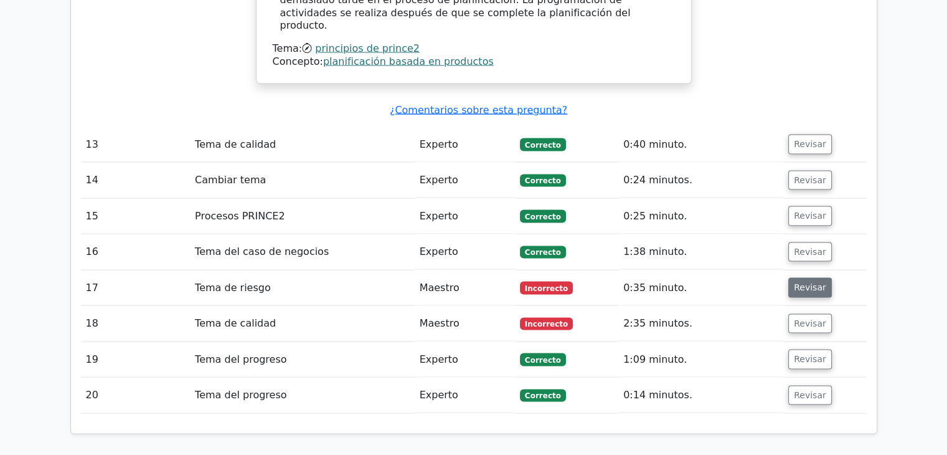
click at [810, 278] on button "Revisar" at bounding box center [810, 288] width 44 height 20
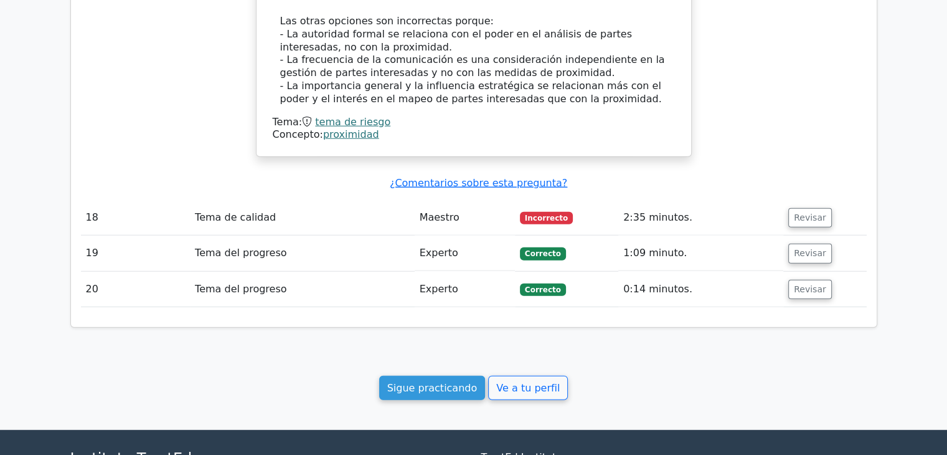
scroll to position [3218, 0]
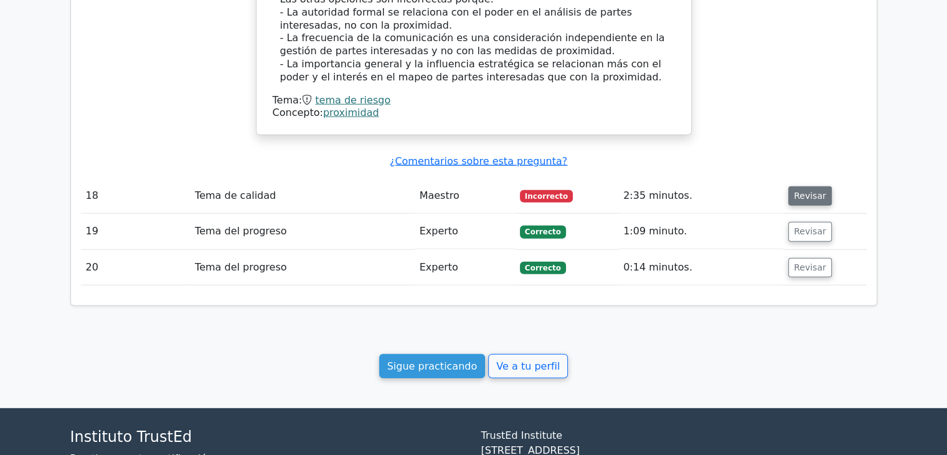
click at [803, 191] on font "Revisar" at bounding box center [810, 196] width 32 height 10
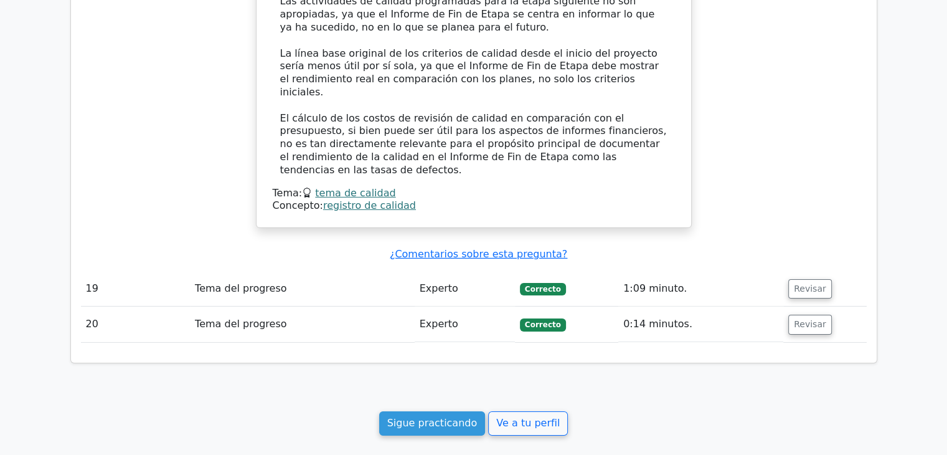
scroll to position [3904, 0]
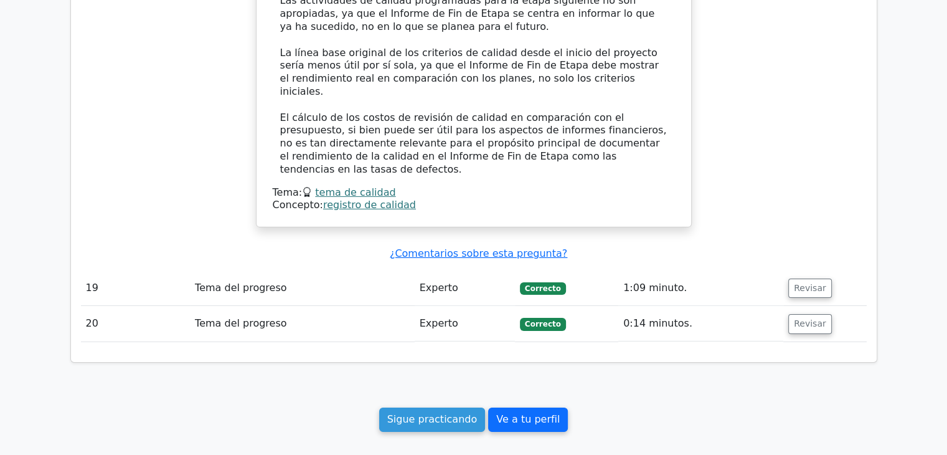
click at [537, 407] on link "Ve a tu perfil" at bounding box center [528, 419] width 80 height 24
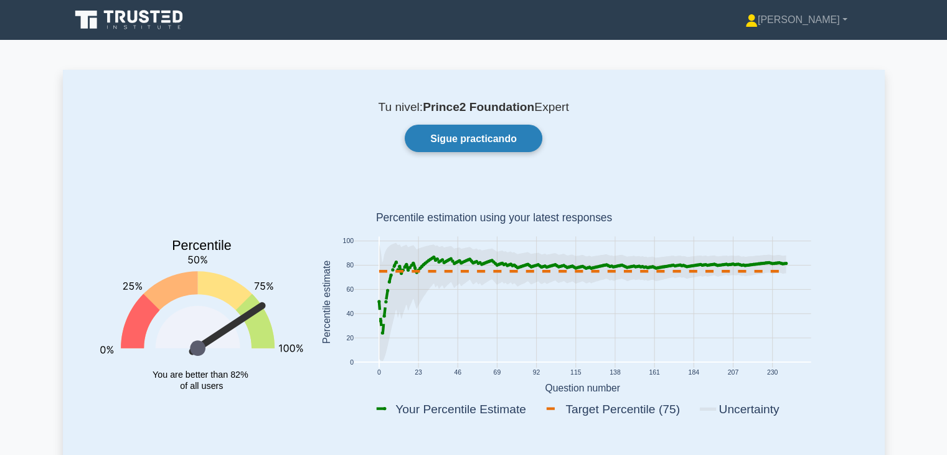
click at [446, 143] on font "Sigue practicando" at bounding box center [473, 138] width 87 height 11
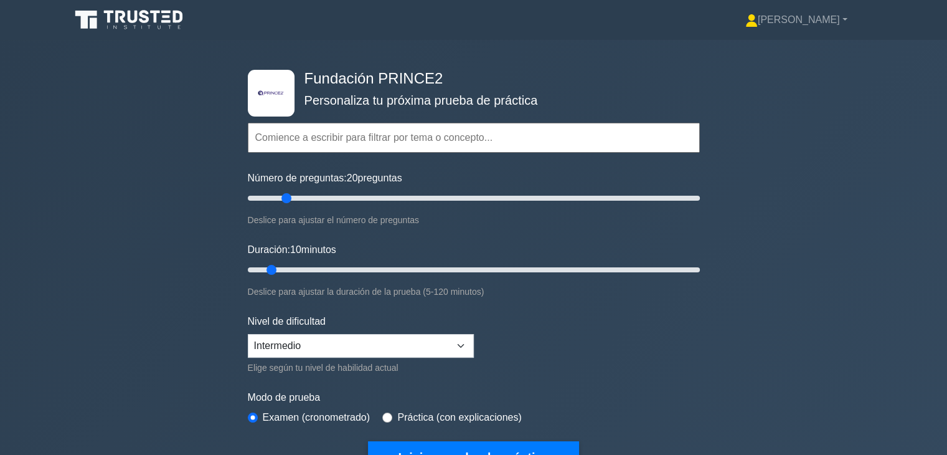
drag, startPoint x: 262, startPoint y: 200, endPoint x: 286, endPoint y: 205, distance: 25.4
type input "20"
click at [286, 205] on input "Número de preguntas: 20 preguntas" at bounding box center [474, 198] width 452 height 15
drag, startPoint x: 272, startPoint y: 269, endPoint x: 305, endPoint y: 277, distance: 34.0
type input "20"
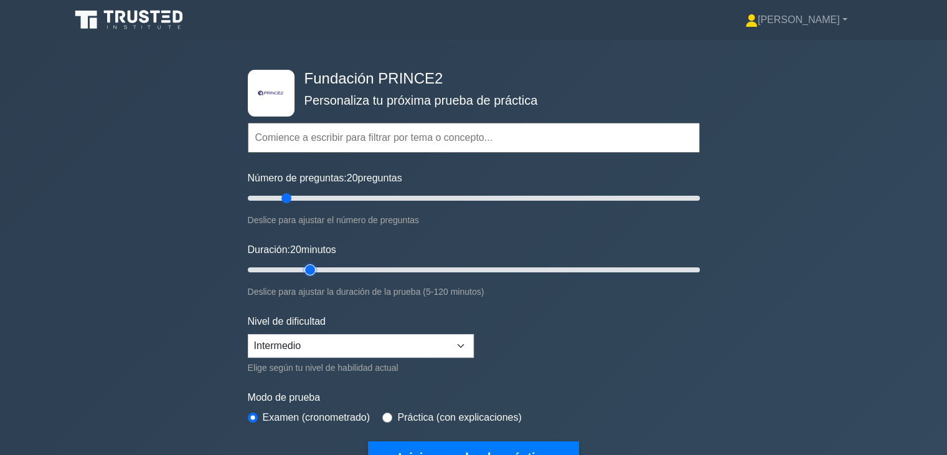
click at [305, 277] on input "Duración: 20 minutos" at bounding box center [474, 269] width 452 height 15
click at [392, 351] on select "Principiante Intermedio Experto" at bounding box center [361, 346] width 226 height 24
select select "expert"
click at [248, 334] on select "Principiante Intermedio Experto" at bounding box center [361, 346] width 226 height 24
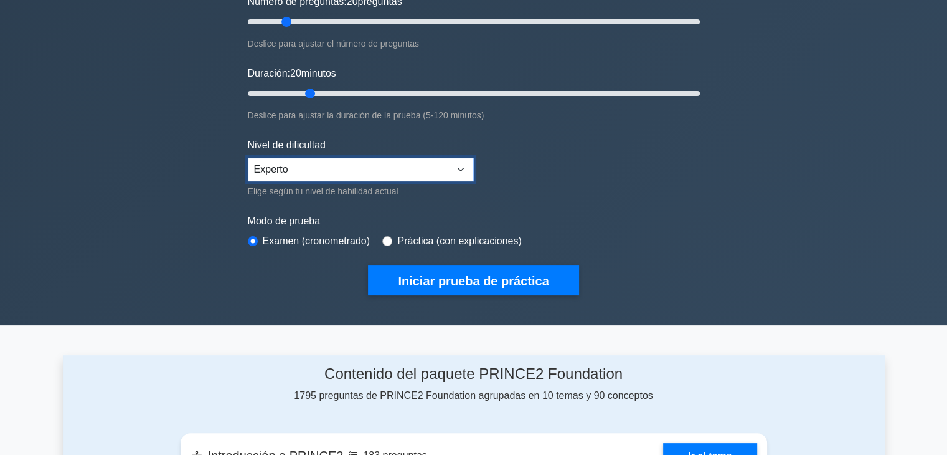
scroll to position [187, 0]
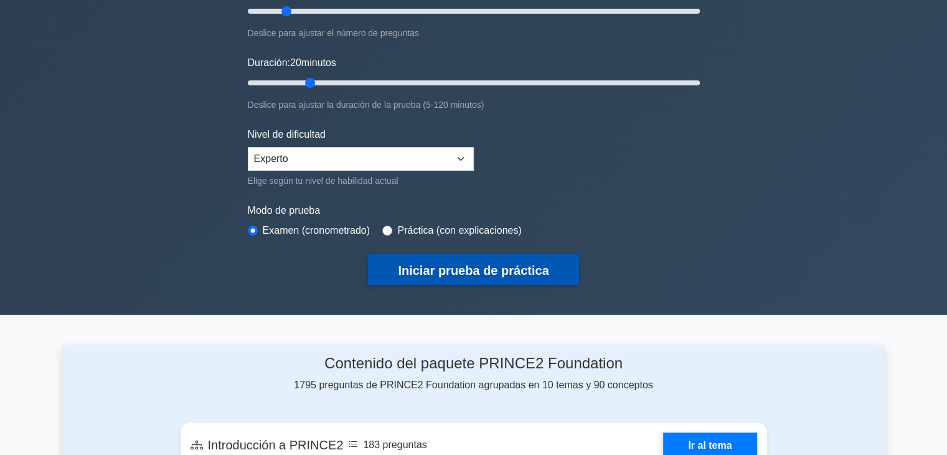
click at [471, 275] on button "Iniciar prueba de práctica" at bounding box center [473, 269] width 211 height 31
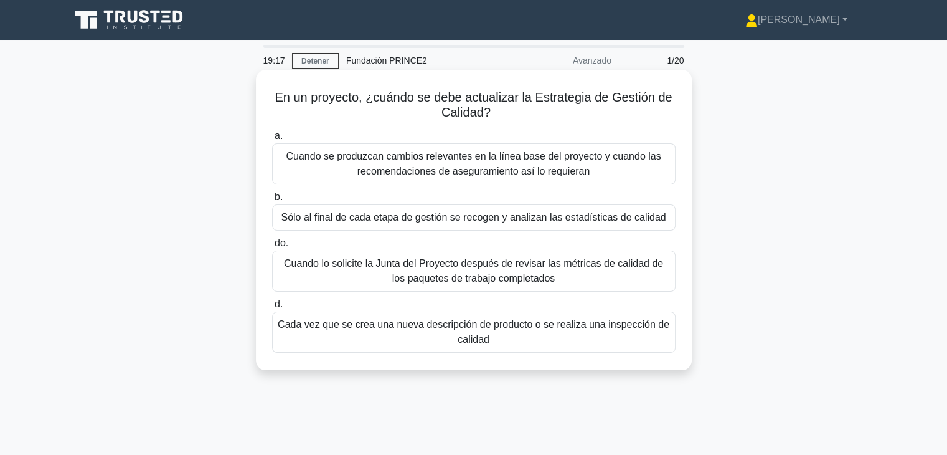
click at [587, 164] on font "Cuando se produzcan cambios relevantes en la línea base del proyecto y cuando l…" at bounding box center [474, 164] width 392 height 30
click at [272, 140] on input "a. Cuando se produzcan cambios relevantes en la línea base del proyecto y cuand…" at bounding box center [272, 136] width 0 height 8
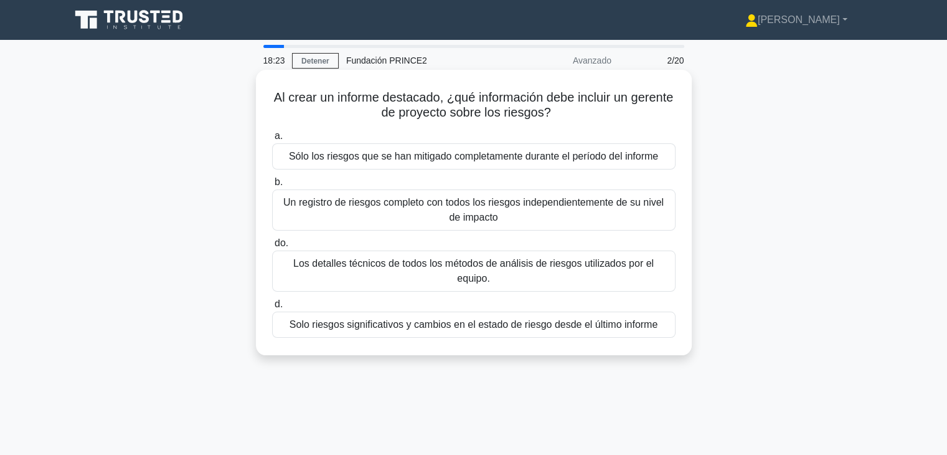
click at [448, 328] on font "Solo riesgos significativos y cambios en el estado de riesgo desde el último in…" at bounding box center [474, 324] width 368 height 11
click at [272, 308] on input "d. Solo riesgos significativos y cambios en el estado de riesgo desde el último…" at bounding box center [272, 304] width 0 height 8
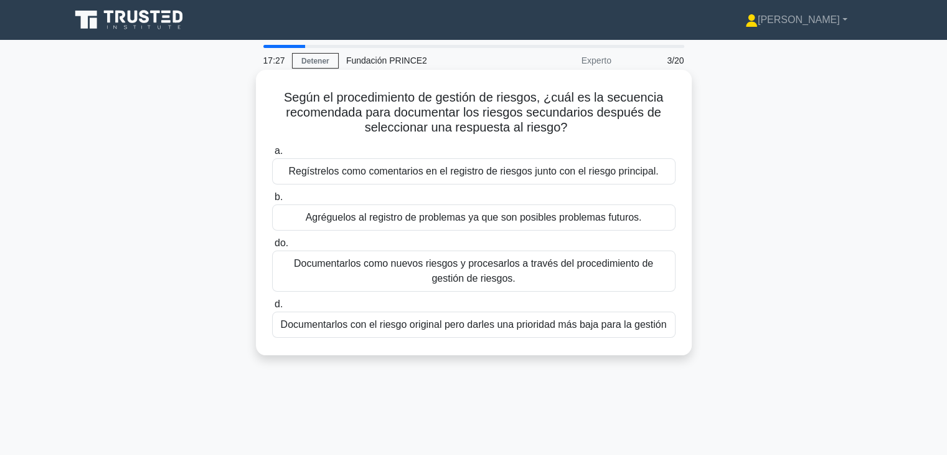
click at [448, 281] on font "Documentarlos como nuevos riesgos y procesarlos a través del procedimiento de g…" at bounding box center [474, 271] width 392 height 30
click at [272, 247] on input "do. Documentarlos como nuevos riesgos y procesarlos a través del procedimiento …" at bounding box center [272, 243] width 0 height 8
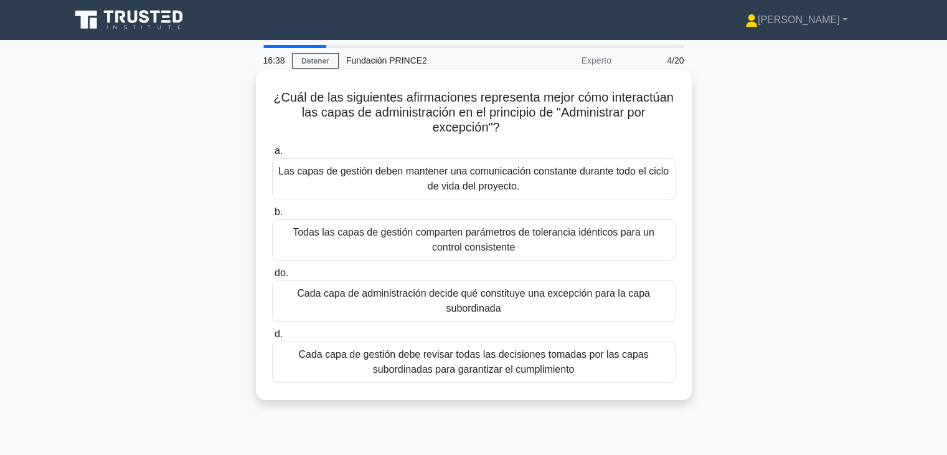
click at [487, 190] on font "Las capas de gestión deben mantener una comunicación constante durante todo el …" at bounding box center [473, 179] width 390 height 26
click at [272, 155] on input "a. Las capas de gestión deben mantener una comunicación constante durante todo …" at bounding box center [272, 151] width 0 height 8
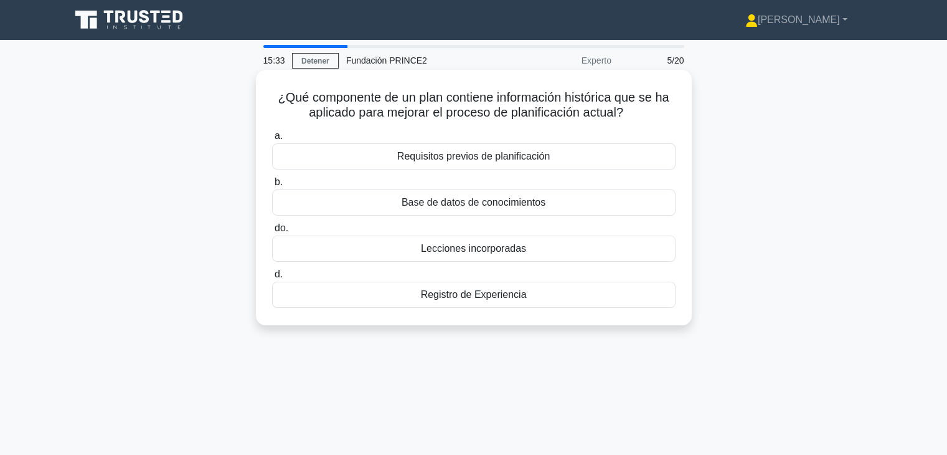
click at [506, 253] on font "Lecciones incorporadas" at bounding box center [473, 248] width 105 height 11
click at [272, 232] on input "do. Lecciones incorporadas" at bounding box center [272, 228] width 0 height 8
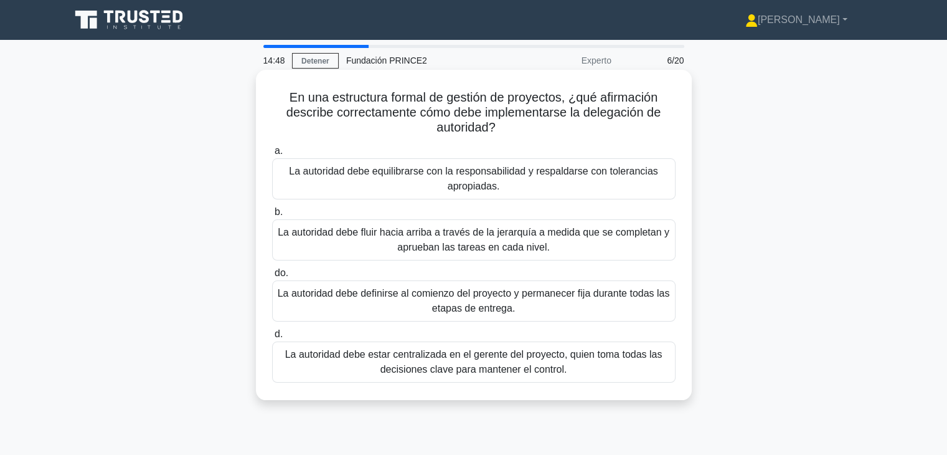
click at [537, 188] on font "La autoridad debe equilibrarse con la responsabilidad y respaldarse con toleran…" at bounding box center [474, 179] width 392 height 30
click at [272, 155] on input "a. La autoridad debe equilibrarse con la responsabilidad y respaldarse con tole…" at bounding box center [272, 151] width 0 height 8
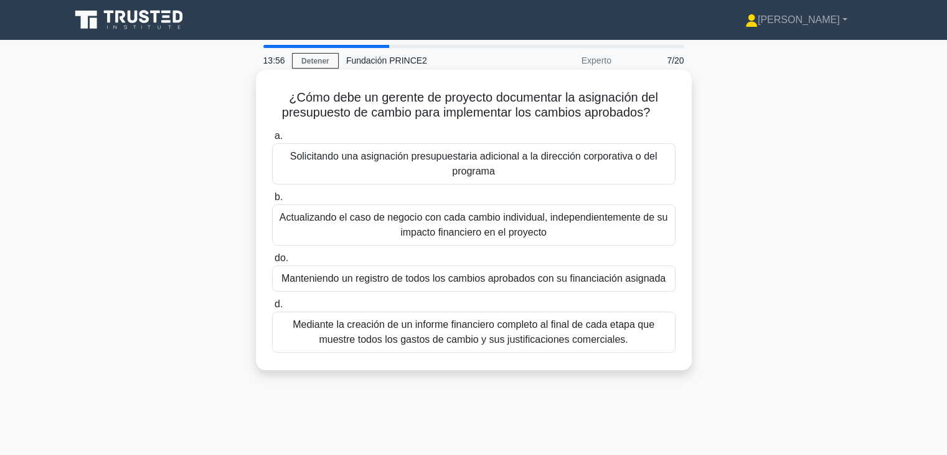
click at [443, 282] on font "Manteniendo un registro de todos los cambios aprobados con su financiación asig…" at bounding box center [474, 278] width 384 height 11
click at [272, 262] on input "do. Manteniendo un registro de todos los cambios aprobados con su financiación …" at bounding box center [272, 258] width 0 height 8
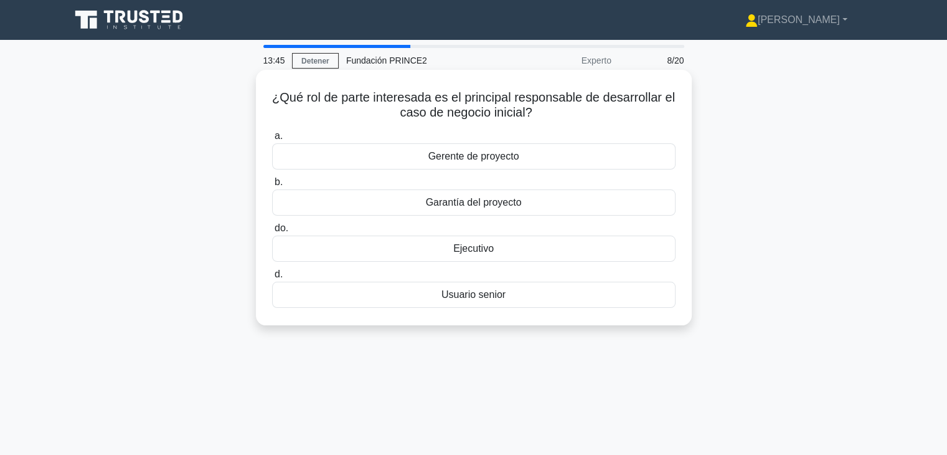
click at [481, 245] on font "Ejecutivo" at bounding box center [473, 248] width 40 height 11
click at [272, 232] on input "do. Ejecutivo" at bounding box center [272, 228] width 0 height 8
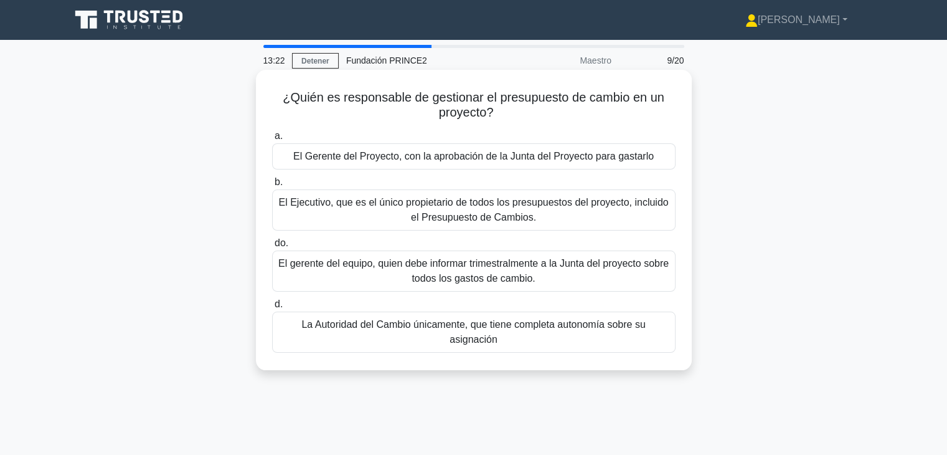
click at [452, 164] on font "El Gerente del Proyecto, con la aprobación de la Junta del Proyecto para gastar…" at bounding box center [473, 156] width 361 height 15
click at [272, 140] on input "a. El Gerente del Proyecto, con la aprobación de la Junta del Proyecto para gas…" at bounding box center [272, 136] width 0 height 8
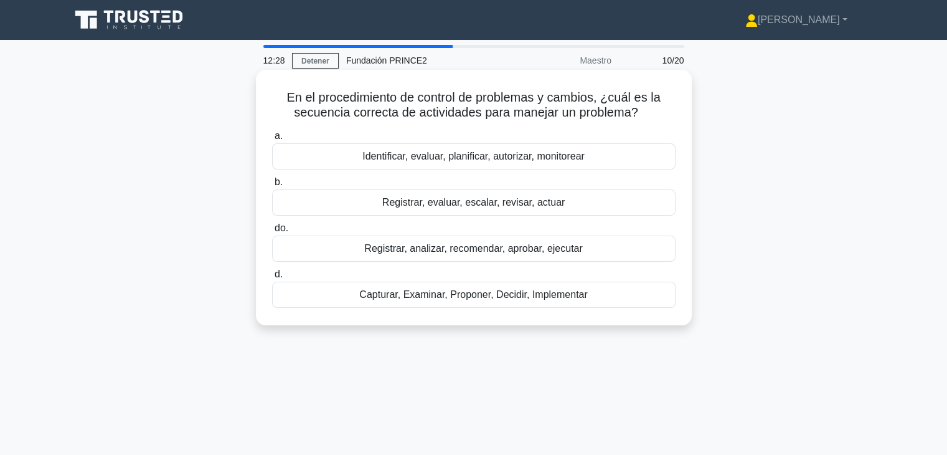
click at [538, 210] on font "Registrar, evaluar, escalar, revisar, actuar" at bounding box center [473, 202] width 182 height 15
click at [272, 186] on input "b. Registrar, evaluar, escalar, revisar, actuar" at bounding box center [272, 182] width 0 height 8
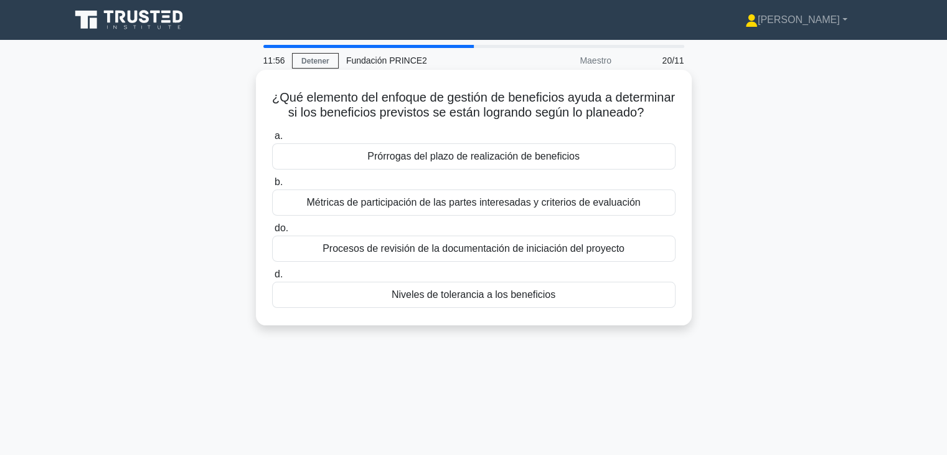
click at [492, 262] on div "Procesos de revisión de la documentación de iniciación del proyecto" at bounding box center [474, 248] width 404 height 26
click at [272, 232] on input "do. Procesos de revisión de la documentación de iniciación del proyecto" at bounding box center [272, 228] width 0 height 8
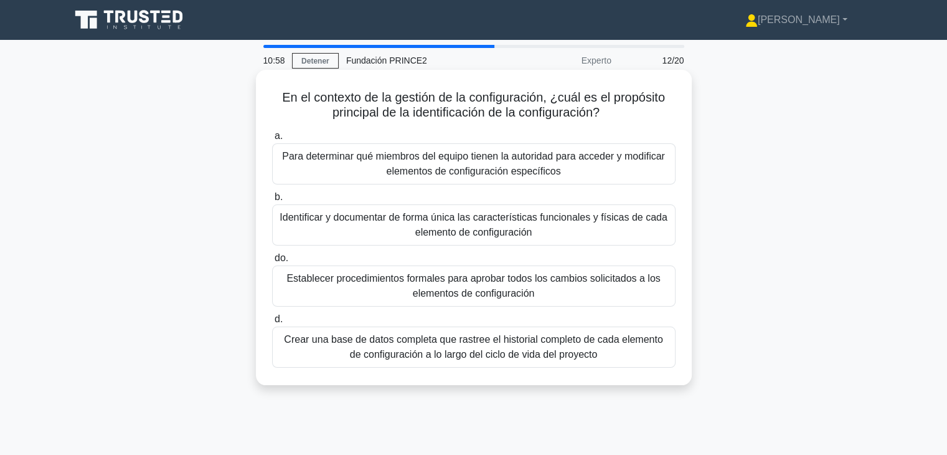
click at [409, 235] on font "Identificar y documentar de forma única las características funcionales y físic…" at bounding box center [474, 225] width 392 height 30
click at [272, 201] on input "b. Identificar y documentar de forma única las características funcionales y fí…" at bounding box center [272, 197] width 0 height 8
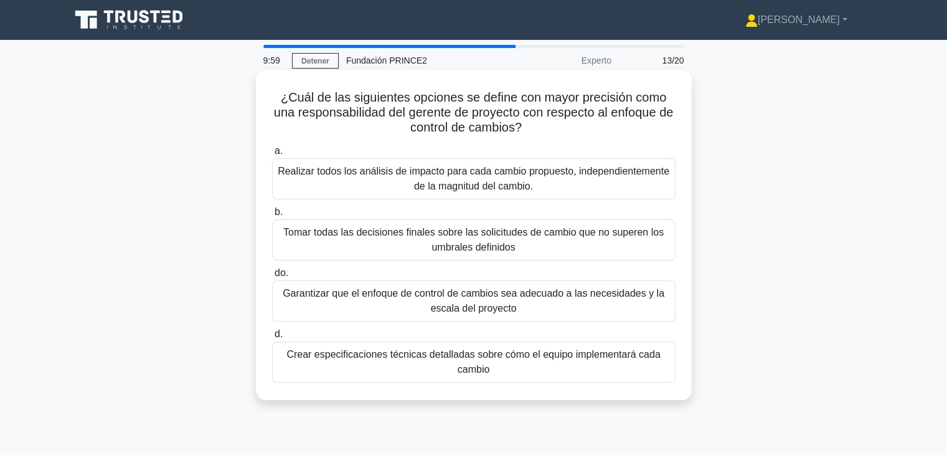
click at [412, 300] on font "Garantizar que el enfoque de control de cambios sea adecuado a las necesidades …" at bounding box center [474, 301] width 382 height 26
click at [272, 277] on input "do. Garantizar que el enfoque de control de cambios sea adecuado a las necesida…" at bounding box center [272, 273] width 0 height 8
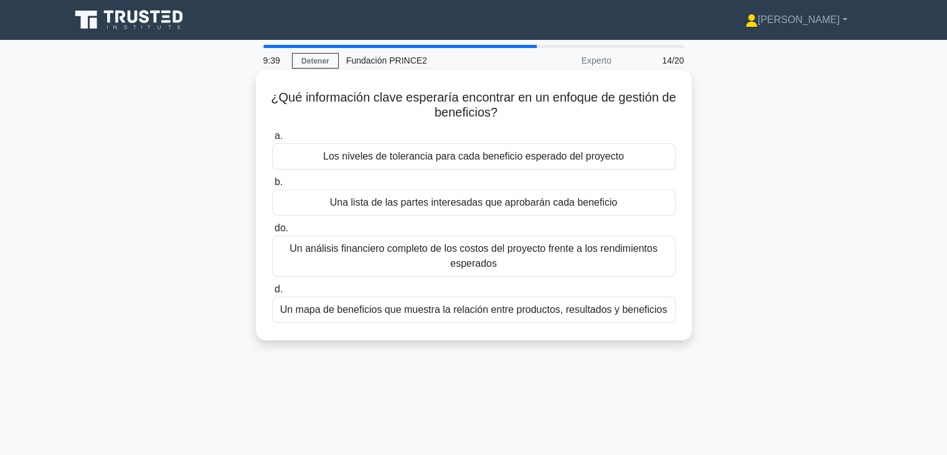
click at [525, 310] on font "Un mapa de beneficios que muestra la relación entre productos, resultados y ben…" at bounding box center [473, 309] width 387 height 11
click at [272, 293] on input "d. Un mapa de beneficios que muestra la relación entre productos, resultados y …" at bounding box center [272, 289] width 0 height 8
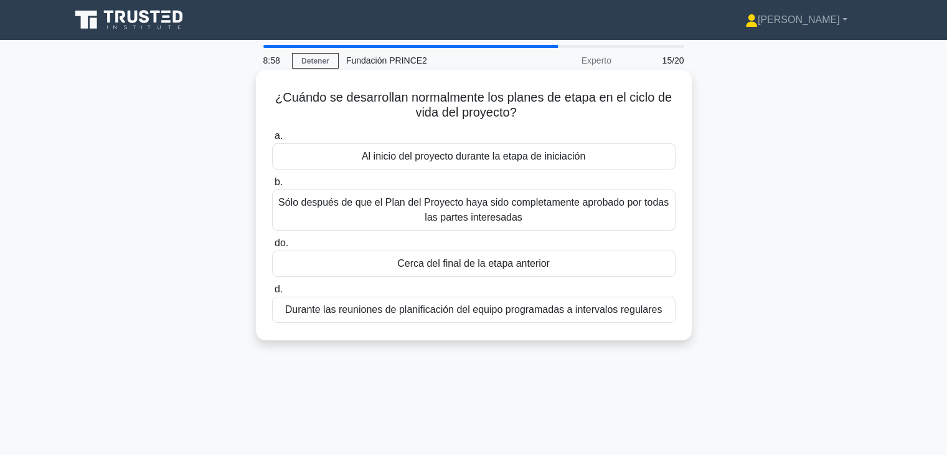
click at [527, 268] on font "Cerca del final de la etapa anterior" at bounding box center [473, 263] width 153 height 11
click at [272, 247] on input "do. Cerca del final de la etapa anterior" at bounding box center [272, 243] width 0 height 8
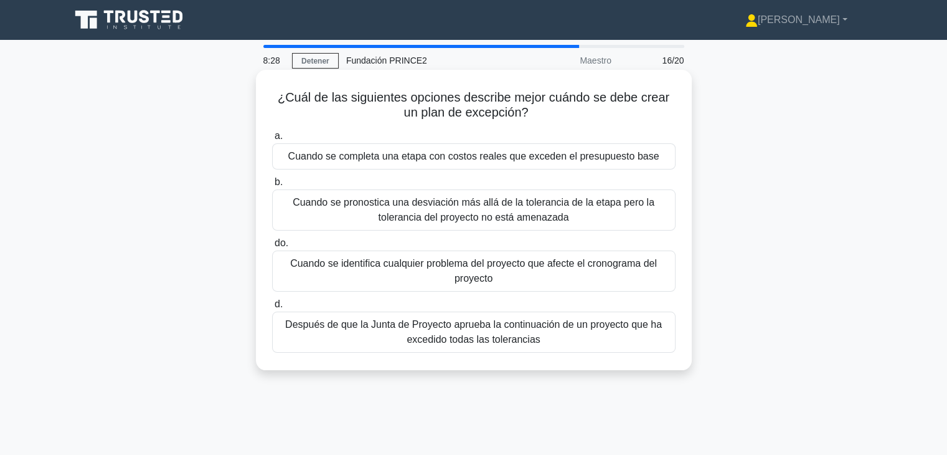
click at [510, 214] on font "Cuando se pronostica una desviación más allá de la tolerancia de la etapa pero …" at bounding box center [474, 210] width 362 height 26
click at [272, 186] on input "b. Cuando se pronostica una desviación más allá de la tolerancia de la etapa pe…" at bounding box center [272, 182] width 0 height 8
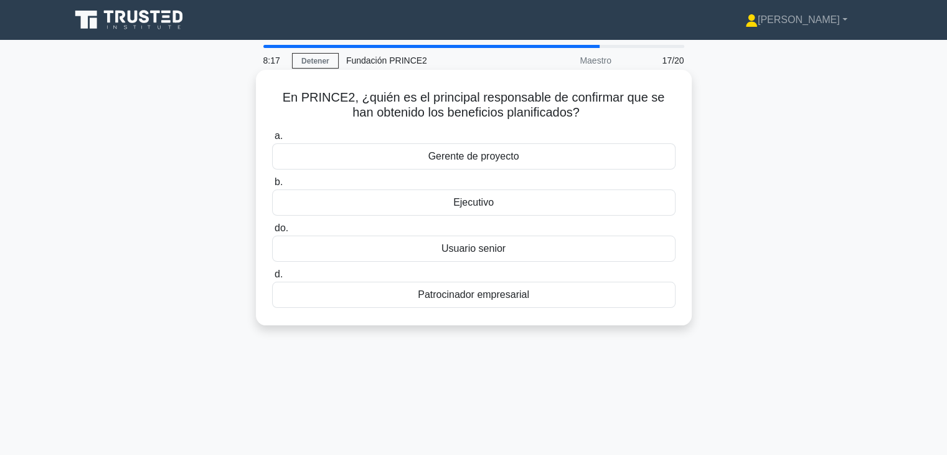
click at [495, 252] on font "Usuario senior" at bounding box center [474, 248] width 64 height 11
click at [272, 232] on input "do. Usuario senior" at bounding box center [272, 228] width 0 height 8
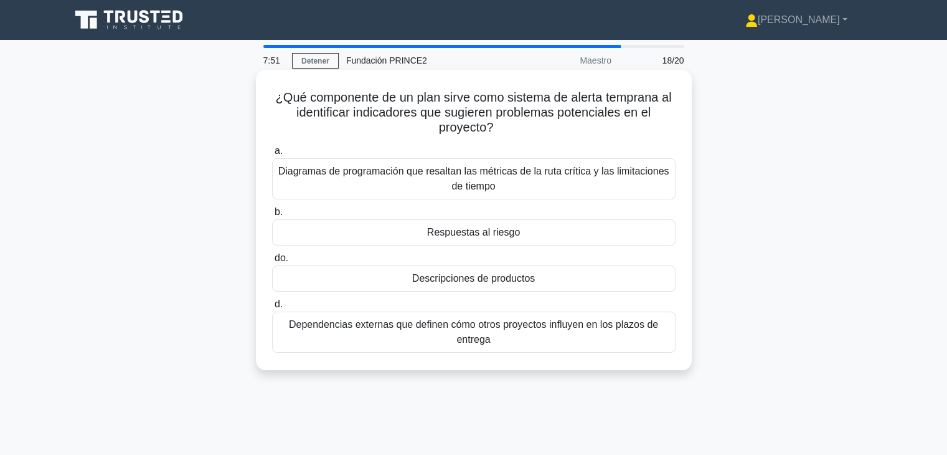
click at [641, 240] on div "Respuestas al riesgo" at bounding box center [474, 232] width 404 height 26
click at [272, 216] on input "b. Respuestas al riesgo" at bounding box center [272, 212] width 0 height 8
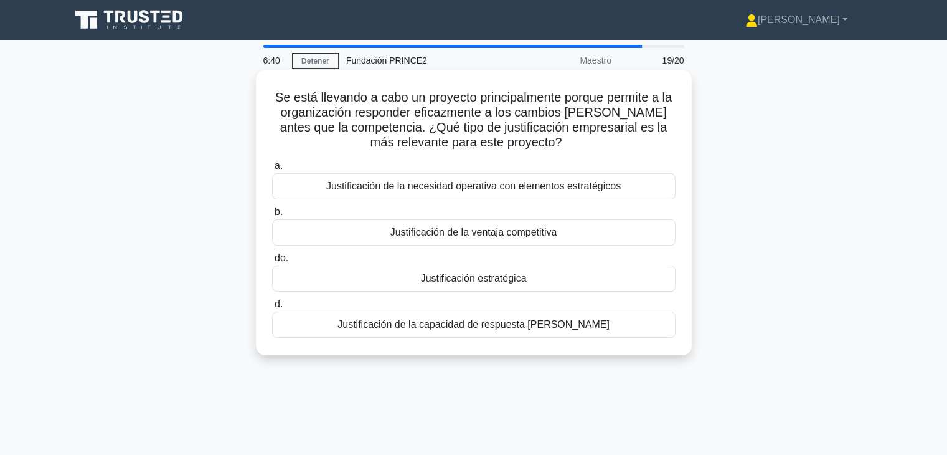
click at [599, 328] on div "Justificación de la capacidad de respuesta [PERSON_NAME]" at bounding box center [474, 324] width 404 height 26
click at [272, 308] on input "d. Justificación de la capacidad de respuesta [PERSON_NAME]" at bounding box center [272, 304] width 0 height 8
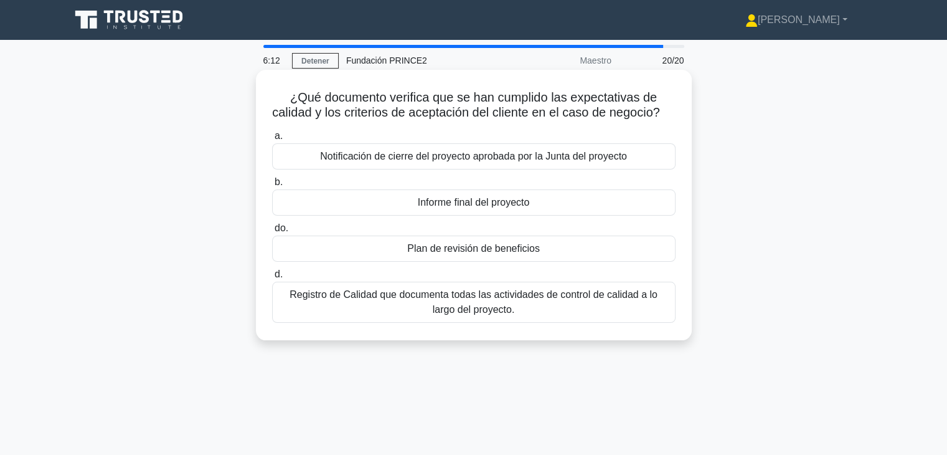
click at [503, 169] on div "Notificación de cierre del proyecto aprobada por la Junta del proyecto" at bounding box center [474, 156] width 404 height 26
click at [272, 140] on input "a. Notificación de cierre del proyecto aprobada por la Junta del proyecto" at bounding box center [272, 136] width 0 height 8
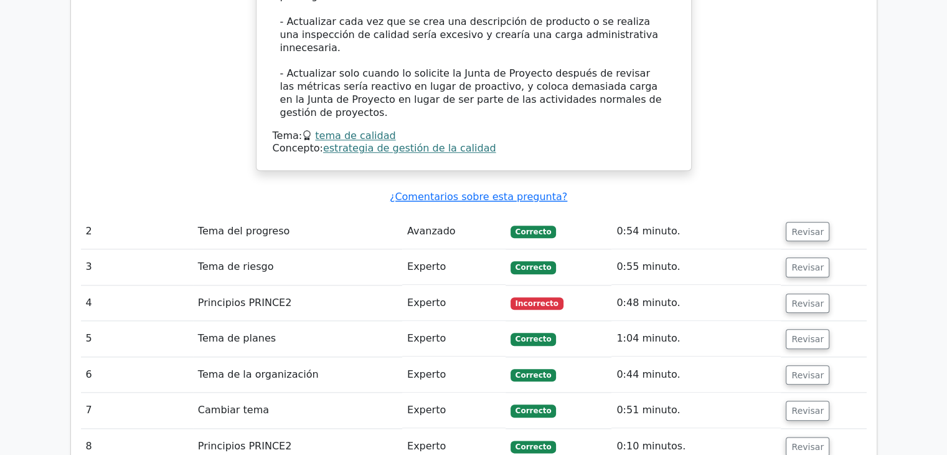
scroll to position [1370, 0]
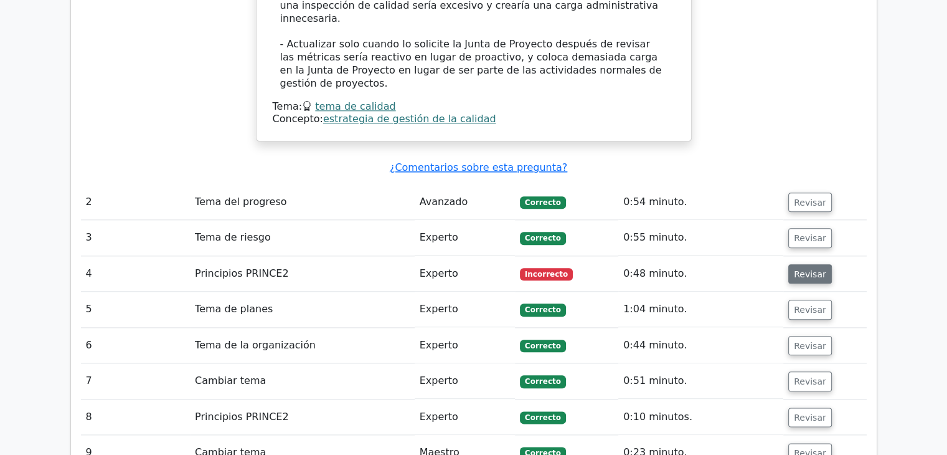
click at [813, 268] on font "Revisar" at bounding box center [810, 273] width 32 height 10
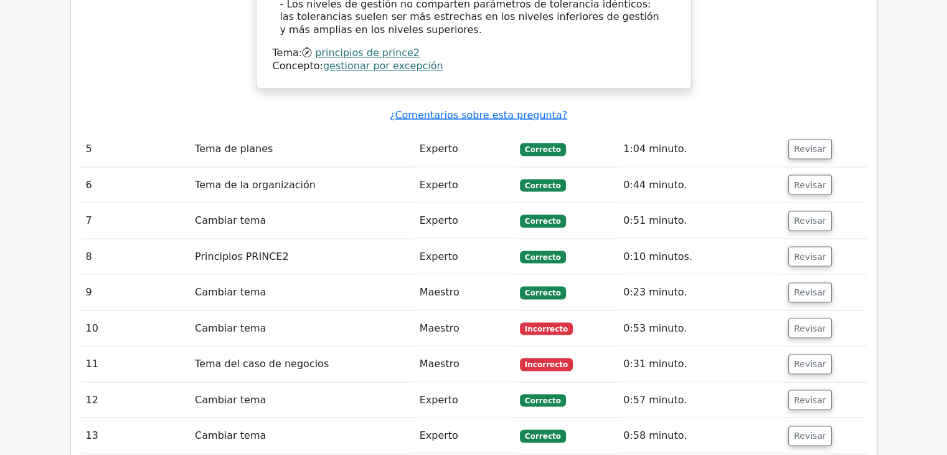
scroll to position [2304, 0]
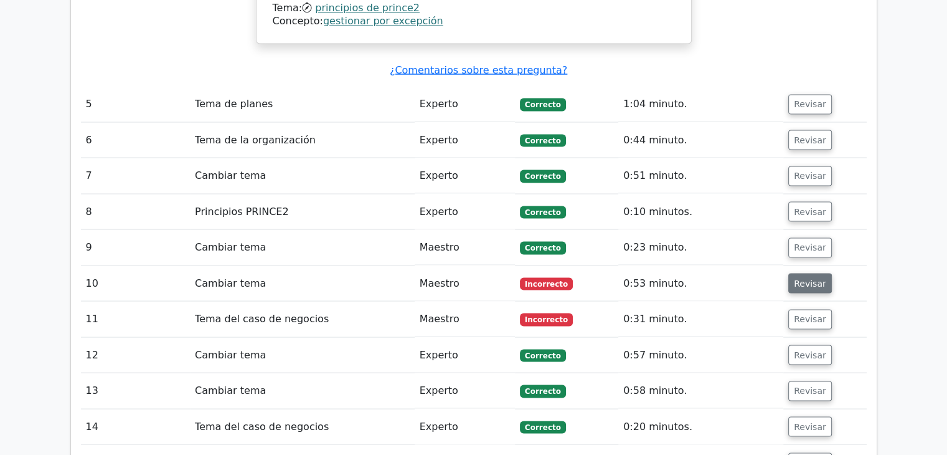
click at [788, 273] on button "Revisar" at bounding box center [810, 283] width 44 height 20
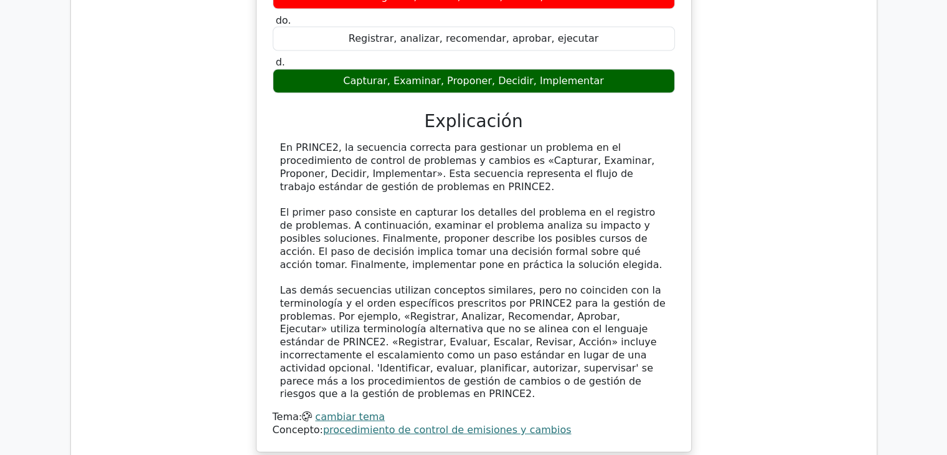
scroll to position [2865, 0]
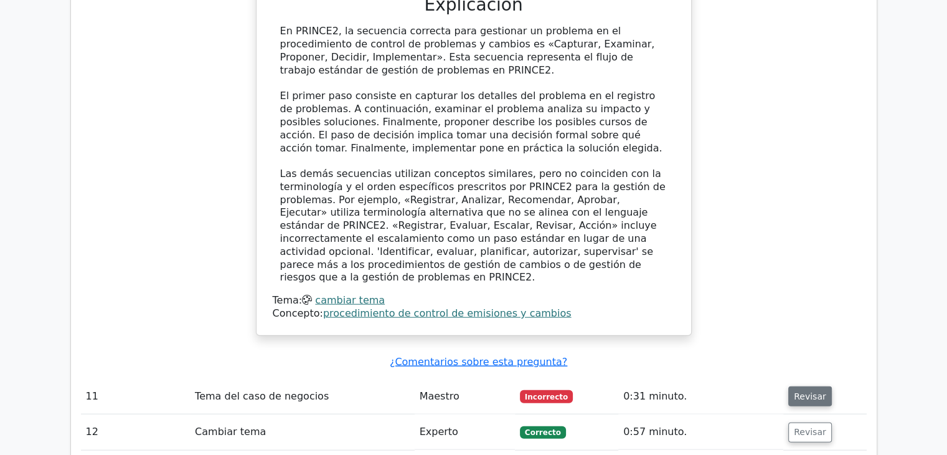
click at [823, 386] on button "Revisar" at bounding box center [810, 396] width 44 height 20
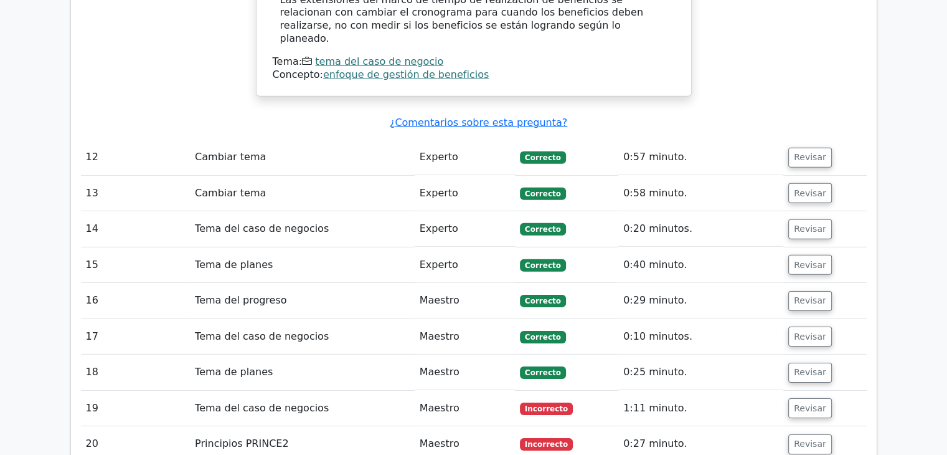
scroll to position [3861, 0]
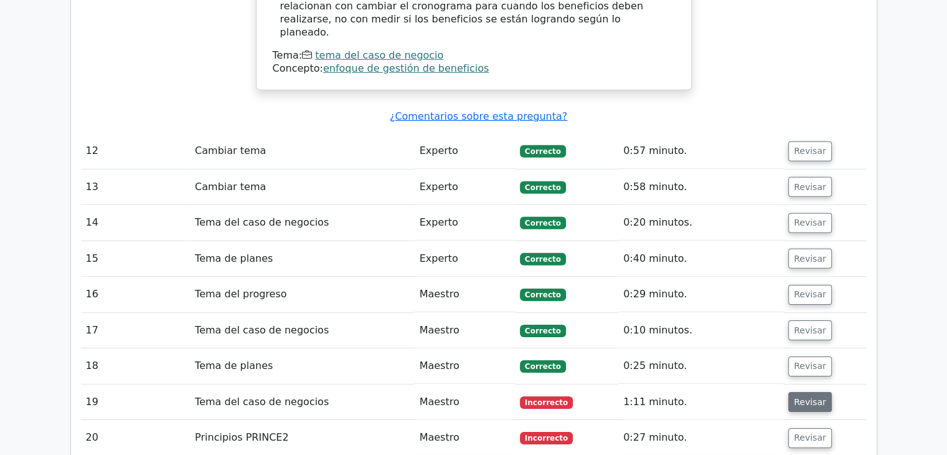
click at [823, 392] on button "Revisar" at bounding box center [810, 402] width 44 height 20
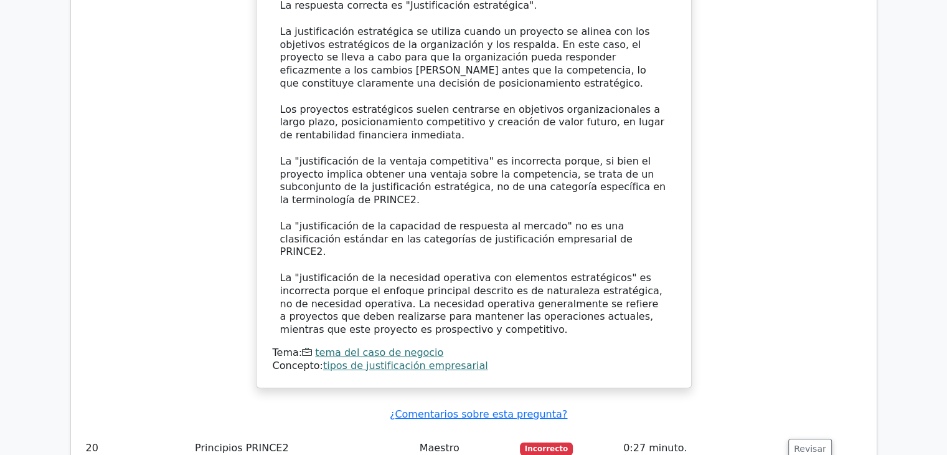
scroll to position [4609, 0]
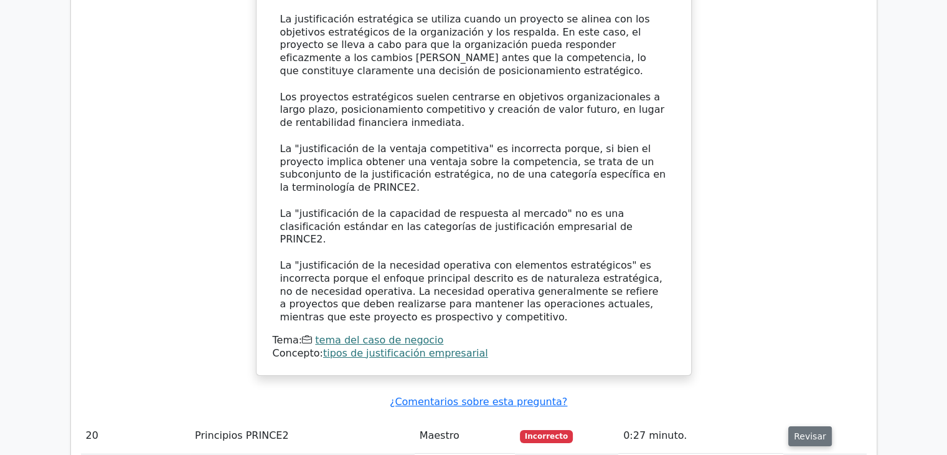
click at [813, 431] on font "Revisar" at bounding box center [810, 436] width 32 height 10
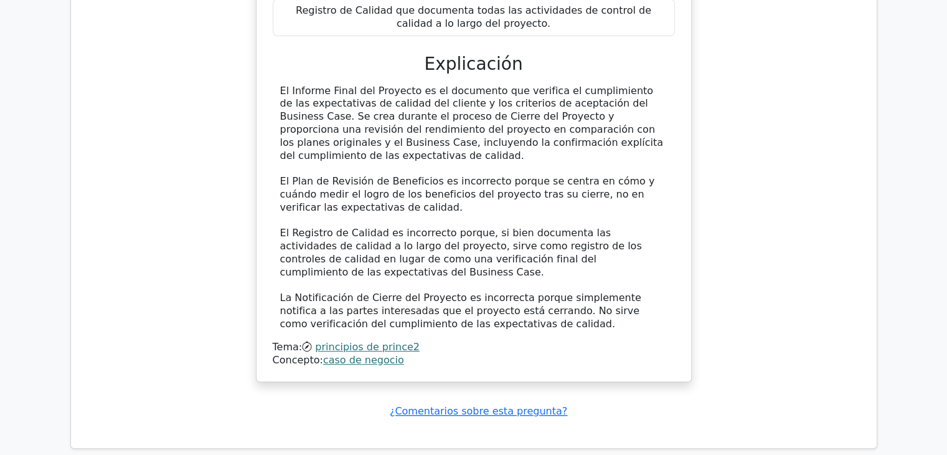
scroll to position [5276, 0]
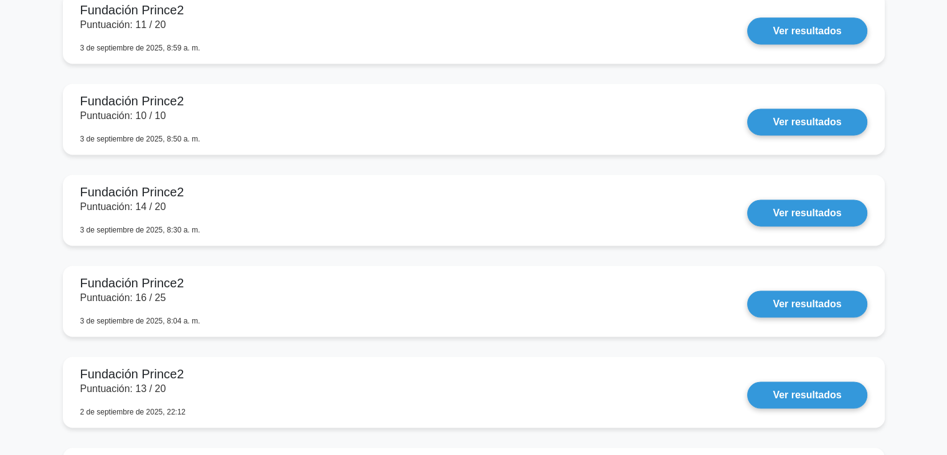
scroll to position [1993, 0]
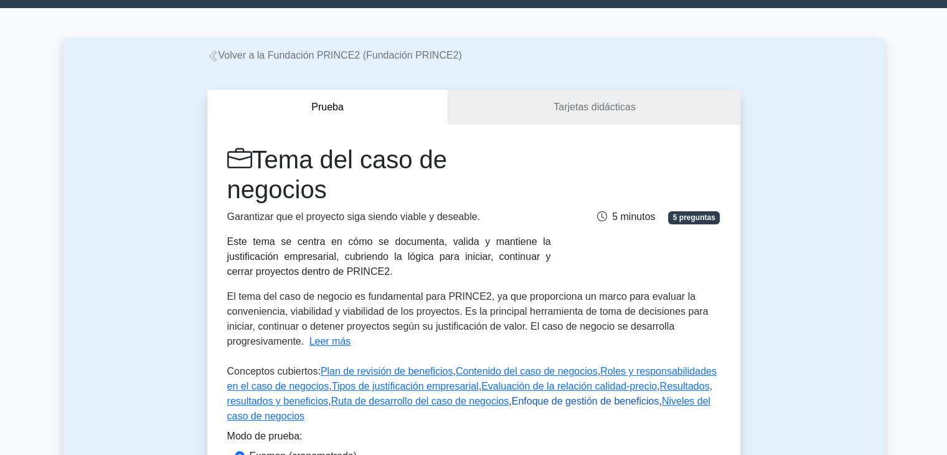
scroll to position [125, 0]
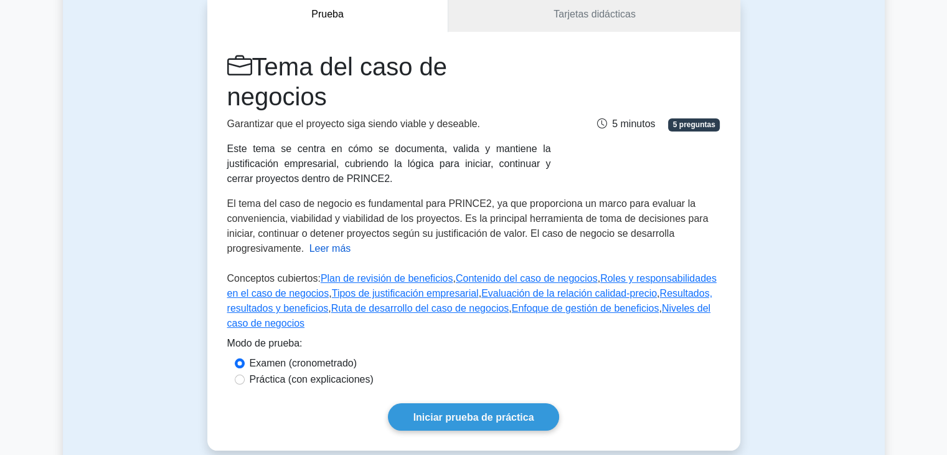
click at [314, 247] on font "Leer más" at bounding box center [331, 248] width 42 height 11
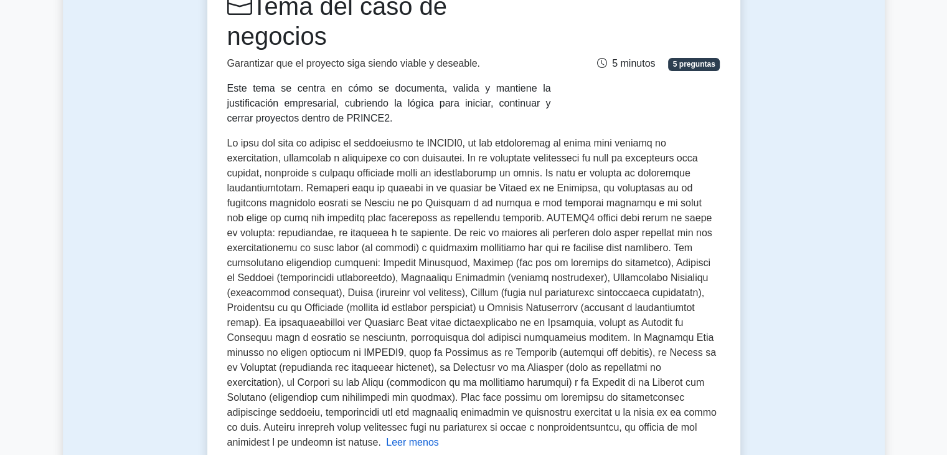
scroll to position [187, 0]
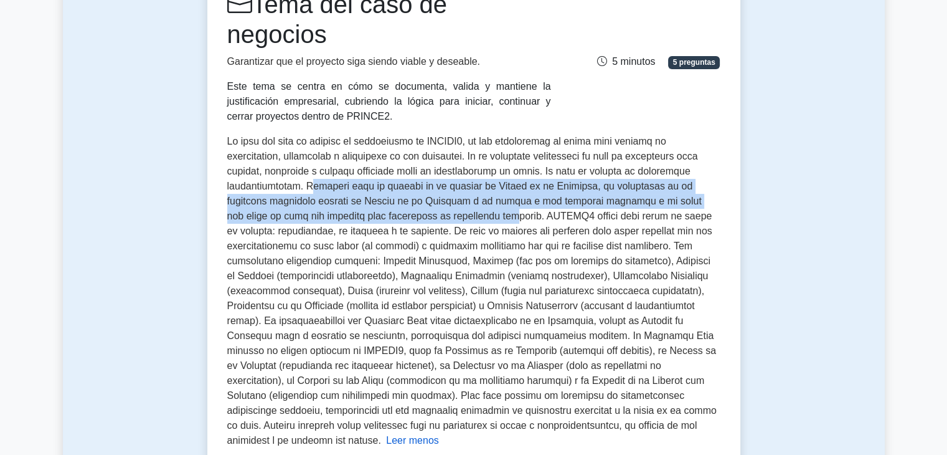
drag, startPoint x: 315, startPoint y: 189, endPoint x: 462, endPoint y: 211, distance: 148.7
click at [462, 211] on font at bounding box center [472, 291] width 490 height 310
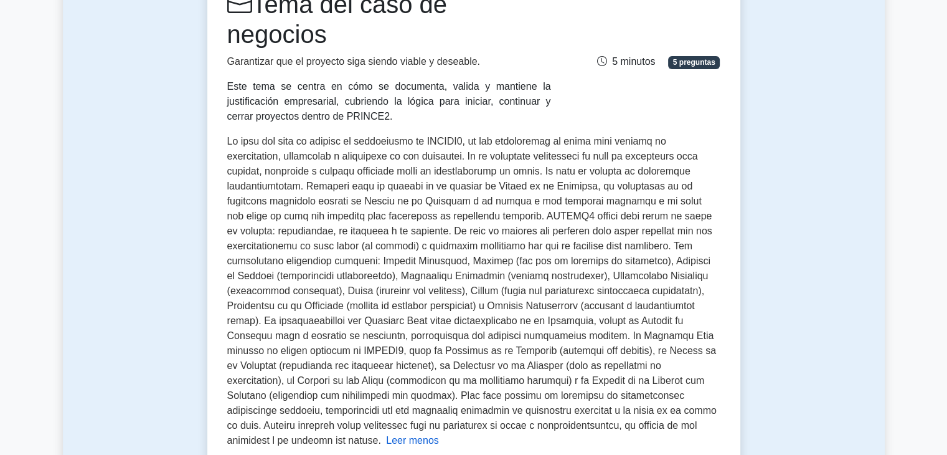
click at [484, 217] on font at bounding box center [472, 291] width 490 height 310
drag, startPoint x: 581, startPoint y: 277, endPoint x: 627, endPoint y: 274, distance: 45.6
click at [627, 274] on font at bounding box center [472, 291] width 490 height 310
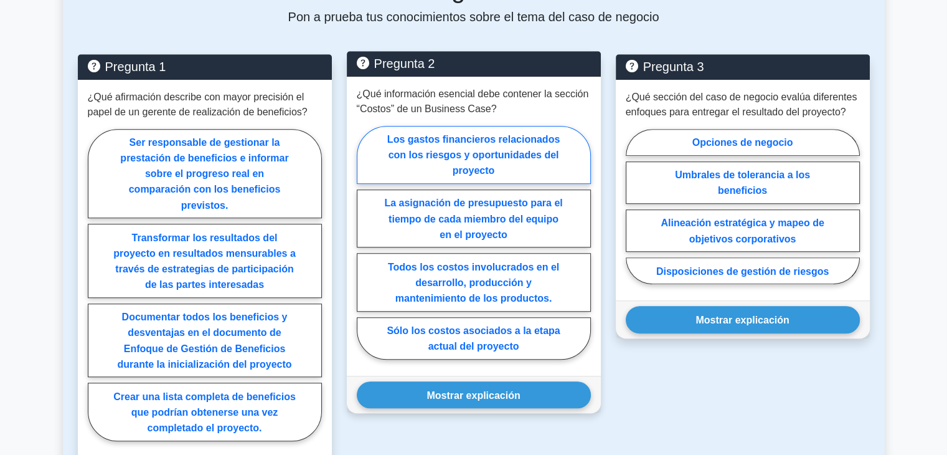
scroll to position [996, 0]
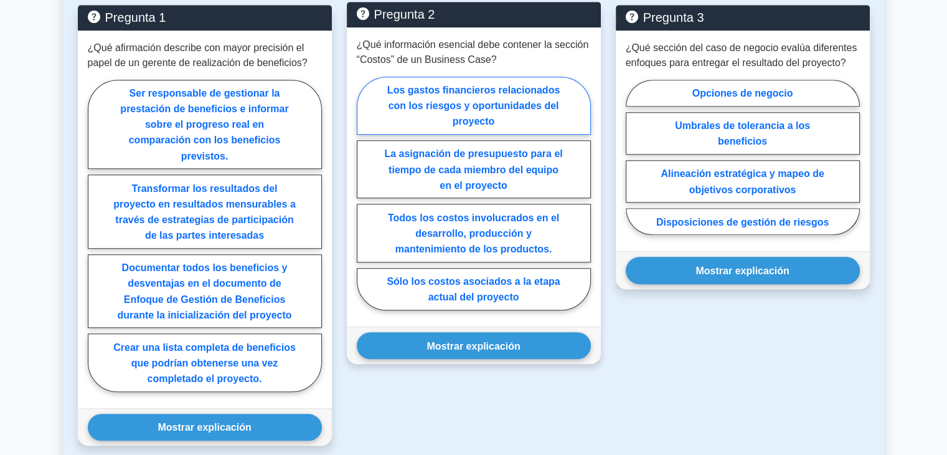
click at [509, 85] on font "Los gastos financieros relacionados con los riesgos y oportunidades del proyecto" at bounding box center [473, 106] width 173 height 42
click at [365, 192] on input "Los gastos financieros relacionados con los riesgos y oportunidades del proyecto" at bounding box center [361, 196] width 8 height 8
radio input "true"
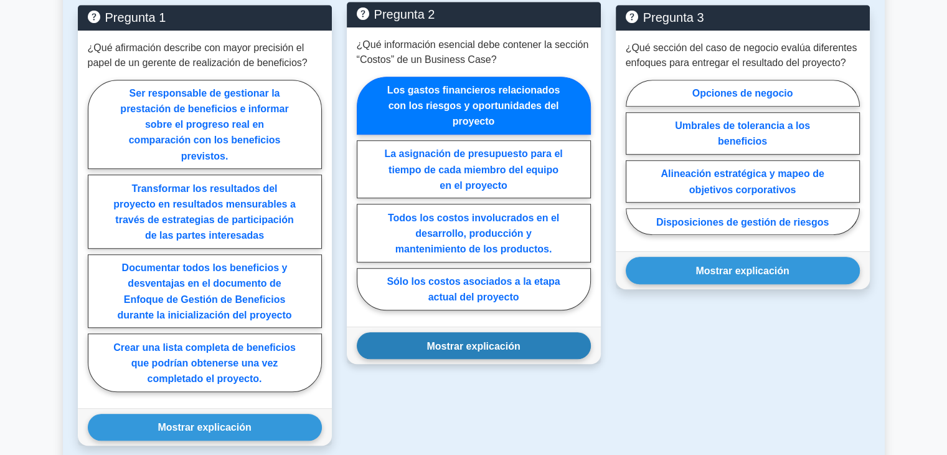
click at [491, 332] on button "Mostrar explicación" at bounding box center [474, 345] width 234 height 27
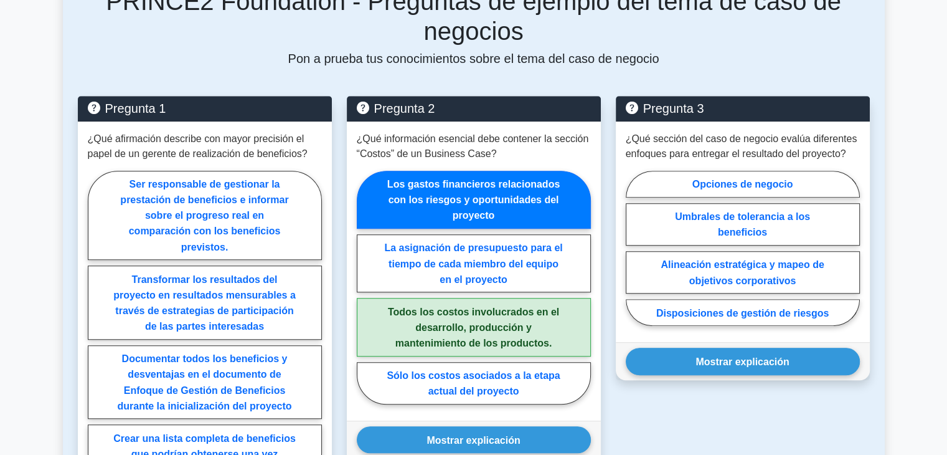
scroll to position [872, 0]
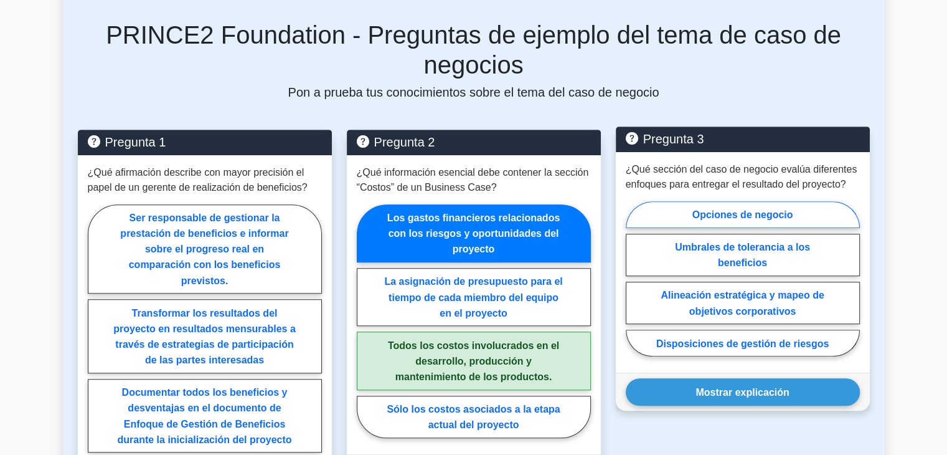
click at [739, 209] on font "Opciones de negocio" at bounding box center [743, 214] width 101 height 11
click at [634, 278] on input "Opciones de negocio" at bounding box center [630, 282] width 8 height 8
radio input "true"
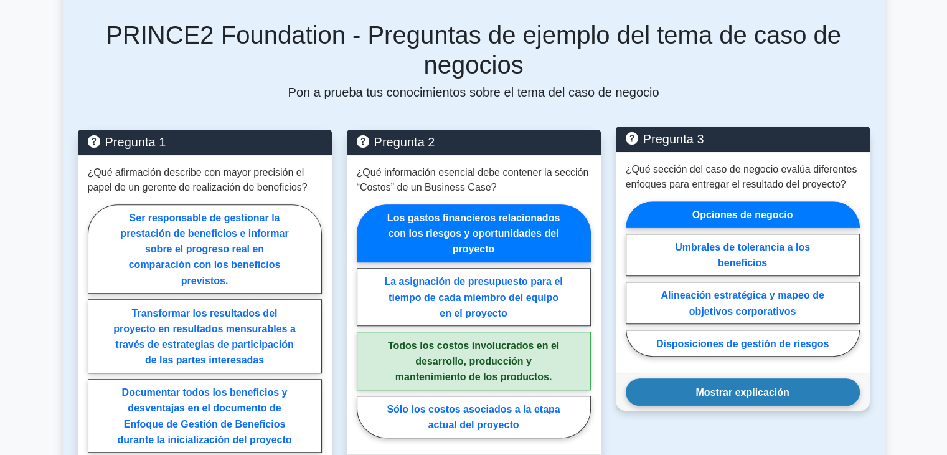
click at [727, 378] on button "Mostrar explicación" at bounding box center [743, 391] width 234 height 27
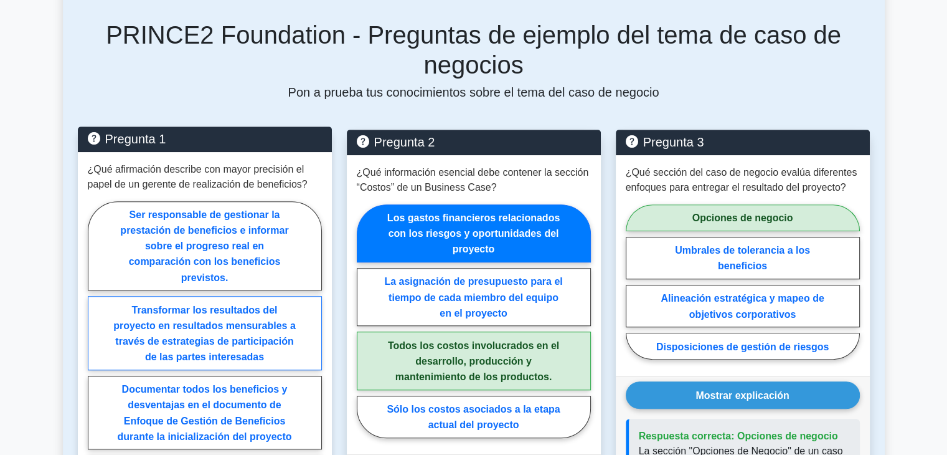
scroll to position [934, 0]
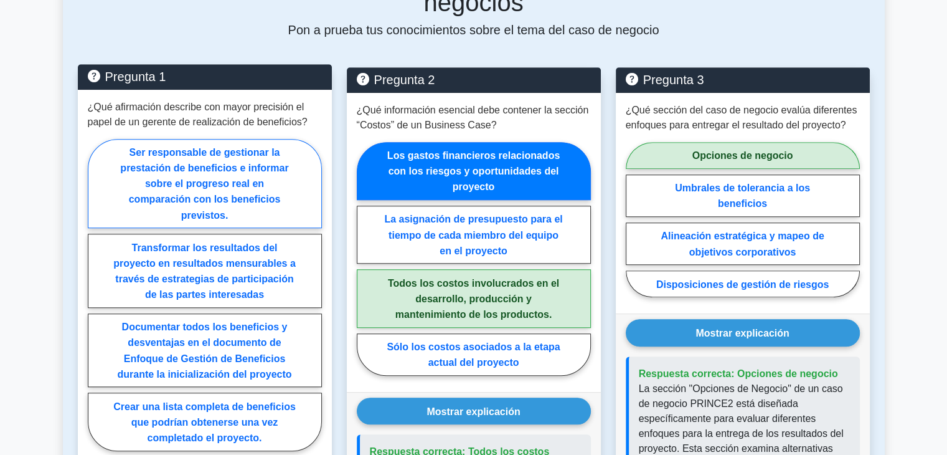
click at [199, 156] on font "Ser responsable de gestionar la prestación de beneficios e informar sobre el pr…" at bounding box center [204, 183] width 168 height 73
click at [96, 294] on input "Ser responsable de gestionar la prestación de beneficios e informar sobre el pr…" at bounding box center [92, 298] width 8 height 8
radio input "true"
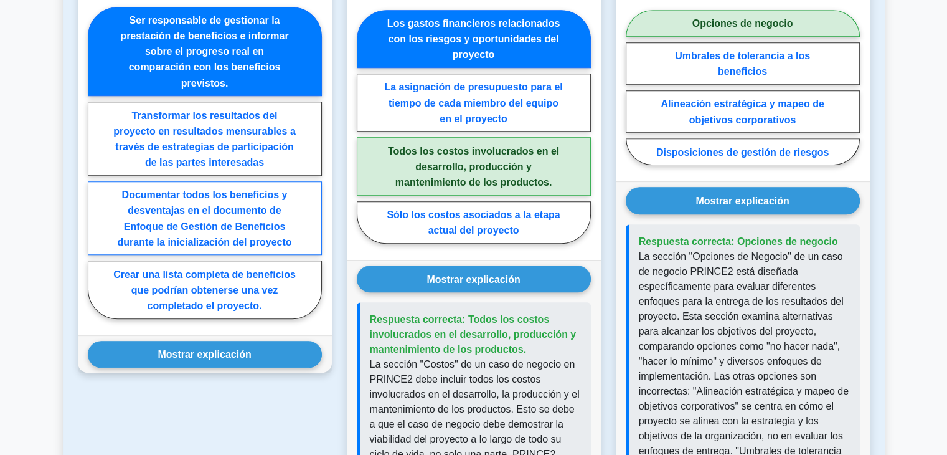
scroll to position [1059, 0]
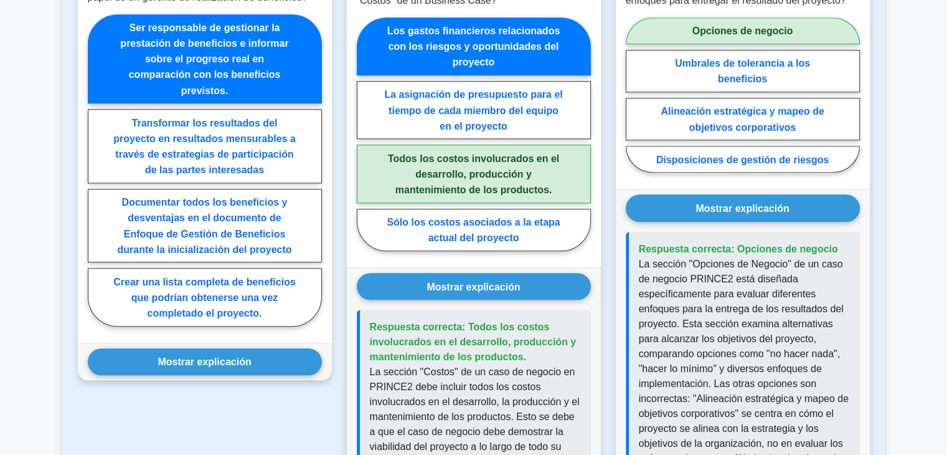
click at [209, 357] on div "Mostrar explicación Respuesta correcta: Ser responsable de gestionar la entrega…" at bounding box center [205, 361] width 254 height 37
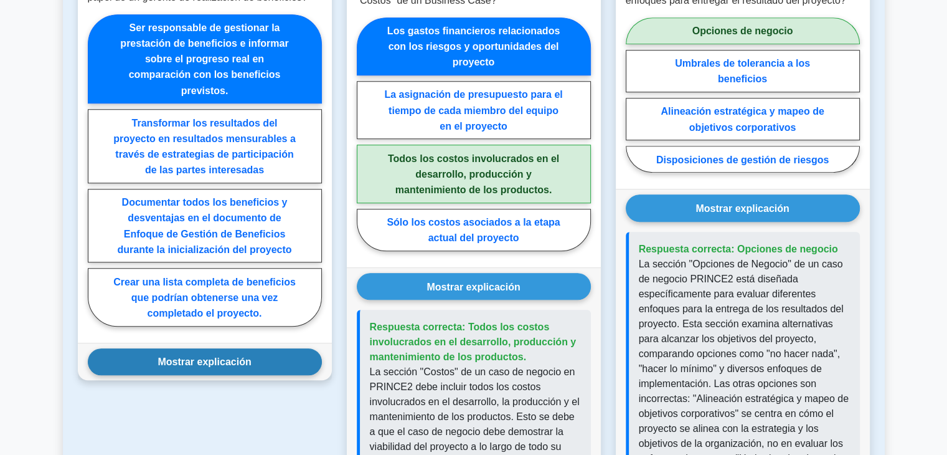
click at [209, 351] on button "Mostrar explicación" at bounding box center [205, 361] width 234 height 27
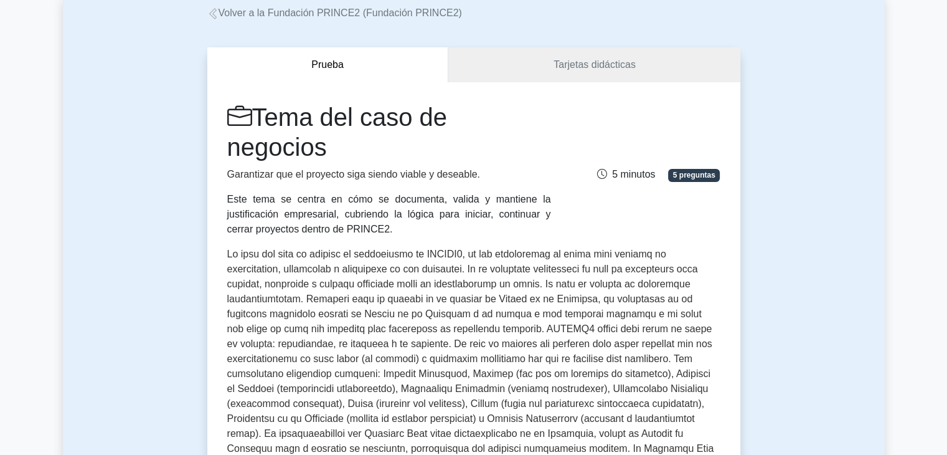
scroll to position [0, 0]
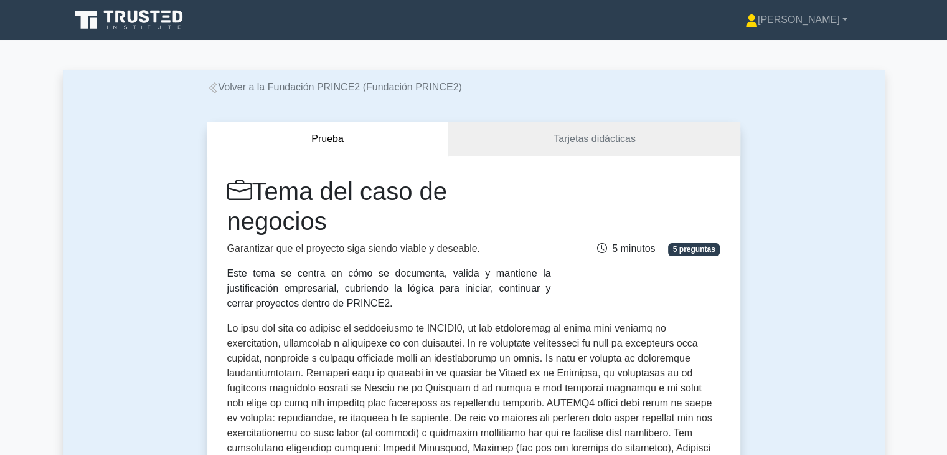
click at [212, 92] on icon at bounding box center [212, 87] width 11 height 11
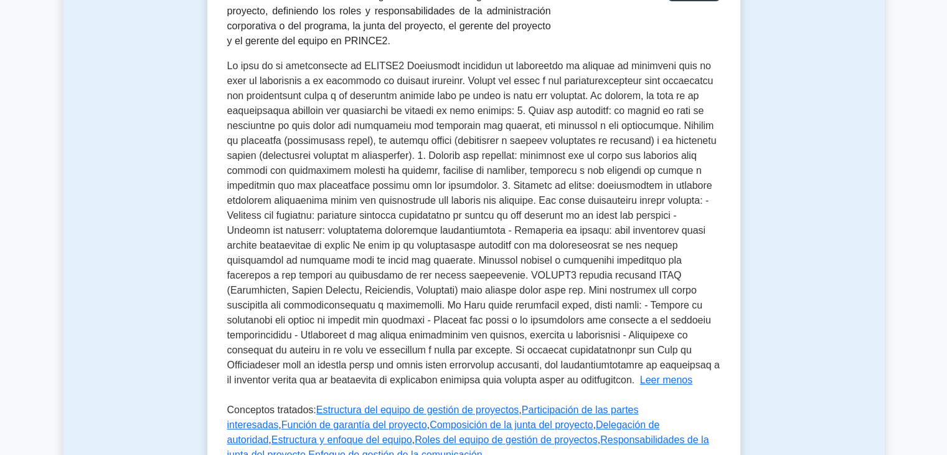
scroll to position [249, 0]
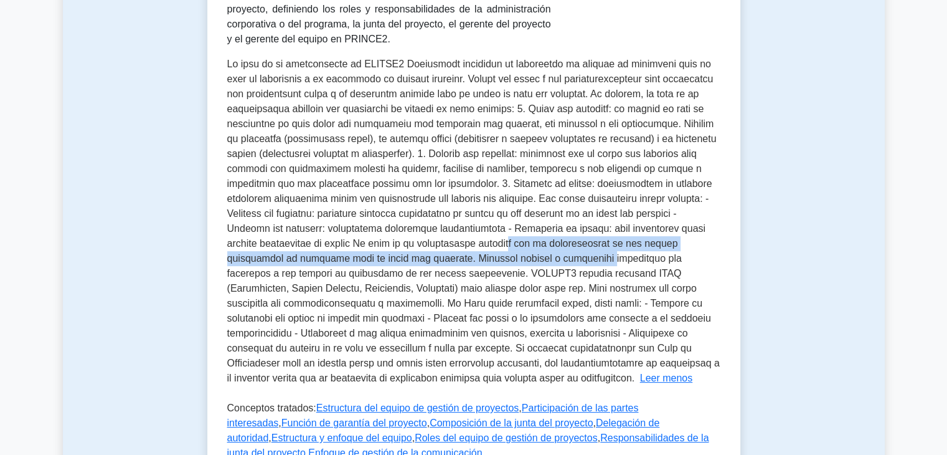
drag, startPoint x: 412, startPoint y: 237, endPoint x: 447, endPoint y: 260, distance: 42.0
click at [447, 260] on font at bounding box center [473, 221] width 493 height 324
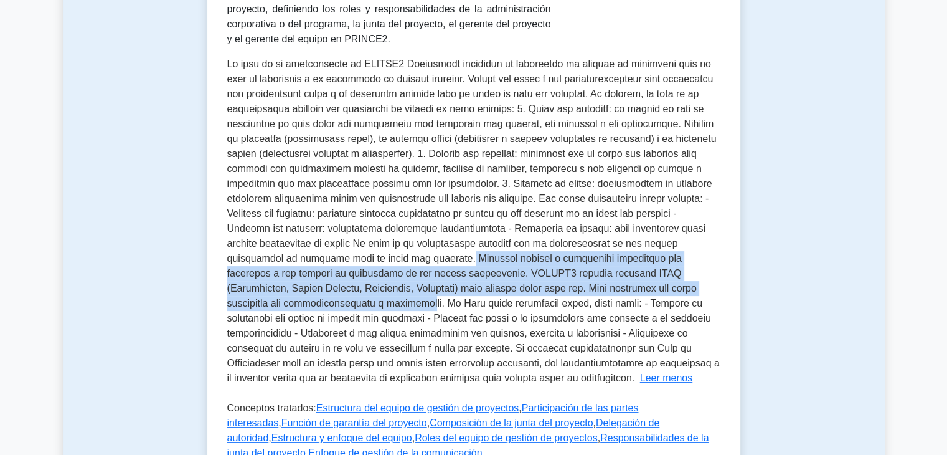
drag, startPoint x: 307, startPoint y: 255, endPoint x: 648, endPoint y: 292, distance: 342.7
click at [648, 292] on font at bounding box center [473, 221] width 493 height 324
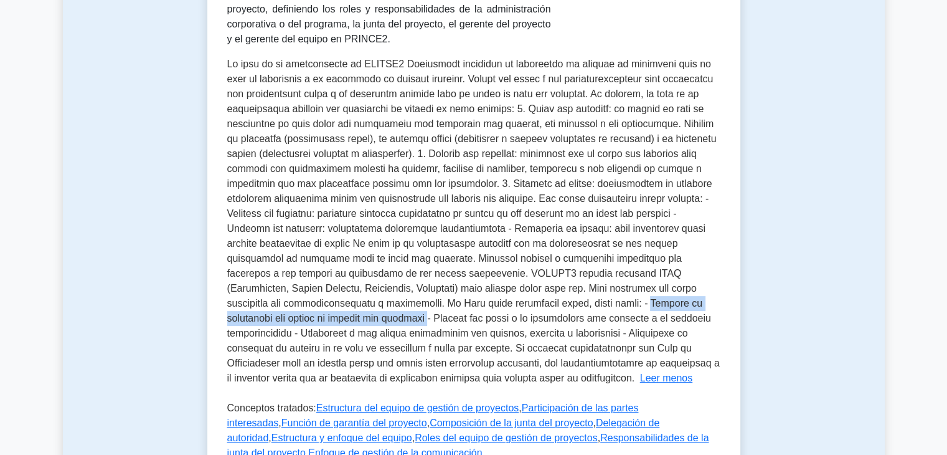
drag, startPoint x: 389, startPoint y: 302, endPoint x: 630, endPoint y: 311, distance: 241.2
click at [630, 311] on font at bounding box center [473, 221] width 493 height 324
click at [474, 179] on font at bounding box center [473, 221] width 493 height 324
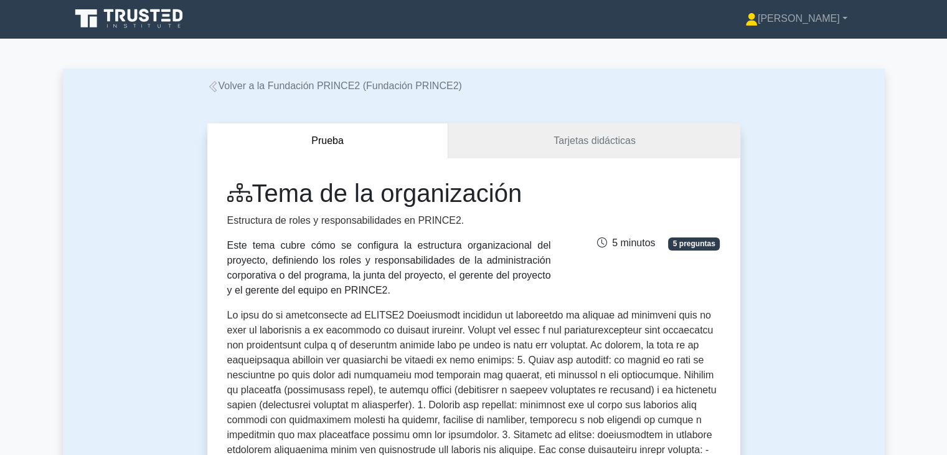
scroll to position [0, 0]
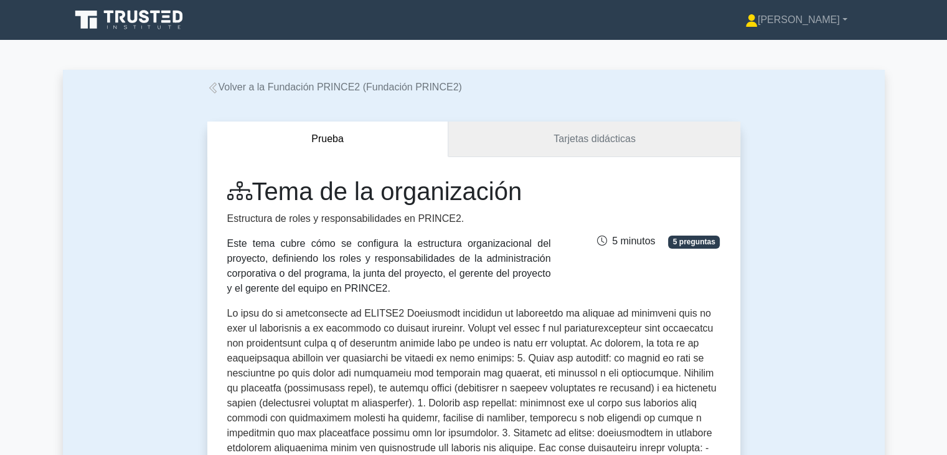
click at [466, 144] on link "Tarjetas didácticas" at bounding box center [593, 138] width 291 height 35
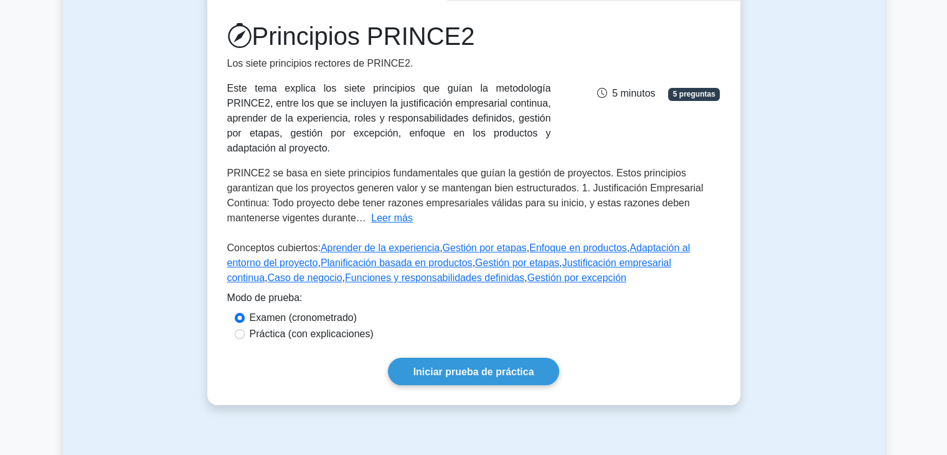
scroll to position [187, 0]
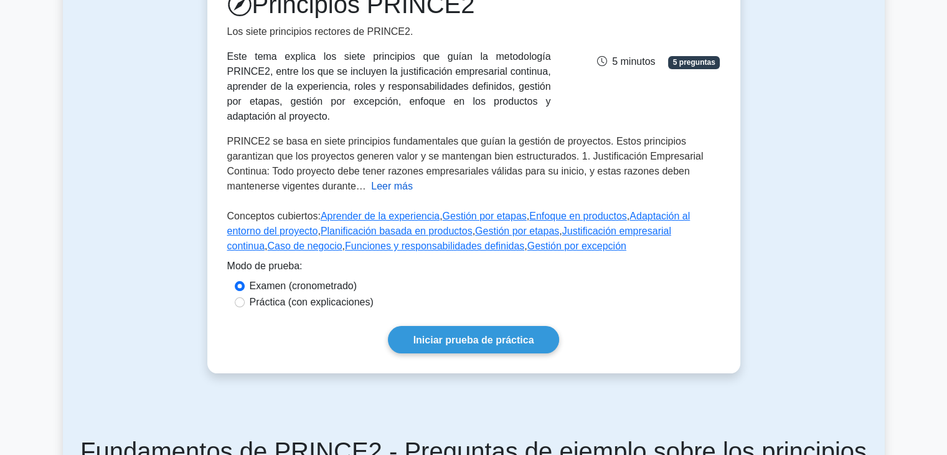
click at [400, 181] on font "Leer más" at bounding box center [392, 186] width 42 height 11
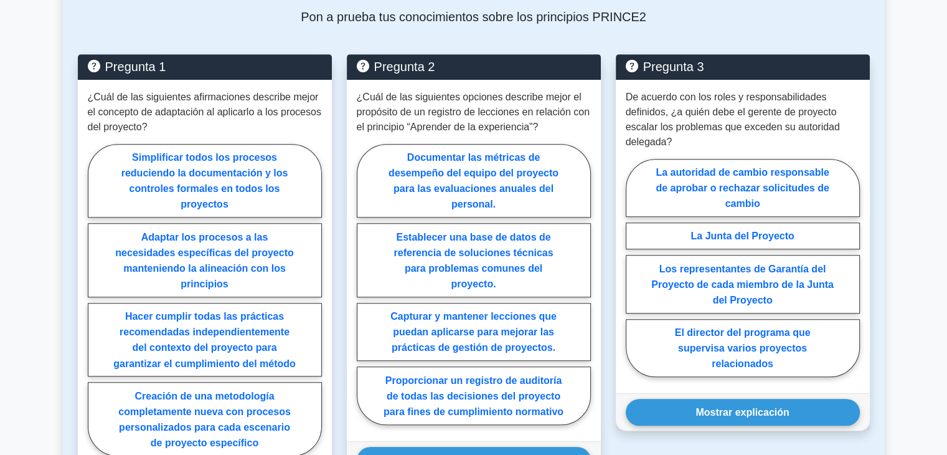
scroll to position [934, 0]
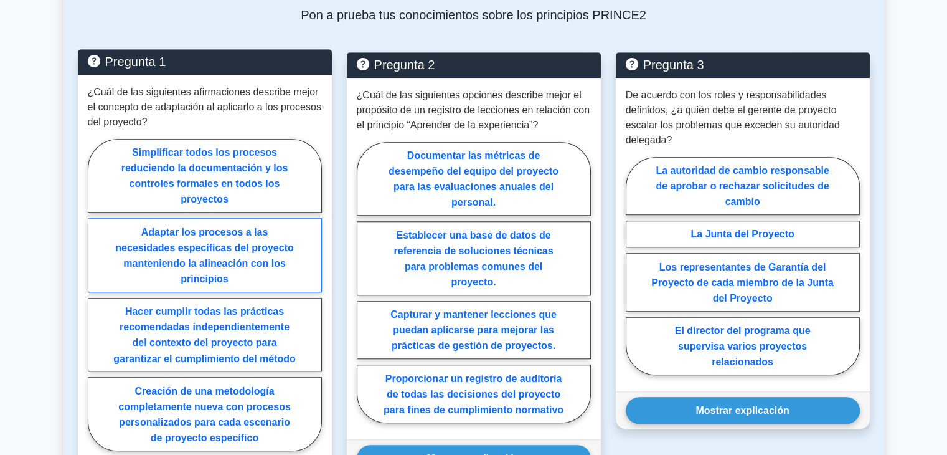
click at [284, 250] on label "Adaptar los procesos a las necesidades específicas del proyecto manteniendo la …" at bounding box center [205, 255] width 234 height 74
click at [96, 294] on input "Adaptar los procesos a las necesidades específicas del proyecto manteniendo la …" at bounding box center [92, 298] width 8 height 8
radio input "true"
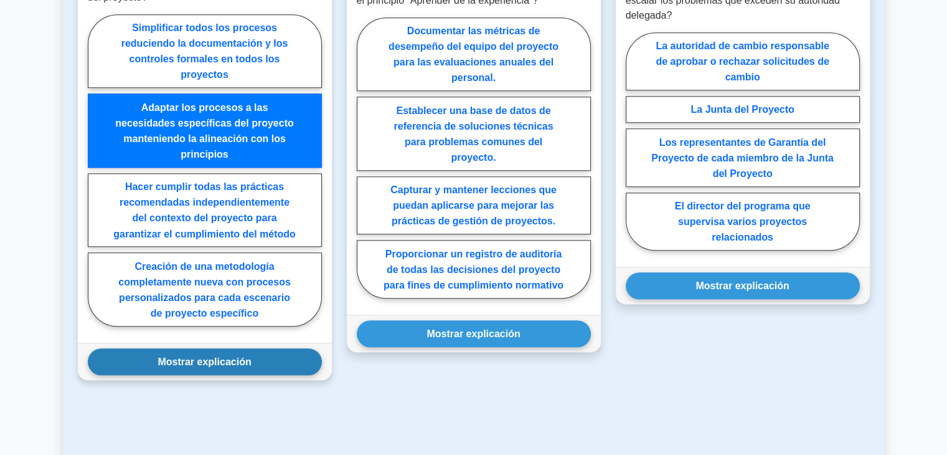
click at [247, 356] on font "Mostrar explicación" at bounding box center [204, 361] width 93 height 11
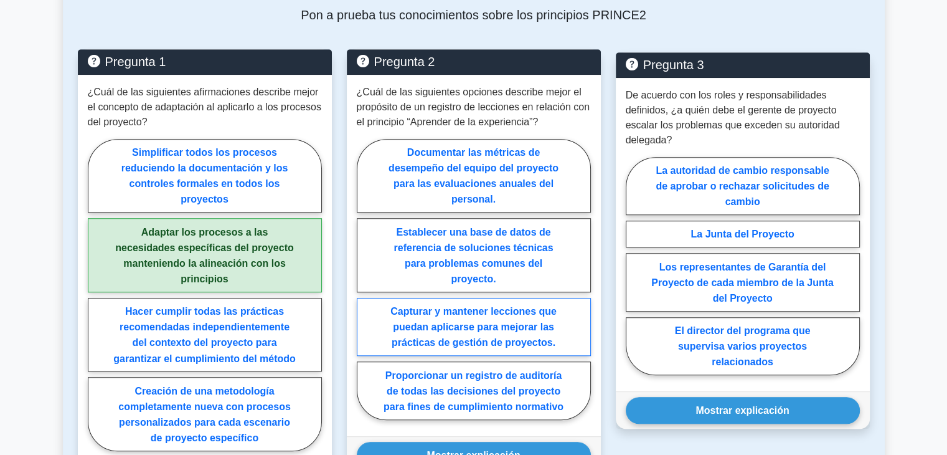
click at [487, 306] on font "Capturar y mantener lecciones que puedan aplicarse para mejorar las prácticas d…" at bounding box center [473, 327] width 166 height 42
click at [365, 286] on input "Capturar y mantener lecciones que puedan aplicarse para mejorar las prácticas d…" at bounding box center [361, 282] width 8 height 8
radio input "true"
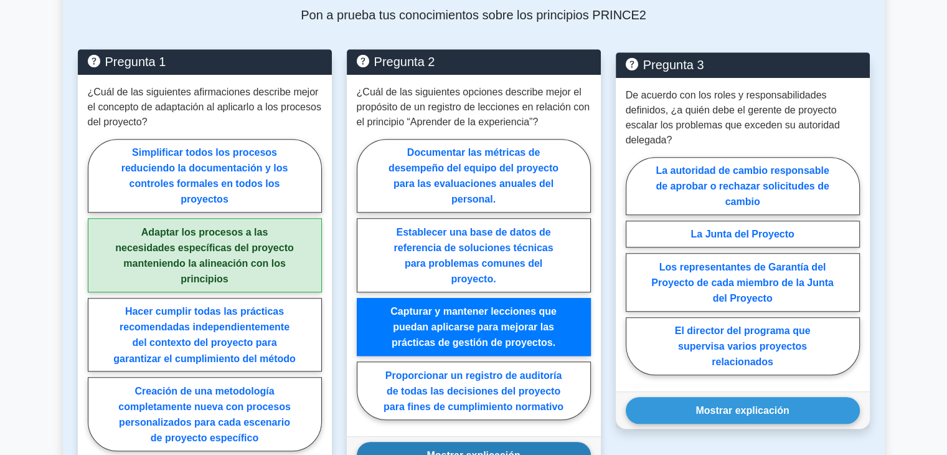
click at [483, 442] on button "Mostrar explicación" at bounding box center [474, 455] width 234 height 27
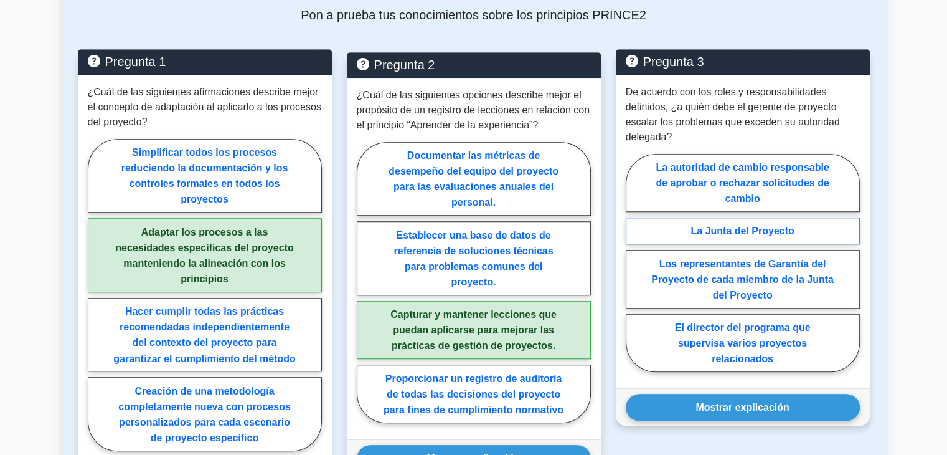
click at [789, 225] on font "La Junta del Proyecto" at bounding box center [742, 230] width 103 height 11
click at [634, 262] on input "La Junta del Proyecto" at bounding box center [630, 266] width 8 height 8
radio input "true"
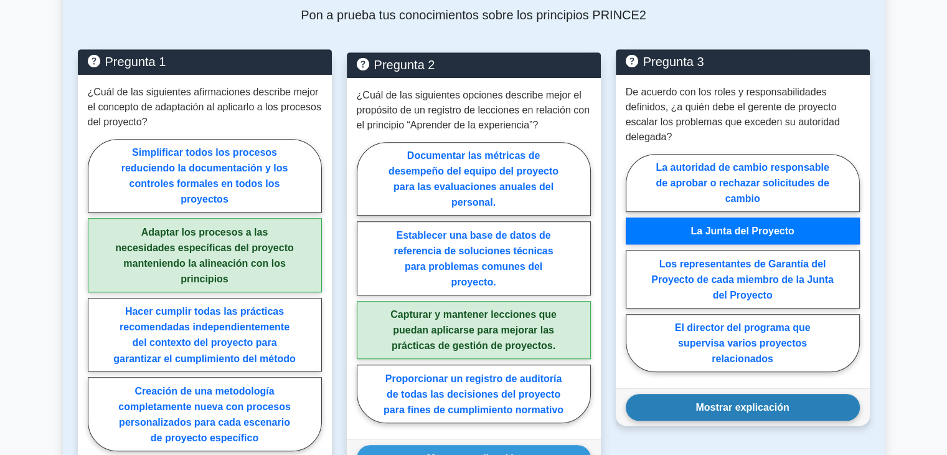
click at [715, 397] on div "Mostrar explicación Correct Answer: The Project Board" at bounding box center [743, 406] width 254 height 37
click at [718, 402] on font "Mostrar explicación" at bounding box center [742, 407] width 93 height 11
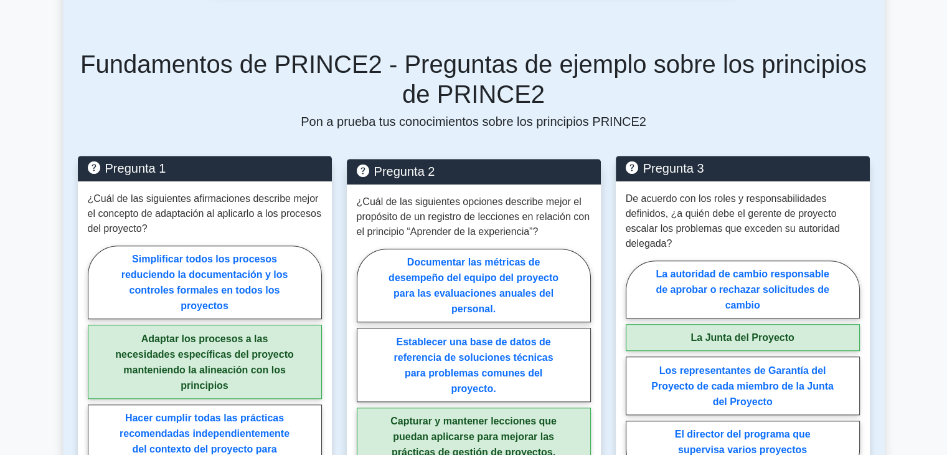
scroll to position [392, 0]
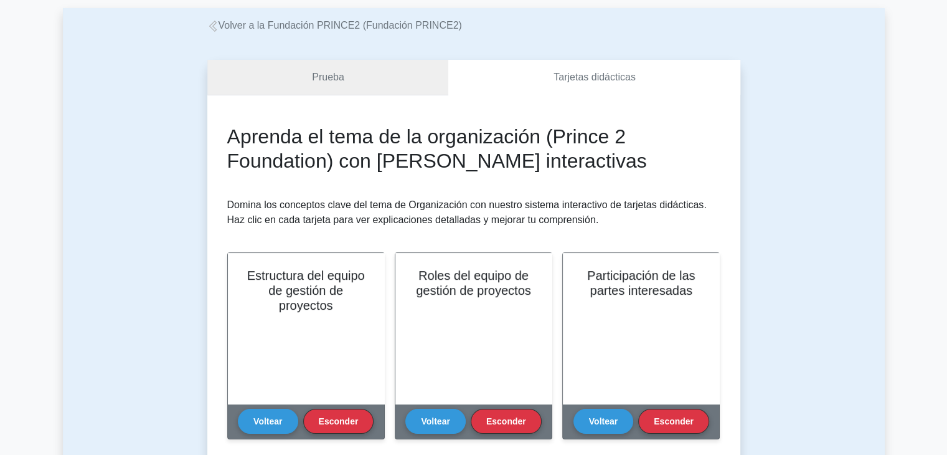
scroll to position [62, 0]
click at [368, 75] on link "Prueba" at bounding box center [328, 76] width 242 height 35
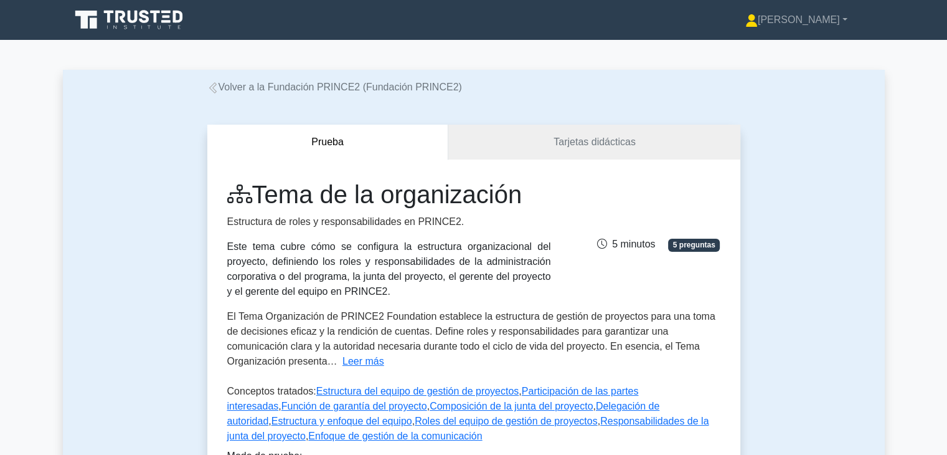
click at [122, 18] on icon at bounding box center [120, 17] width 10 height 12
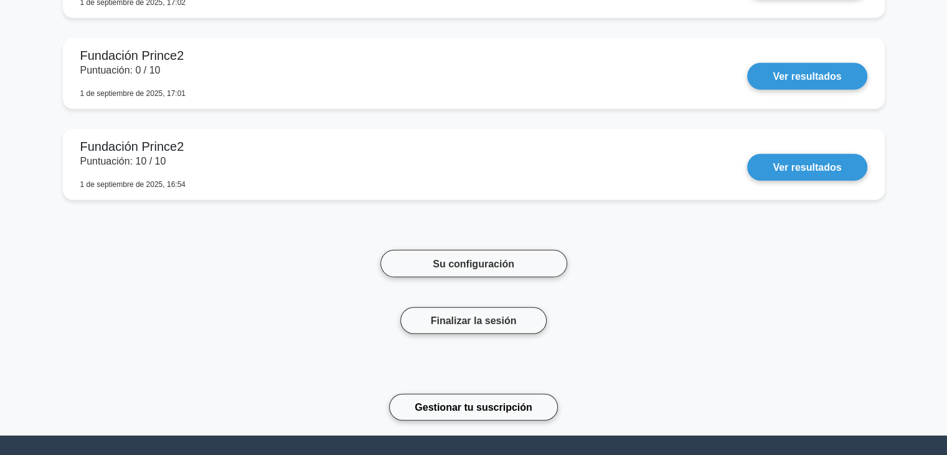
scroll to position [3546, 0]
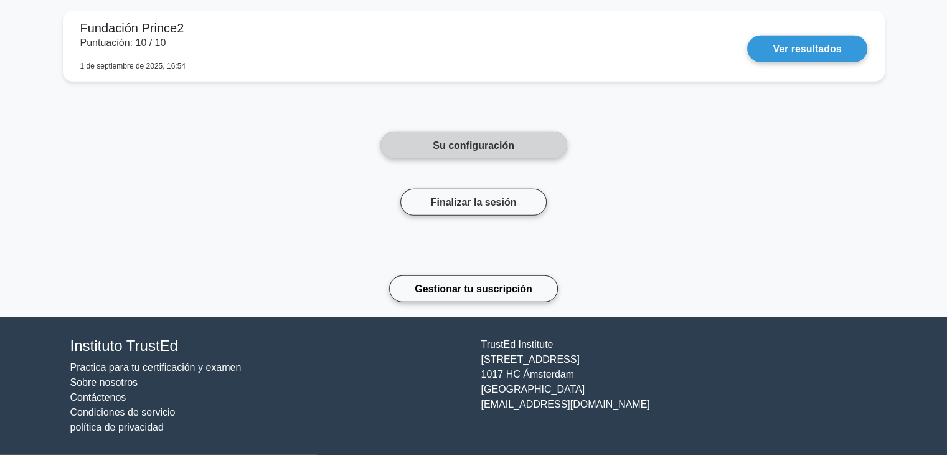
click at [495, 142] on font "Su configuración" at bounding box center [474, 145] width 82 height 11
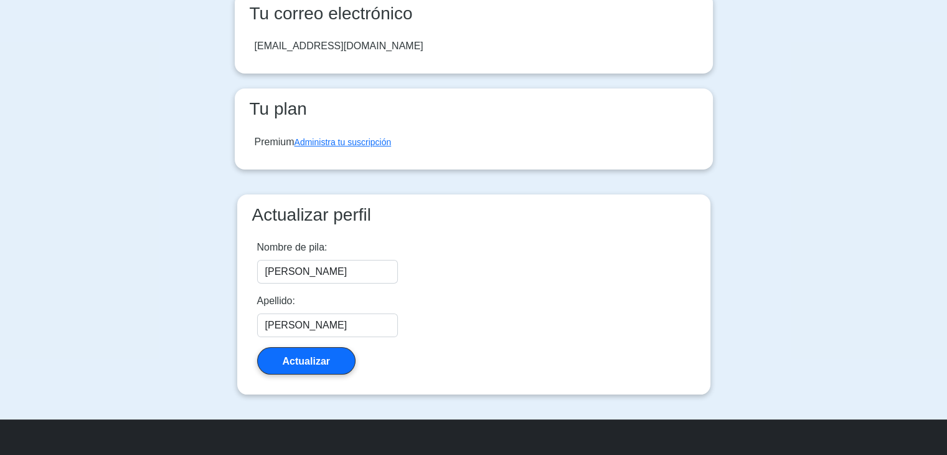
scroll to position [125, 0]
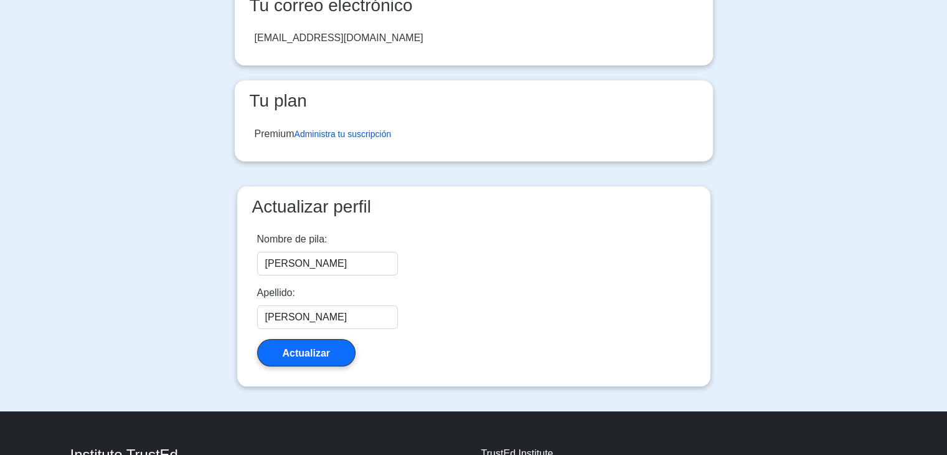
click at [355, 133] on font "Administra tu suscripción" at bounding box center [343, 134] width 97 height 10
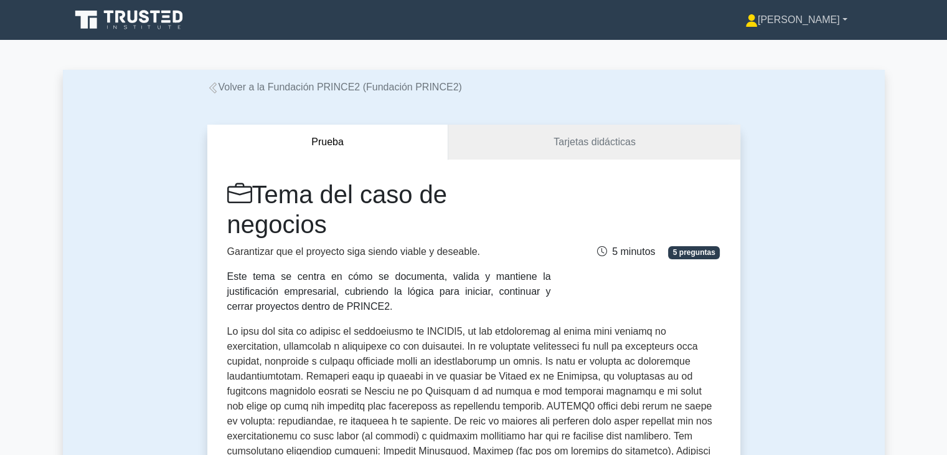
click at [809, 31] on link "[PERSON_NAME]" at bounding box center [797, 19] width 162 height 25
click at [808, 54] on link "Perfil" at bounding box center [765, 49] width 98 height 20
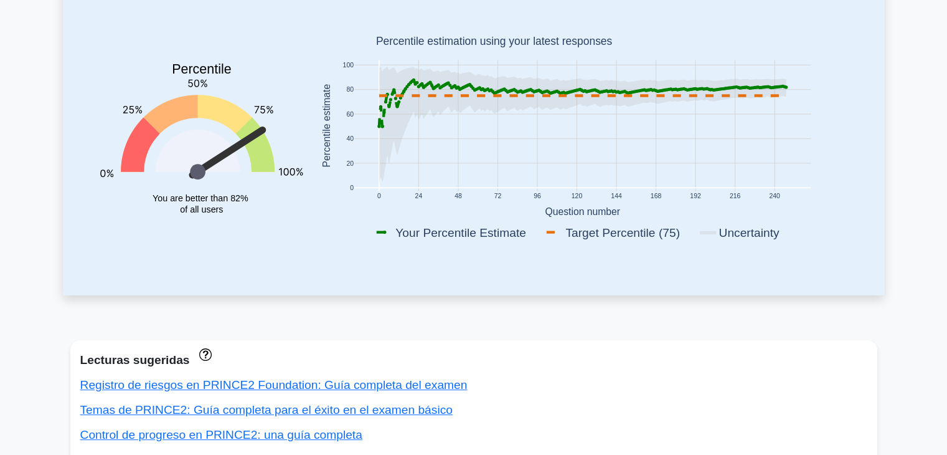
scroll to position [187, 0]
